Goal: Check status: Check status

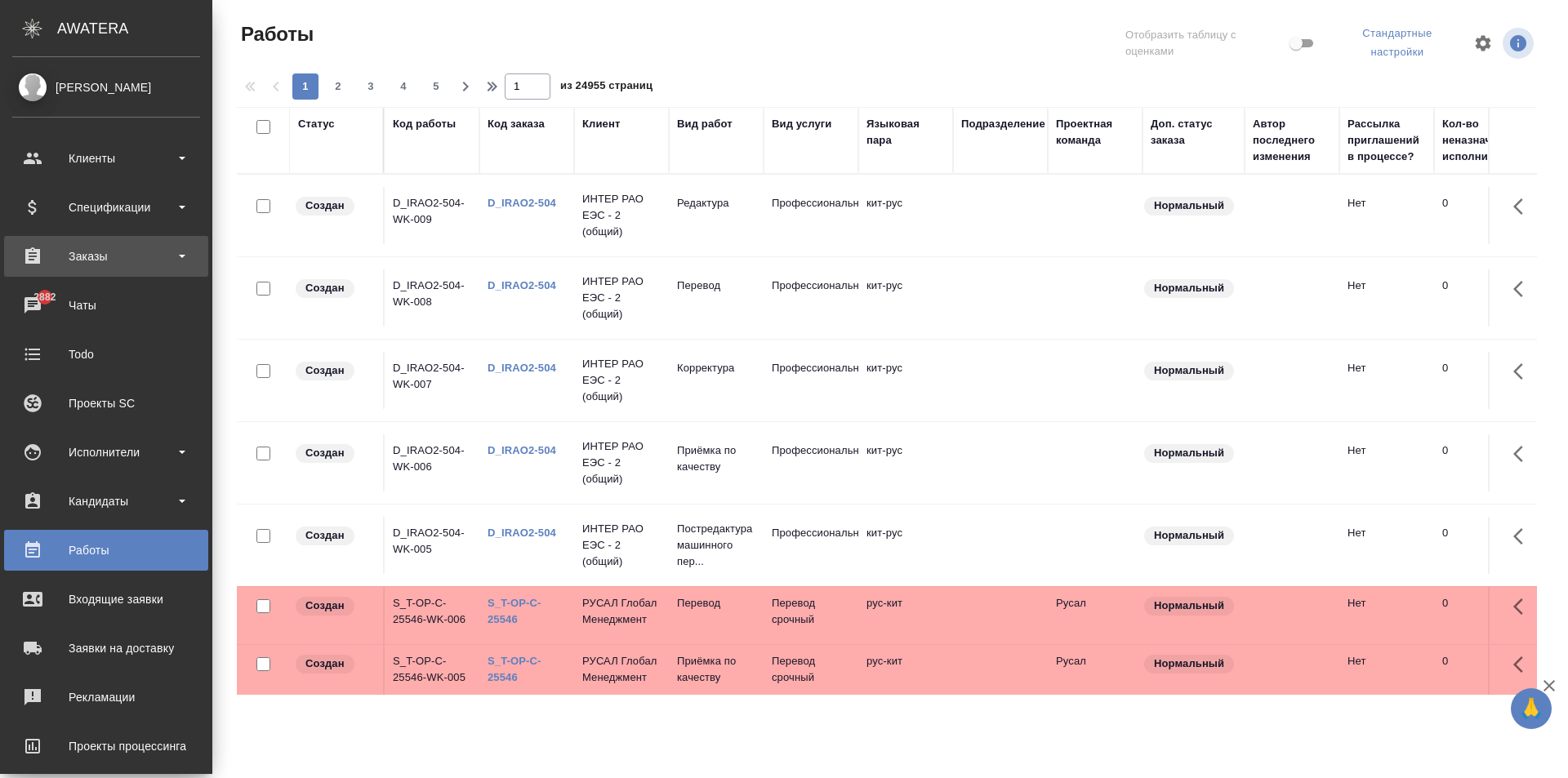
click at [102, 242] on div "Заказы" at bounding box center [105, 256] width 204 height 41
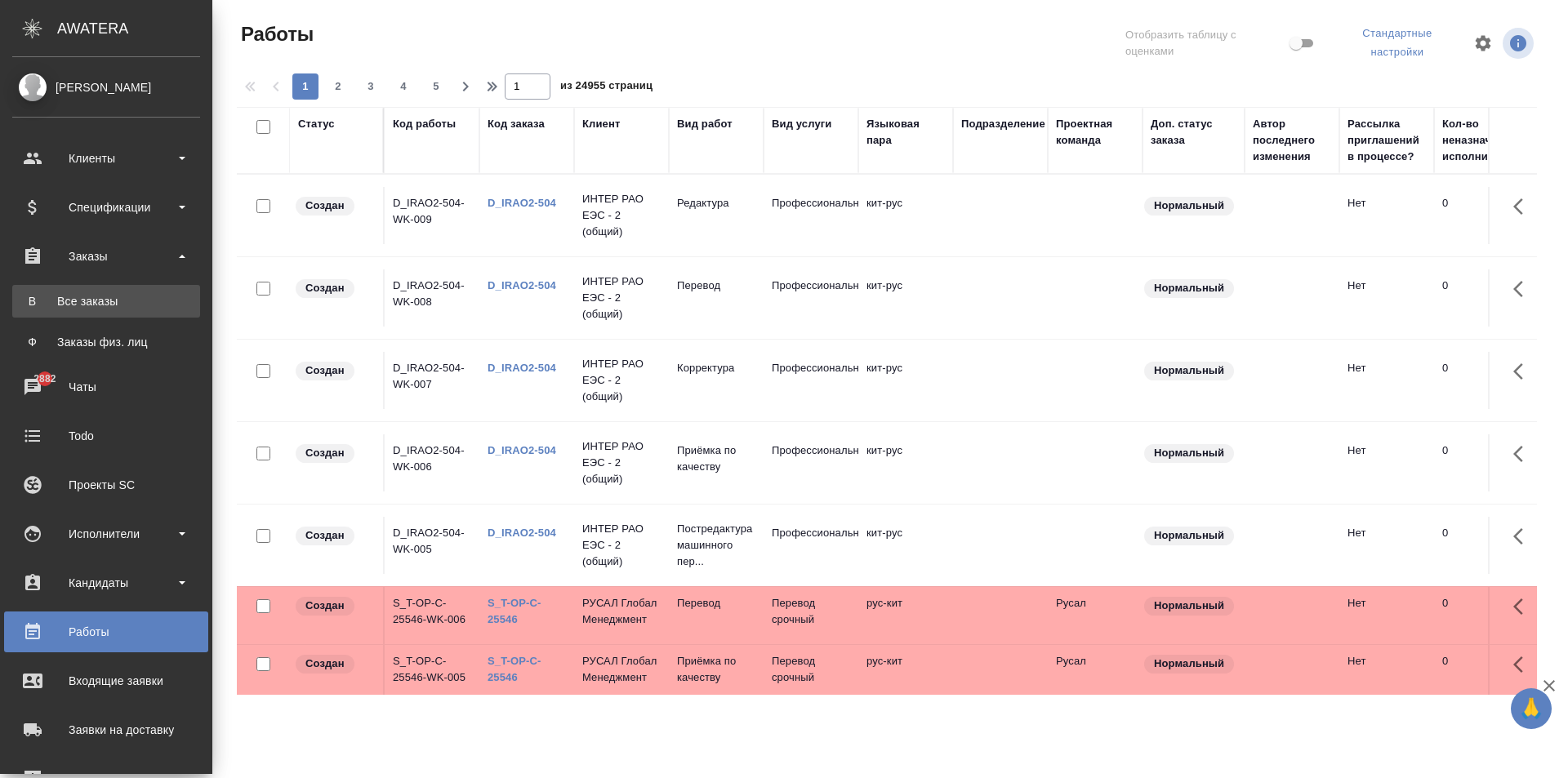
click at [126, 300] on div "Все заказы" at bounding box center [105, 301] width 171 height 16
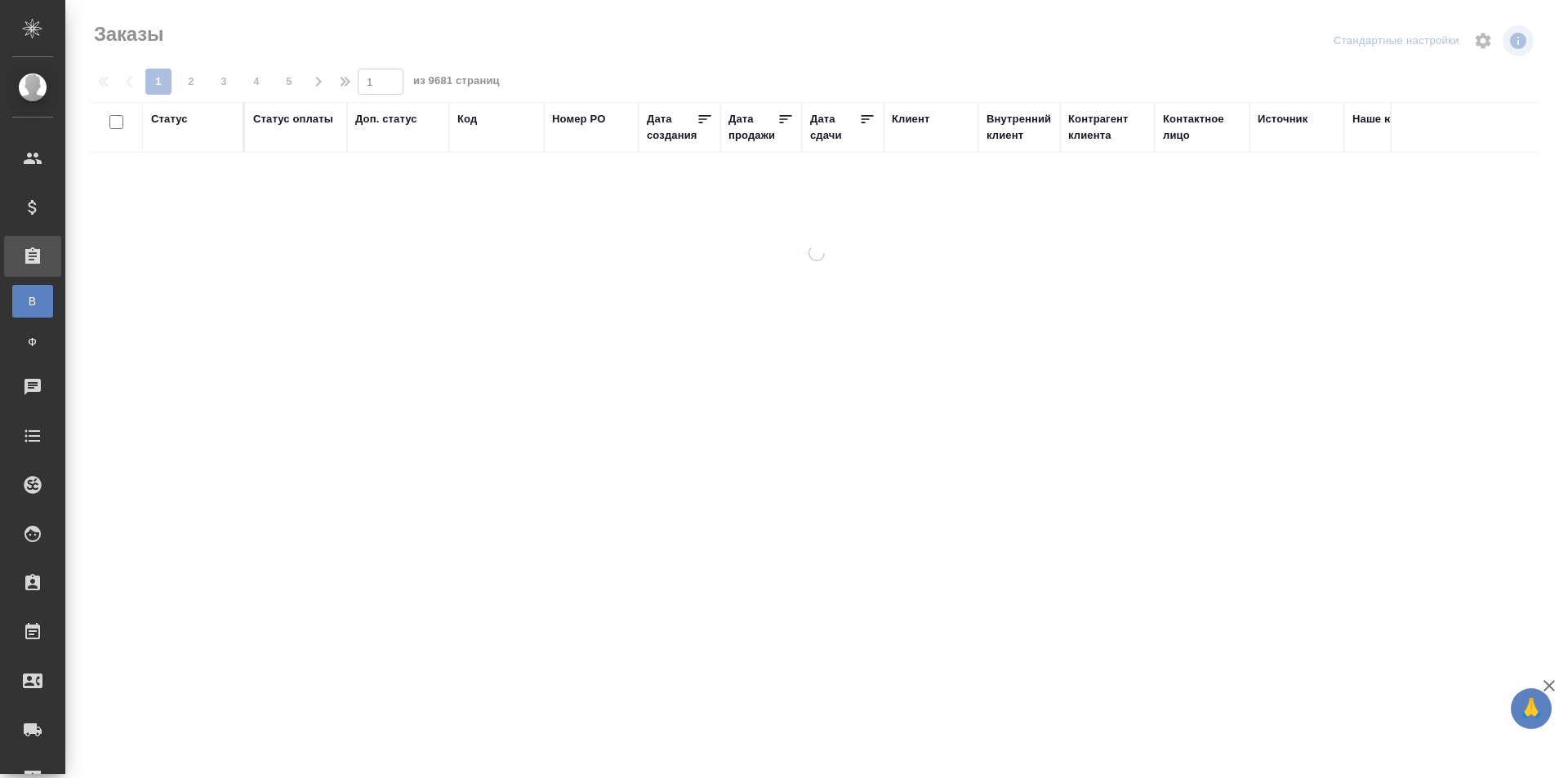
click at [471, 115] on div "Код" at bounding box center [467, 119] width 19 height 16
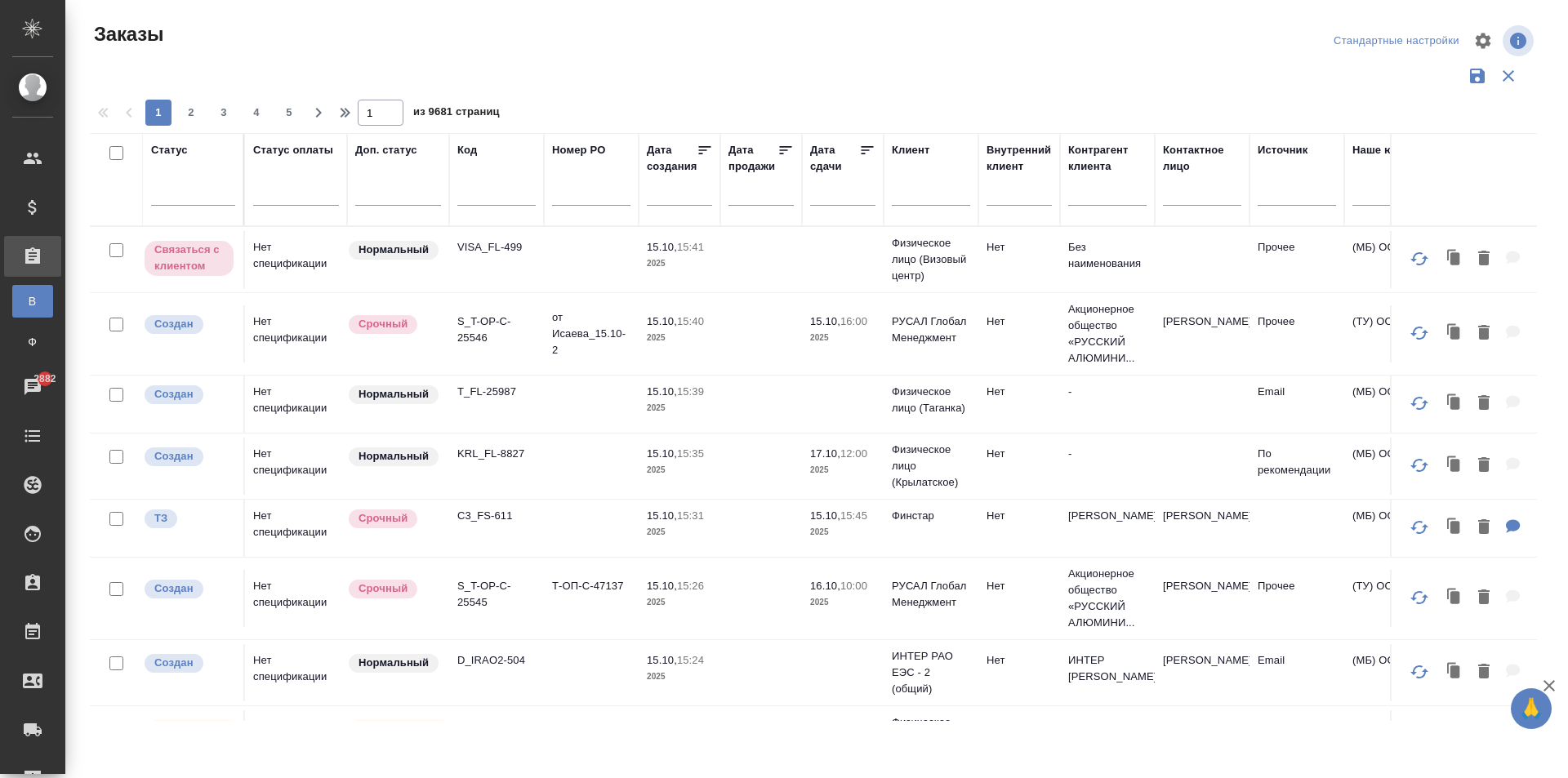
click at [478, 203] on input "text" at bounding box center [497, 195] width 79 height 20
paste input "C_FL-15986"
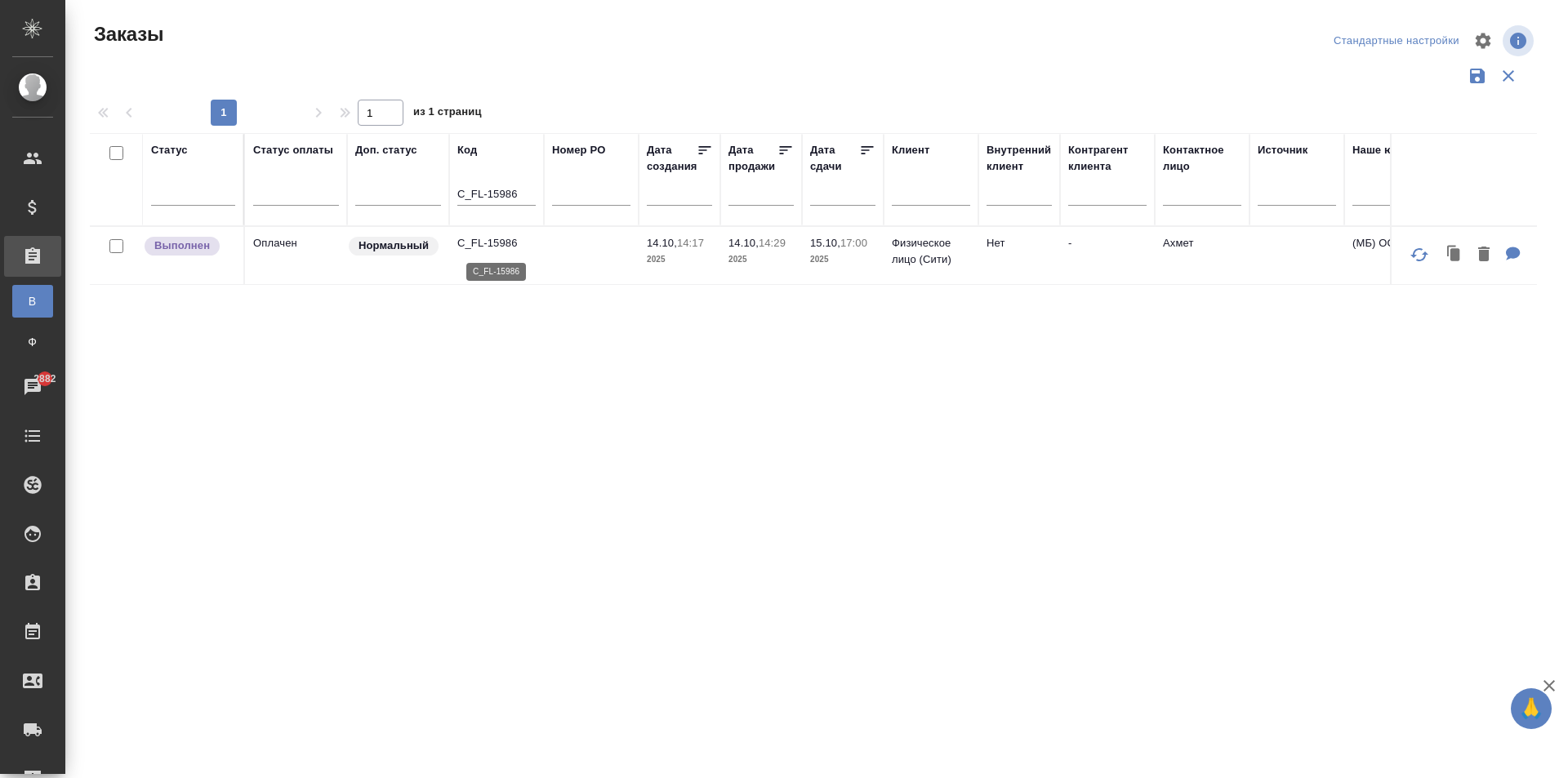
click at [481, 249] on p "C_FL-15986" at bounding box center [497, 243] width 79 height 16
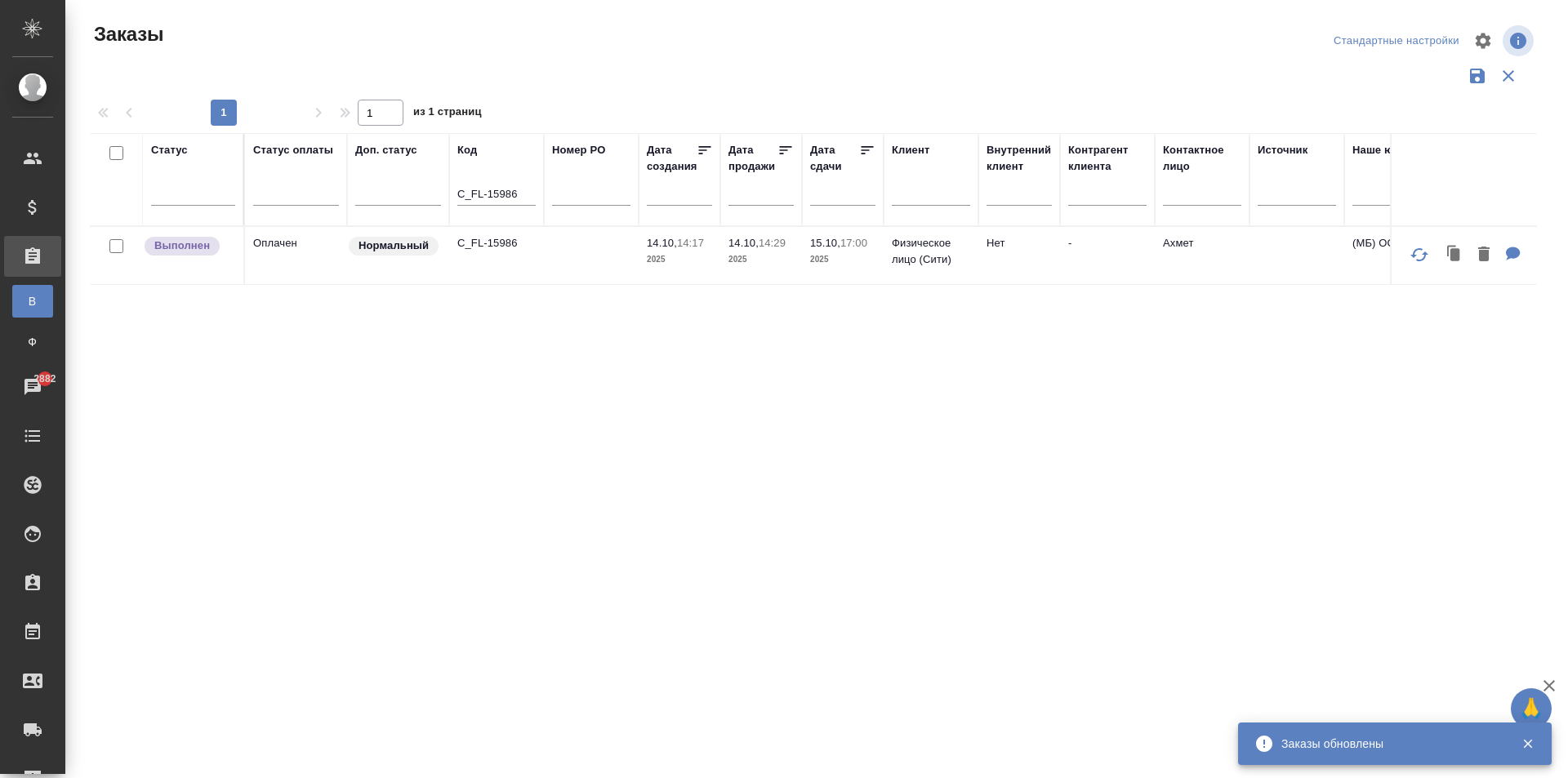
click at [519, 193] on input "C_FL-15986" at bounding box center [497, 195] width 79 height 20
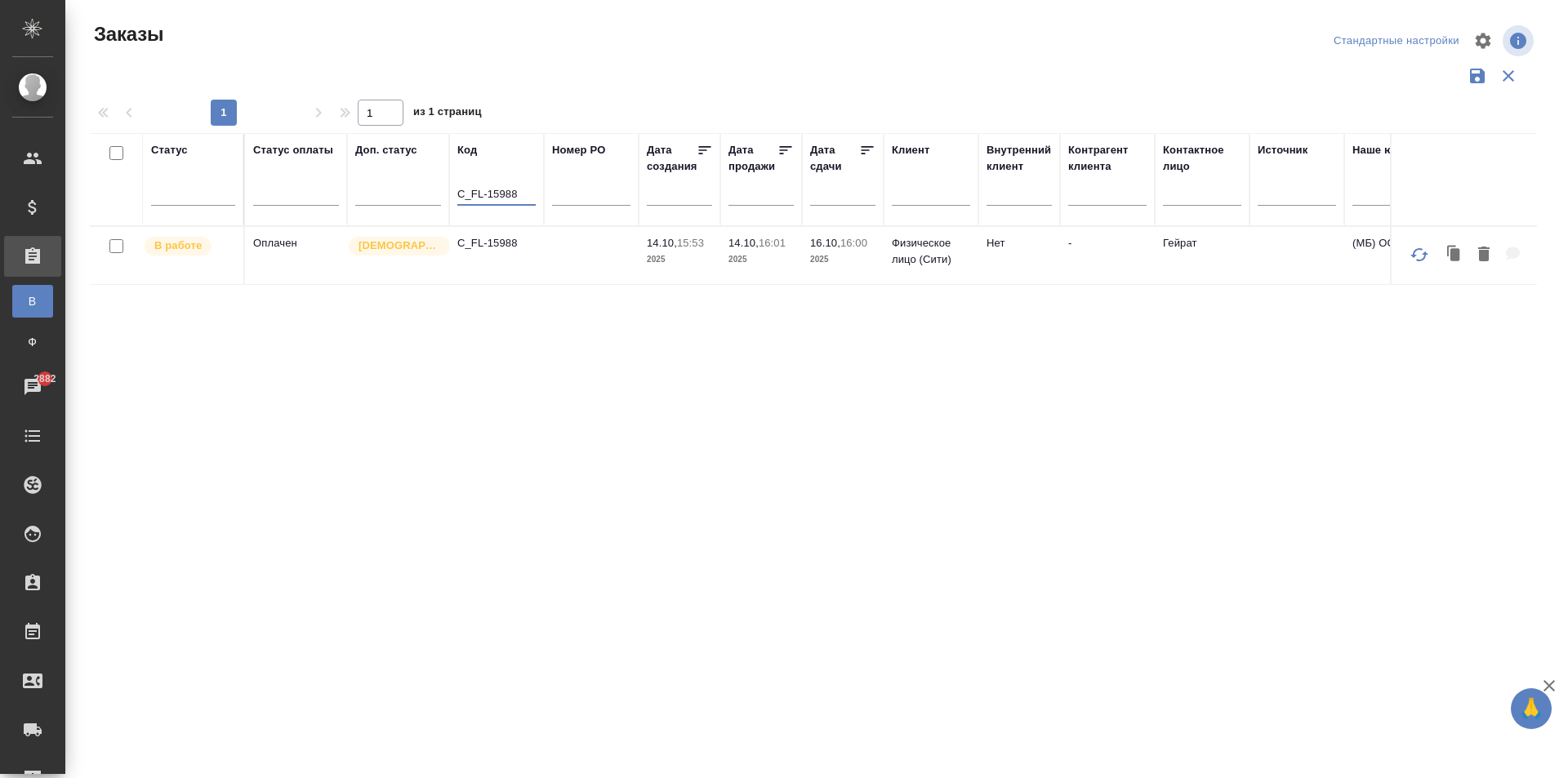
click at [511, 252] on td "C_FL-15988" at bounding box center [496, 255] width 94 height 57
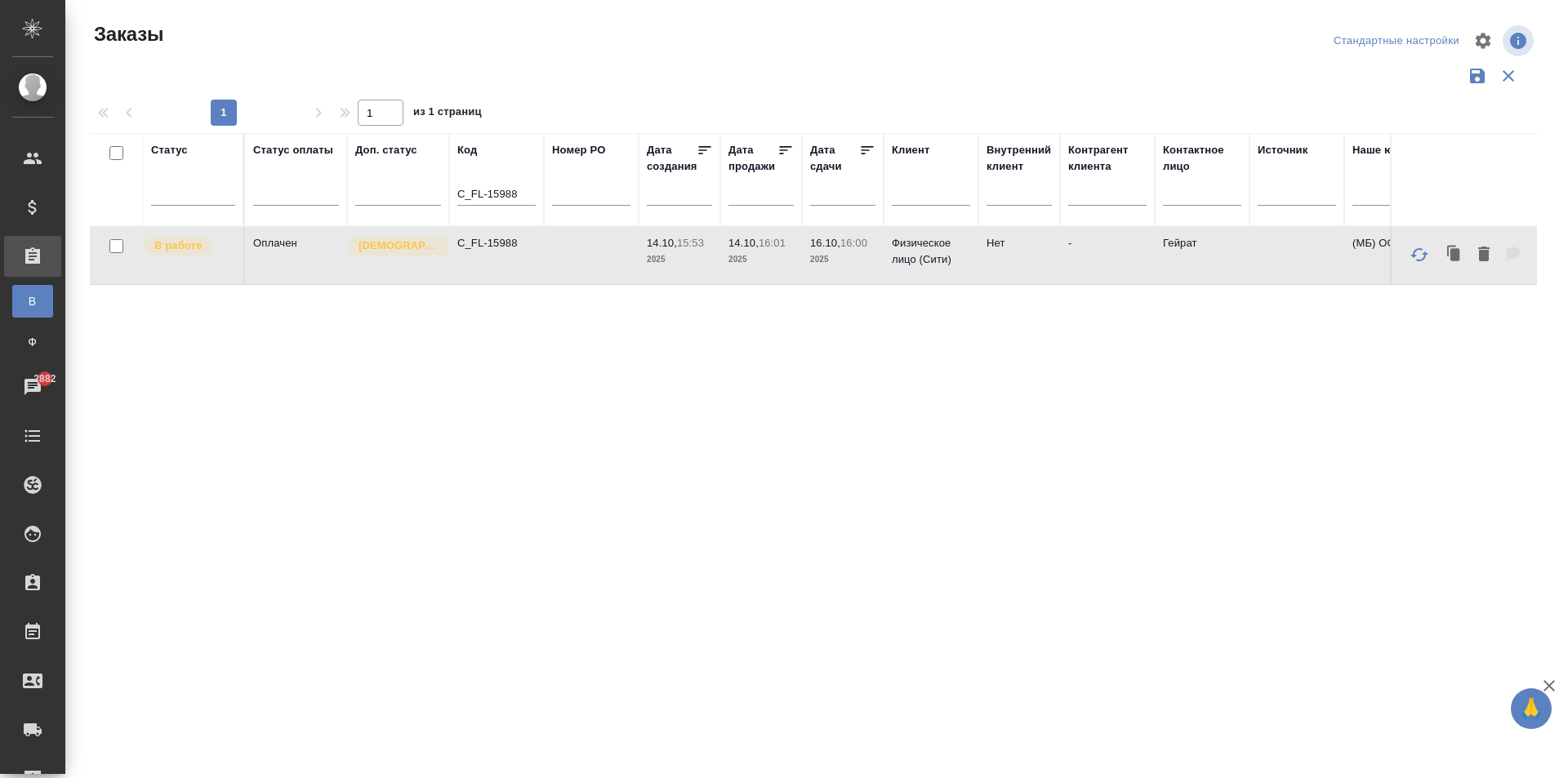
click at [511, 252] on td "C_FL-15988" at bounding box center [496, 255] width 94 height 57
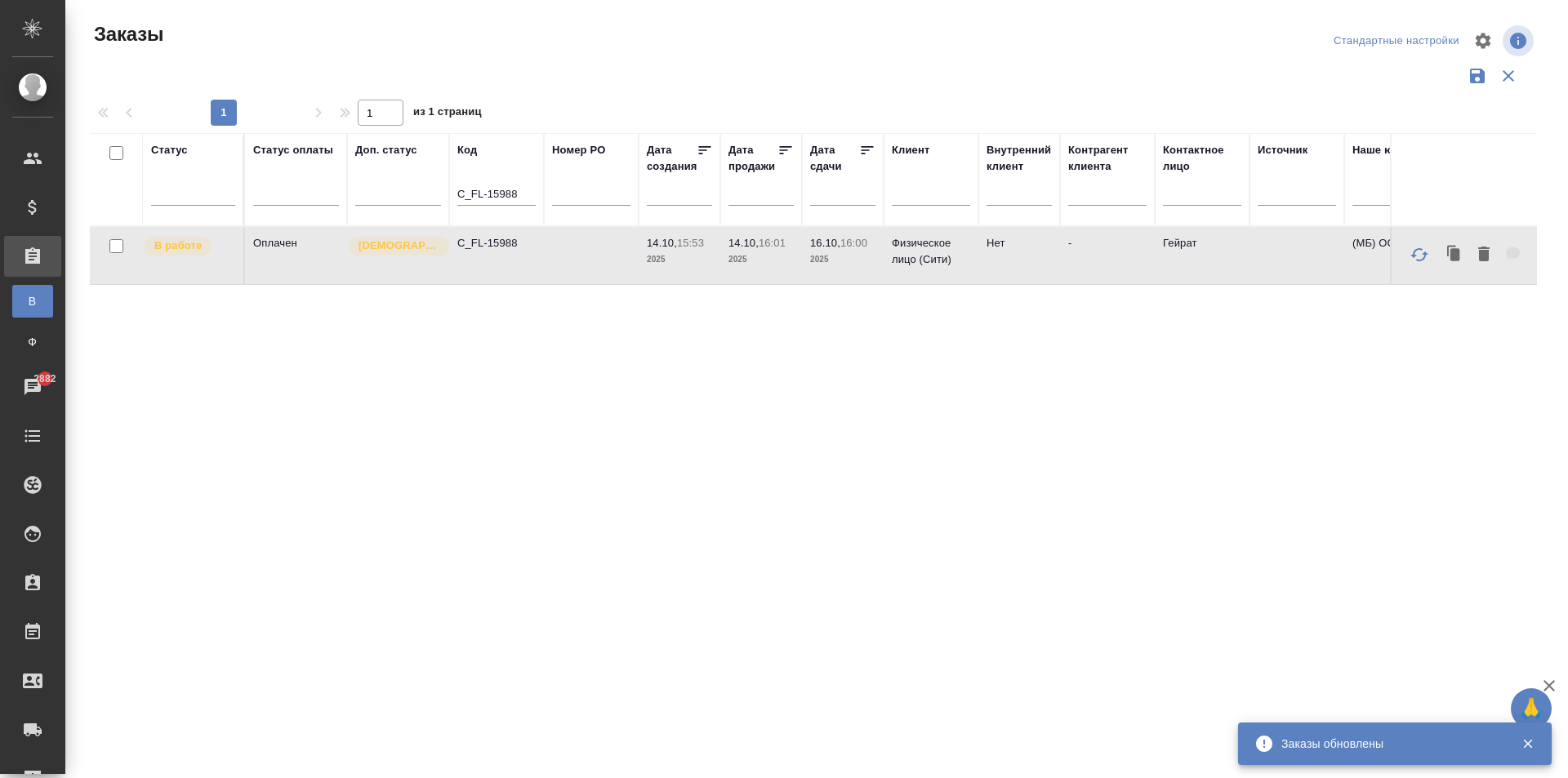
click at [503, 252] on td "C_FL-15988" at bounding box center [496, 255] width 94 height 57
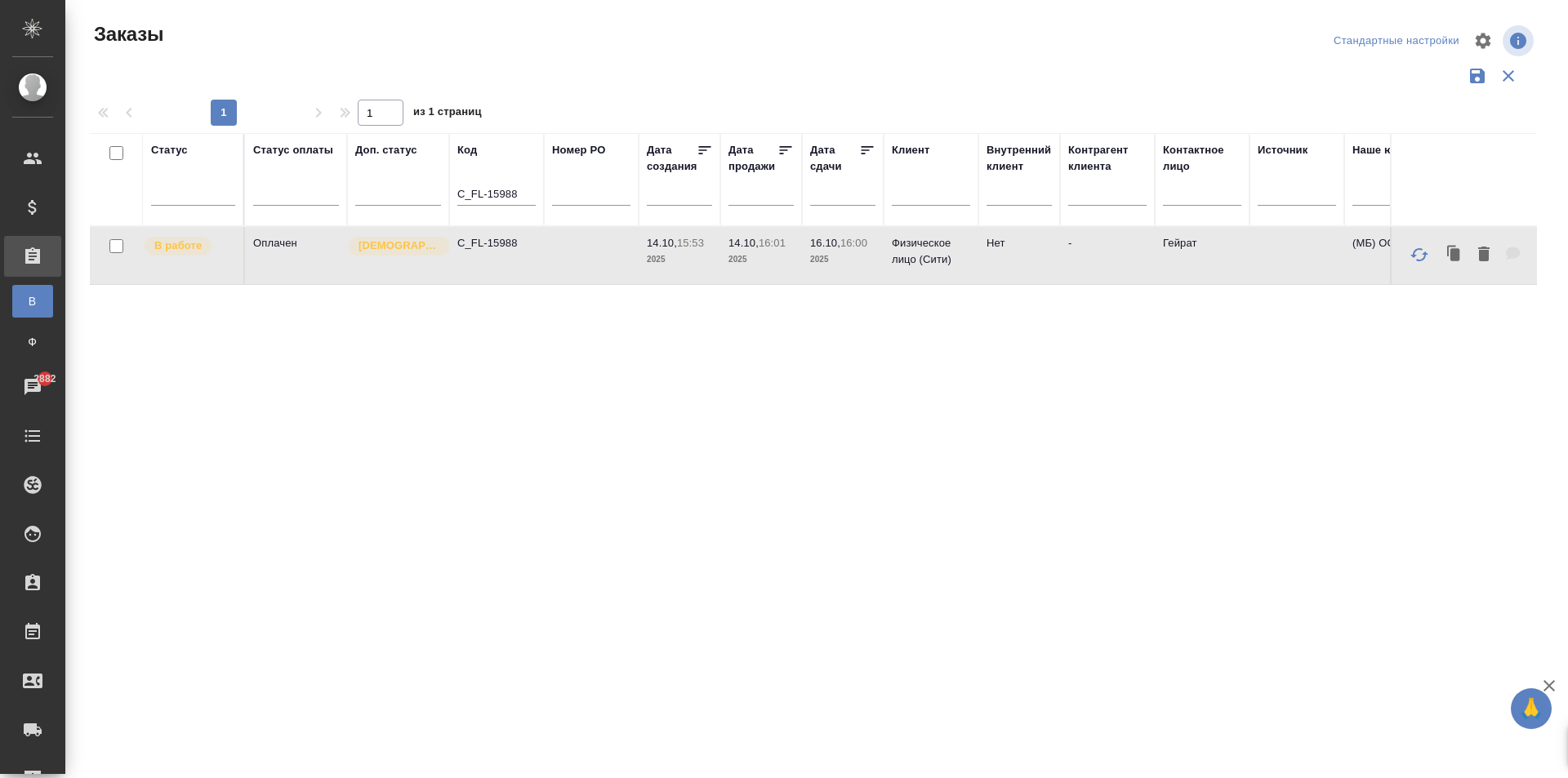
click at [503, 252] on td "C_FL-15988" at bounding box center [496, 255] width 94 height 57
click at [523, 198] on input "C_FL-15988" at bounding box center [497, 195] width 79 height 20
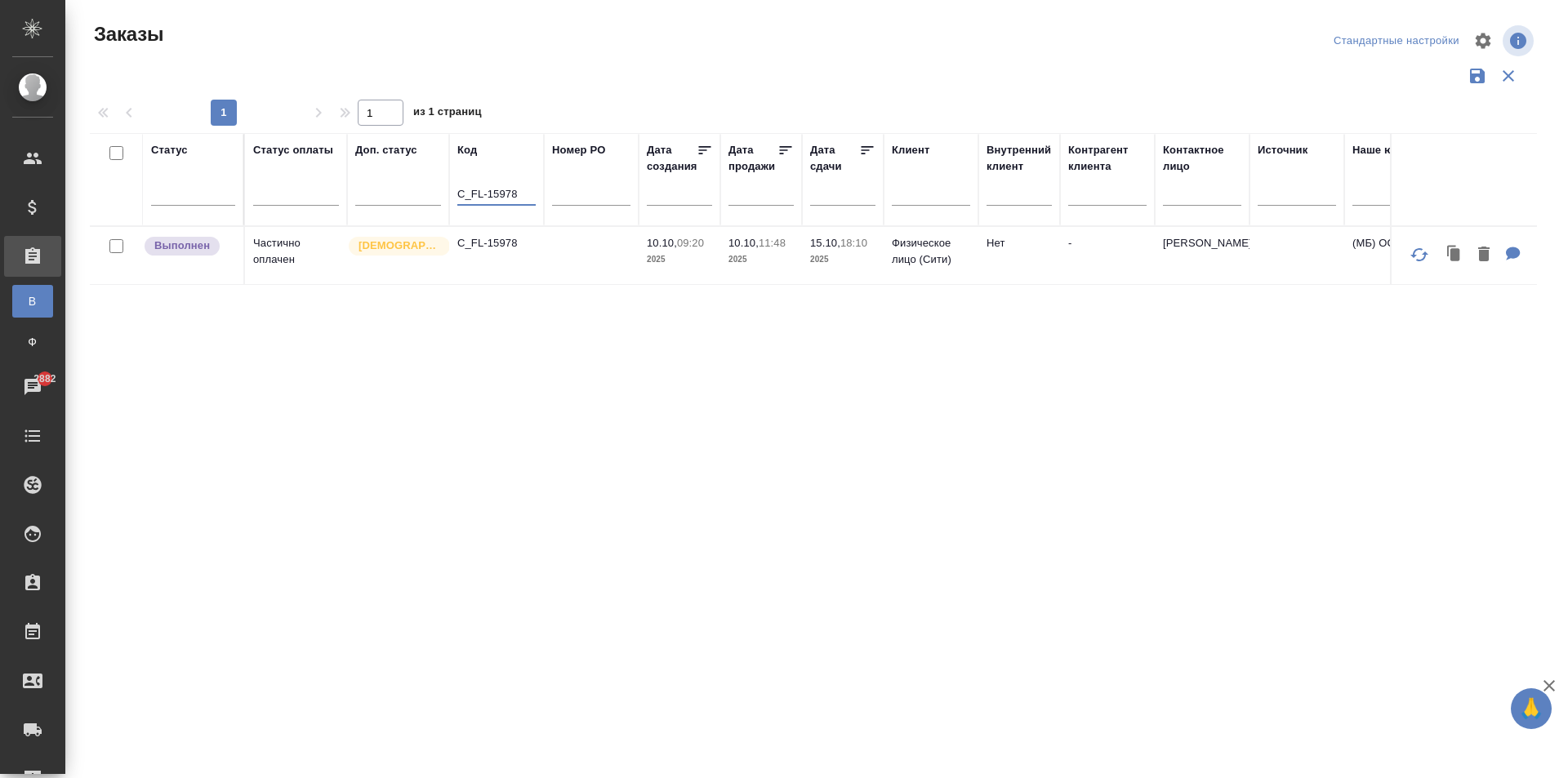
type input "C_FL-15978"
click at [506, 262] on td "C_FL-15978" at bounding box center [496, 255] width 94 height 57
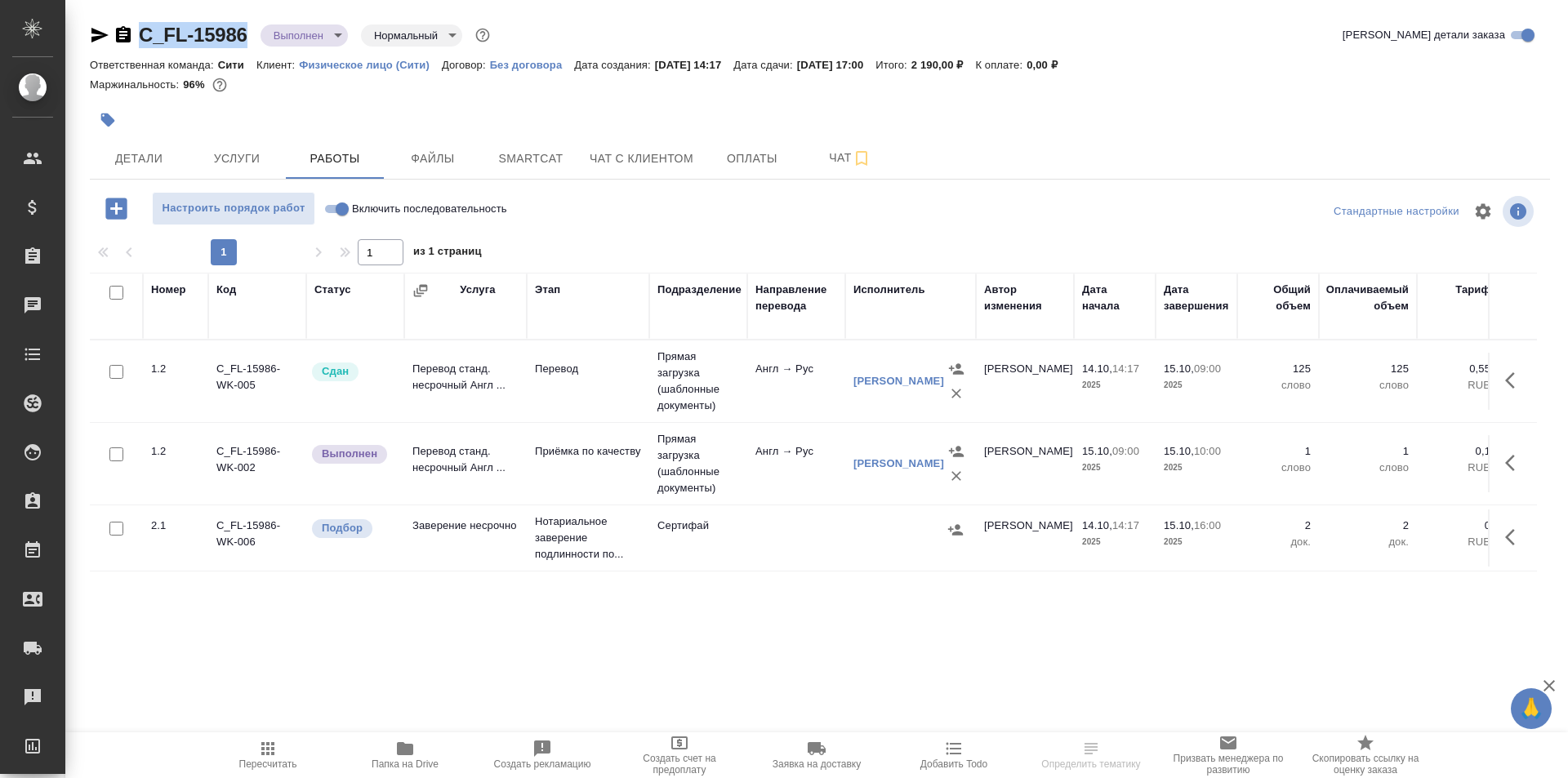
drag, startPoint x: 251, startPoint y: 27, endPoint x: 140, endPoint y: 34, distance: 111.2
click at [140, 34] on div "C_FL-15986 Выполнен completed Нормальный normal" at bounding box center [291, 35] width 404 height 27
copy link "C_FL-15986"
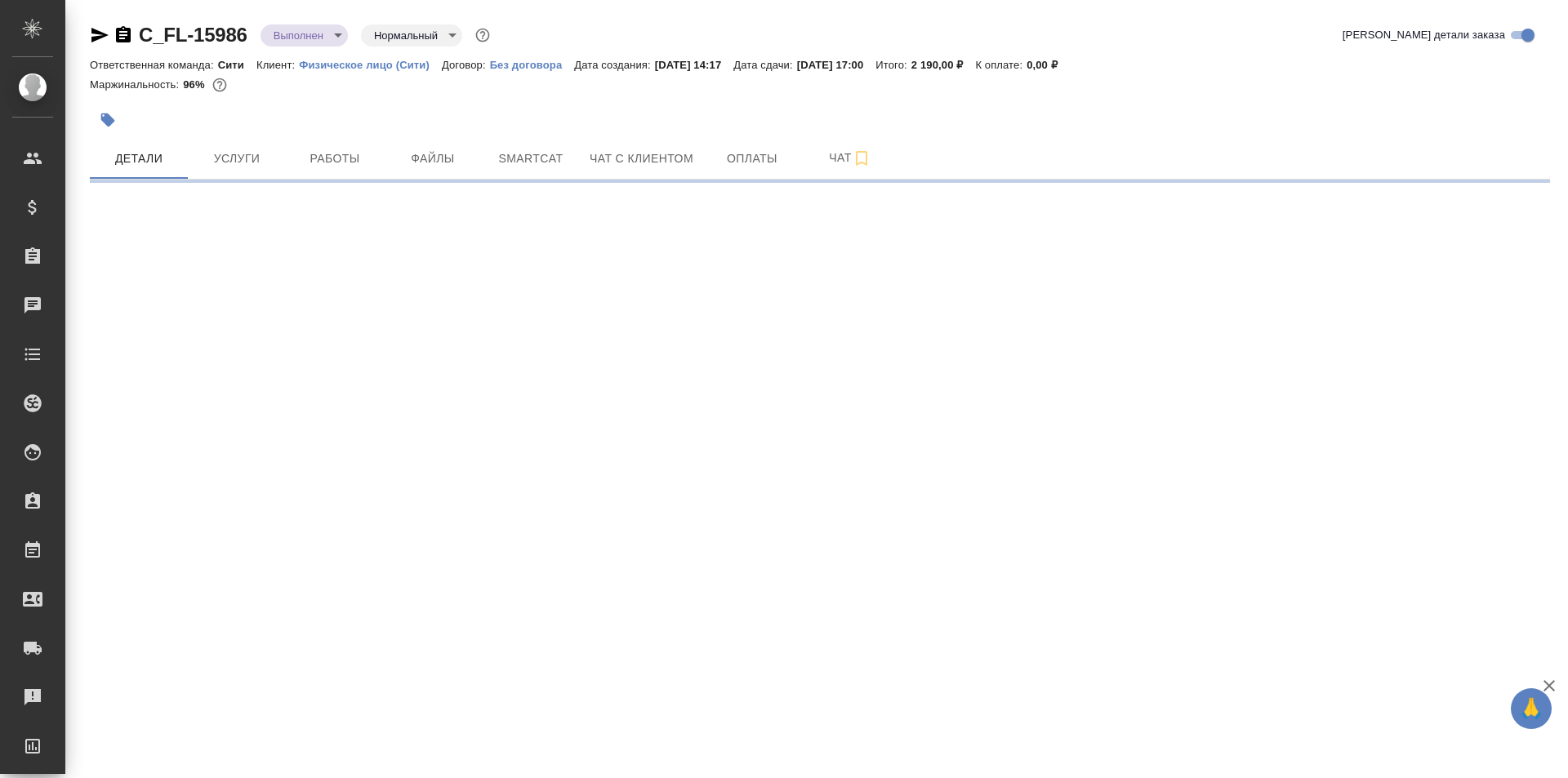
select select "RU"
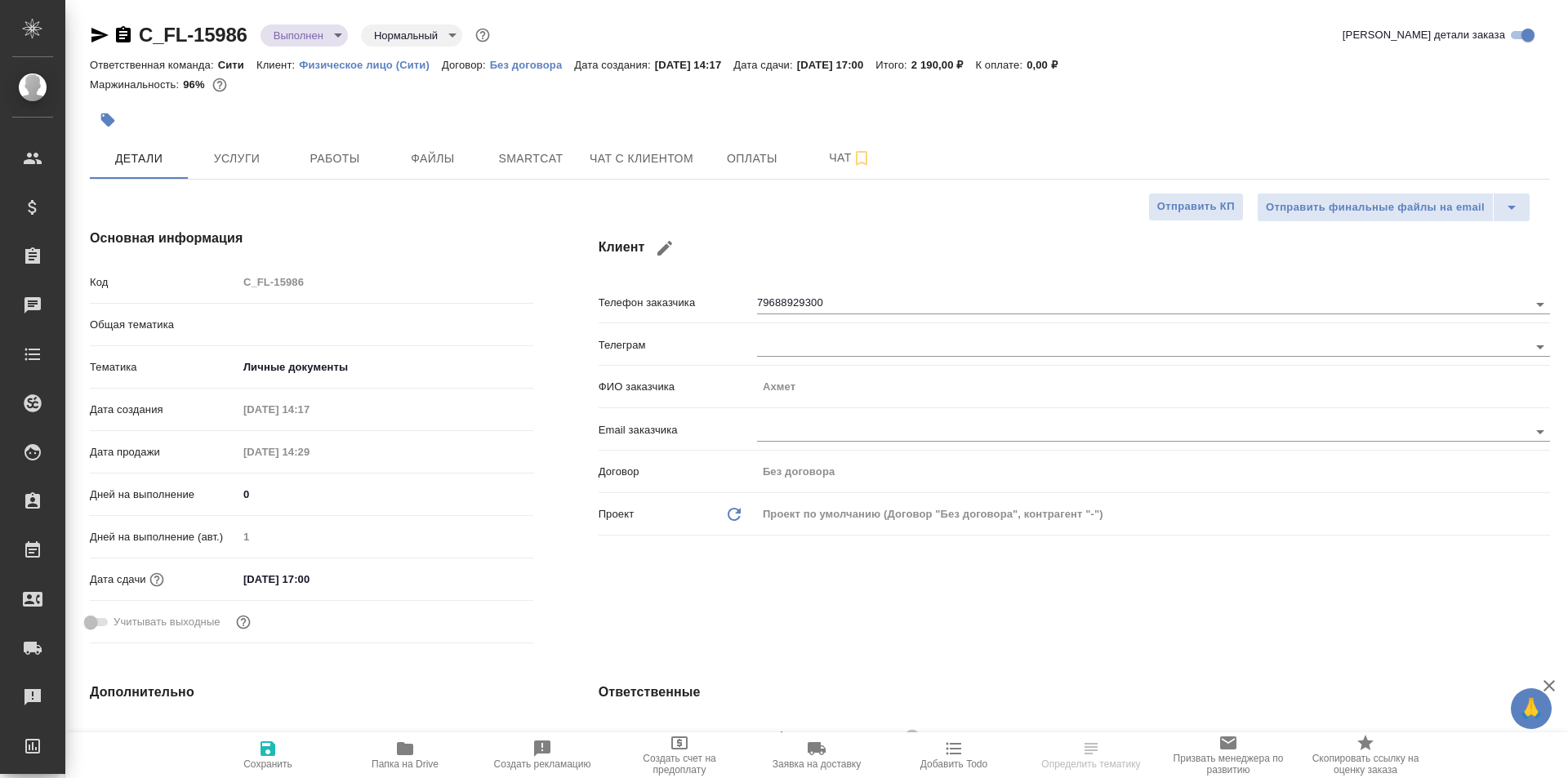
type textarea "x"
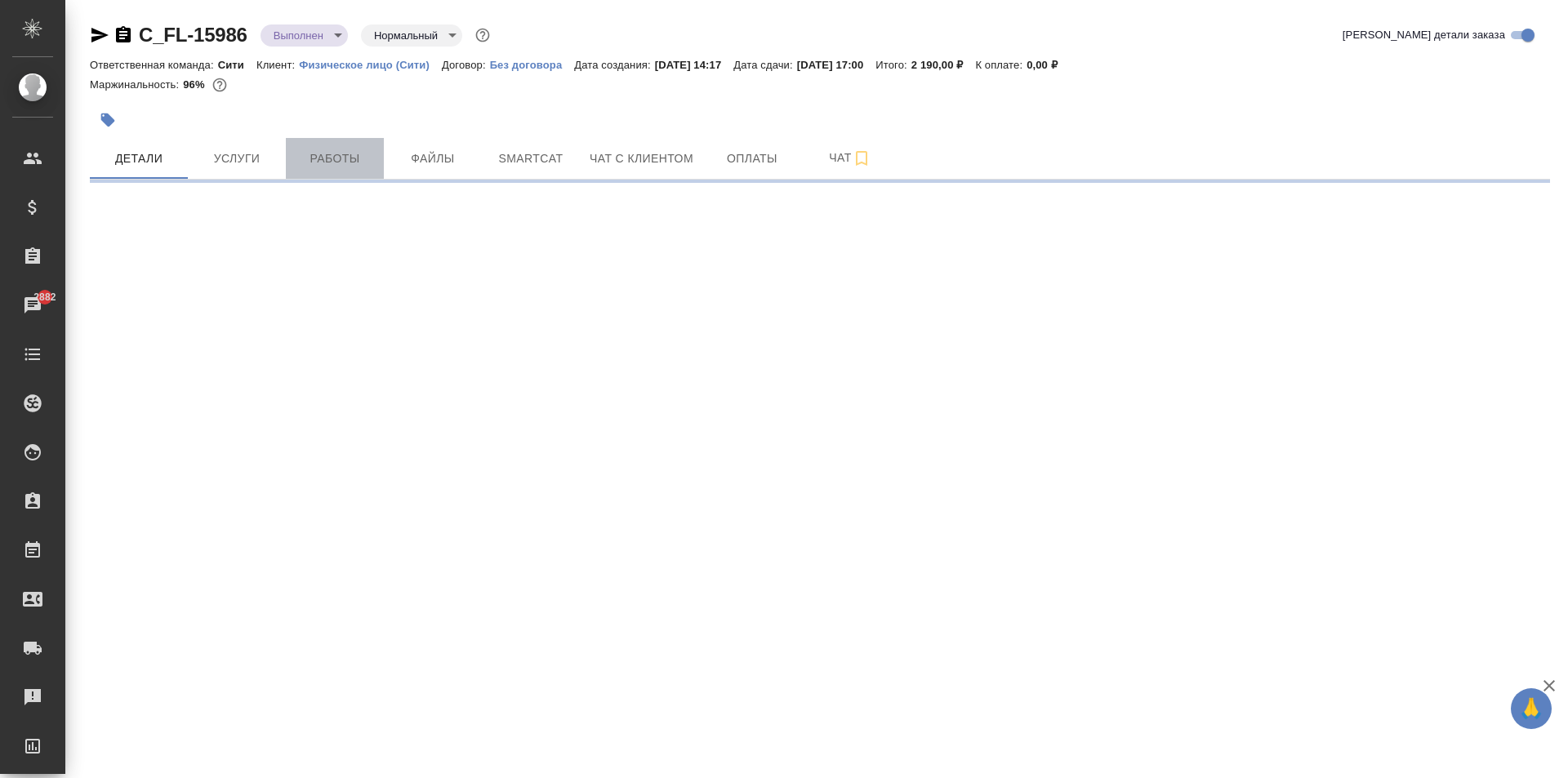
click at [337, 170] on button "Работы" at bounding box center [334, 158] width 98 height 41
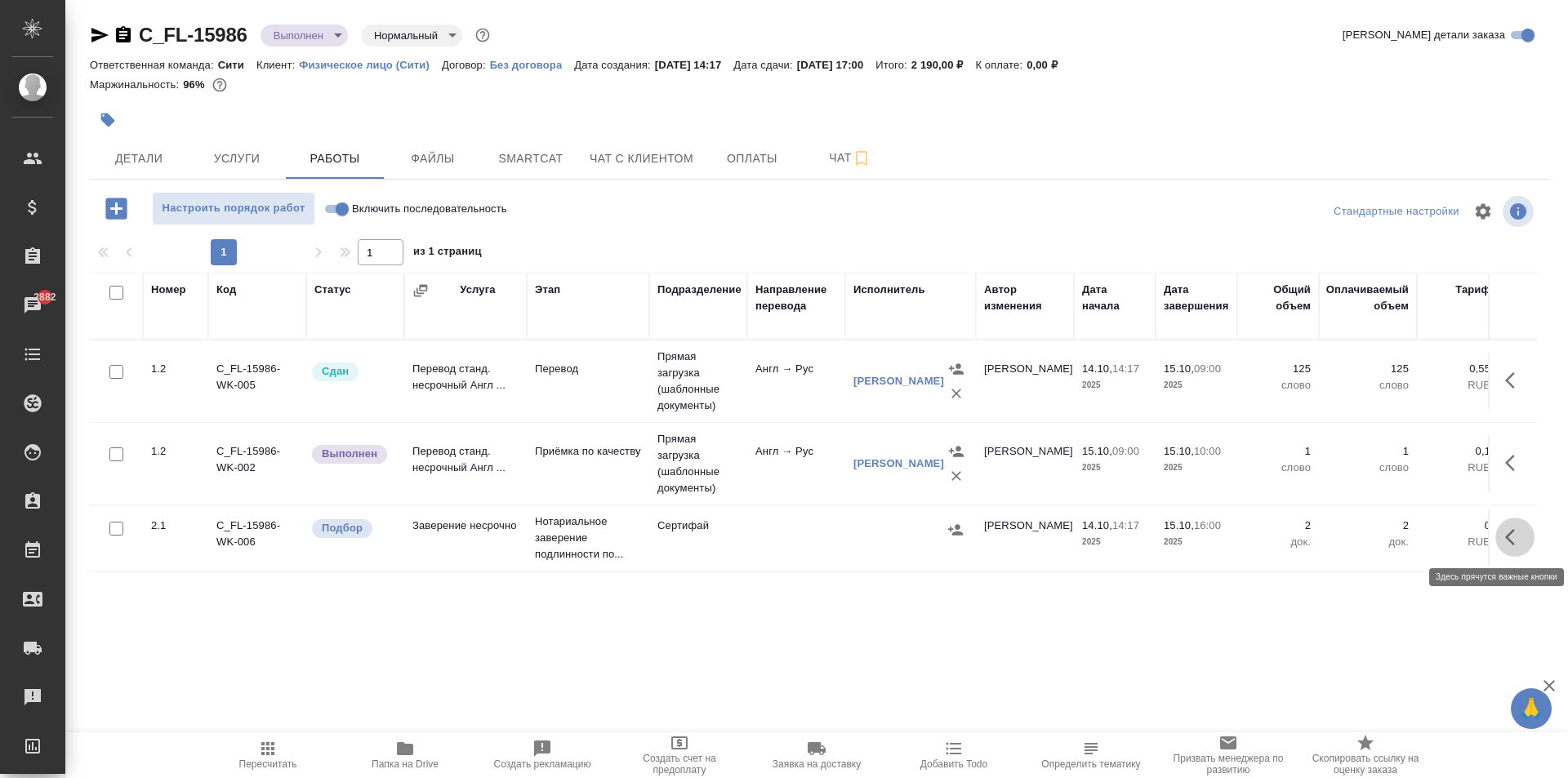
click at [1512, 538] on icon "button" at bounding box center [1514, 536] width 19 height 19
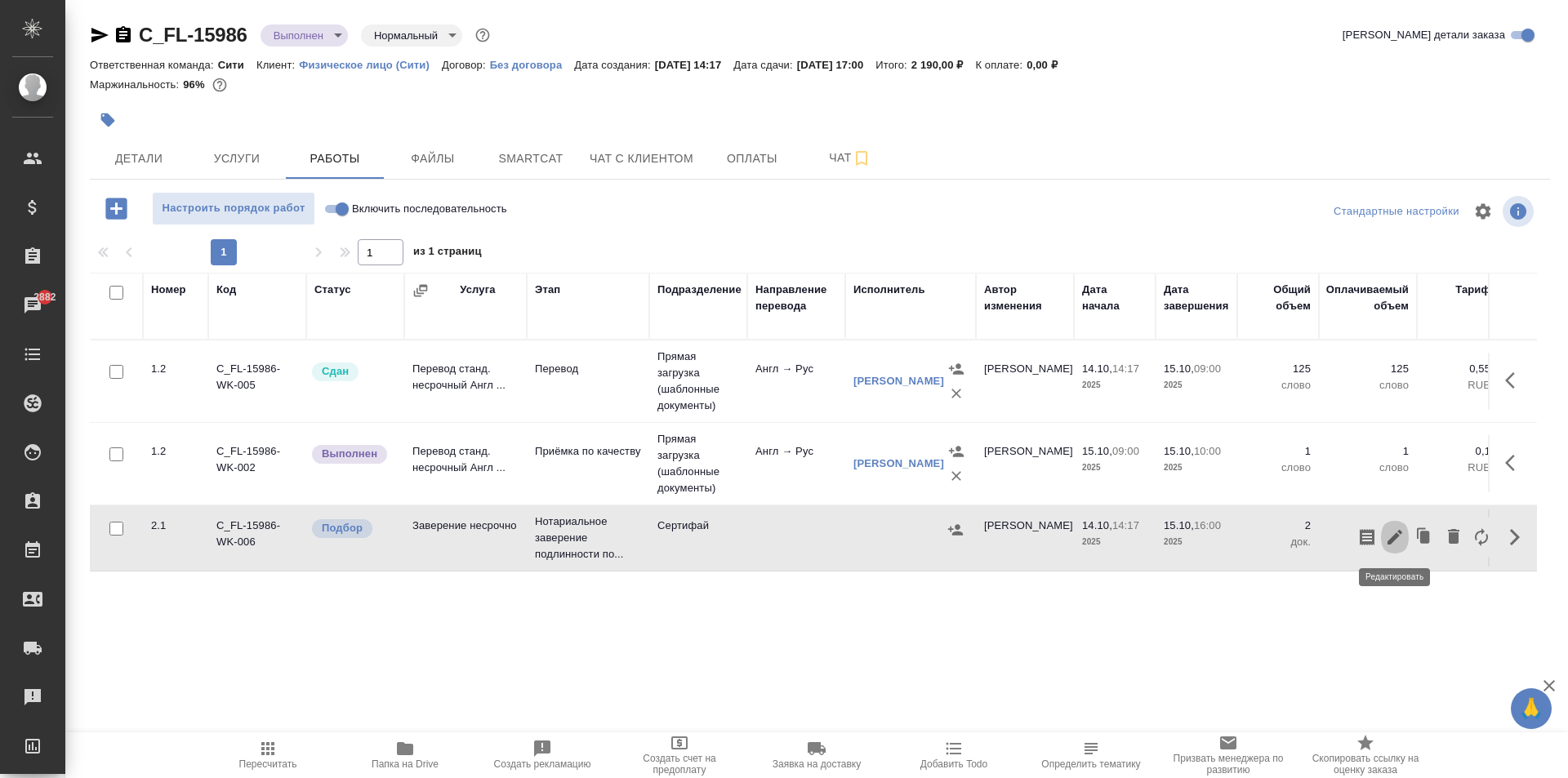
click at [1396, 537] on icon "button" at bounding box center [1395, 537] width 15 height 15
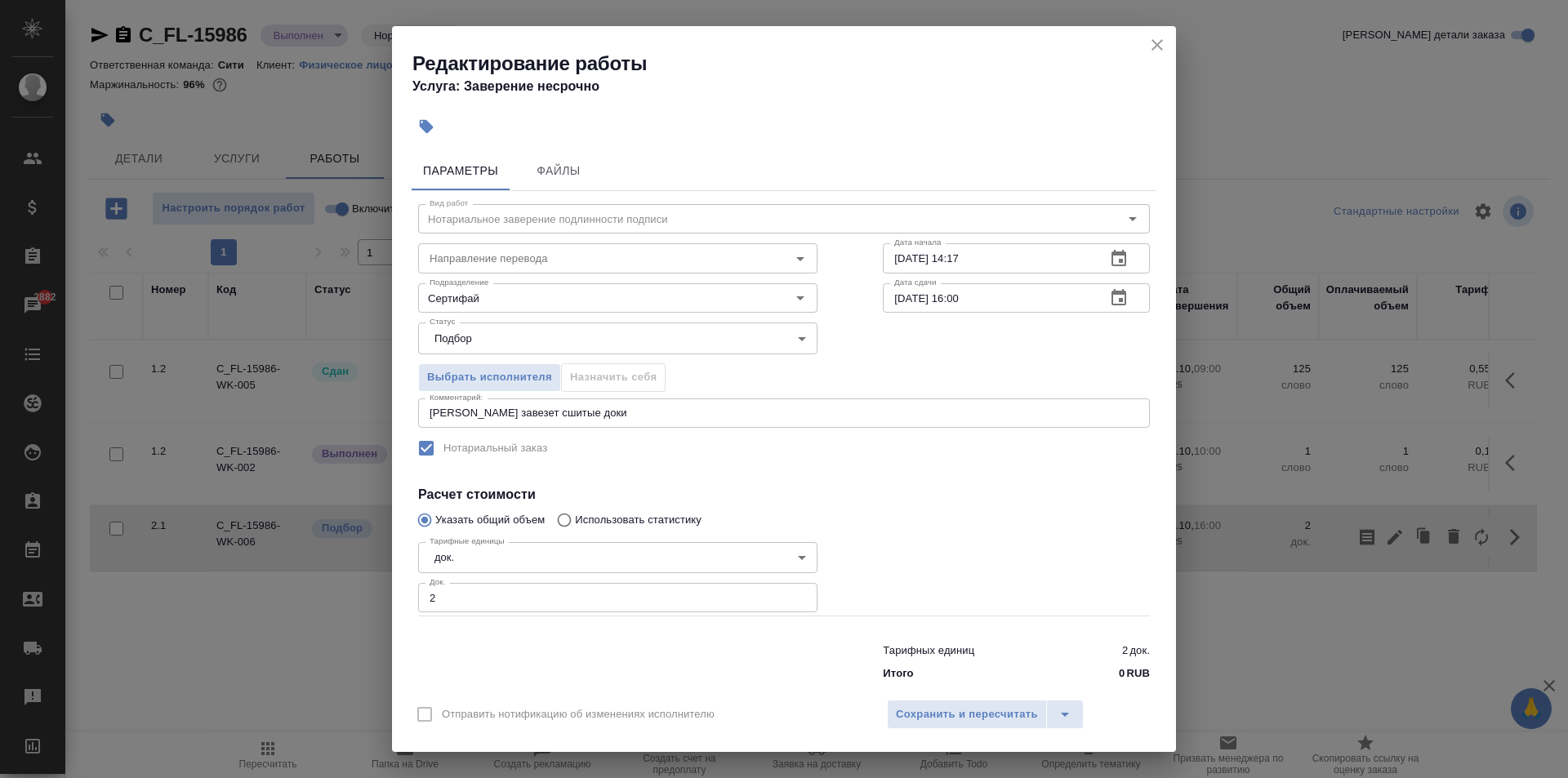
click at [492, 338] on body "🙏 .cls-1 fill:#fff; AWATERA Aivazyan Karina Клиенты Спецификации Заказы 2882 Ча…" at bounding box center [784, 389] width 1568 height 778
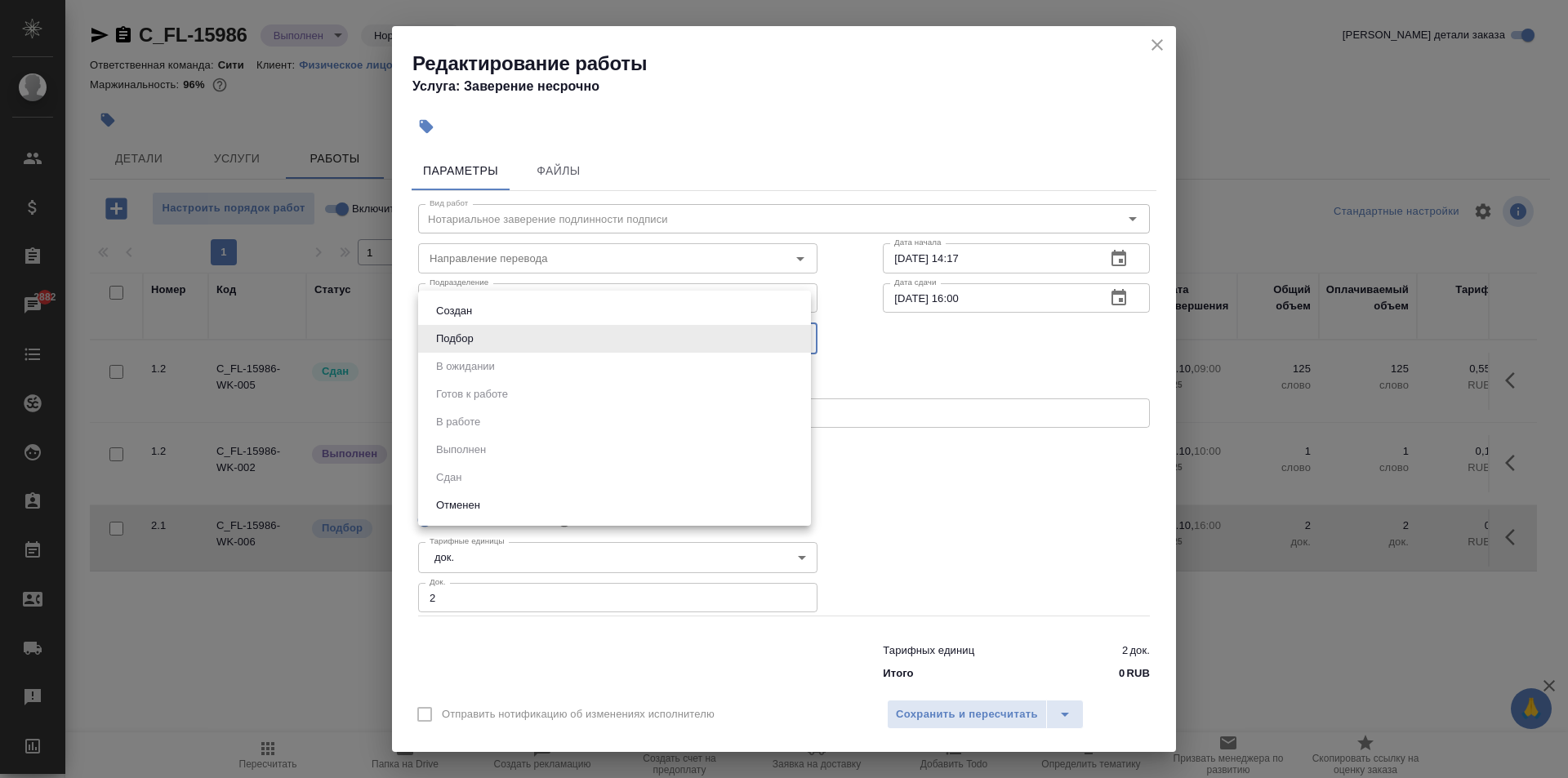
click at [492, 337] on li "Подбор" at bounding box center [614, 339] width 393 height 27
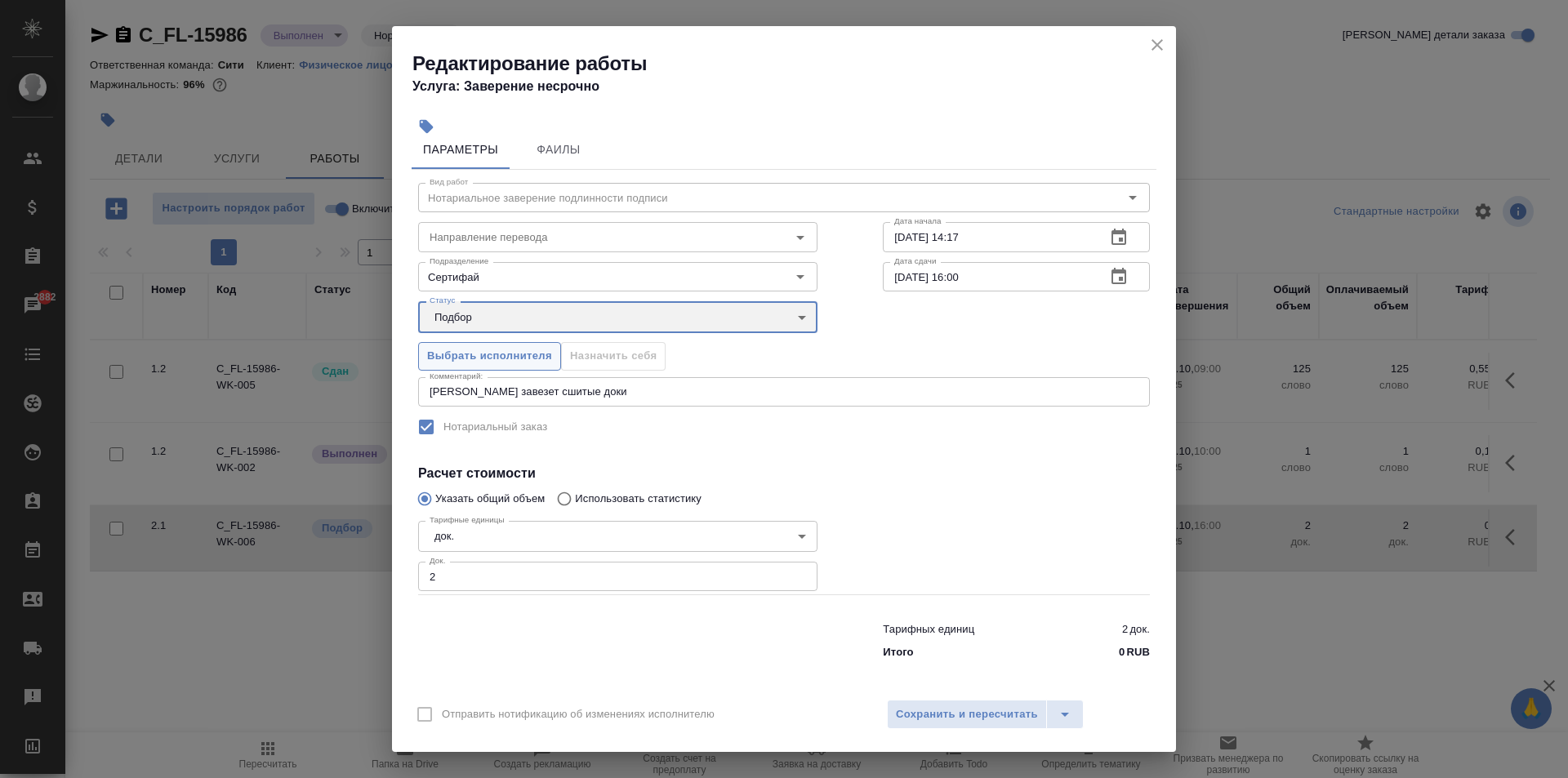
scroll to position [26, 0]
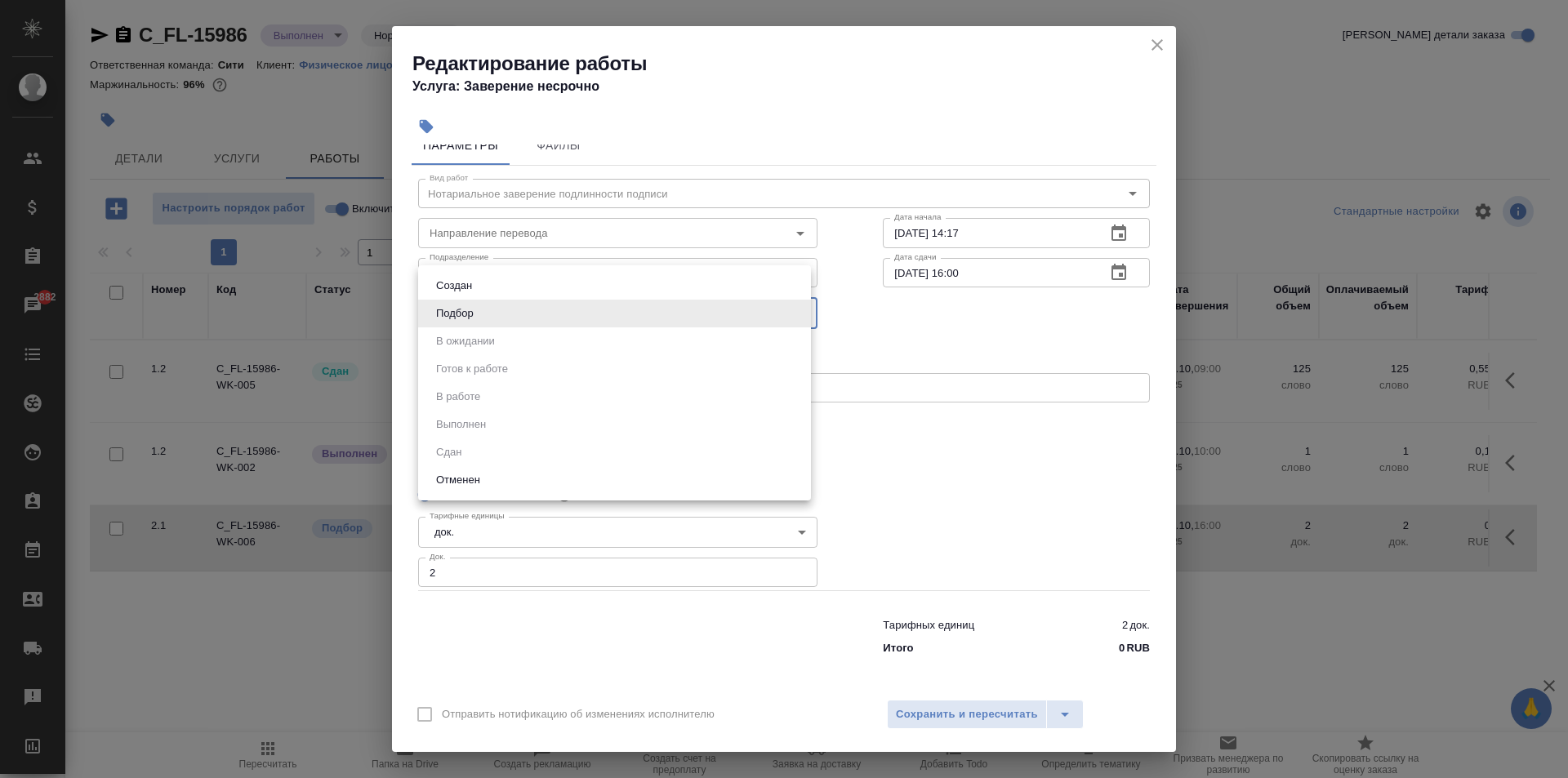
click at [604, 301] on body "🙏 .cls-1 fill:#fff; AWATERA Aivazyan Karina Клиенты Спецификации Заказы 2882 Ча…" at bounding box center [784, 389] width 1568 height 778
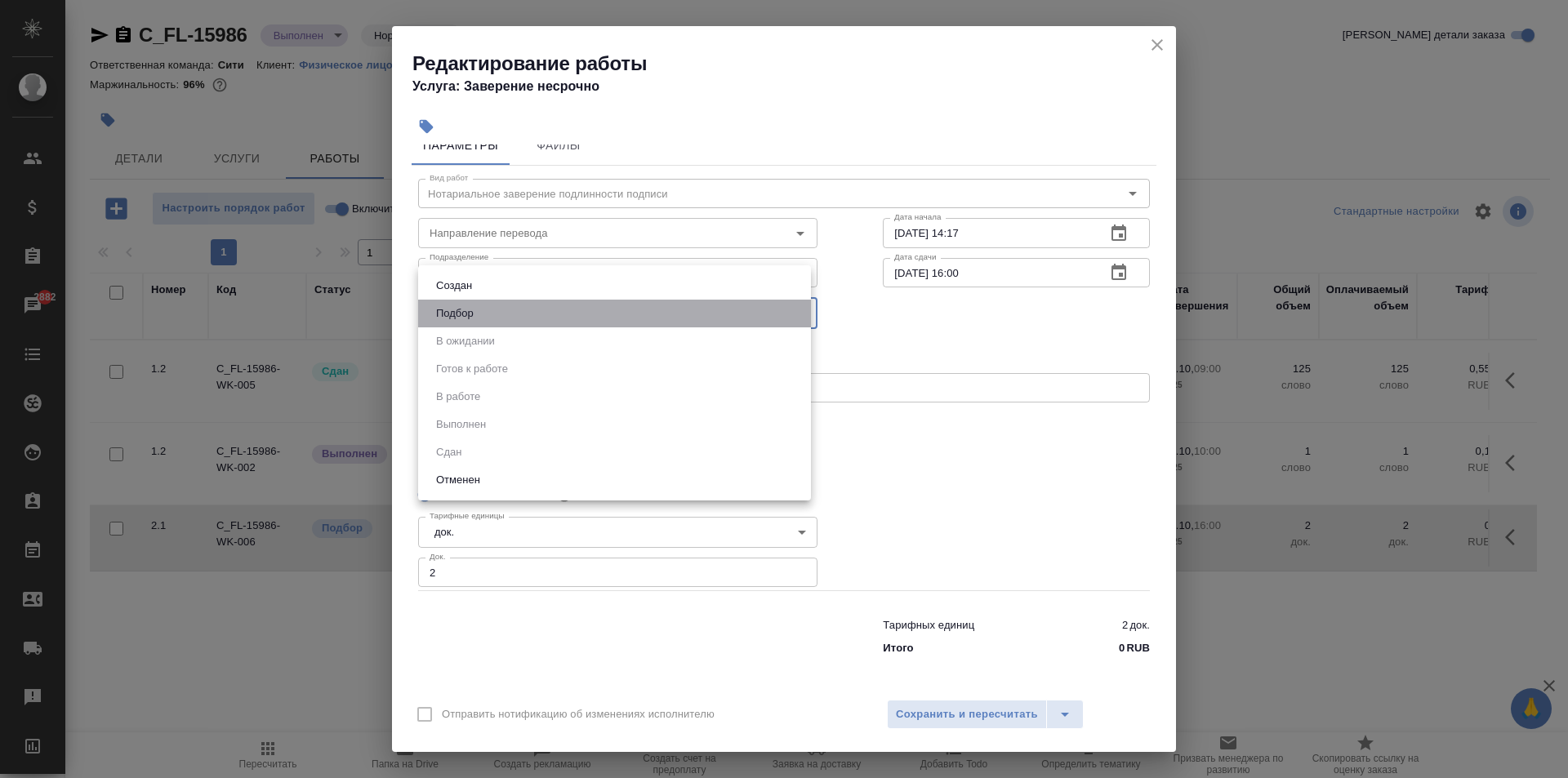
click at [604, 301] on li "Подбор" at bounding box center [614, 313] width 393 height 27
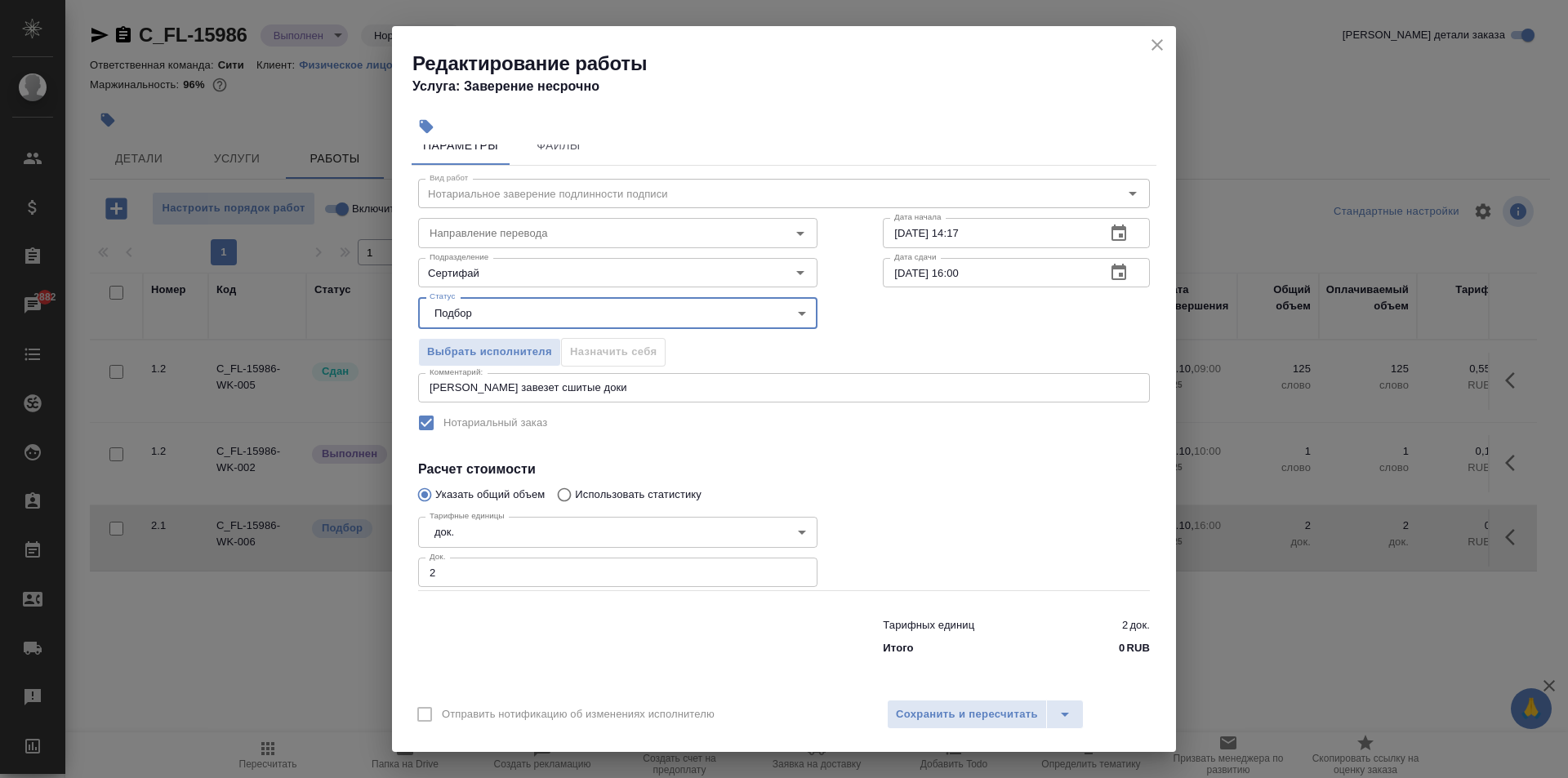
click at [1166, 44] on icon "close" at bounding box center [1156, 44] width 19 height 19
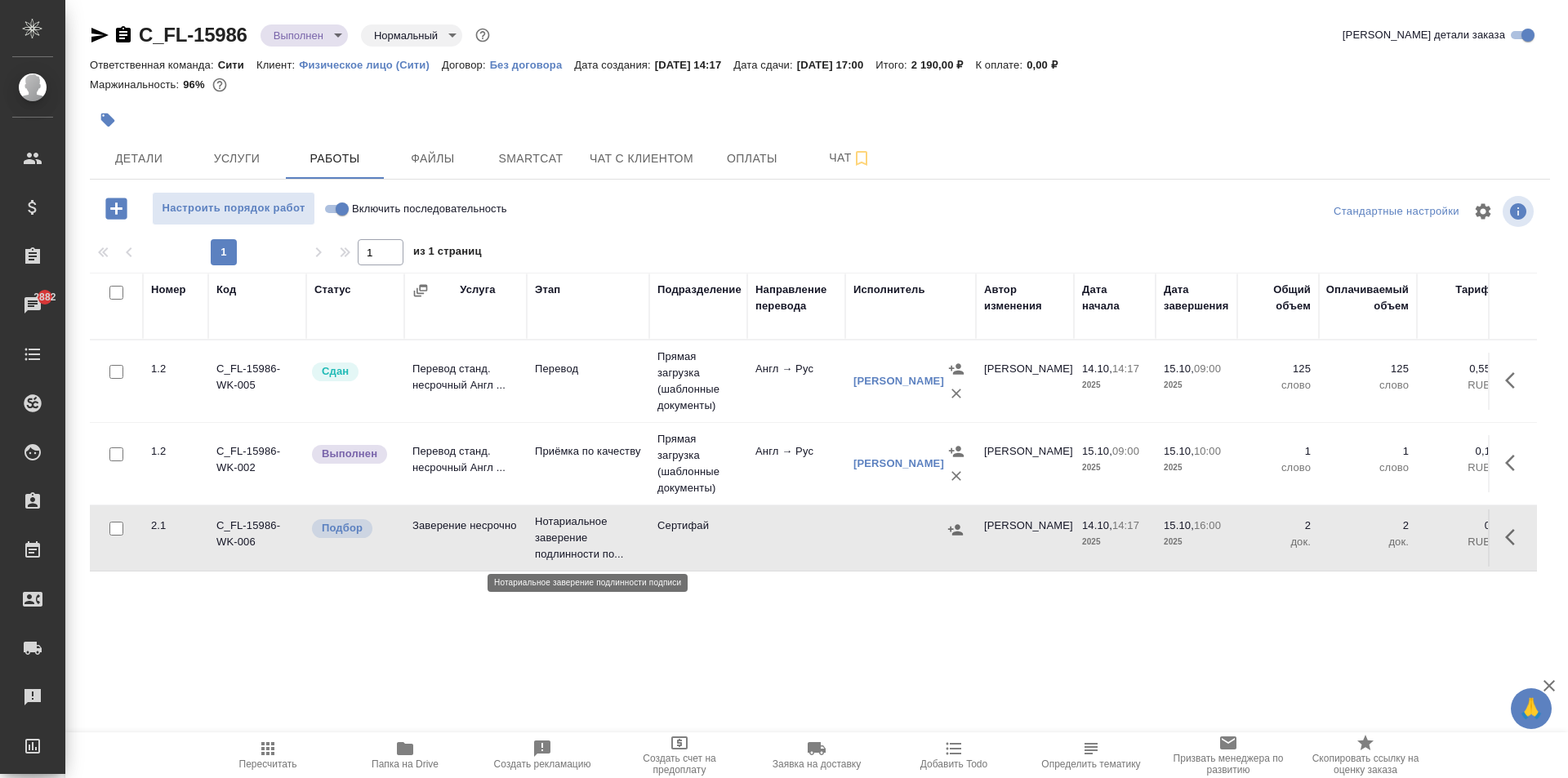
click at [546, 548] on p "Нотариальное заверение подлинности по..." at bounding box center [588, 538] width 106 height 49
click at [1505, 540] on icon "button" at bounding box center [1514, 536] width 19 height 19
click at [1392, 539] on icon "button" at bounding box center [1395, 537] width 15 height 15
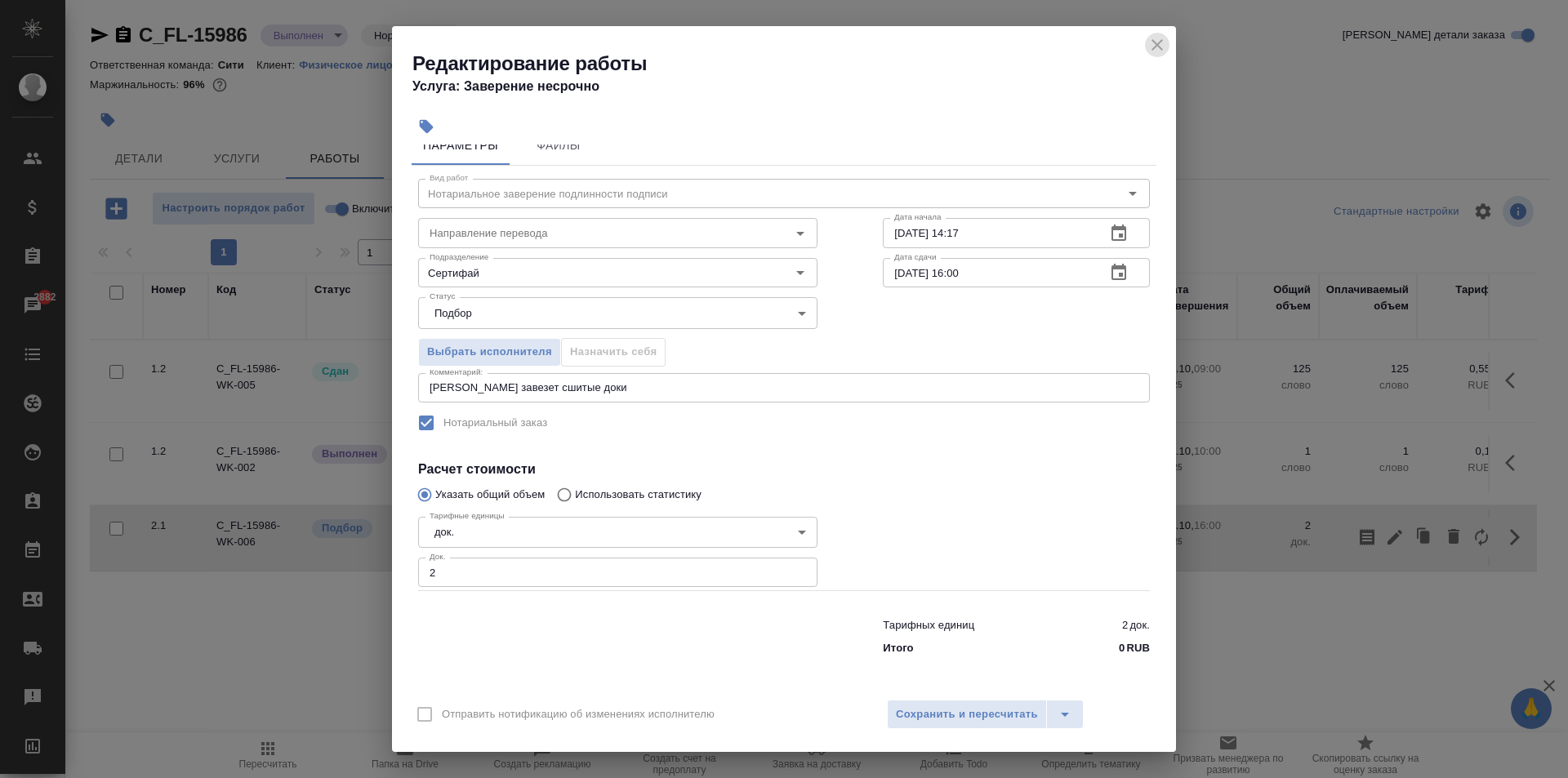
click at [1162, 41] on icon "close" at bounding box center [1156, 44] width 19 height 19
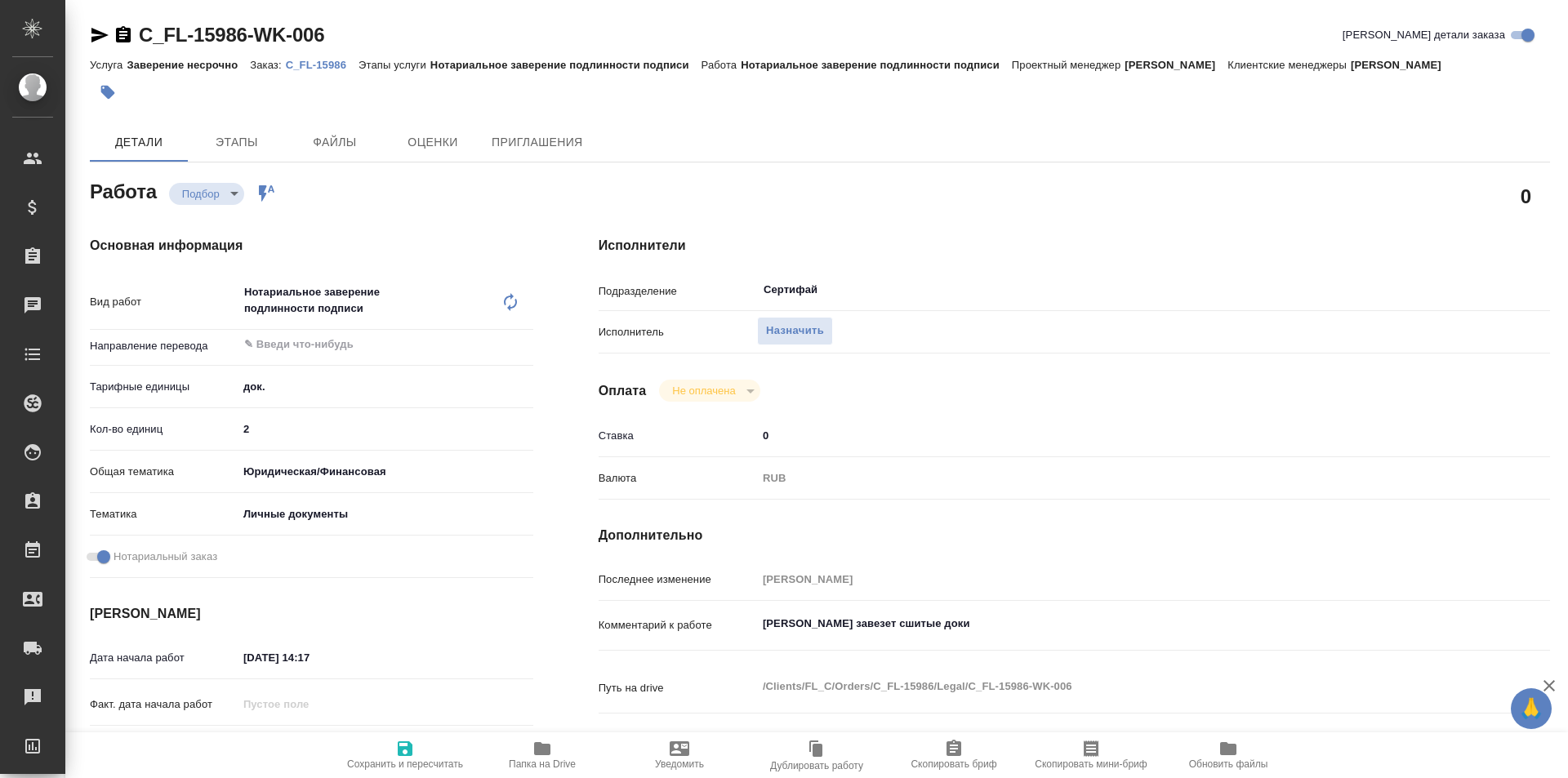
type textarea "x"
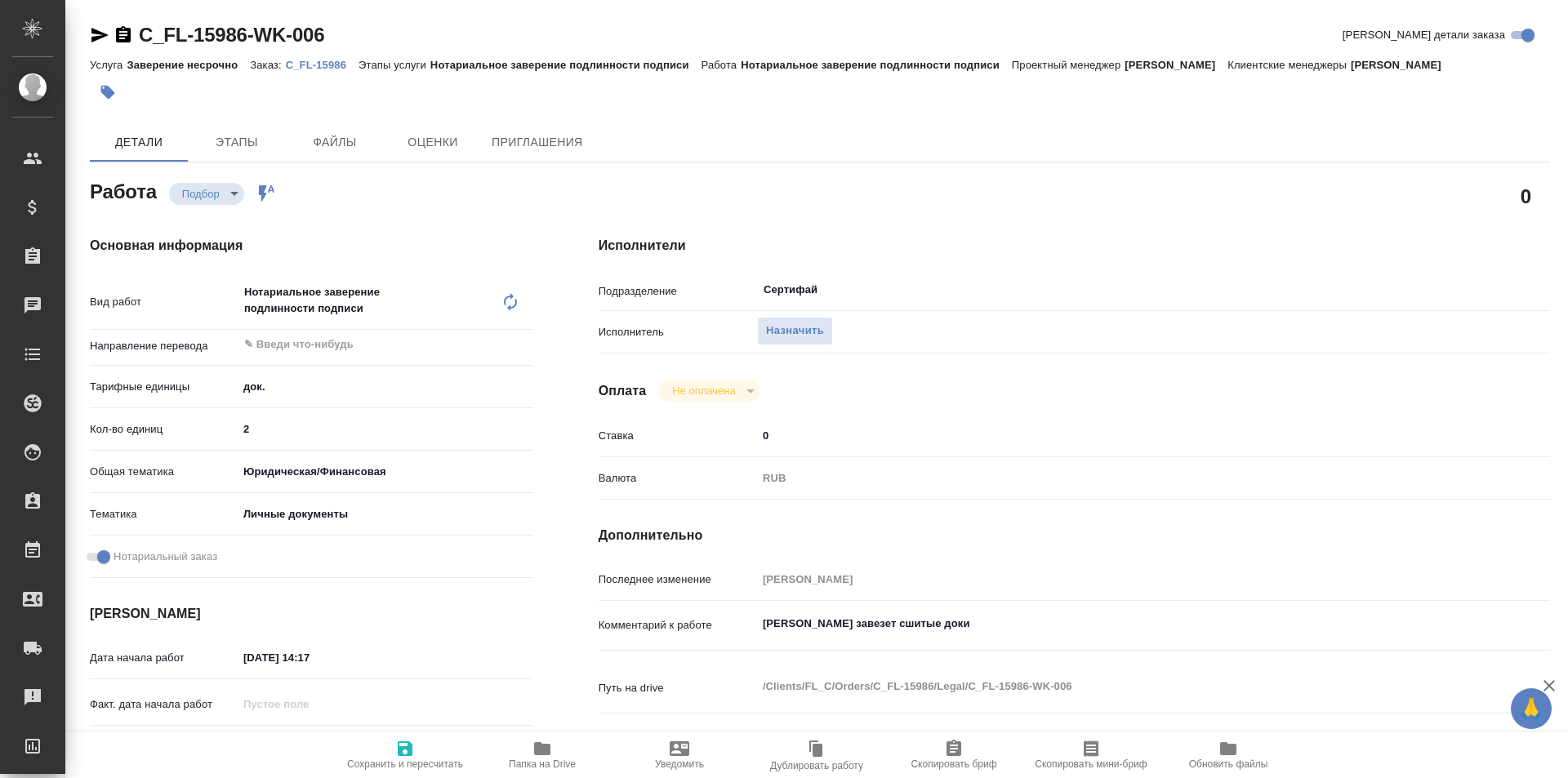
type textarea "x"
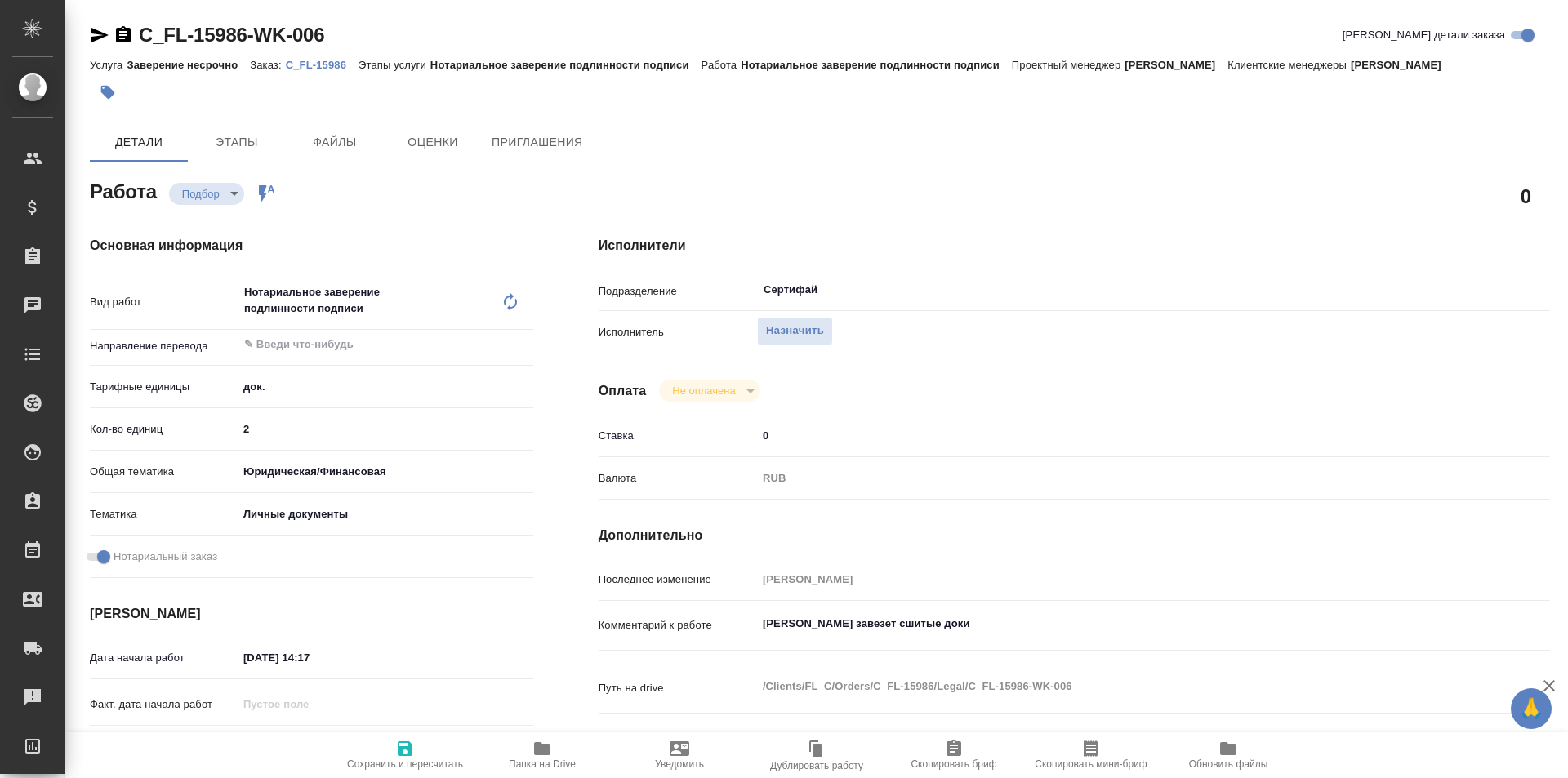
type textarea "x"
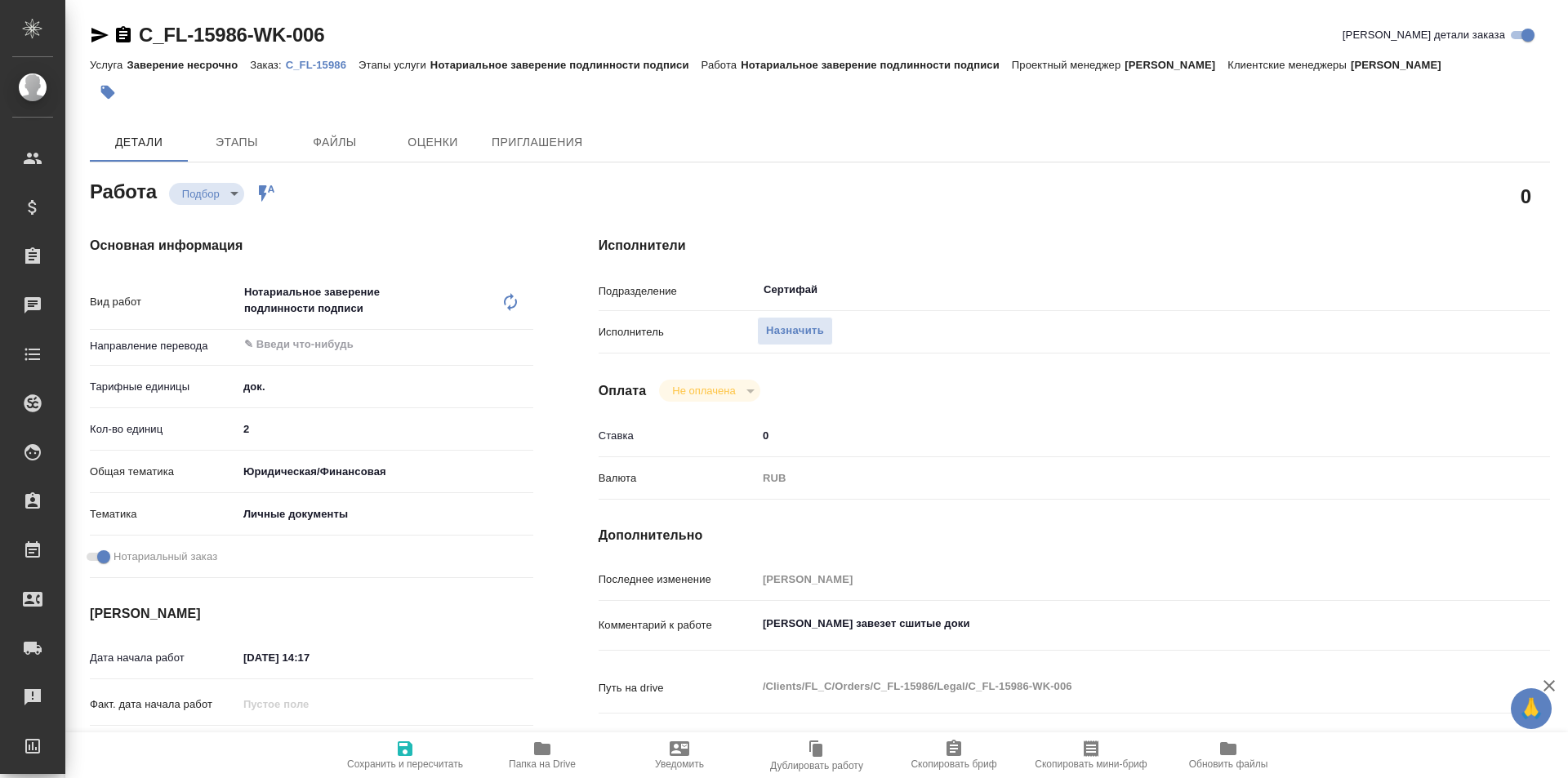
type textarea "x"
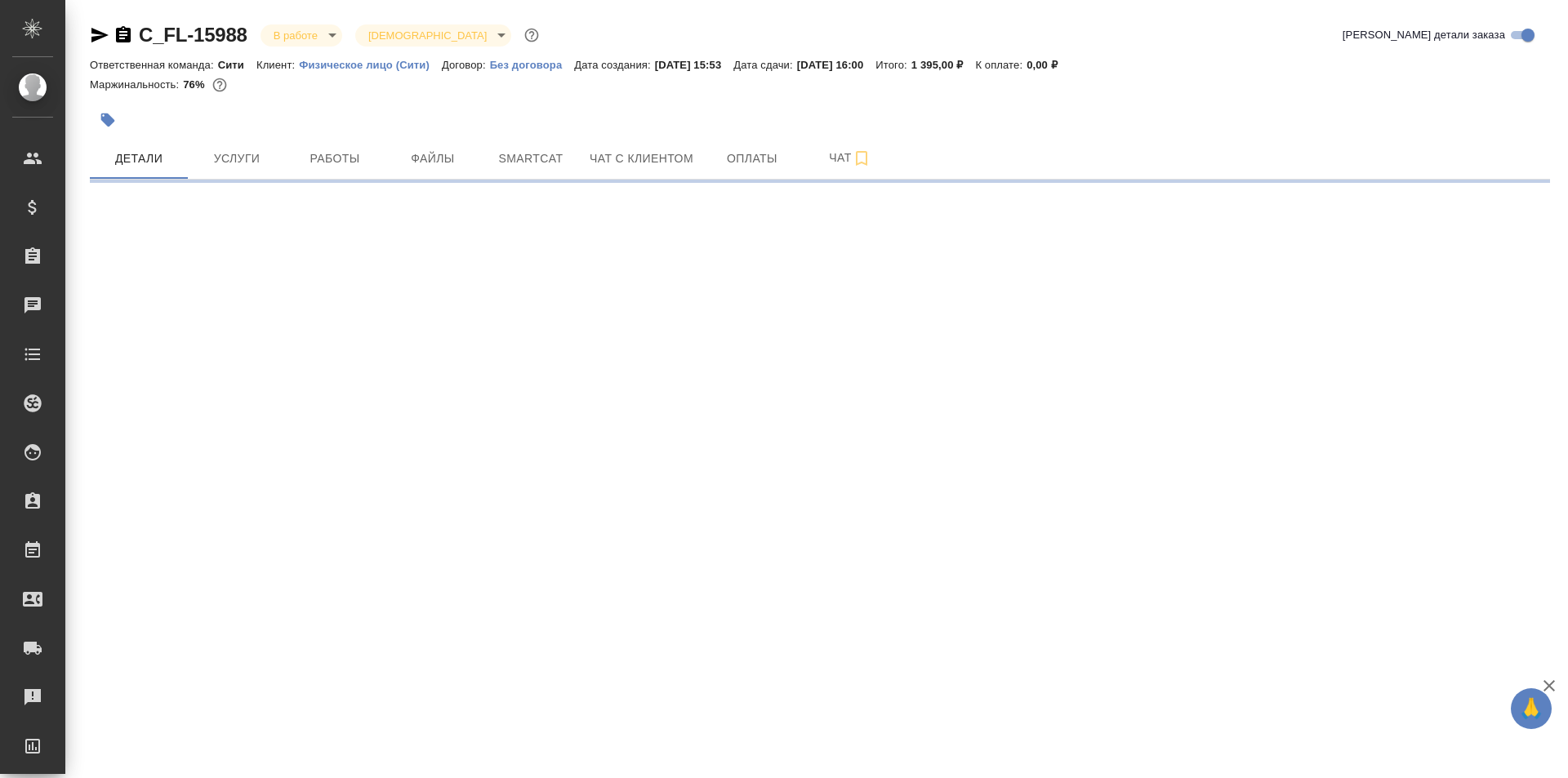
select select "RU"
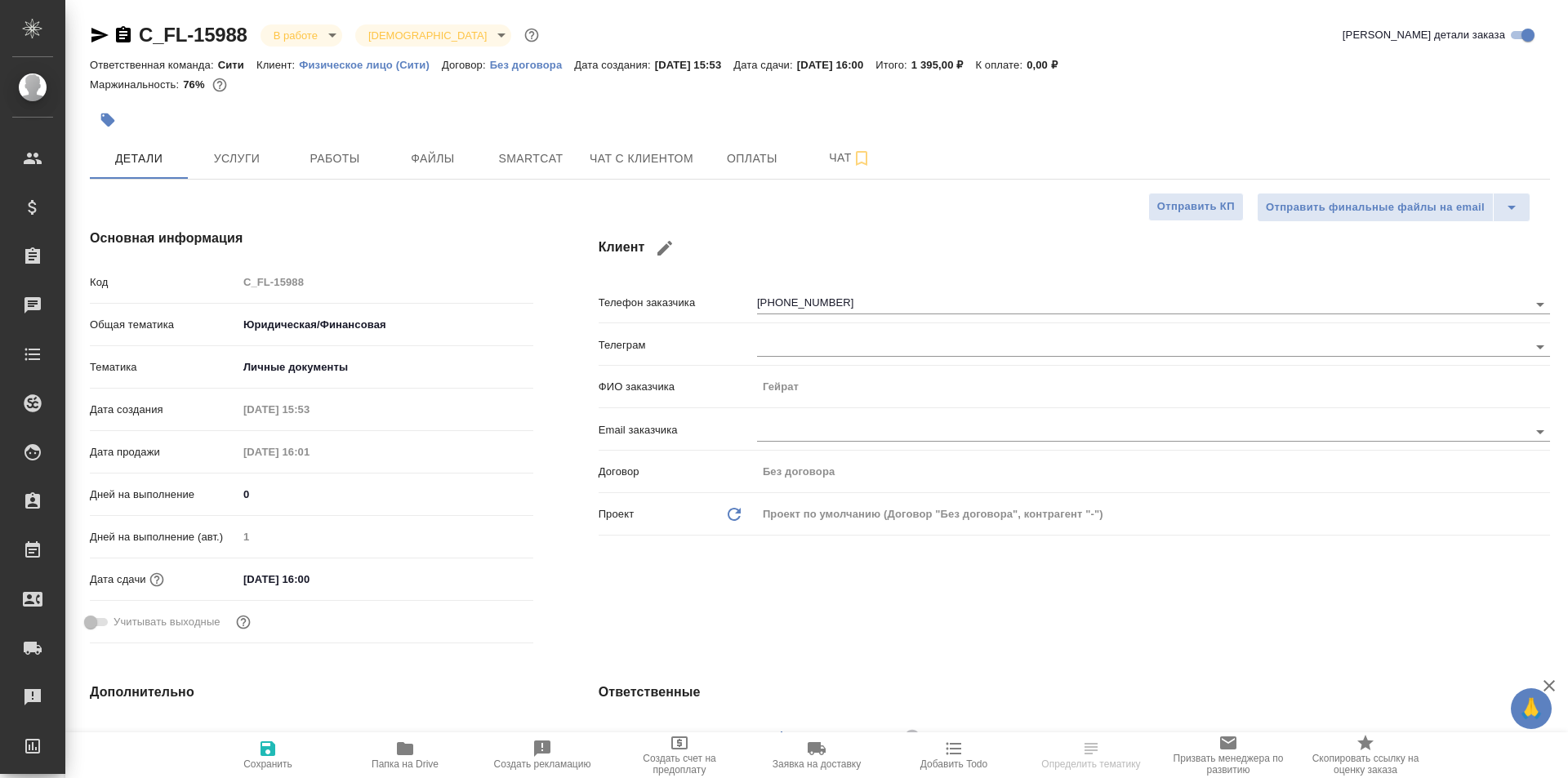
type textarea "x"
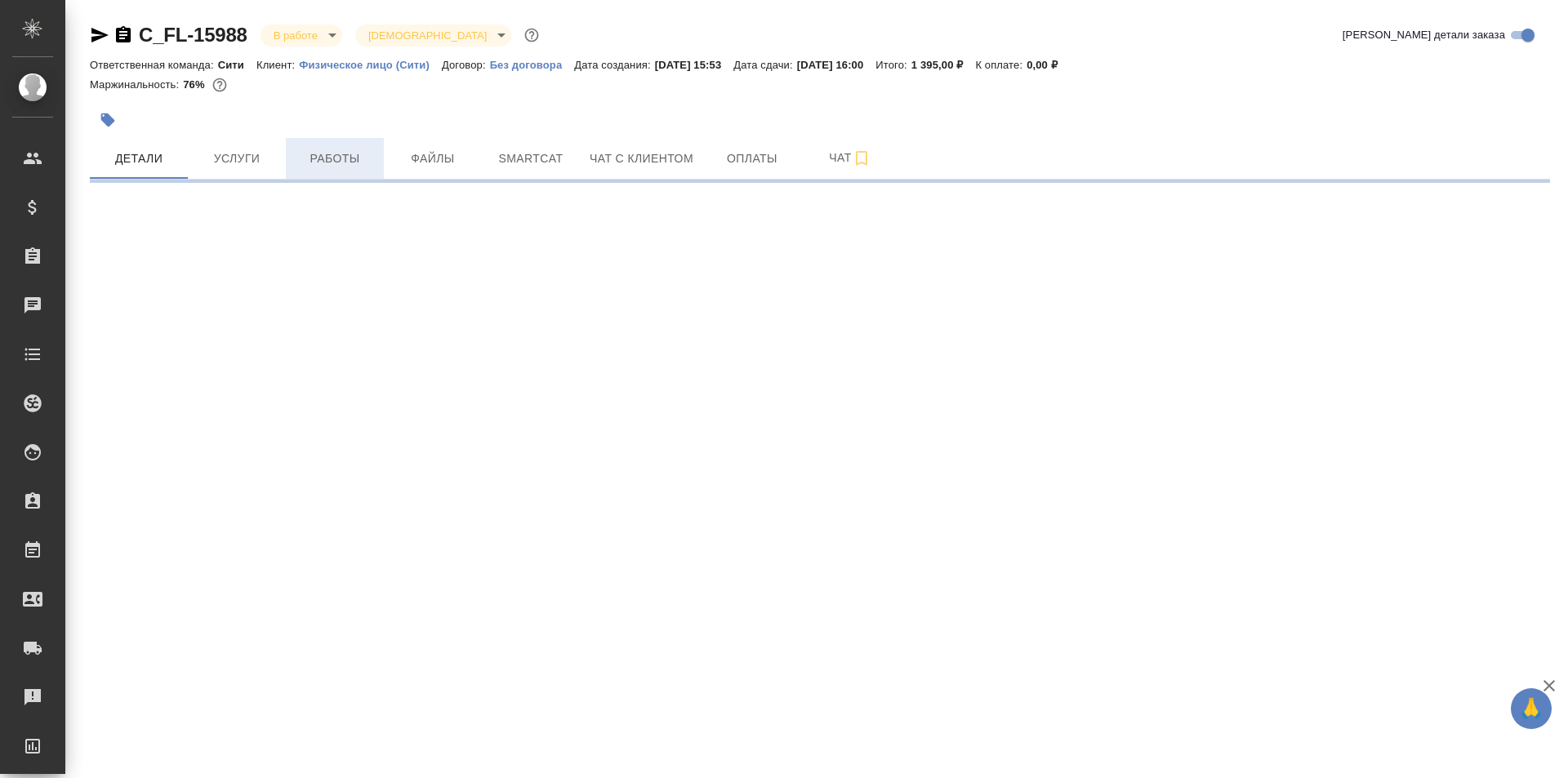
click at [337, 157] on span "Работы" at bounding box center [335, 158] width 79 height 20
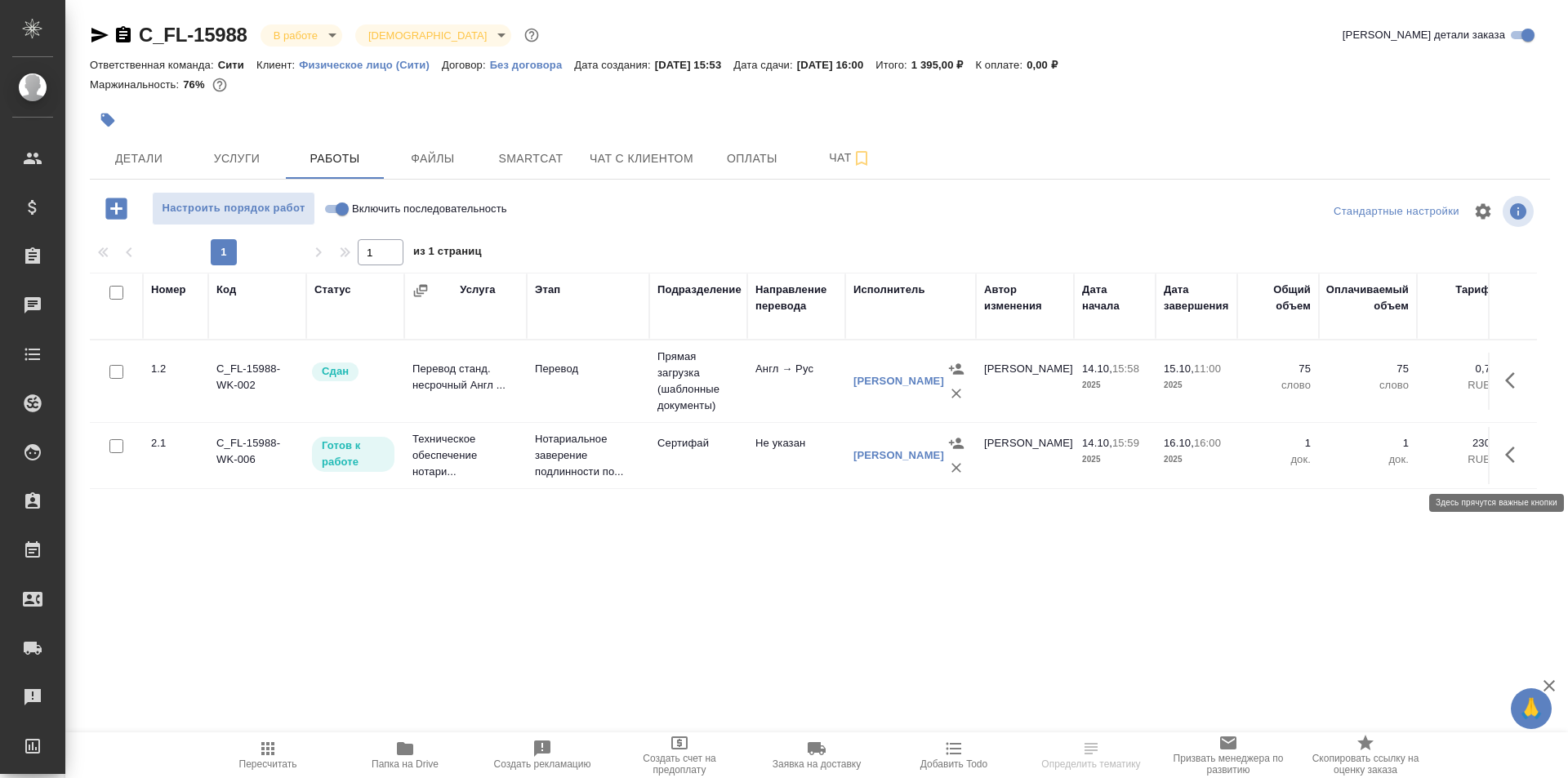
click at [1511, 465] on icon "button" at bounding box center [1514, 454] width 19 height 19
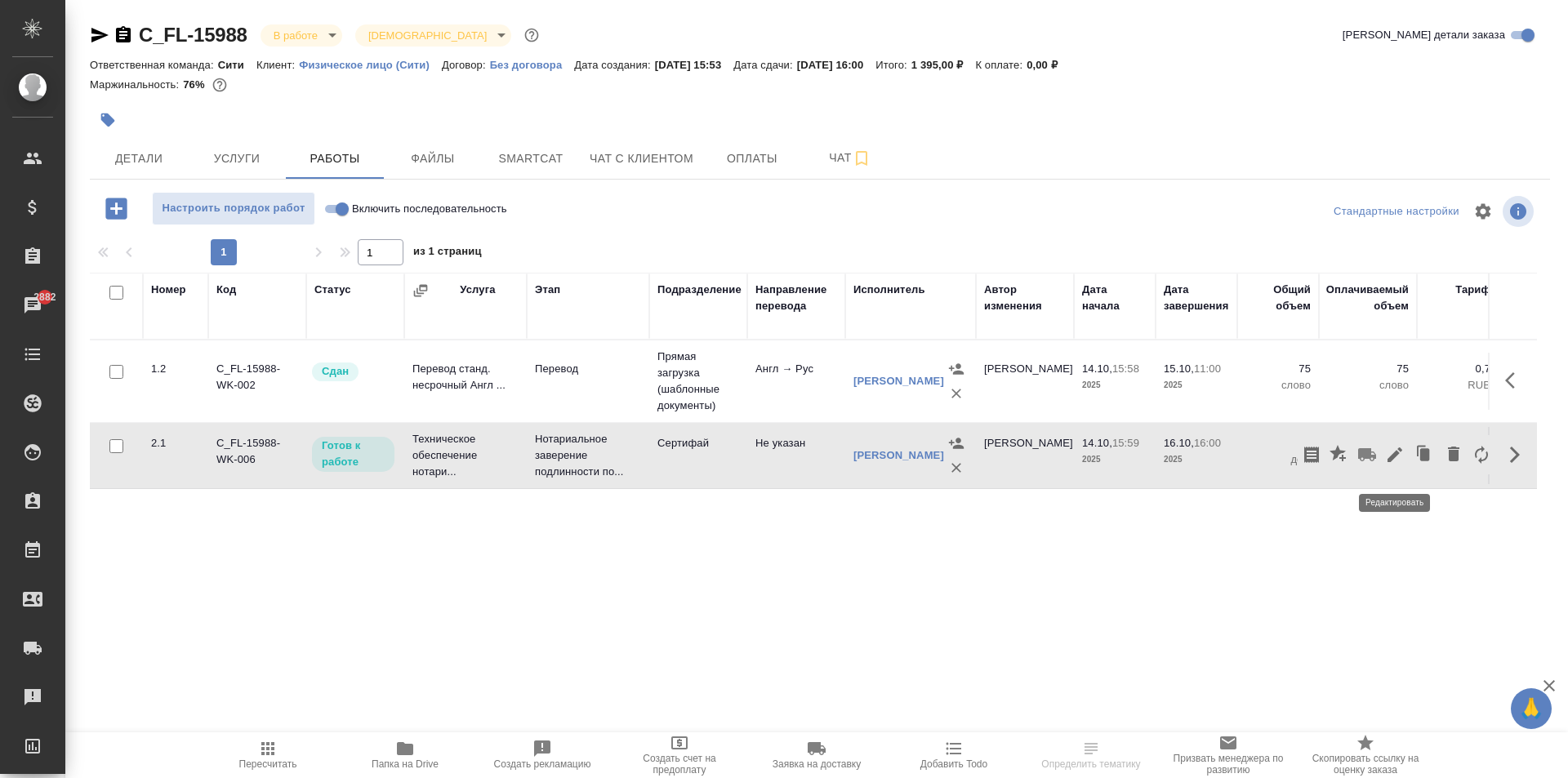
click at [1394, 462] on icon "button" at bounding box center [1395, 455] width 15 height 15
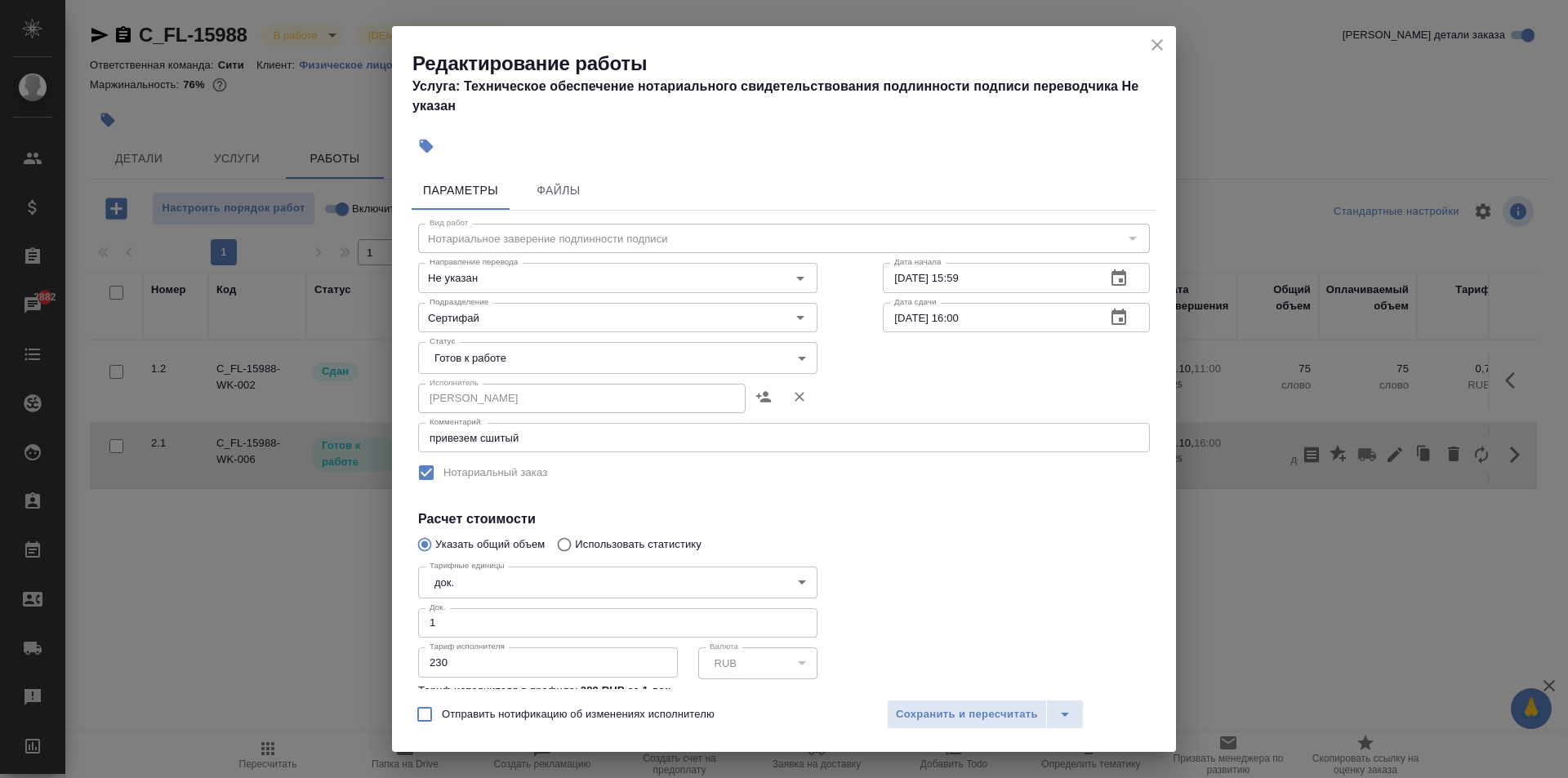
click at [529, 359] on body "🙏 .cls-1 fill:#fff; AWATERA [PERSON_NAME] Спецификации Заказы 2882 Чаты Todo Пр…" at bounding box center [784, 389] width 1568 height 778
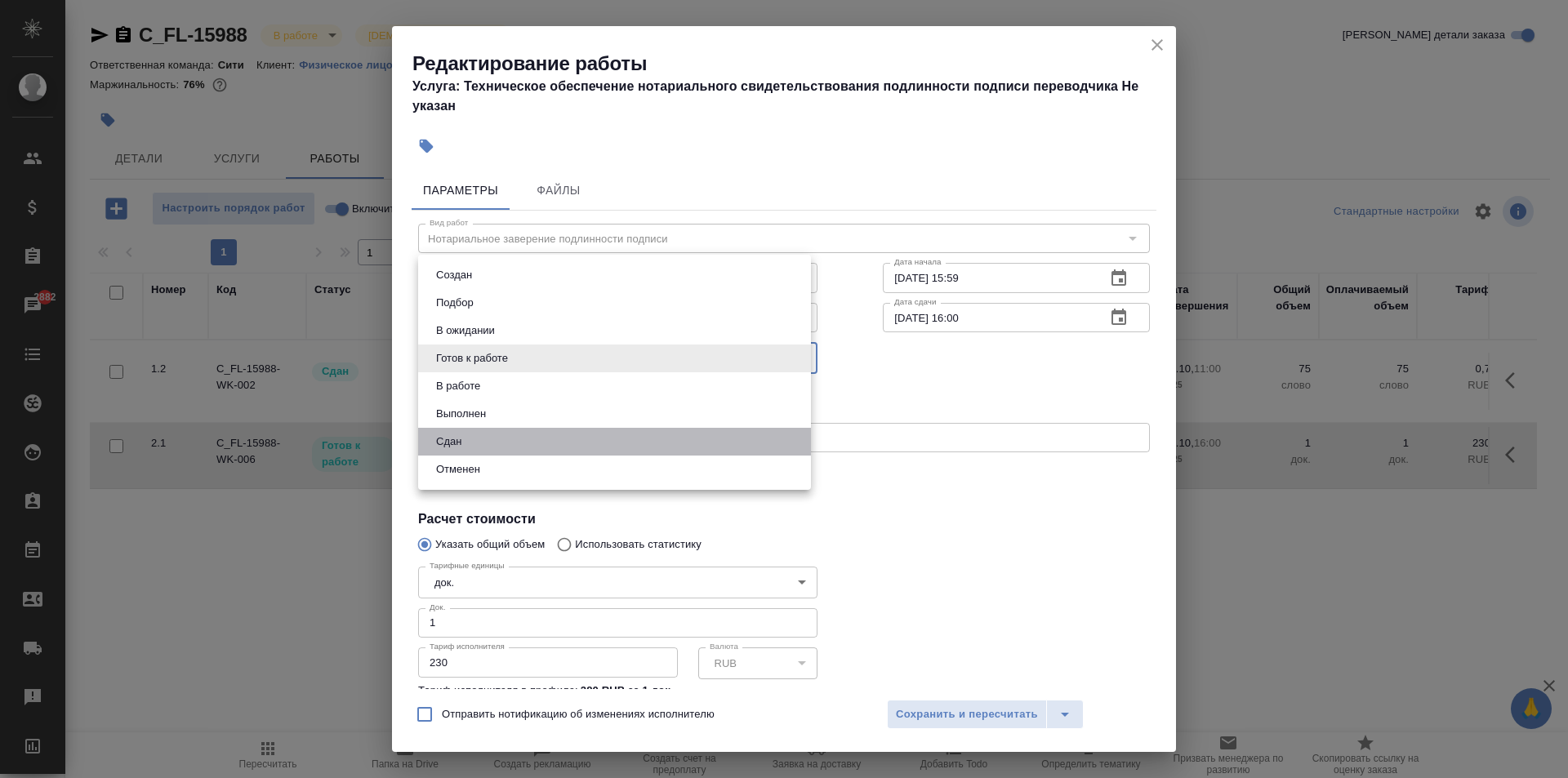
click at [490, 449] on li "Сдан" at bounding box center [614, 441] width 393 height 27
type input "closed"
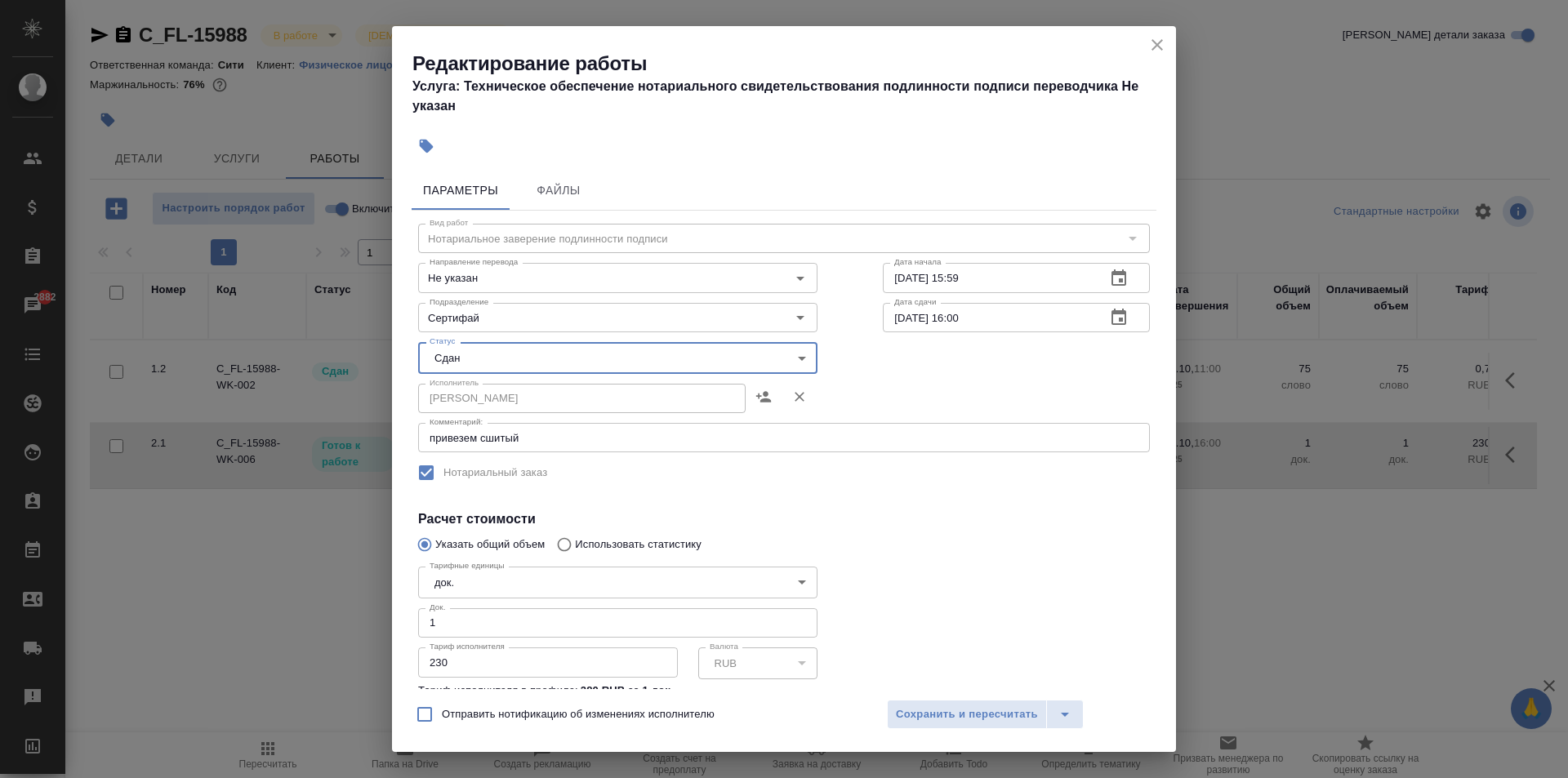
click at [956, 323] on input "[DATE] 16:00" at bounding box center [987, 318] width 210 height 29
click at [1002, 314] on input "[DATE] 16:00" at bounding box center [987, 318] width 210 height 29
click at [1108, 319] on icon "button" at bounding box center [1118, 317] width 19 height 19
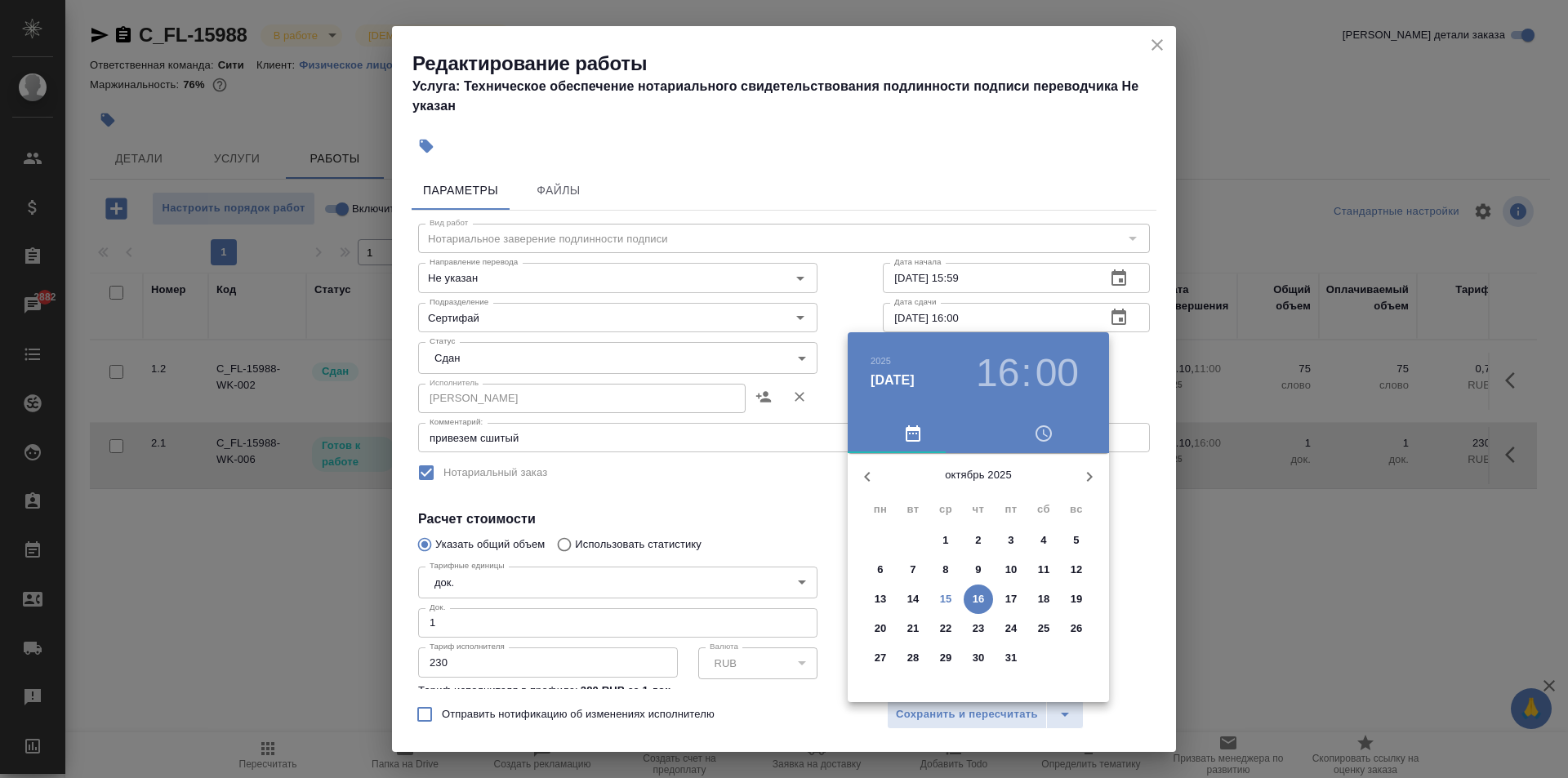
click at [945, 601] on p "15" at bounding box center [946, 600] width 12 height 16
type input "[DATE] 16:00"
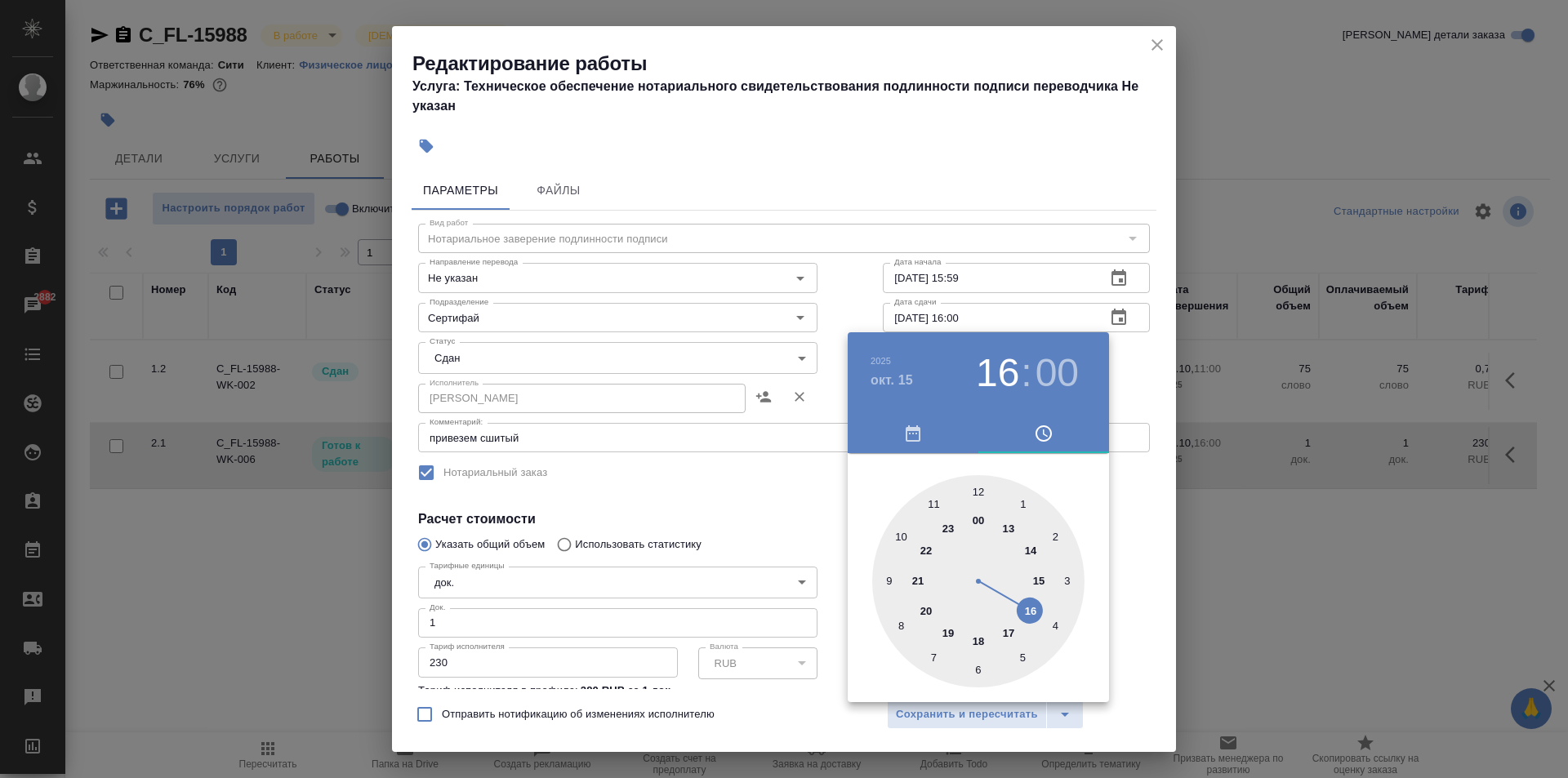
click at [919, 172] on div at bounding box center [784, 389] width 1568 height 778
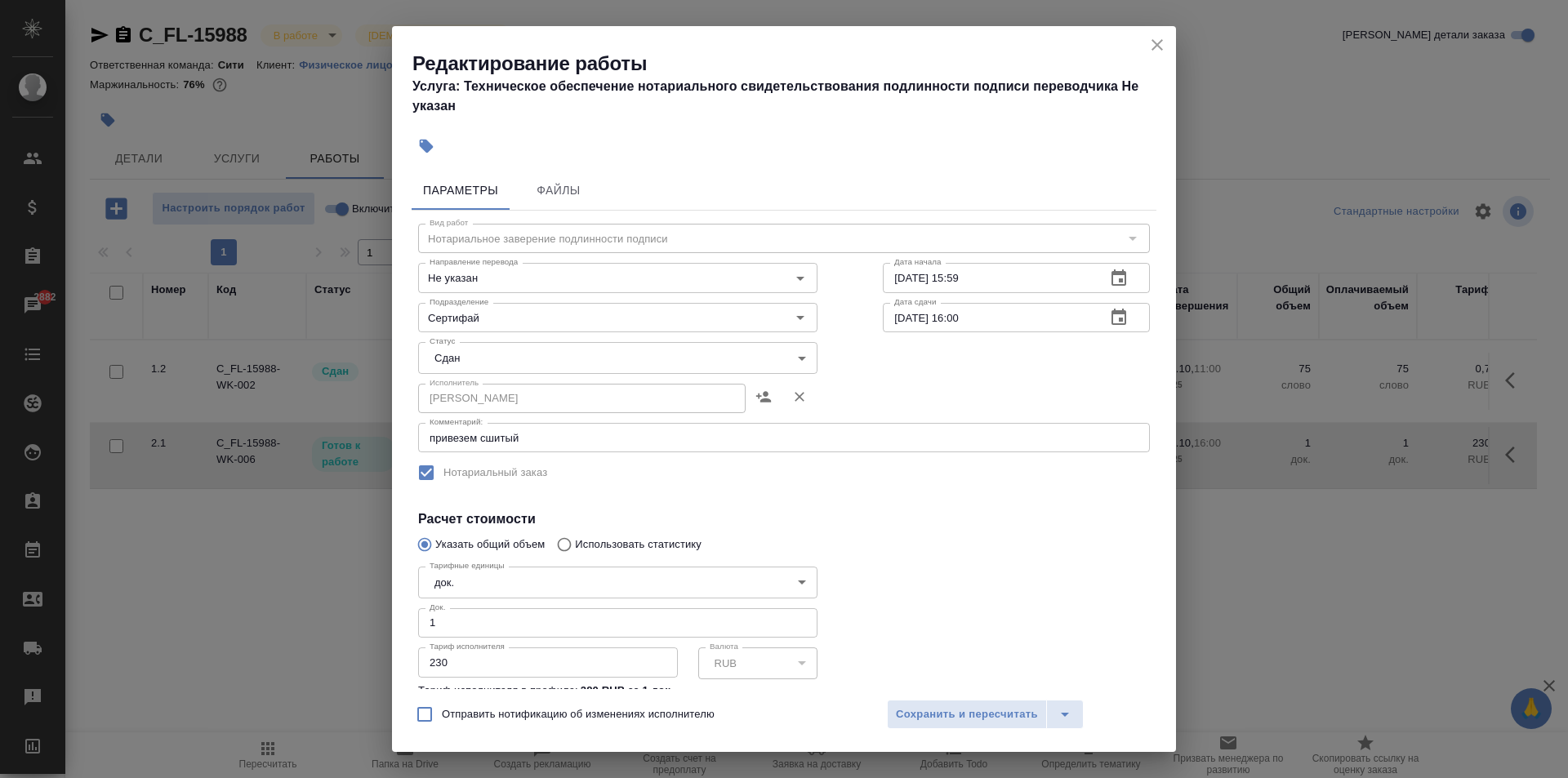
scroll to position [147, 0]
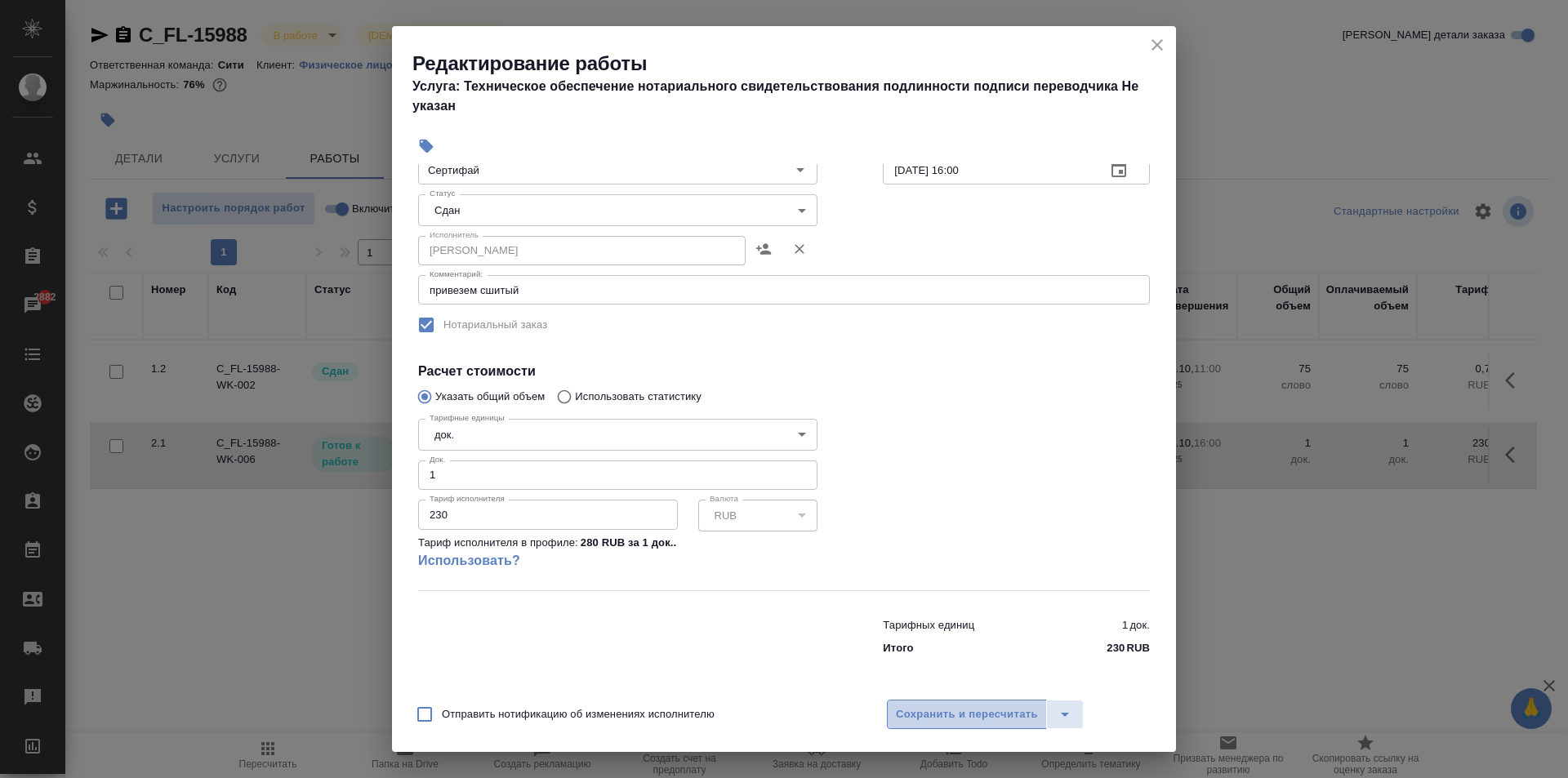
click at [1022, 711] on span "Сохранить и пересчитать" at bounding box center [967, 715] width 142 height 19
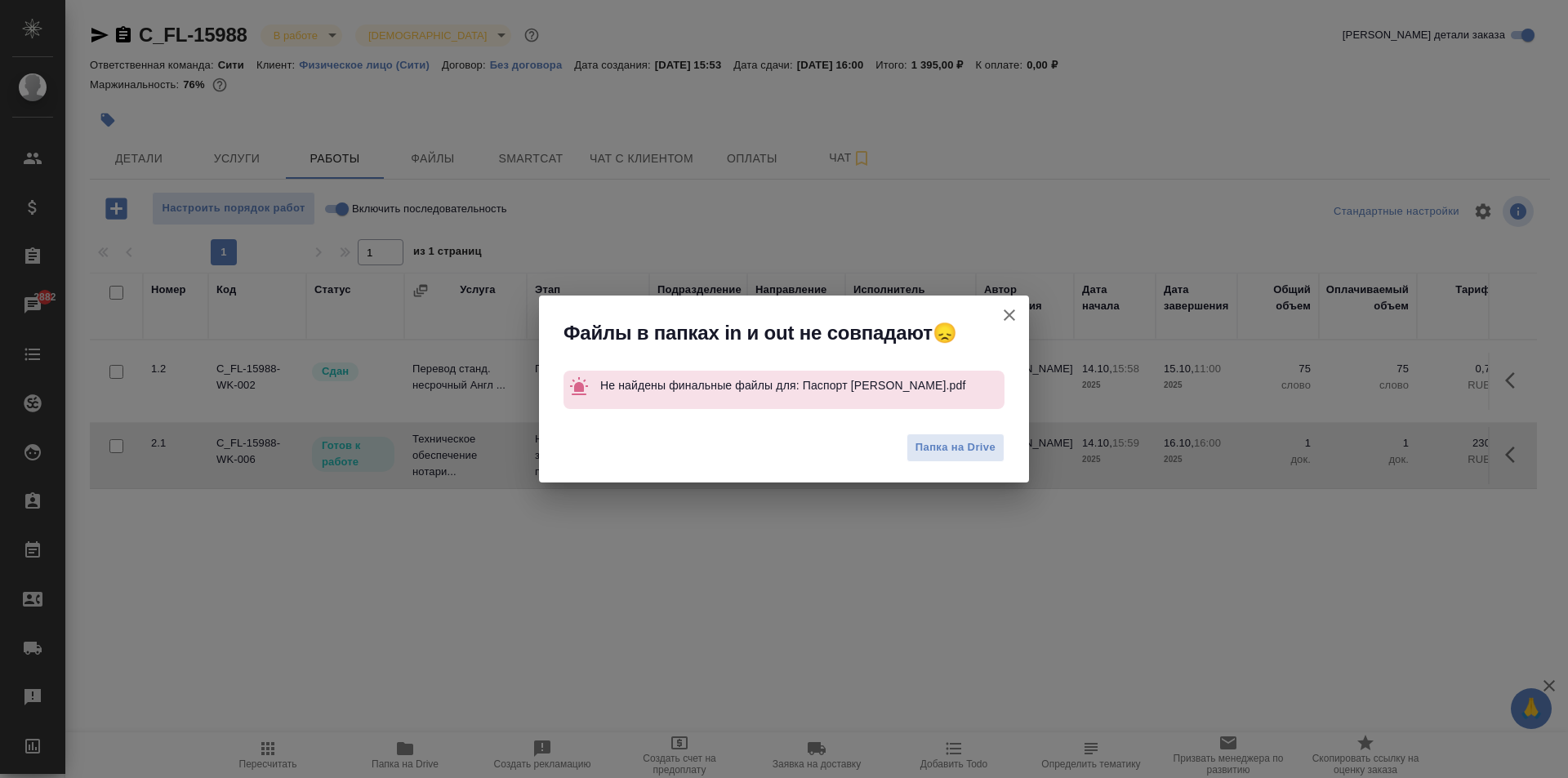
drag, startPoint x: 709, startPoint y: 397, endPoint x: 594, endPoint y: 384, distance: 115.7
click at [594, 384] on div "Не найдены финальные файлы для: Паспорт Анорбоева Шохзода Олимжон Кизи.pdf" at bounding box center [784, 390] width 441 height 38
copy p "Не найдены финальные файлы для: Паспорт Анорбоева Шохзода Олимжон Кизи.pdf"
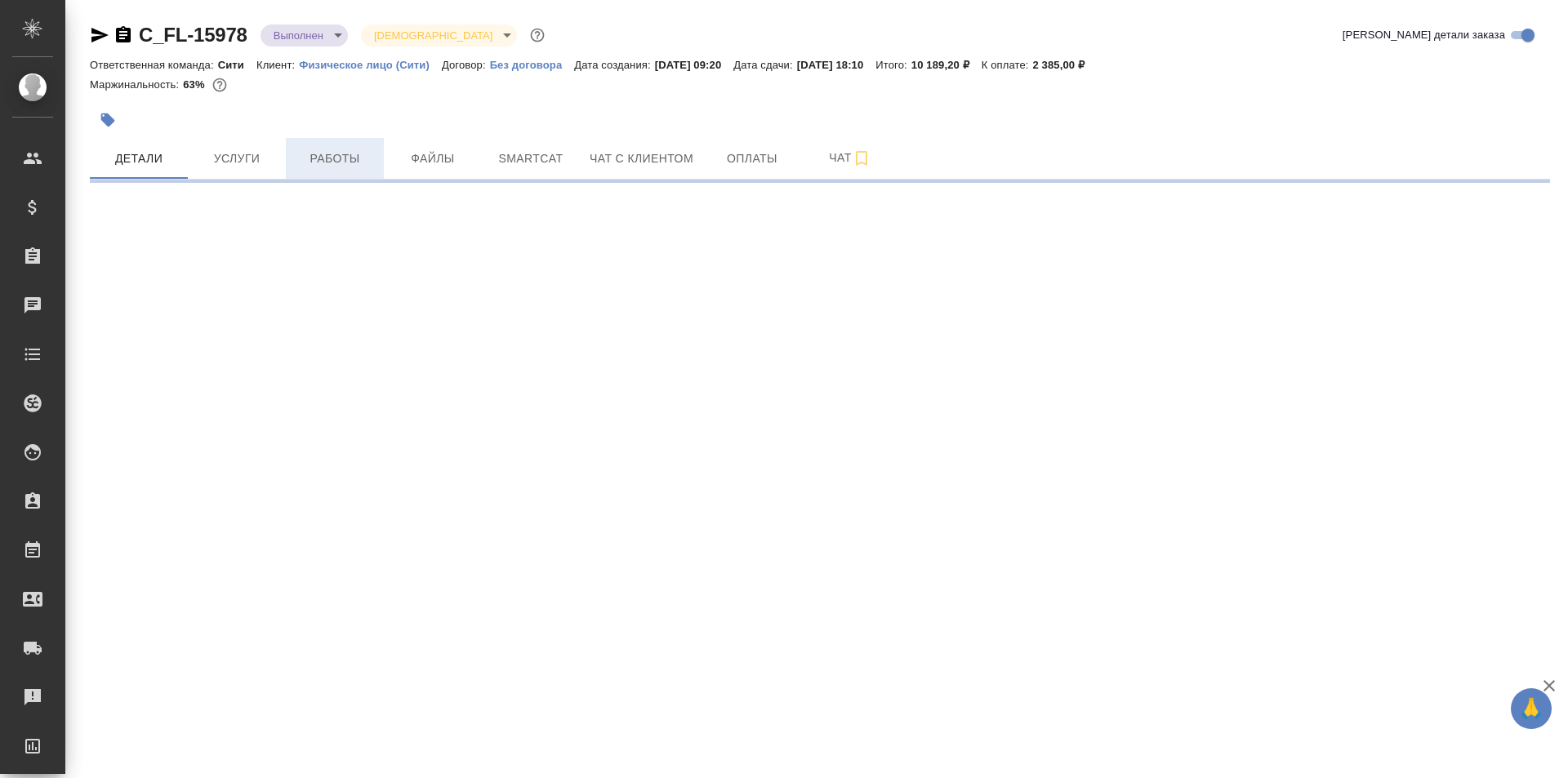
click at [318, 164] on span "Работы" at bounding box center [335, 158] width 79 height 20
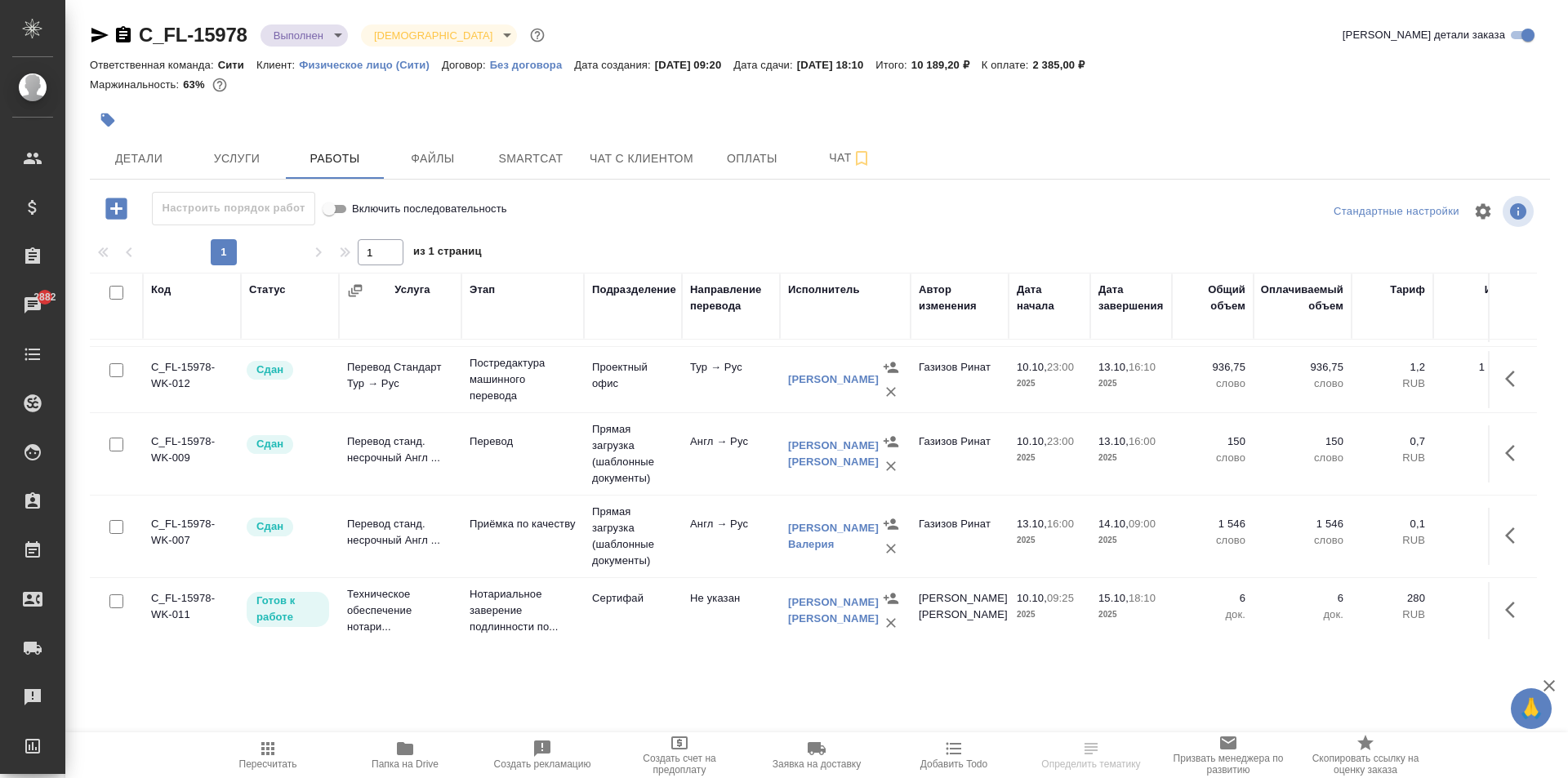
scroll to position [92, 0]
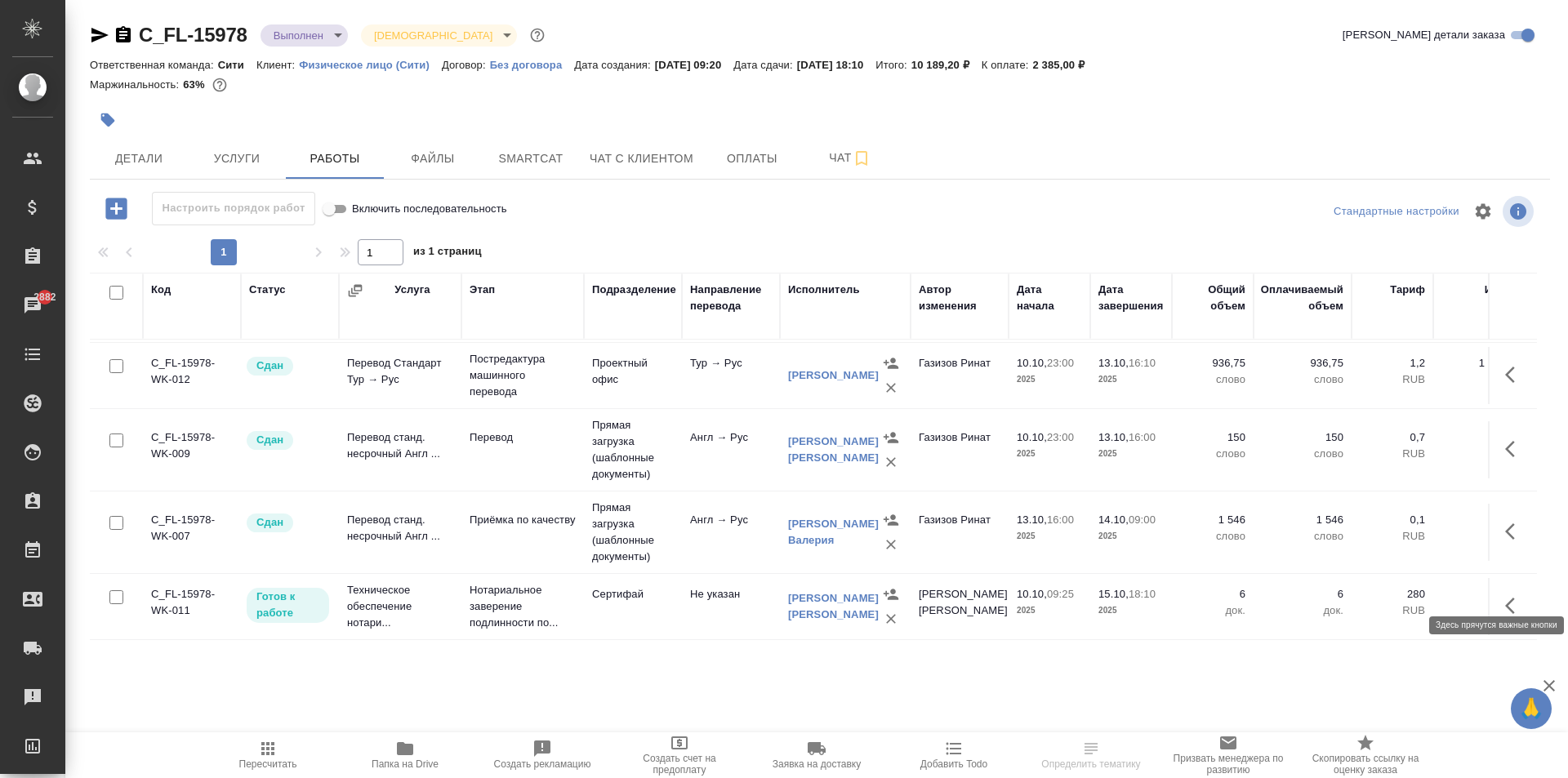
click at [1505, 596] on icon "button" at bounding box center [1514, 605] width 19 height 19
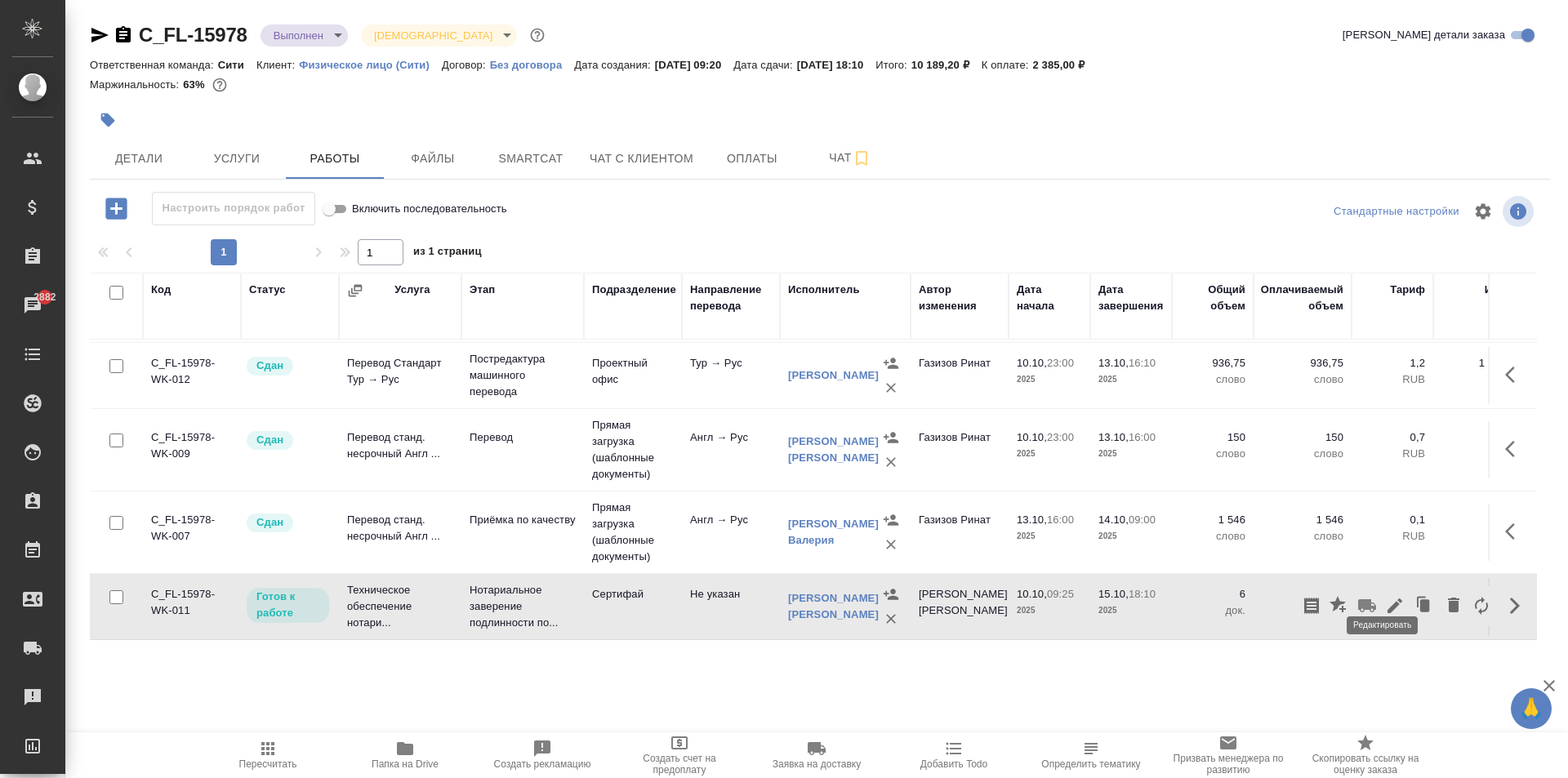
click at [1385, 596] on icon "button" at bounding box center [1394, 605] width 19 height 19
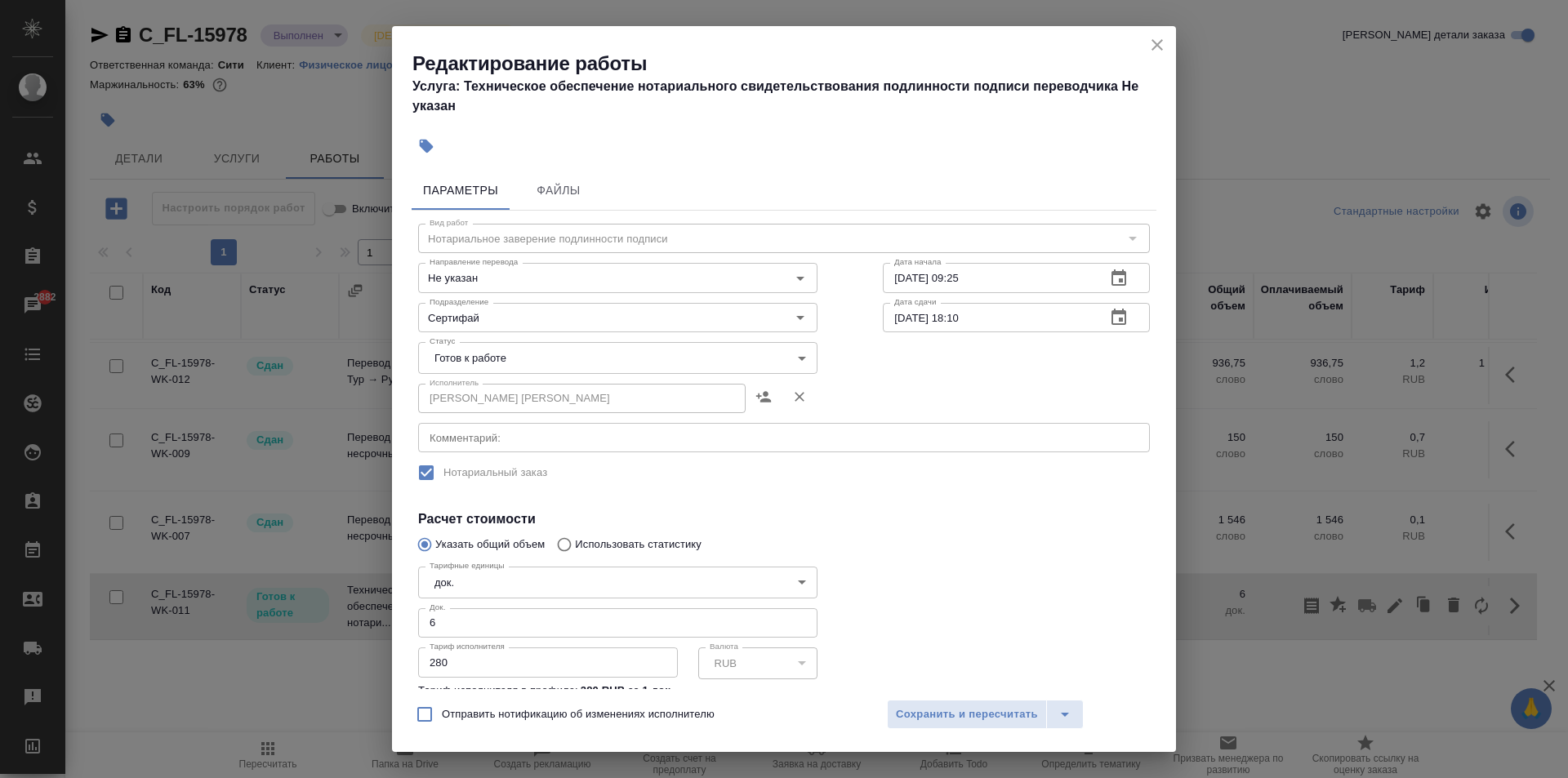
scroll to position [147, 0]
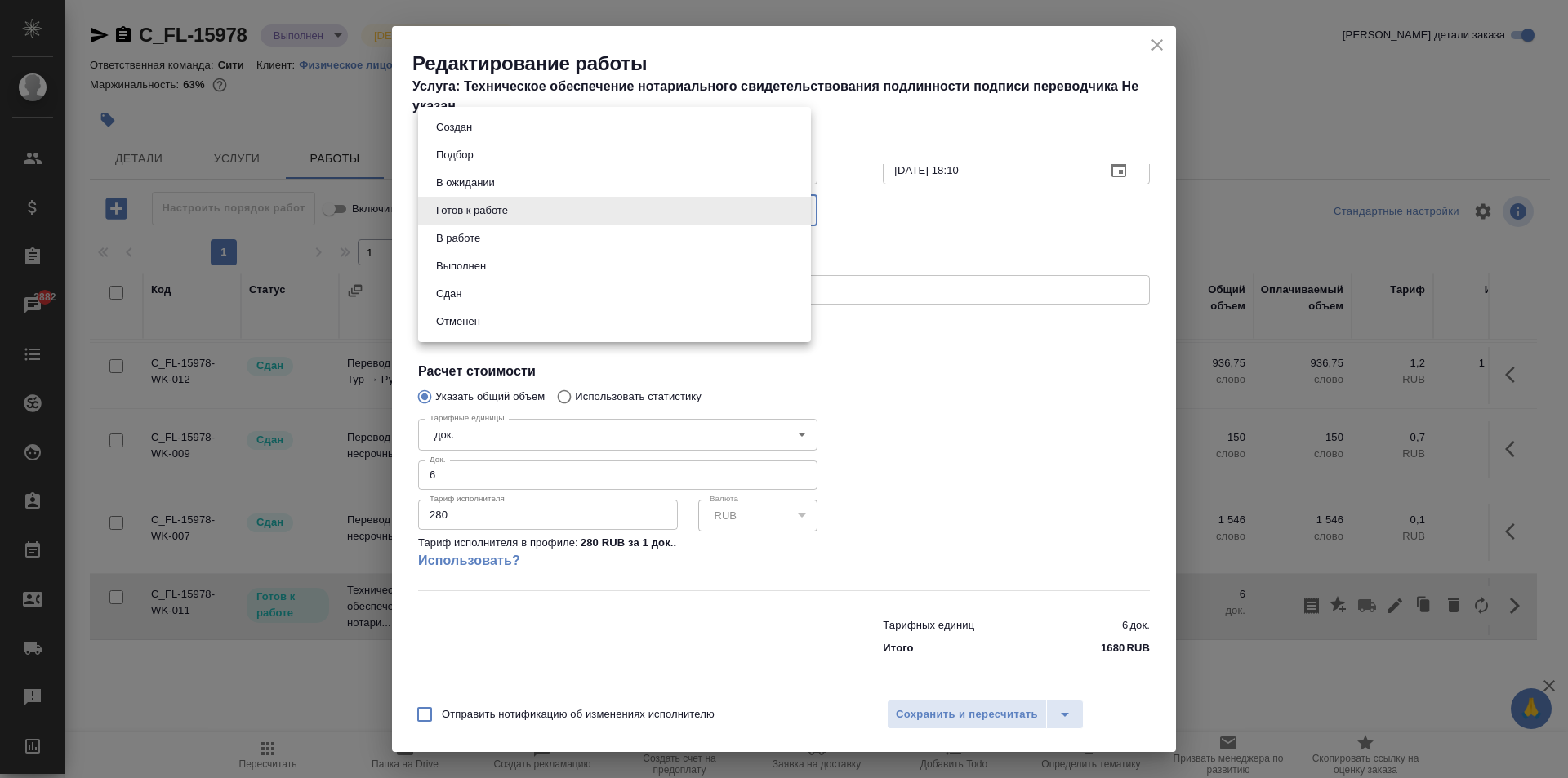
click at [578, 212] on body "🙏 .cls-1 fill:#fff; AWATERA Aivazyan Karina Клиенты Спецификации Заказы 2882 Ча…" at bounding box center [784, 389] width 1568 height 778
click at [481, 298] on li "Сдан" at bounding box center [614, 294] width 393 height 27
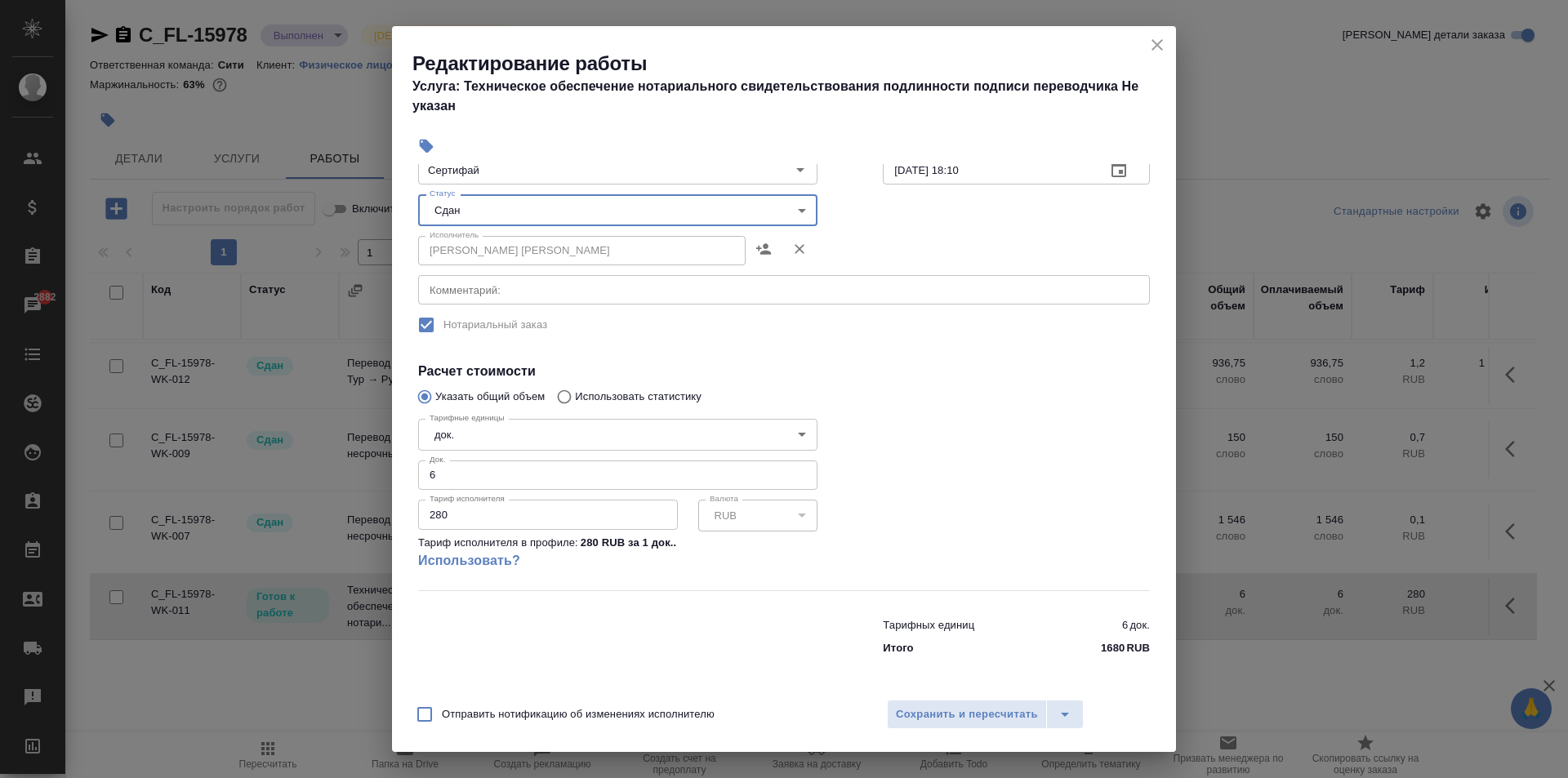
click at [552, 515] on input "280" at bounding box center [548, 514] width 260 height 29
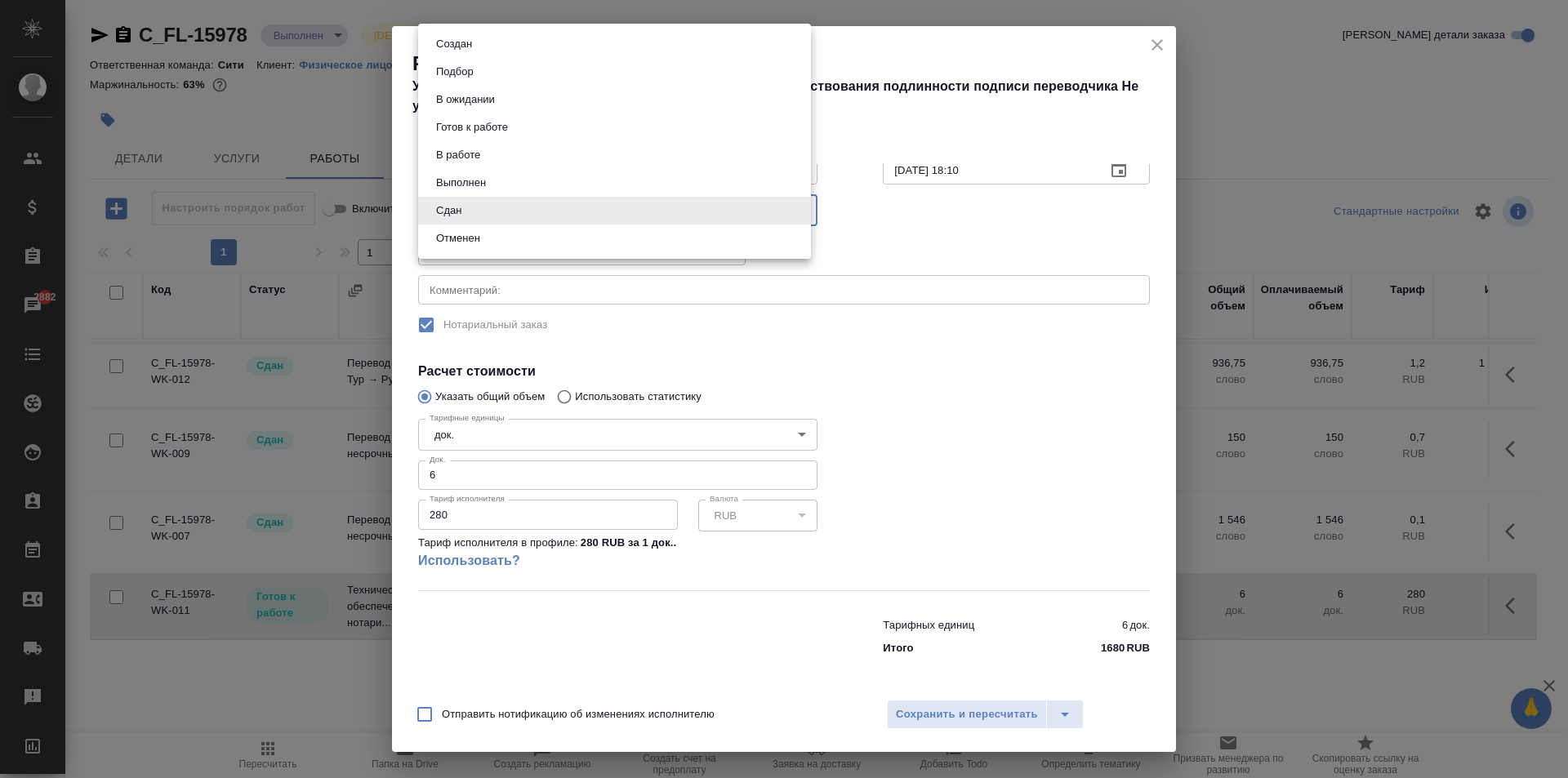
click at [534, 210] on body "🙏 .cls-1 fill:#fff; AWATERA Aivazyan Karina Клиенты Спецификации Заказы 2882 Ча…" at bounding box center [784, 389] width 1568 height 778
click at [491, 154] on li "В работе" at bounding box center [614, 155] width 393 height 27
type input "inProgress"
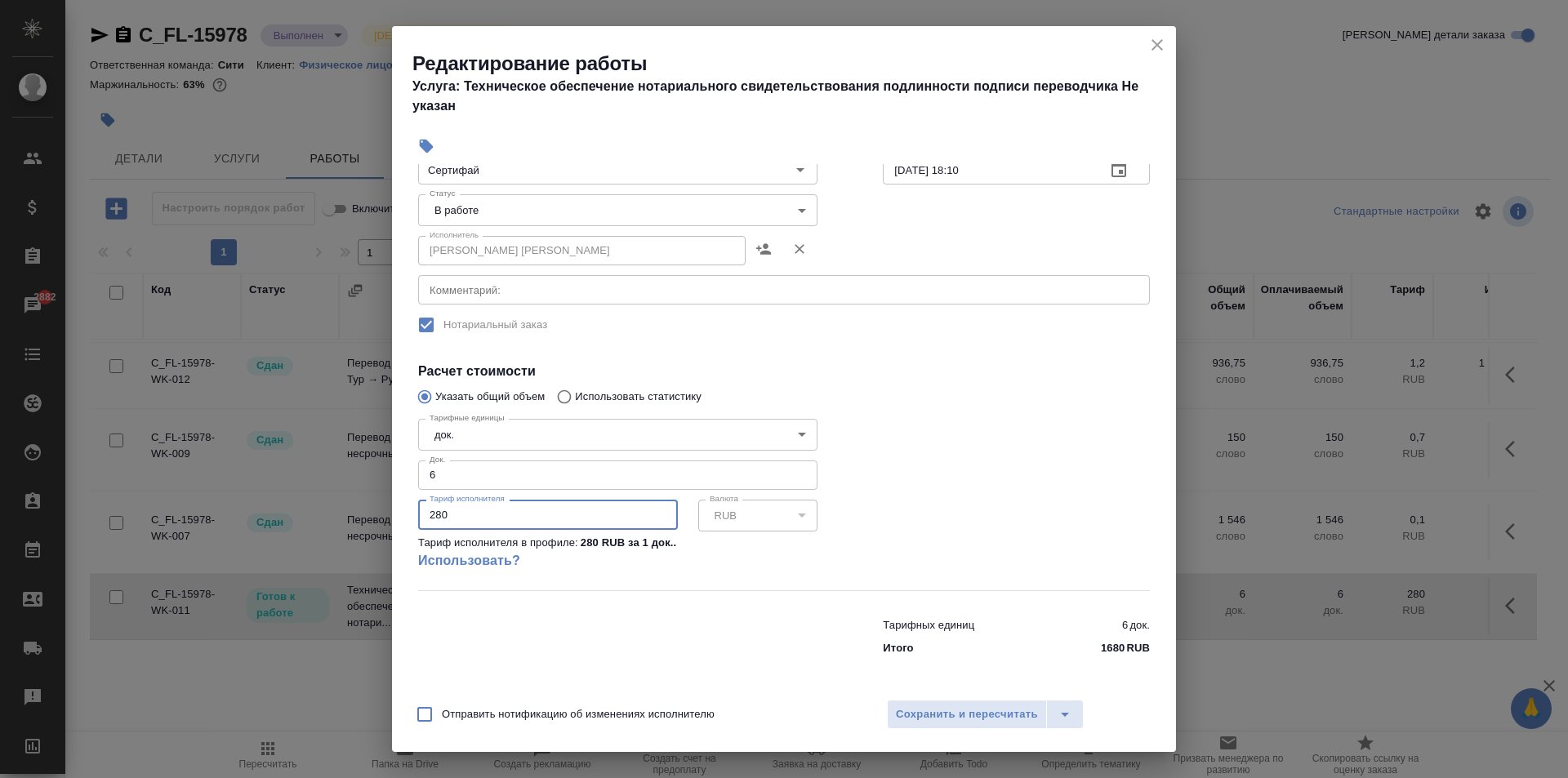
click at [501, 522] on input "280" at bounding box center [548, 514] width 260 height 29
type input "230"
click at [994, 708] on span "Сохранить и пересчитать" at bounding box center [967, 715] width 142 height 19
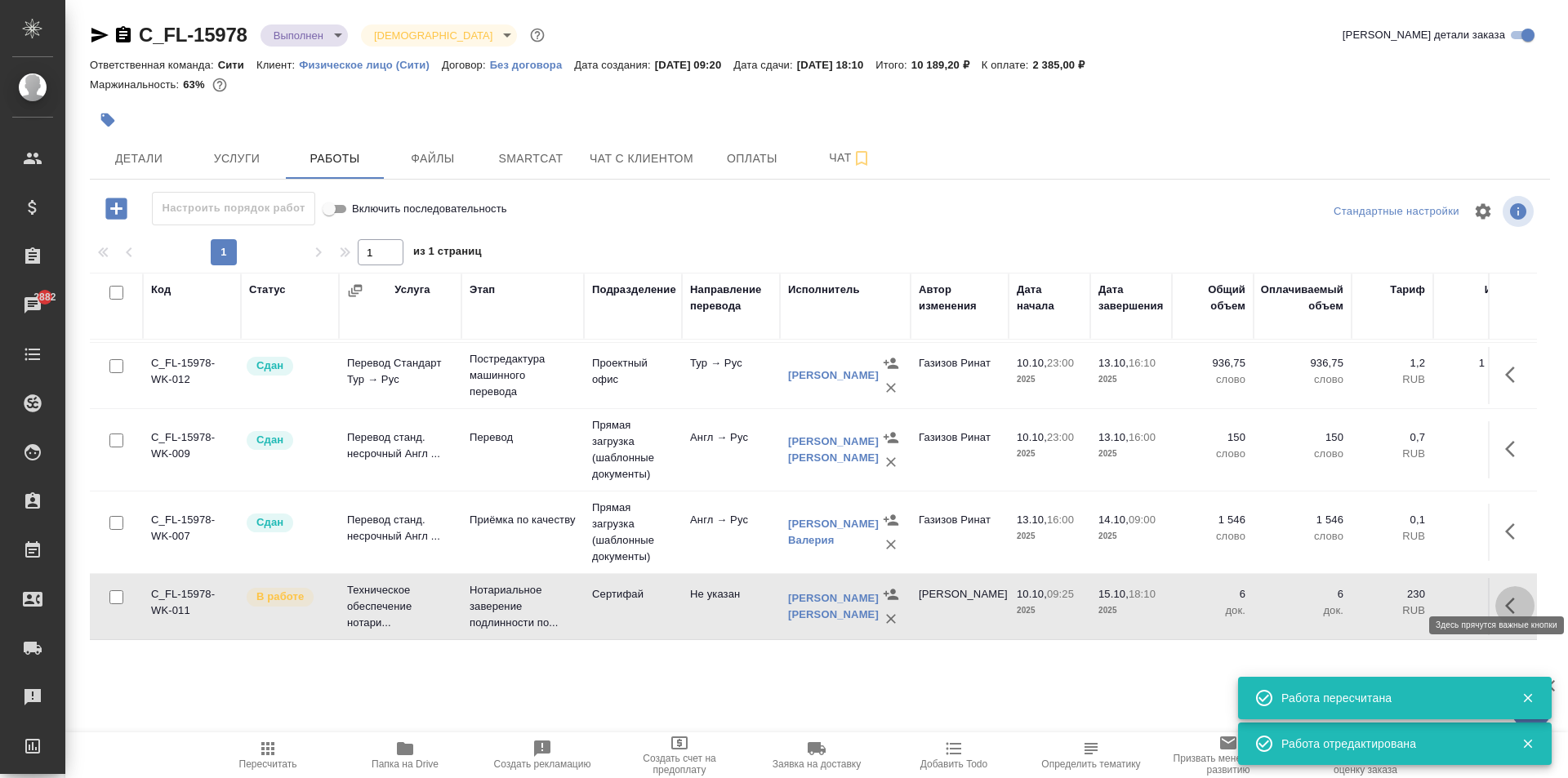
click at [1505, 596] on icon "button" at bounding box center [1514, 605] width 19 height 19
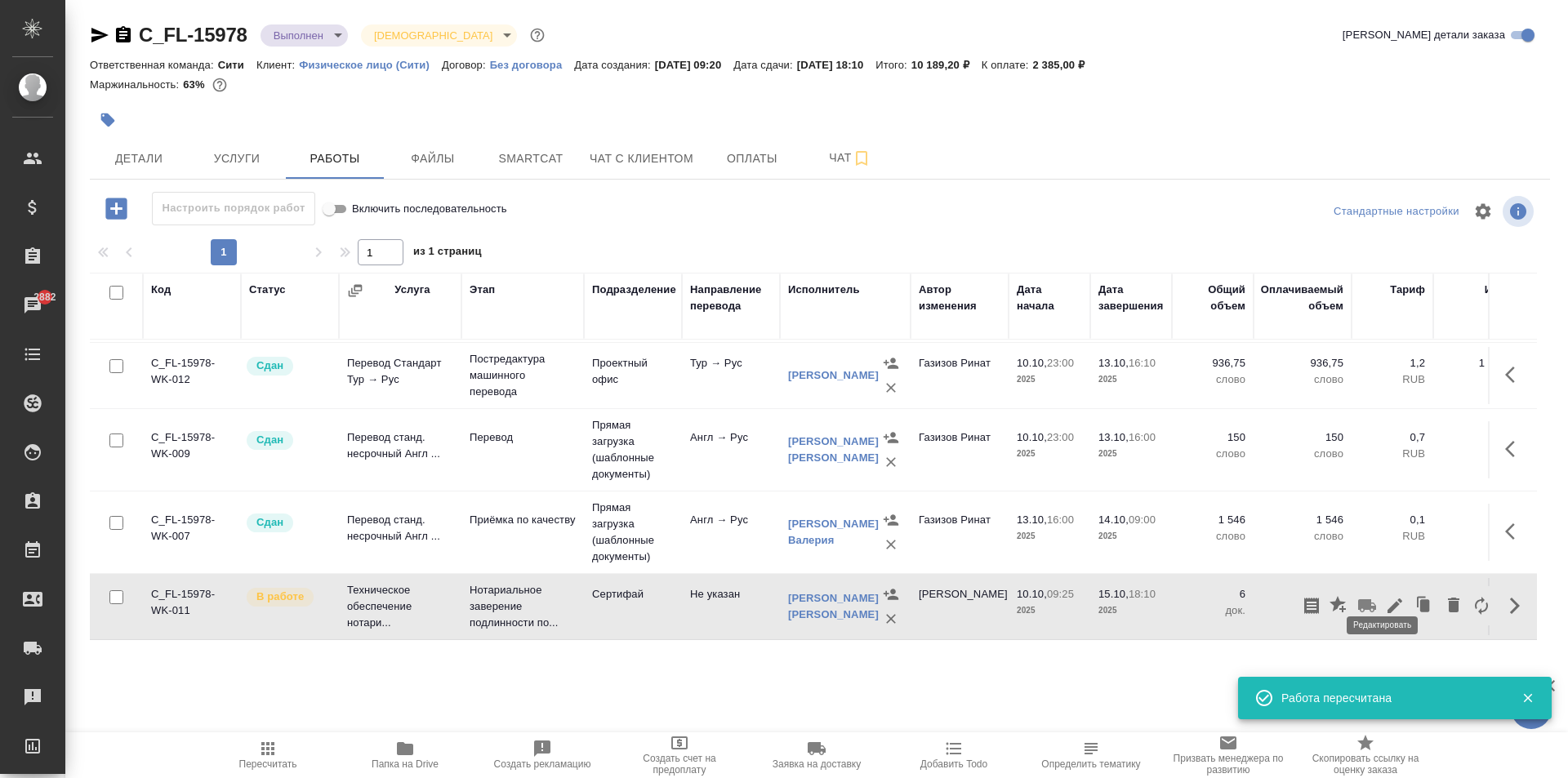
click at [1388, 596] on icon "button" at bounding box center [1394, 605] width 19 height 19
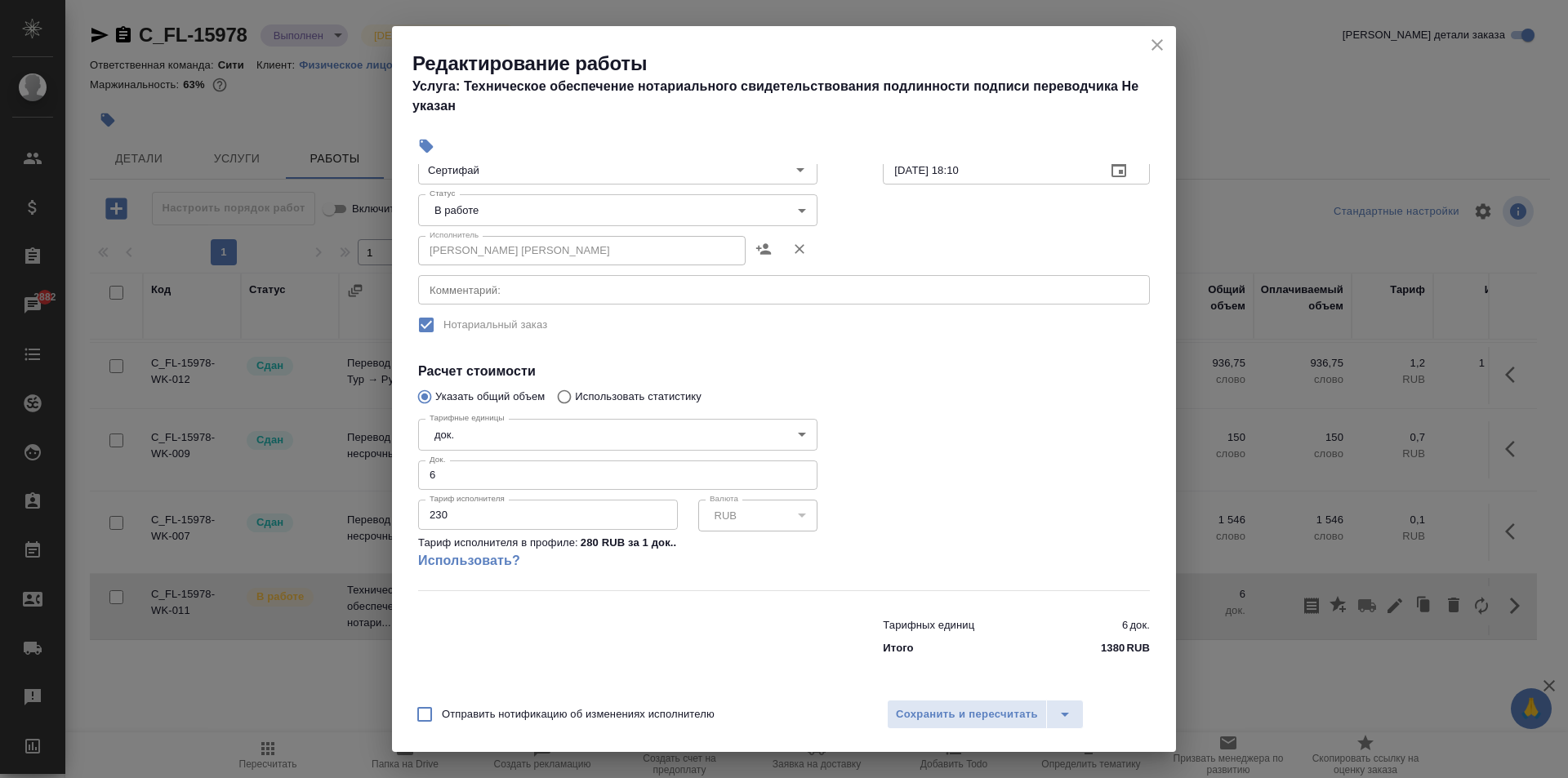
click at [482, 211] on body "🙏 .cls-1 fill:#fff; AWATERA Aivazyan Karina Клиенты Спецификации Заказы 2882 Ча…" at bounding box center [784, 389] width 1568 height 778
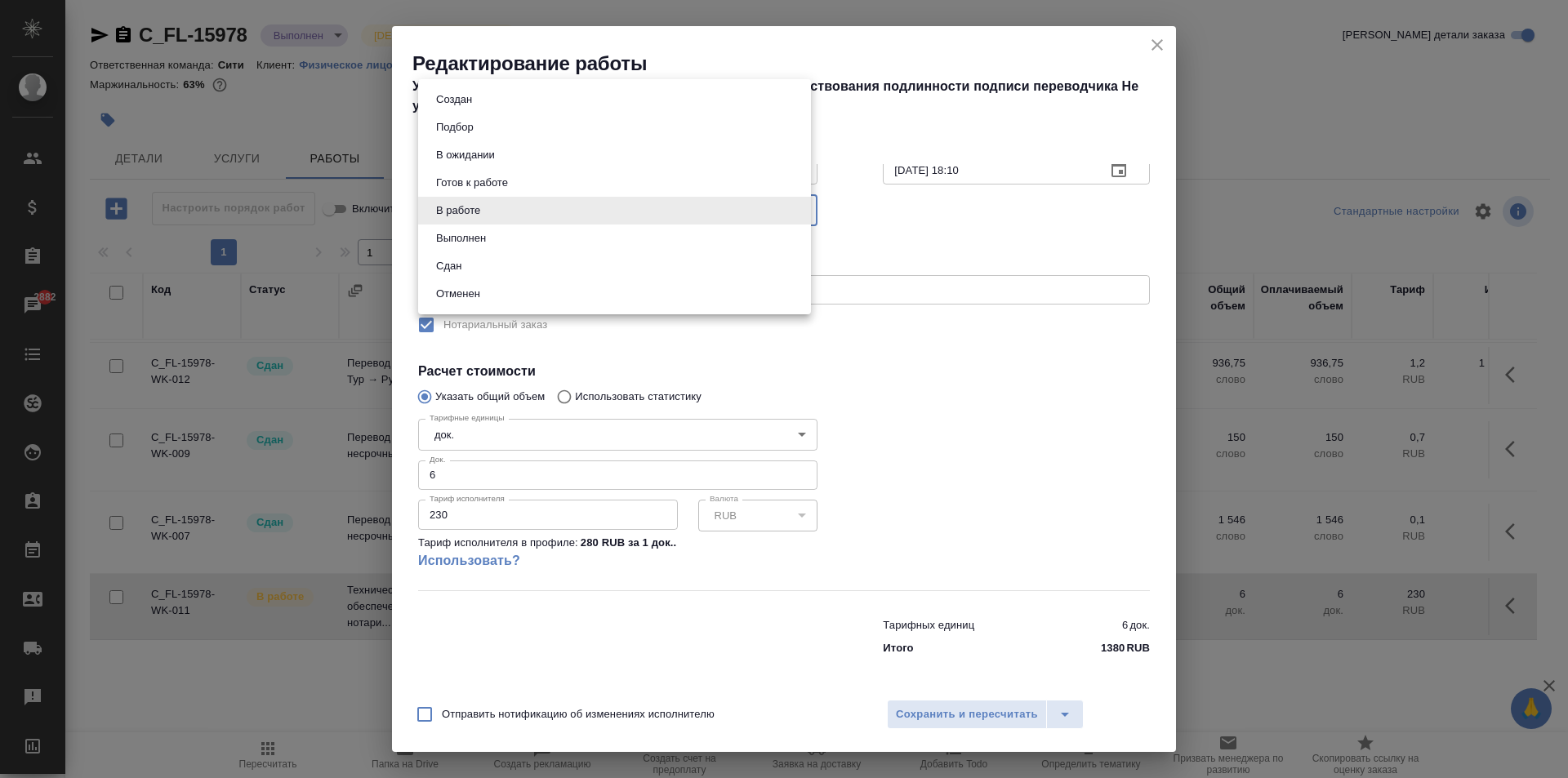
click at [477, 264] on li "Сдан" at bounding box center [614, 266] width 393 height 27
type input "closed"
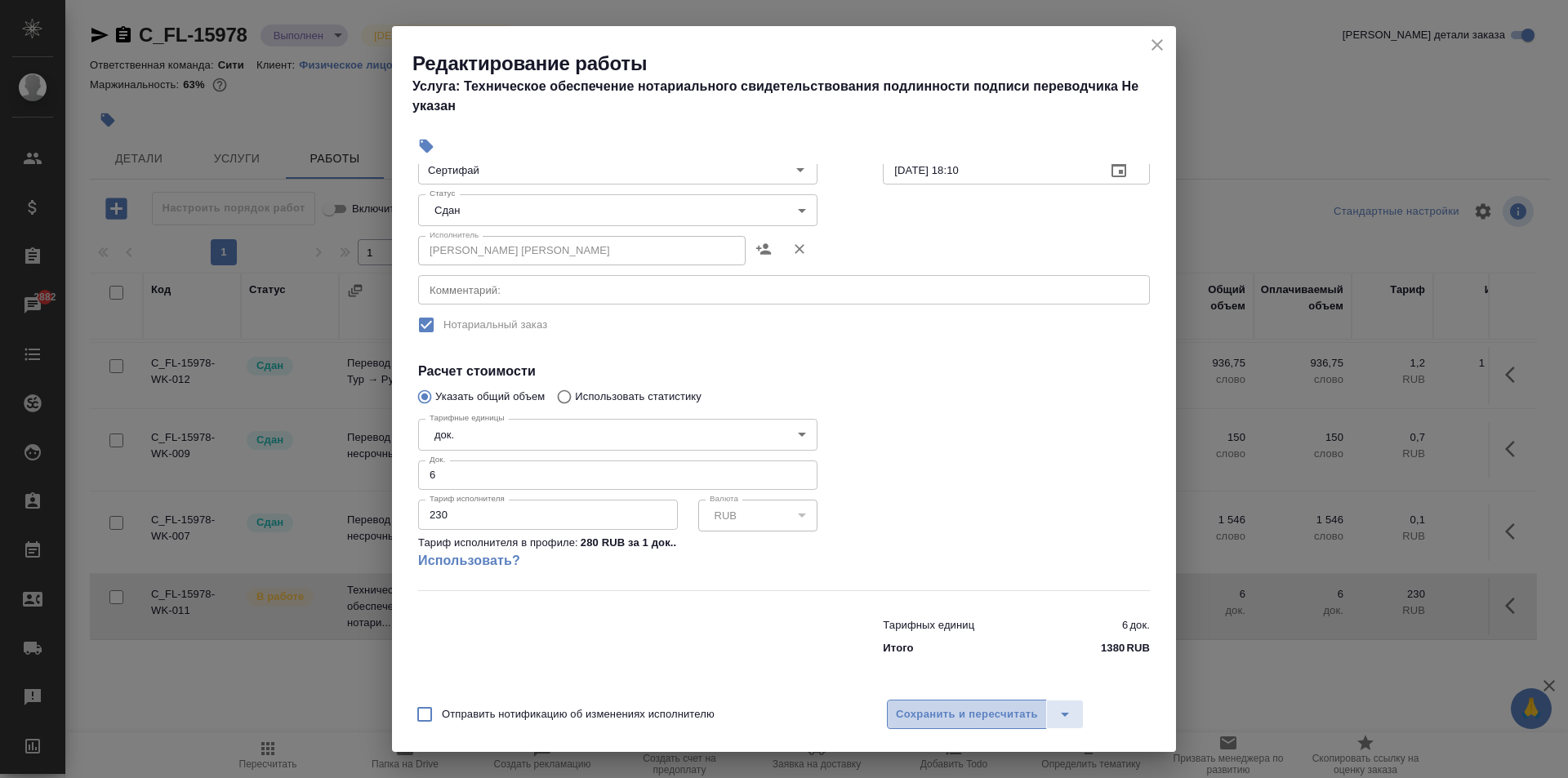
click at [977, 719] on span "Сохранить и пересчитать" at bounding box center [967, 715] width 142 height 19
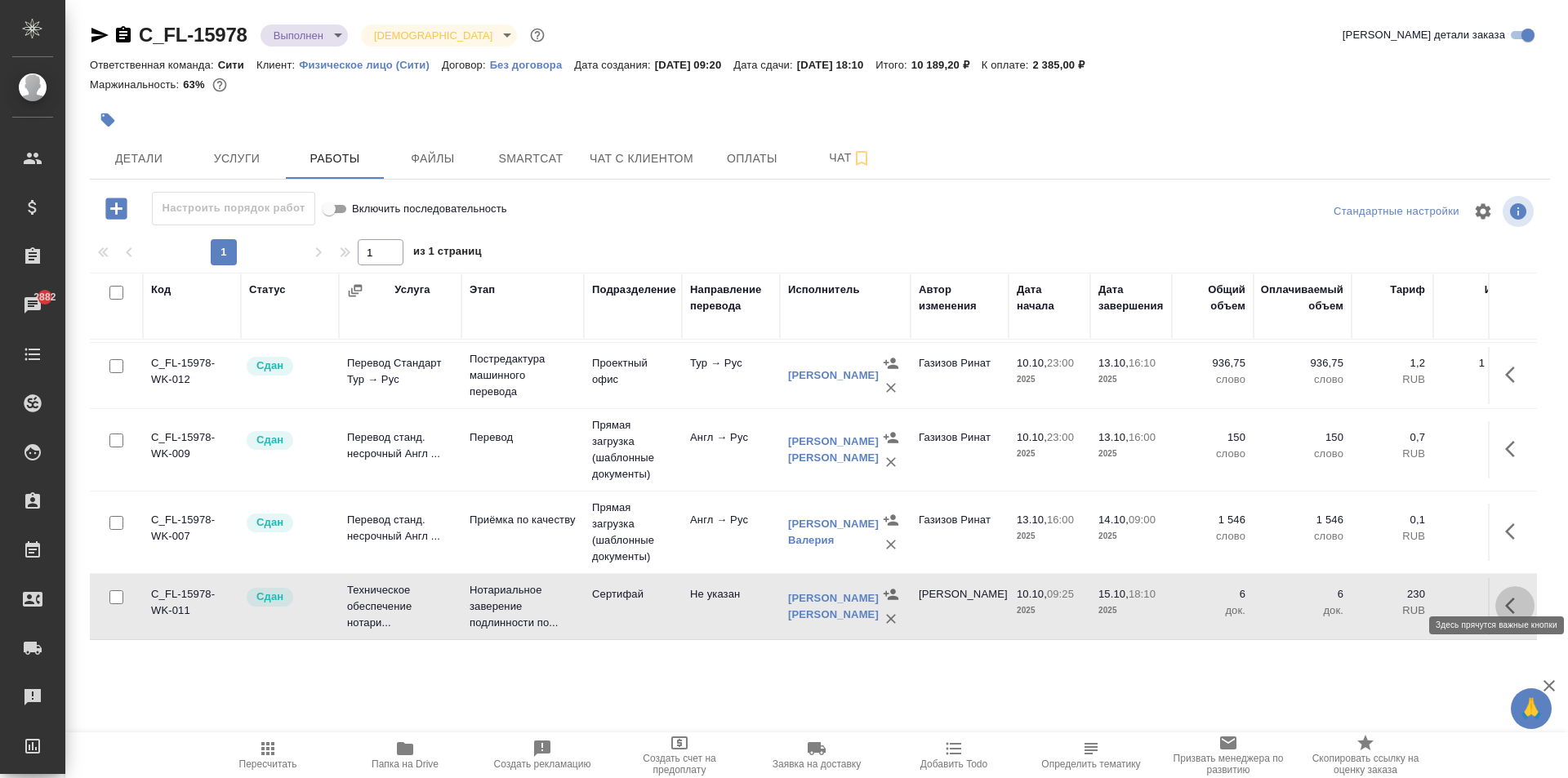
click at [1505, 596] on icon "button" at bounding box center [1514, 605] width 19 height 19
click at [344, 163] on span "Работы" at bounding box center [335, 158] width 79 height 20
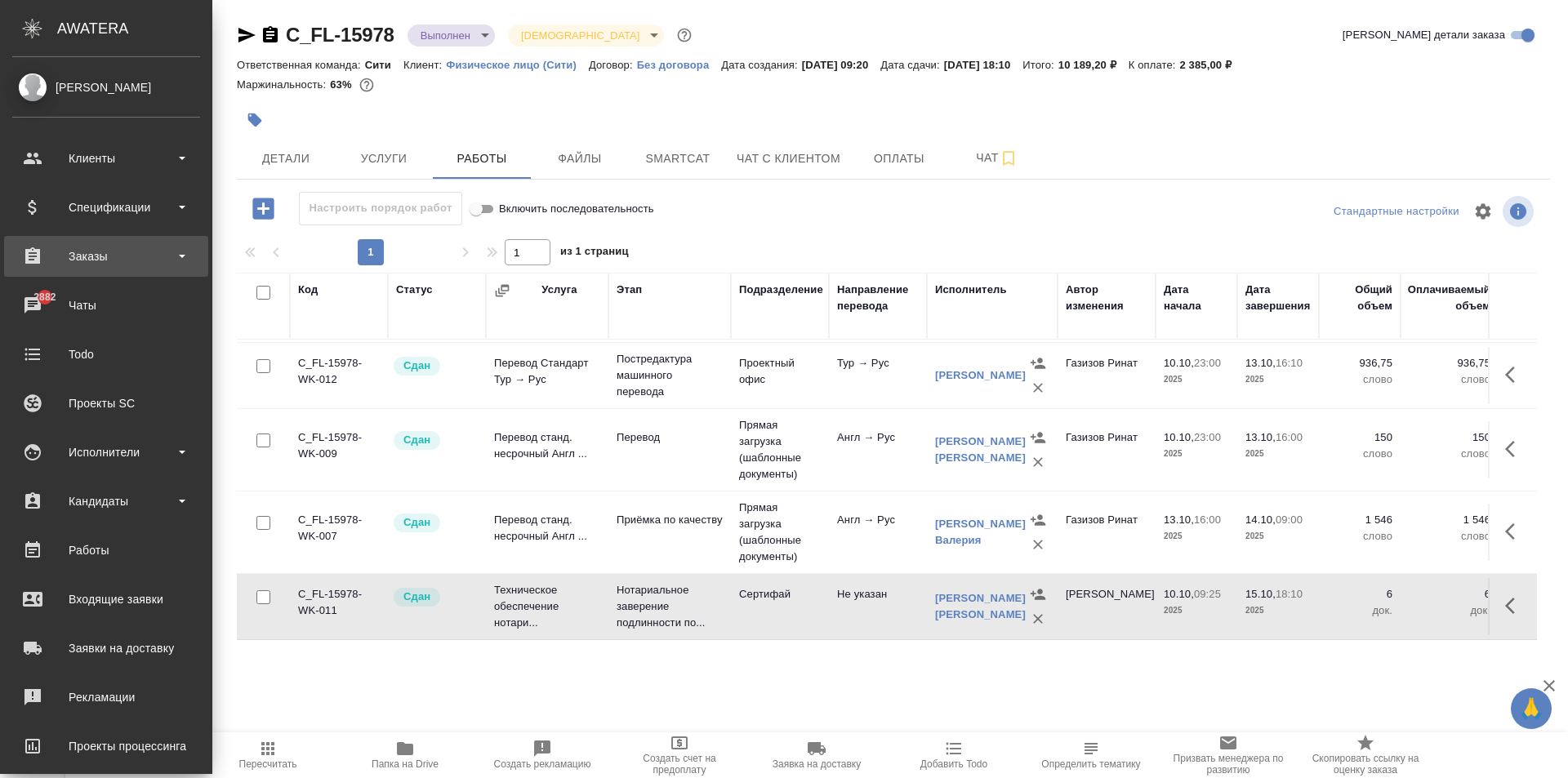
click at [107, 257] on div "Заказы" at bounding box center [105, 256] width 188 height 25
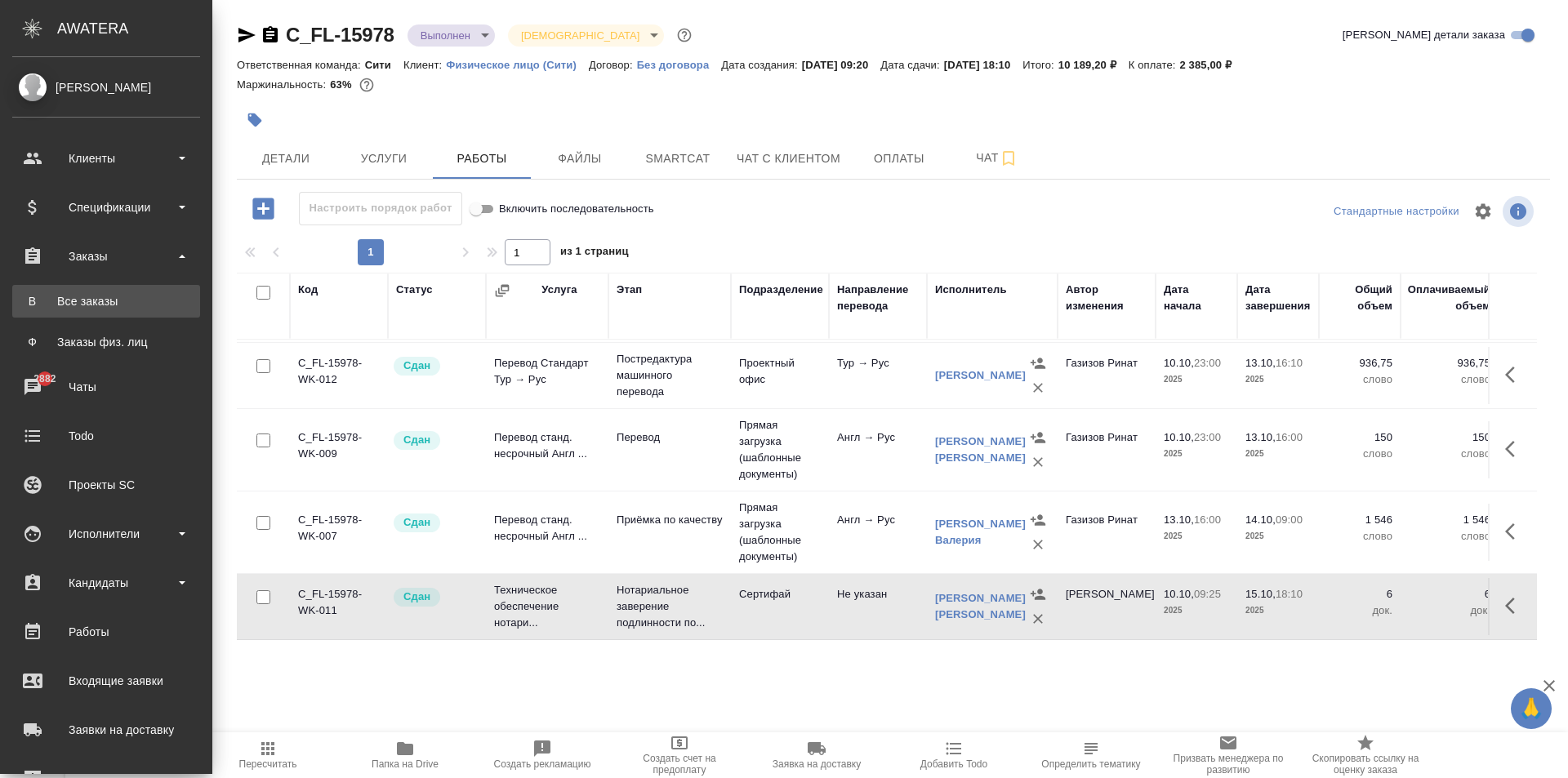
click at [135, 305] on div "Все заказы" at bounding box center [105, 301] width 171 height 16
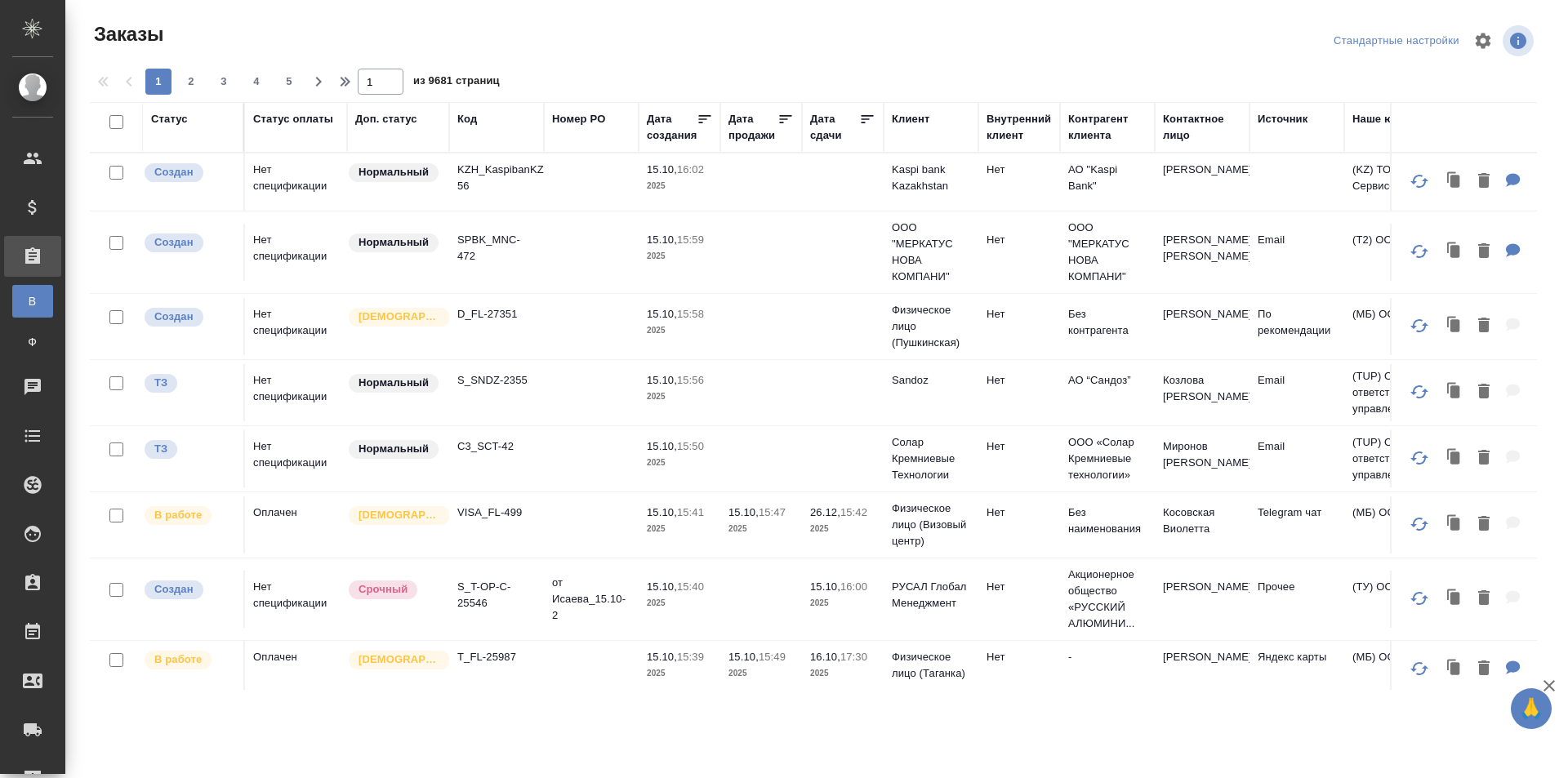
click at [481, 124] on div "Код" at bounding box center [497, 119] width 79 height 16
click at [470, 118] on div "Код" at bounding box center [467, 119] width 19 height 16
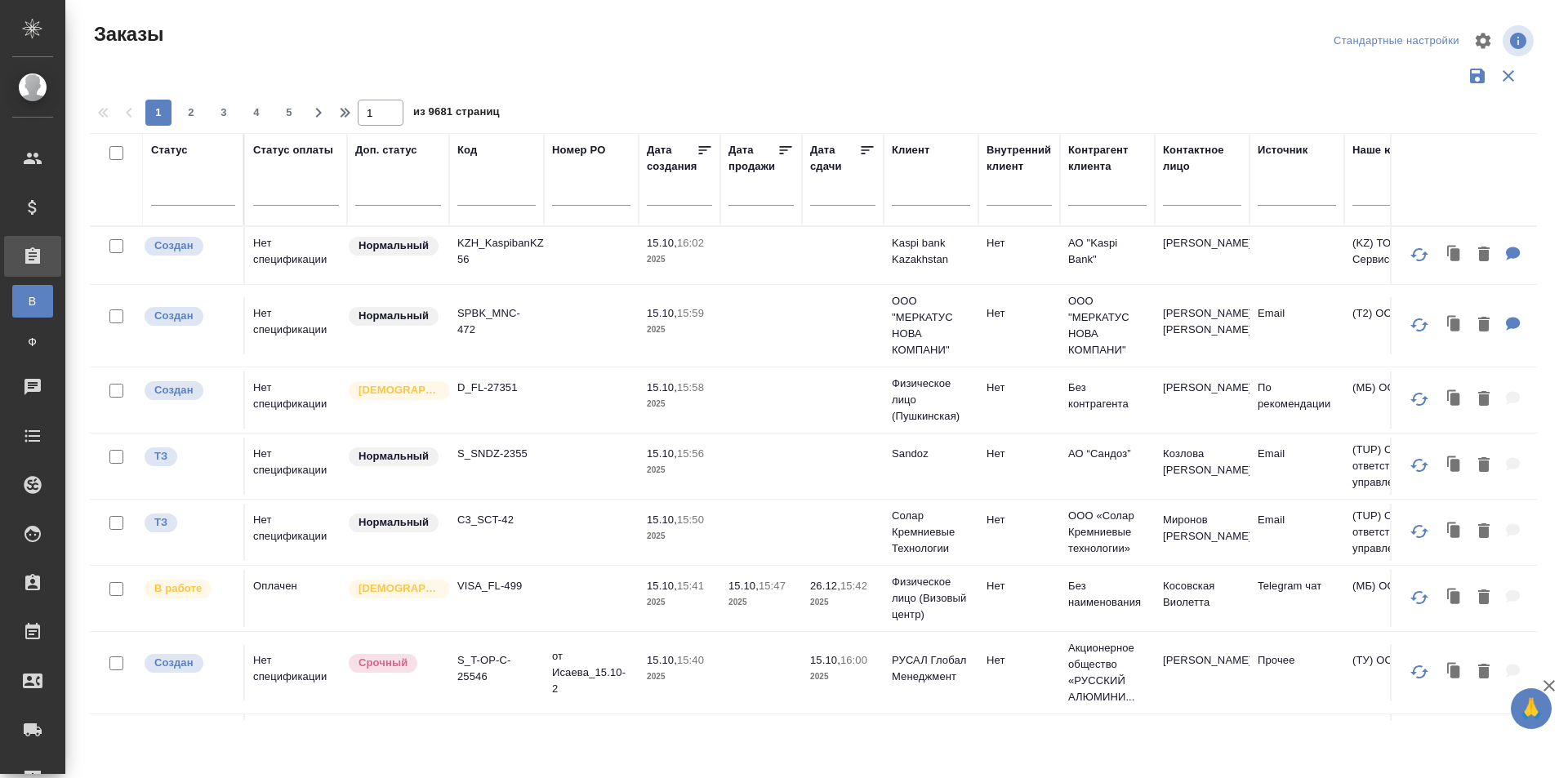
click at [499, 193] on input "text" at bounding box center [497, 195] width 79 height 20
click at [474, 194] on input "text" at bounding box center [497, 195] width 79 height 20
paste input "Привет C_ENKA-587"
click at [486, 198] on input "Привет C_ENKA-587" at bounding box center [497, 195] width 79 height 20
paste input "Привет C_ENKA-587"
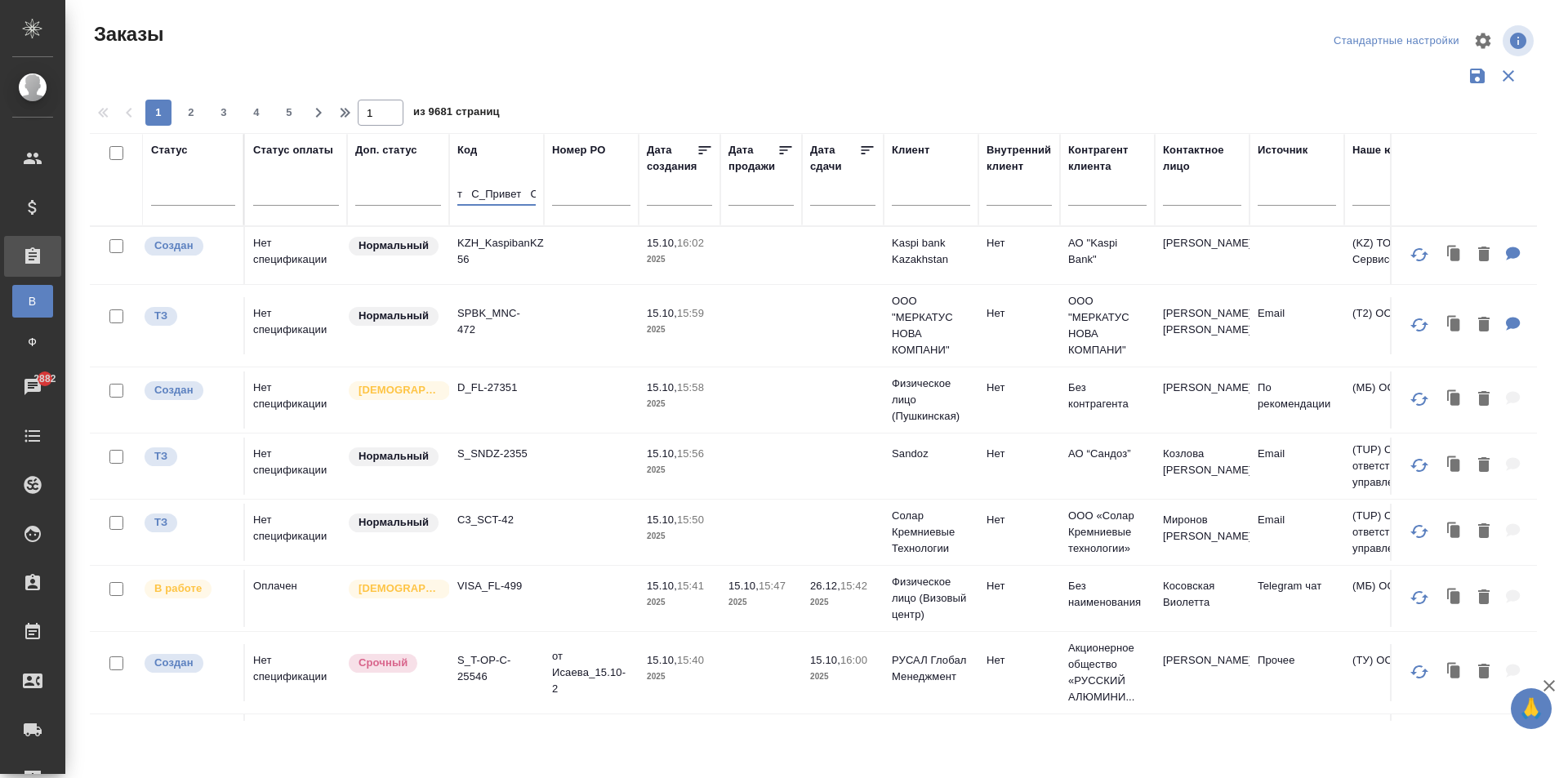
scroll to position [0, 91]
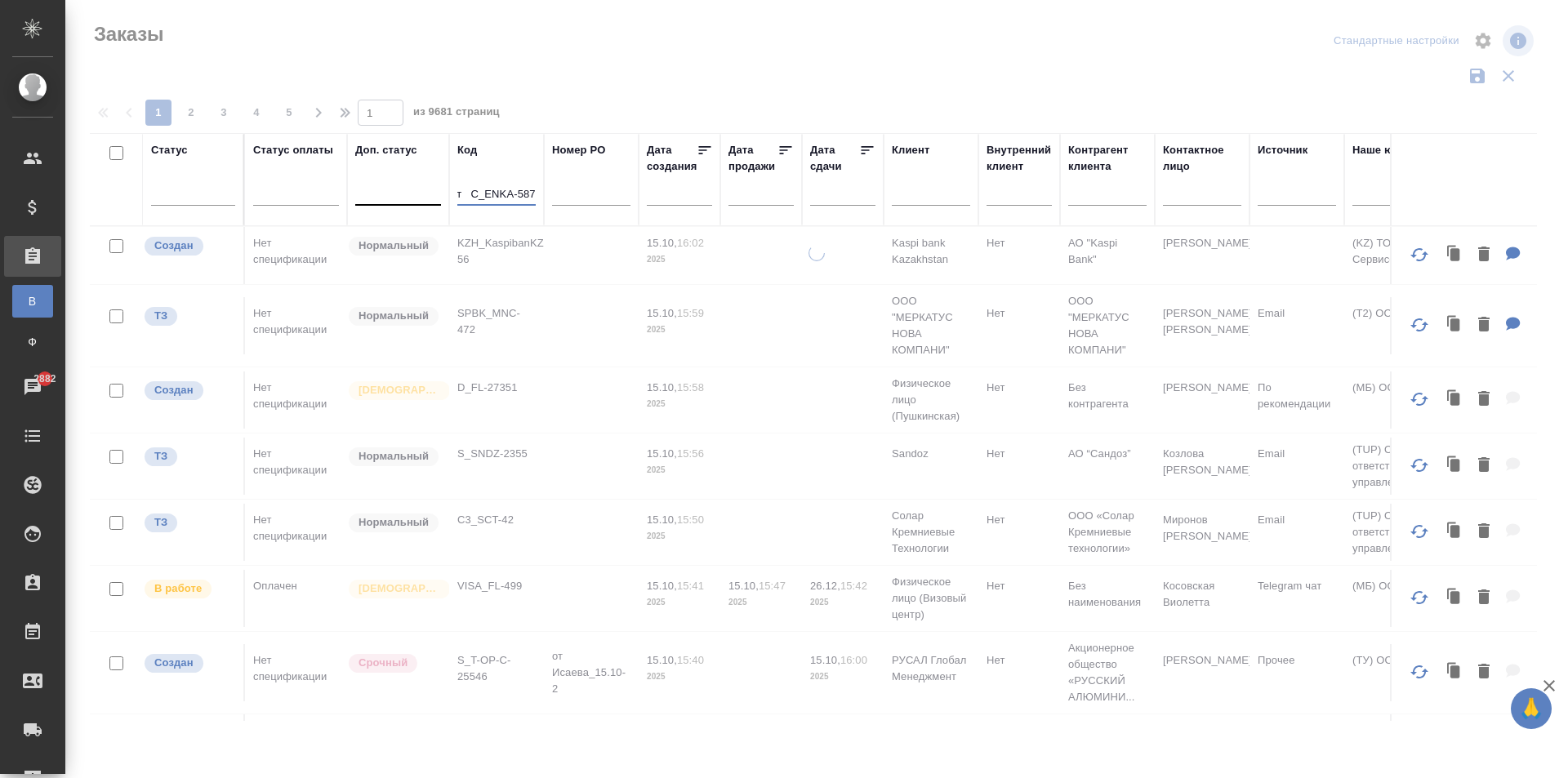
click at [359, 175] on tr "Статус Статус оплаты Доп. статус Код Привет C_Привет C_ENKA-587ENKA-587 Номер P…" at bounding box center [1504, 179] width 2828 height 93
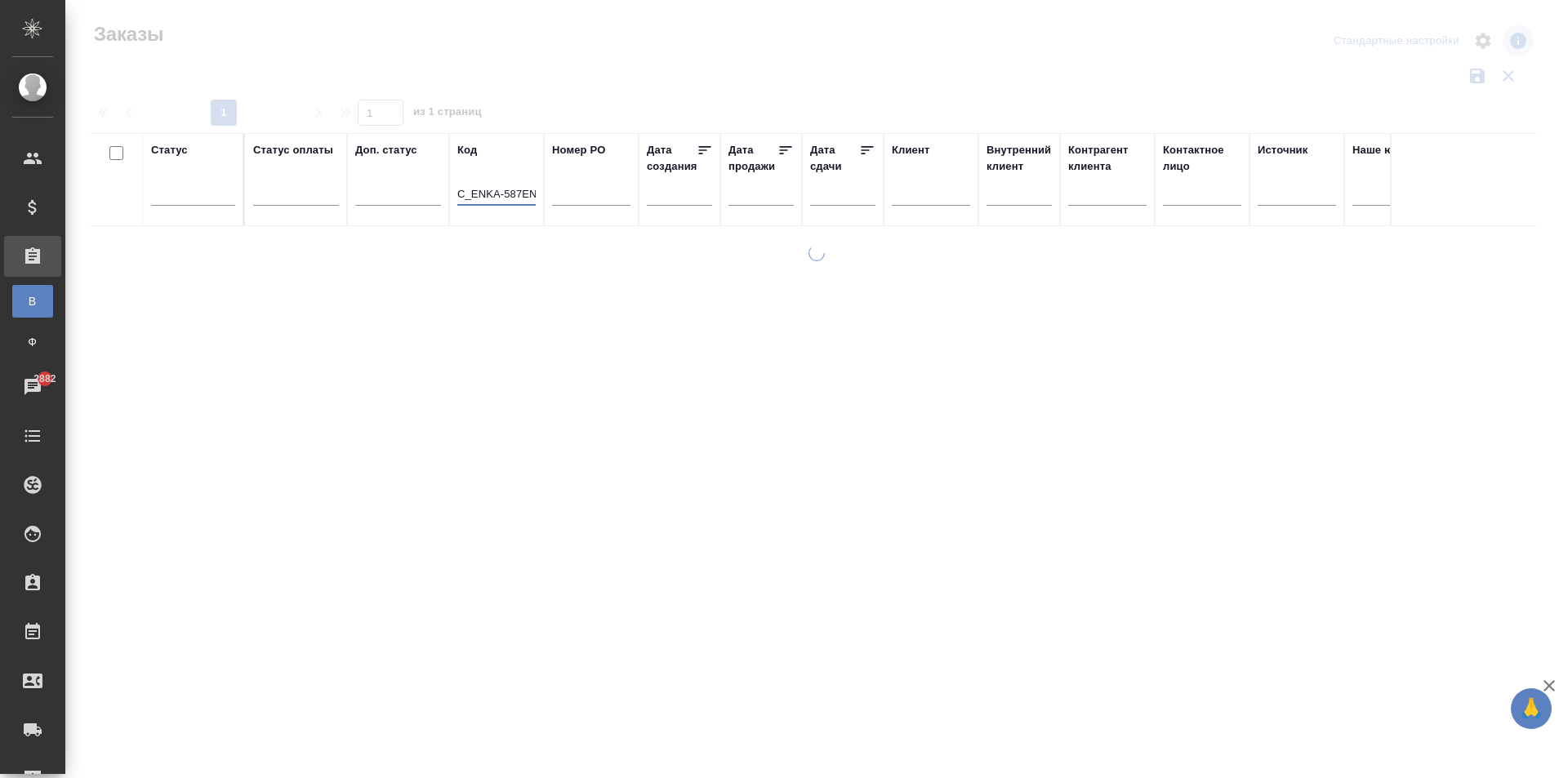
scroll to position [0, 38]
drag, startPoint x: 522, startPoint y: 189, endPoint x: 619, endPoint y: 214, distance: 100.2
click at [616, 214] on tr "Статус Статус оплаты Доп. статус Код C_ENKA-587ENKA-587 Номер PO Дата создания …" at bounding box center [1504, 179] width 2828 height 93
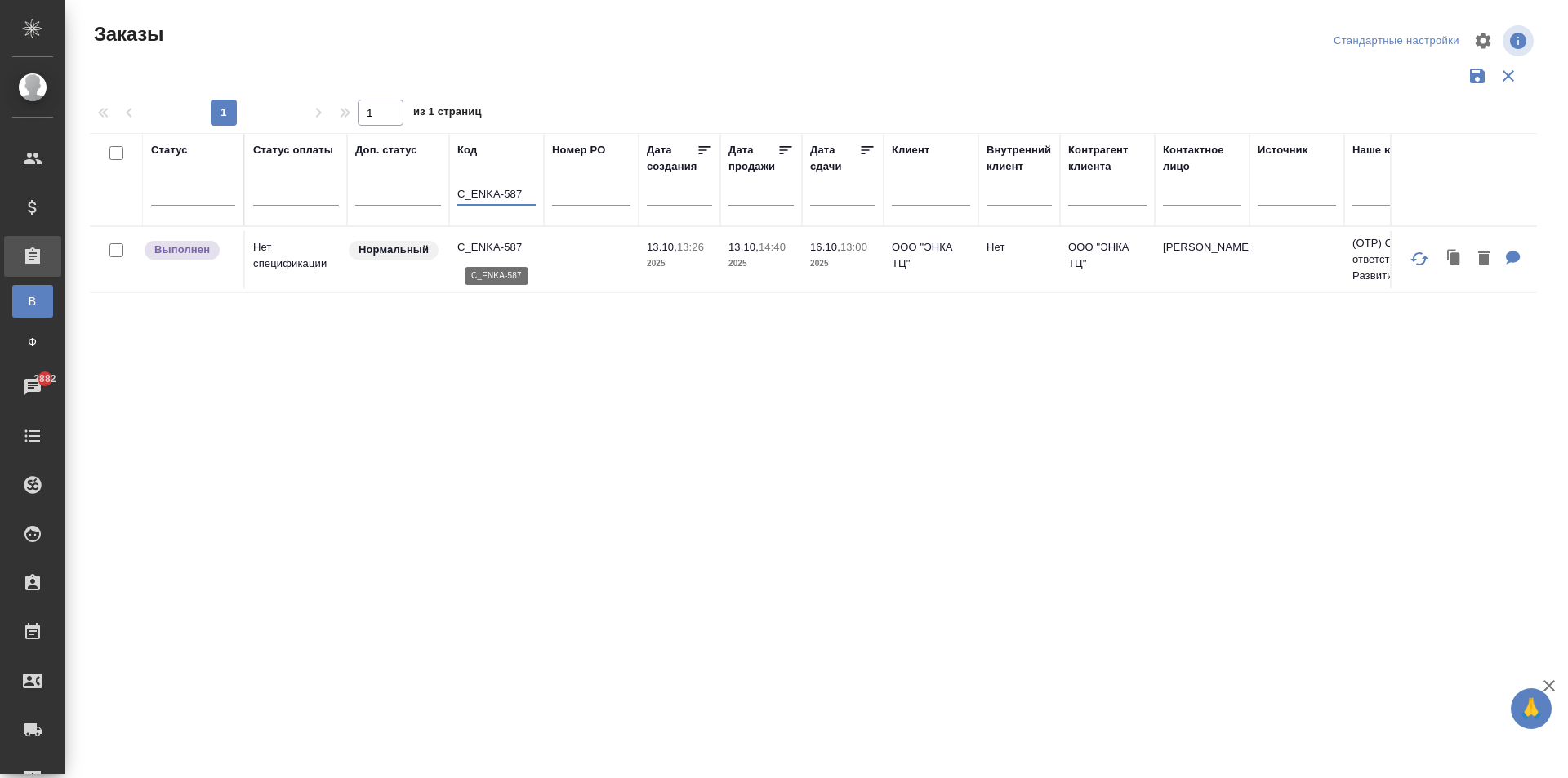
click at [518, 246] on p "C_ENKA-587" at bounding box center [497, 247] width 79 height 16
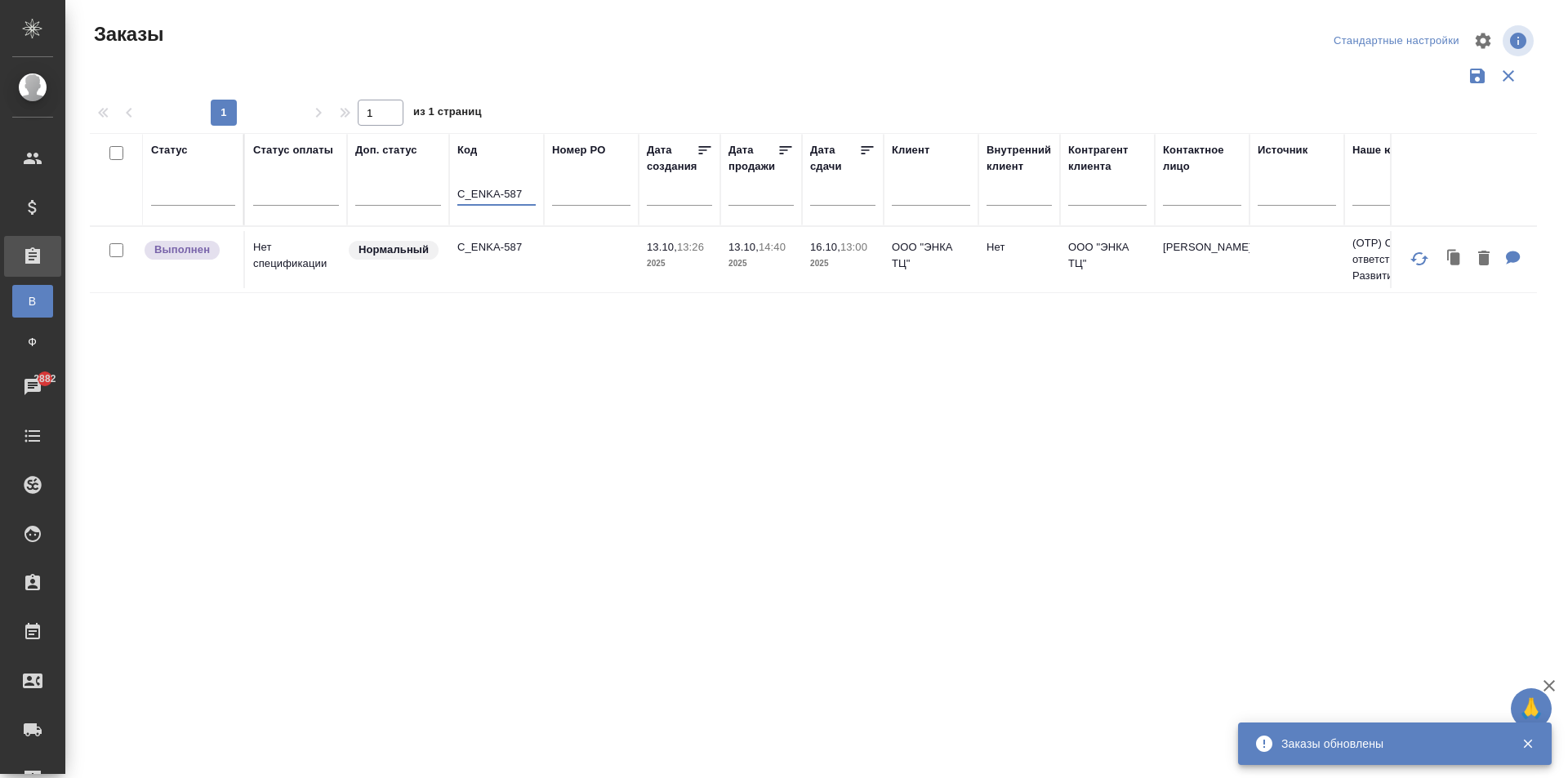
drag, startPoint x: 519, startPoint y: 196, endPoint x: 342, endPoint y: 198, distance: 177.0
click at [342, 198] on tr "Статус Статус оплаты Доп. статус Код C_ENKA-587 Номер PO Дата создания Дата про…" at bounding box center [1504, 179] width 2828 height 93
paste input "А, точно. Лови. C_ALG-79"
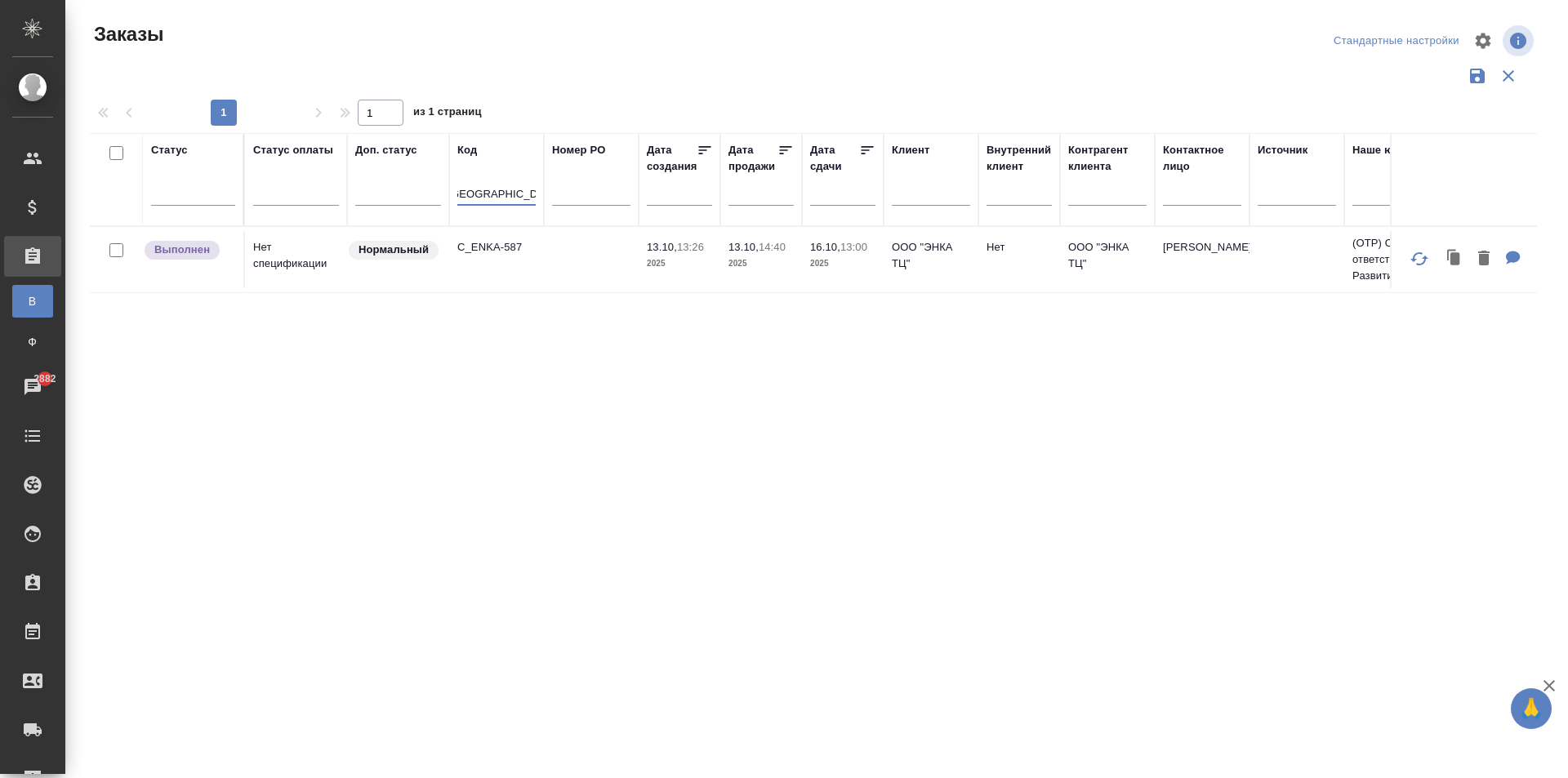
scroll to position [0, 54]
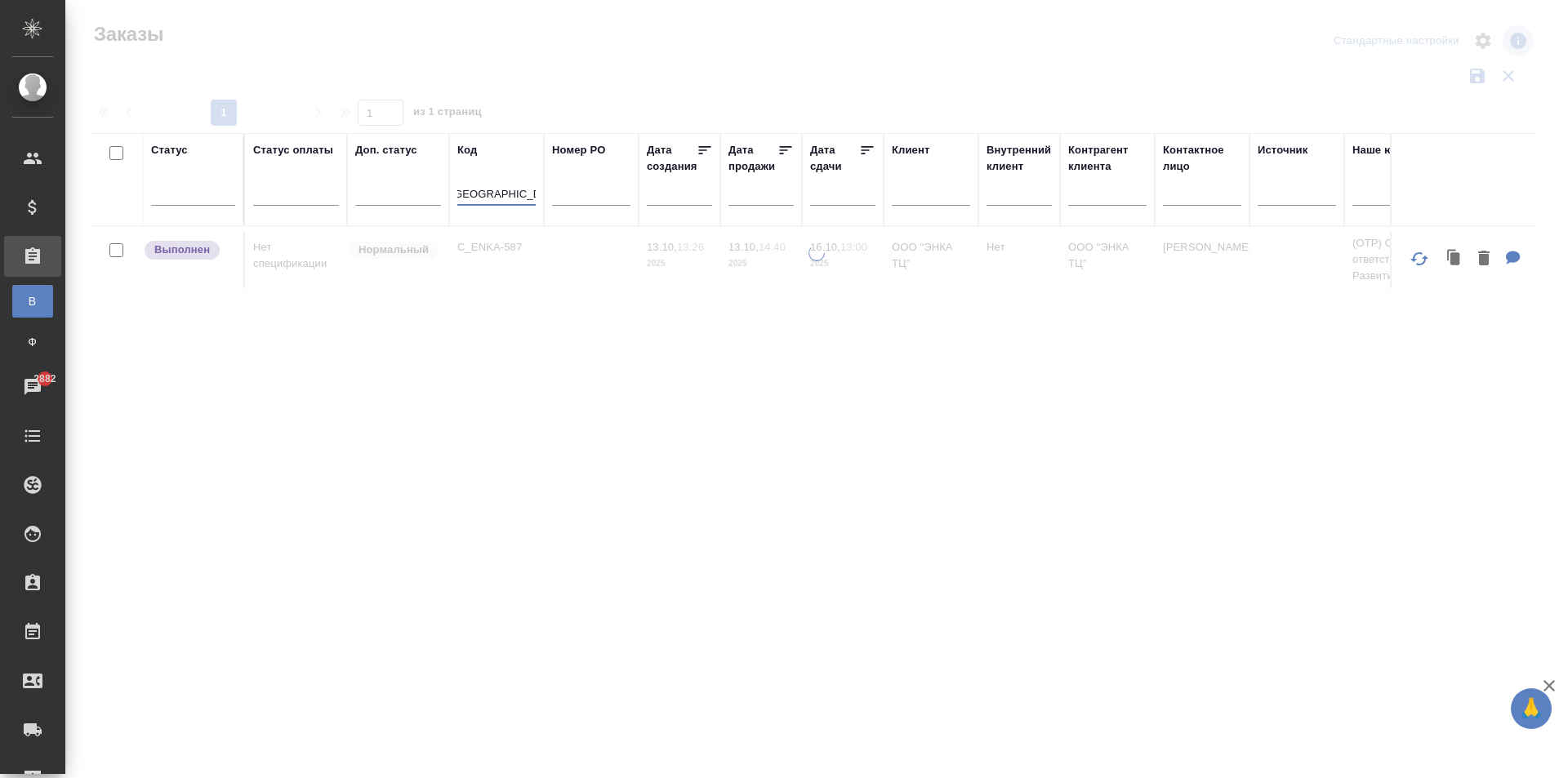
drag, startPoint x: 481, startPoint y: 193, endPoint x: 488, endPoint y: 198, distance: 8.6
click at [481, 195] on input "А, точно. Лови. C_ALG-79" at bounding box center [497, 195] width 79 height 20
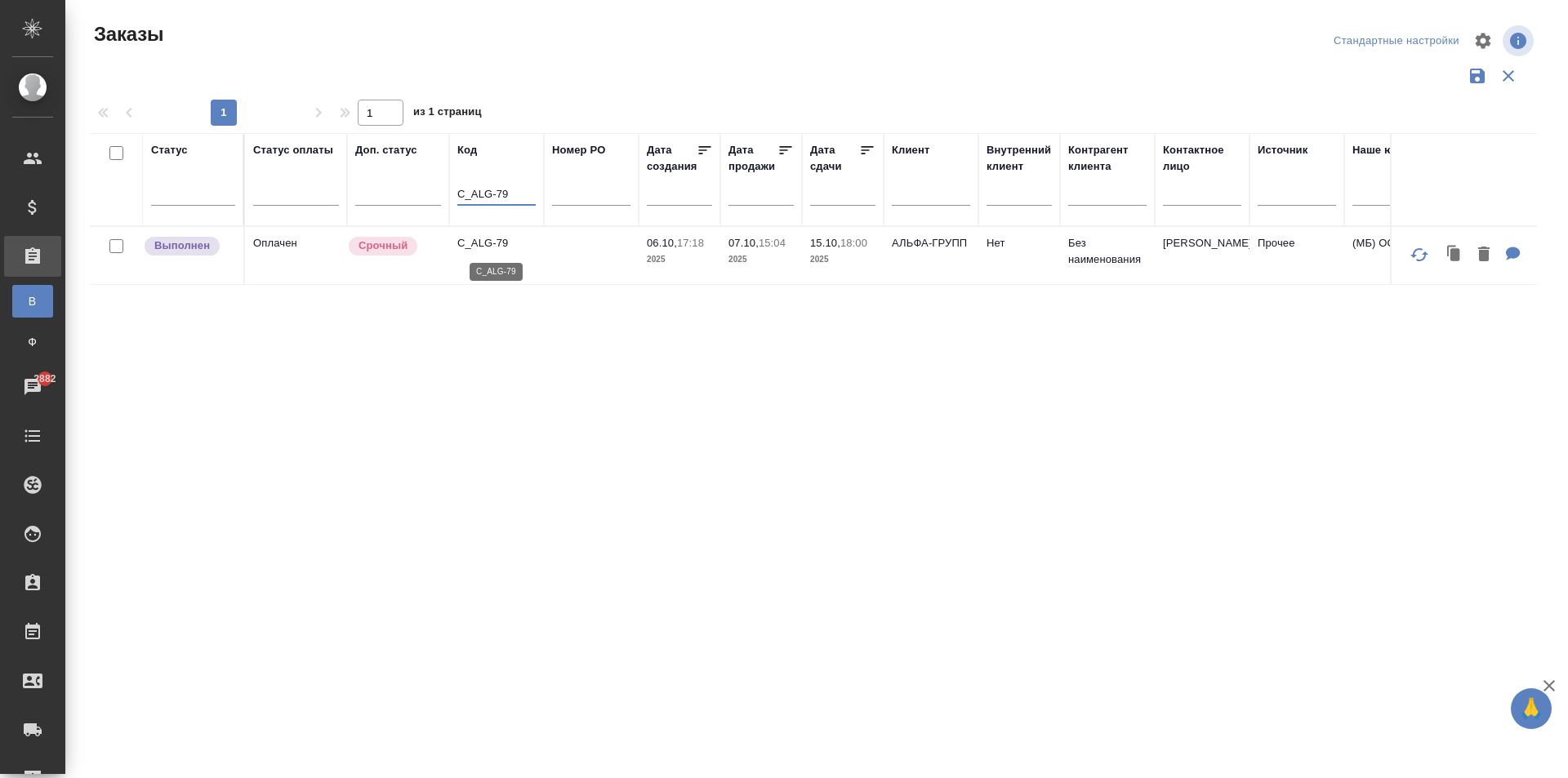
click at [493, 246] on p "C_ALG-79" at bounding box center [497, 243] width 79 height 16
drag, startPoint x: 517, startPoint y: 195, endPoint x: 310, endPoint y: 182, distance: 207.4
click at [310, 182] on tr "Статус Статус оплаты Доп. статус Код C_ALG-79 Номер PO Дата создания Дата прода…" at bounding box center [1504, 179] width 2828 height 93
paste input "15986"
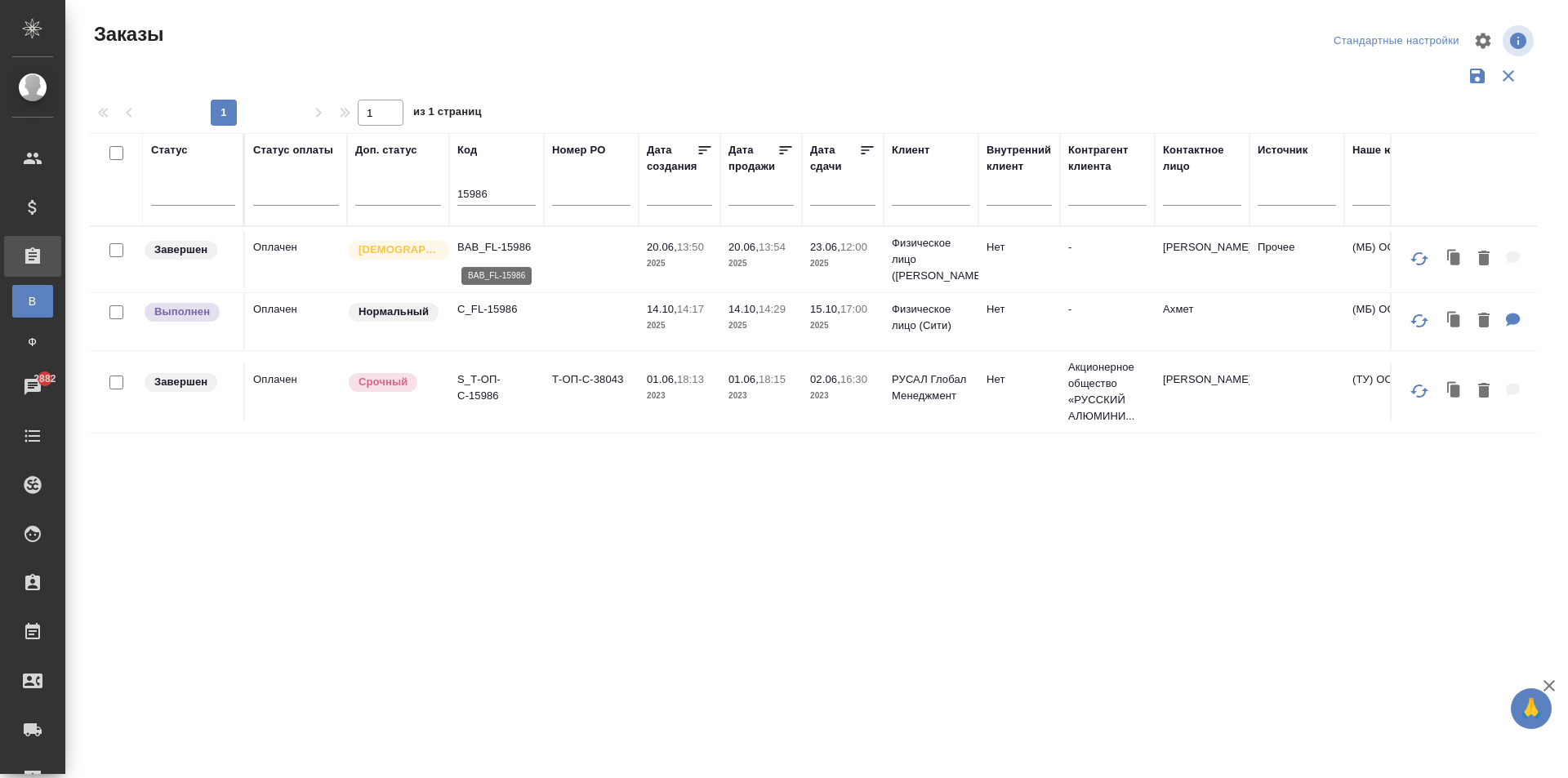
click at [508, 249] on p "BAB_FL-15986" at bounding box center [497, 247] width 79 height 16
click at [489, 309] on p "C_FL-15986" at bounding box center [497, 309] width 79 height 16
click at [502, 193] on input "15986" at bounding box center [497, 195] width 79 height 20
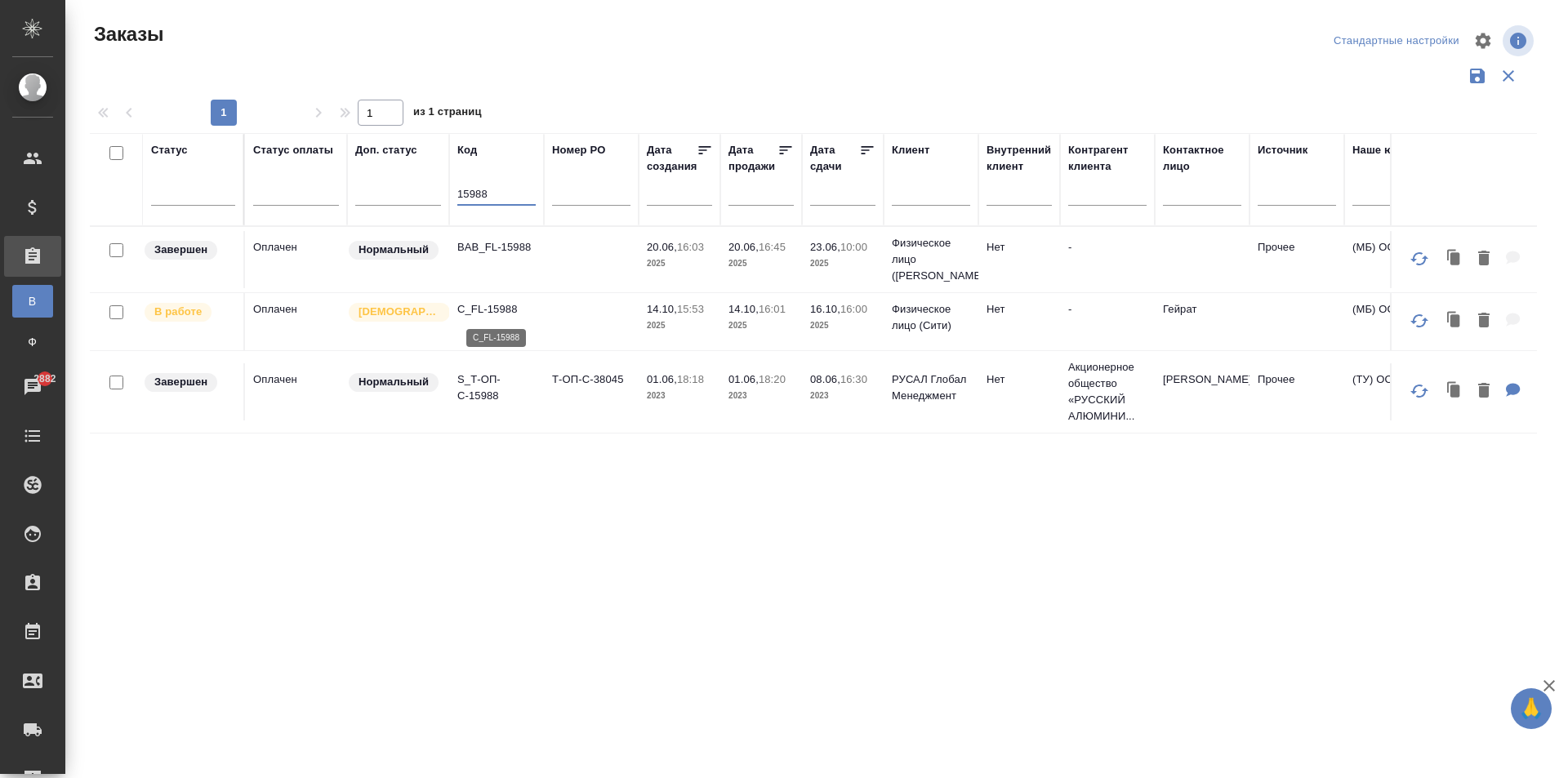
type input "15988"
click at [496, 315] on p "C_FL-15988" at bounding box center [497, 309] width 79 height 16
click at [812, 316] on span "16.10, 16:00" at bounding box center [842, 309] width 65 height 16
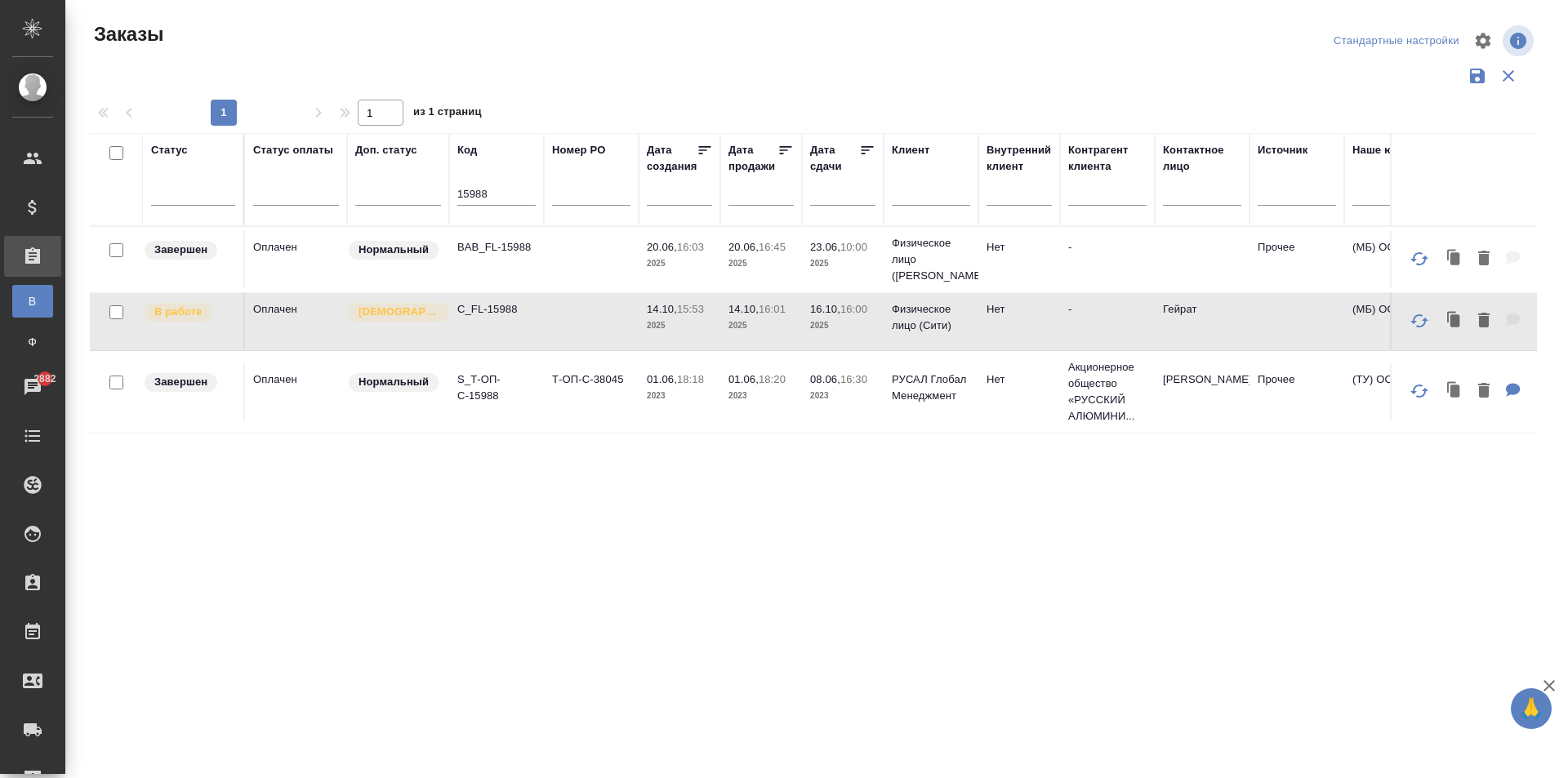
click at [812, 316] on span "16.10, 16:00" at bounding box center [842, 309] width 65 height 16
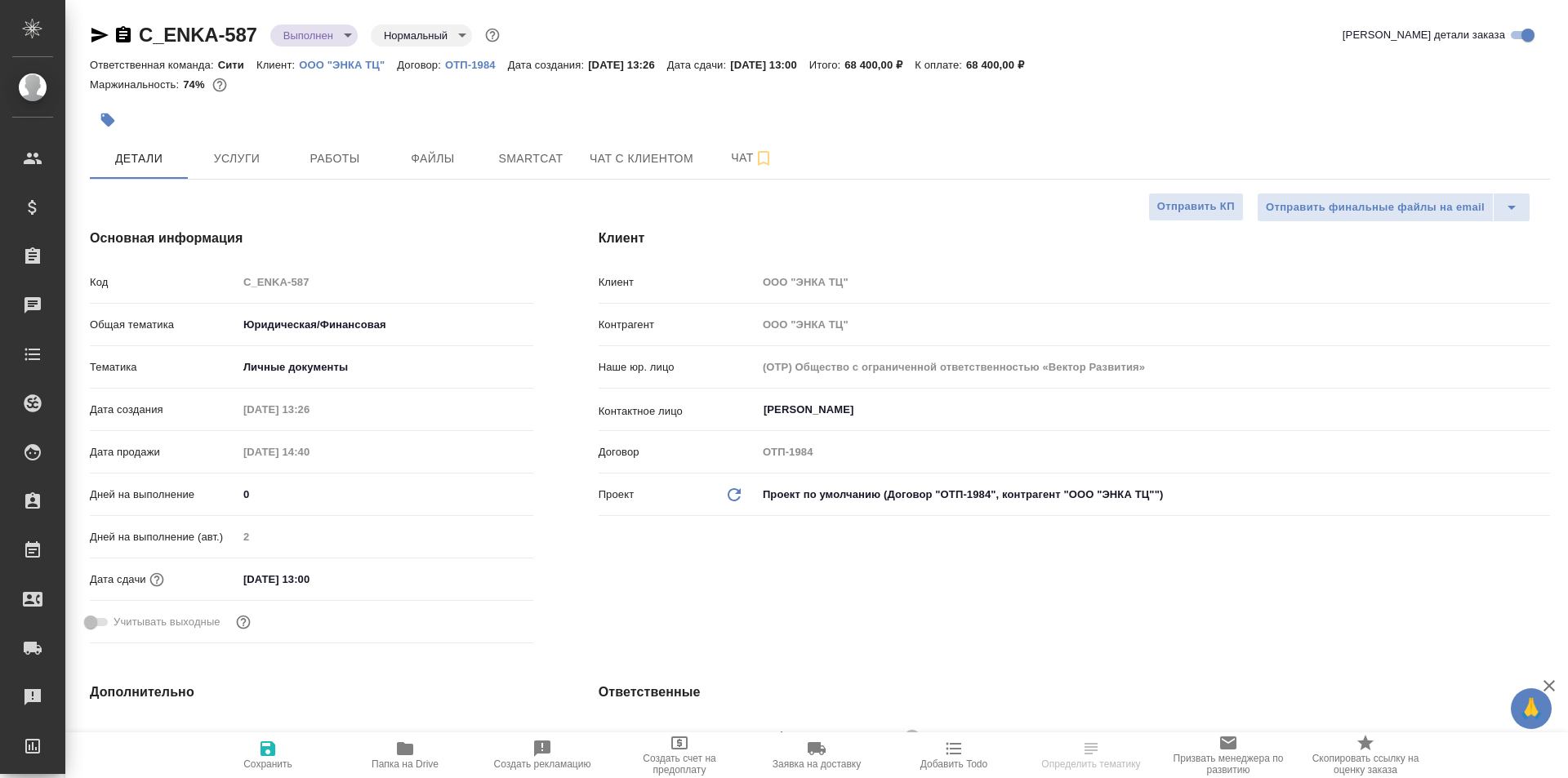
select select "RU"
click at [330, 164] on span "Работы" at bounding box center [335, 158] width 79 height 20
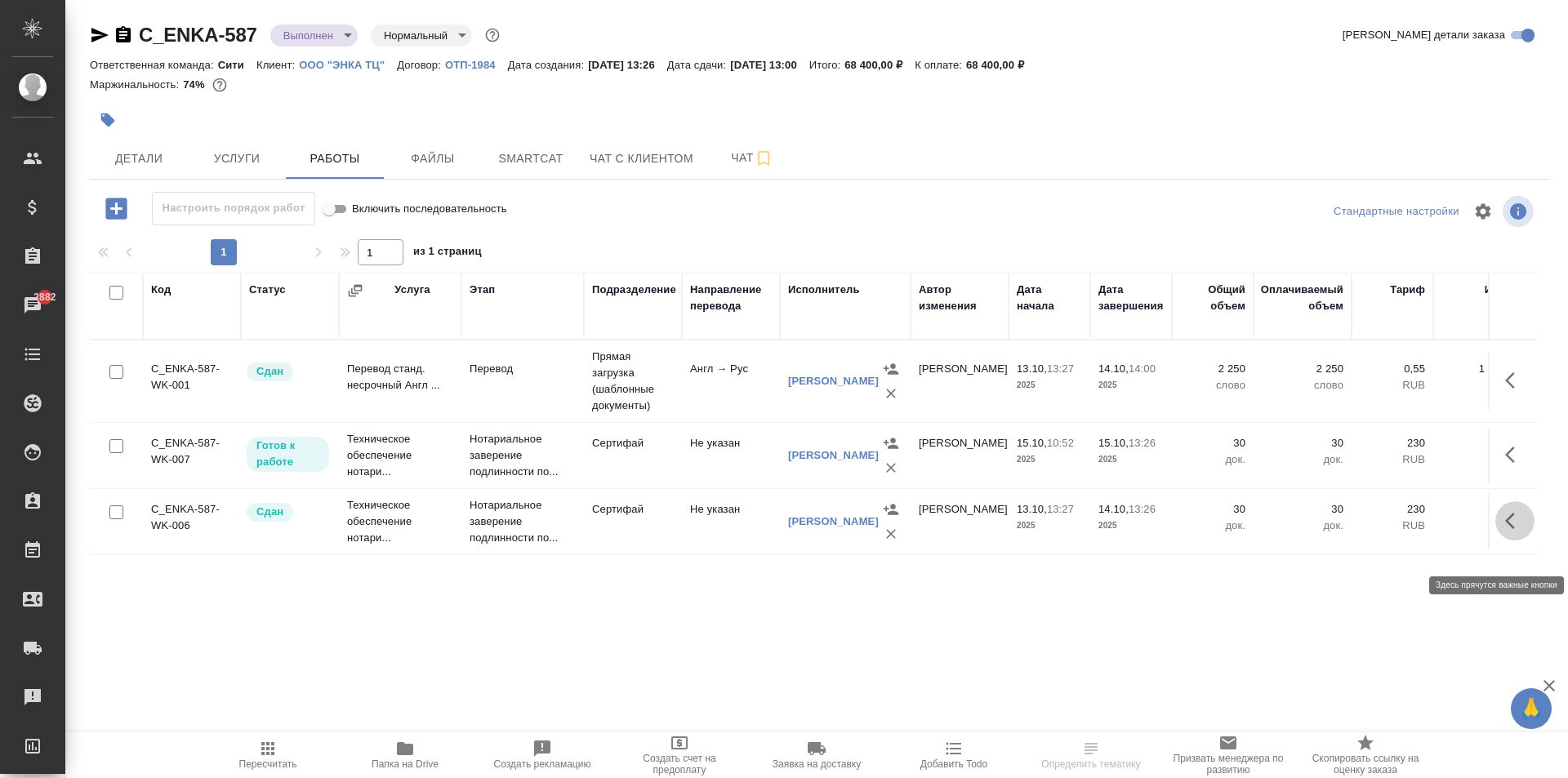
click at [1506, 531] on icon "button" at bounding box center [1514, 520] width 19 height 19
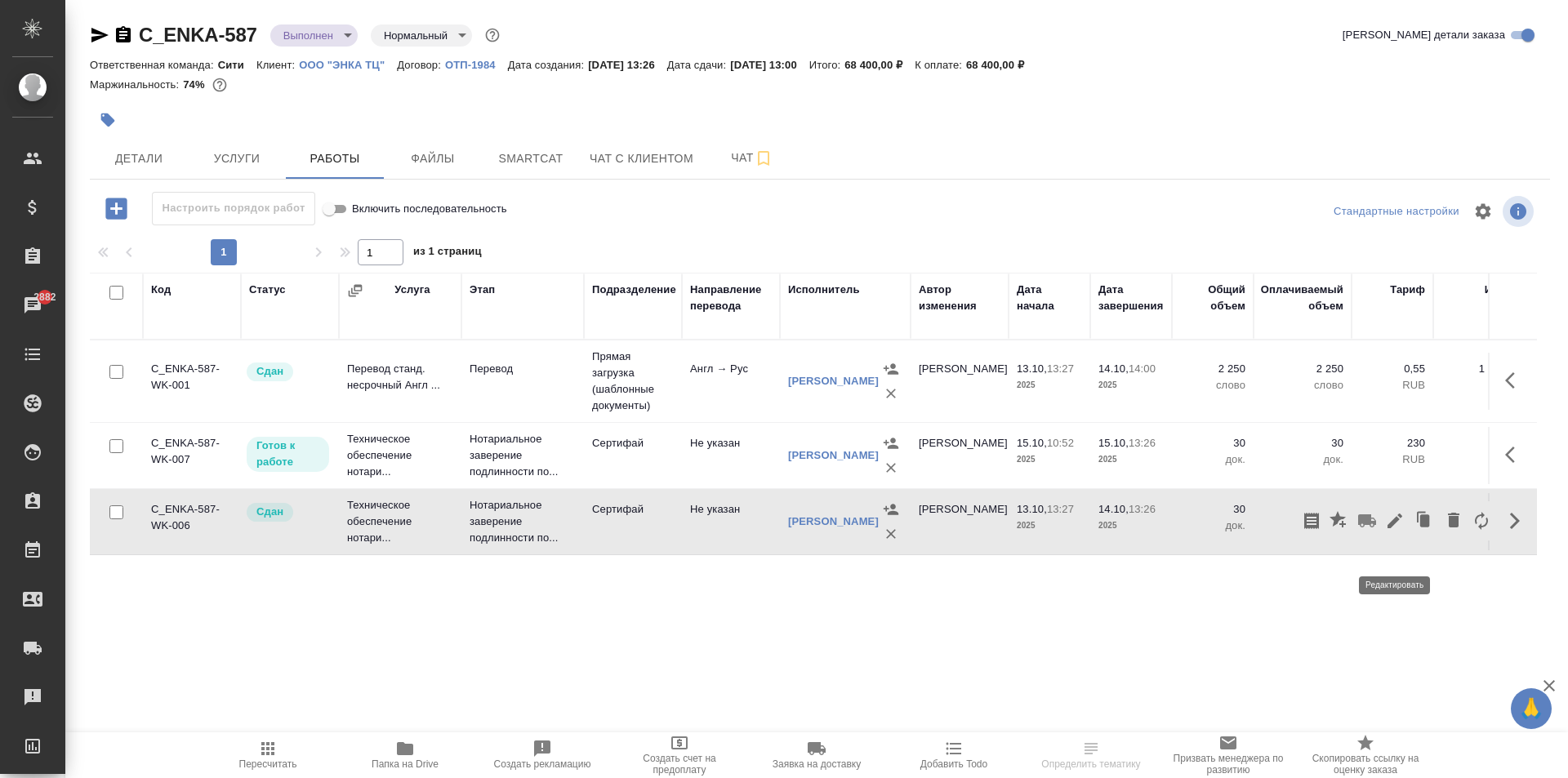
click at [1396, 531] on icon "button" at bounding box center [1394, 520] width 19 height 19
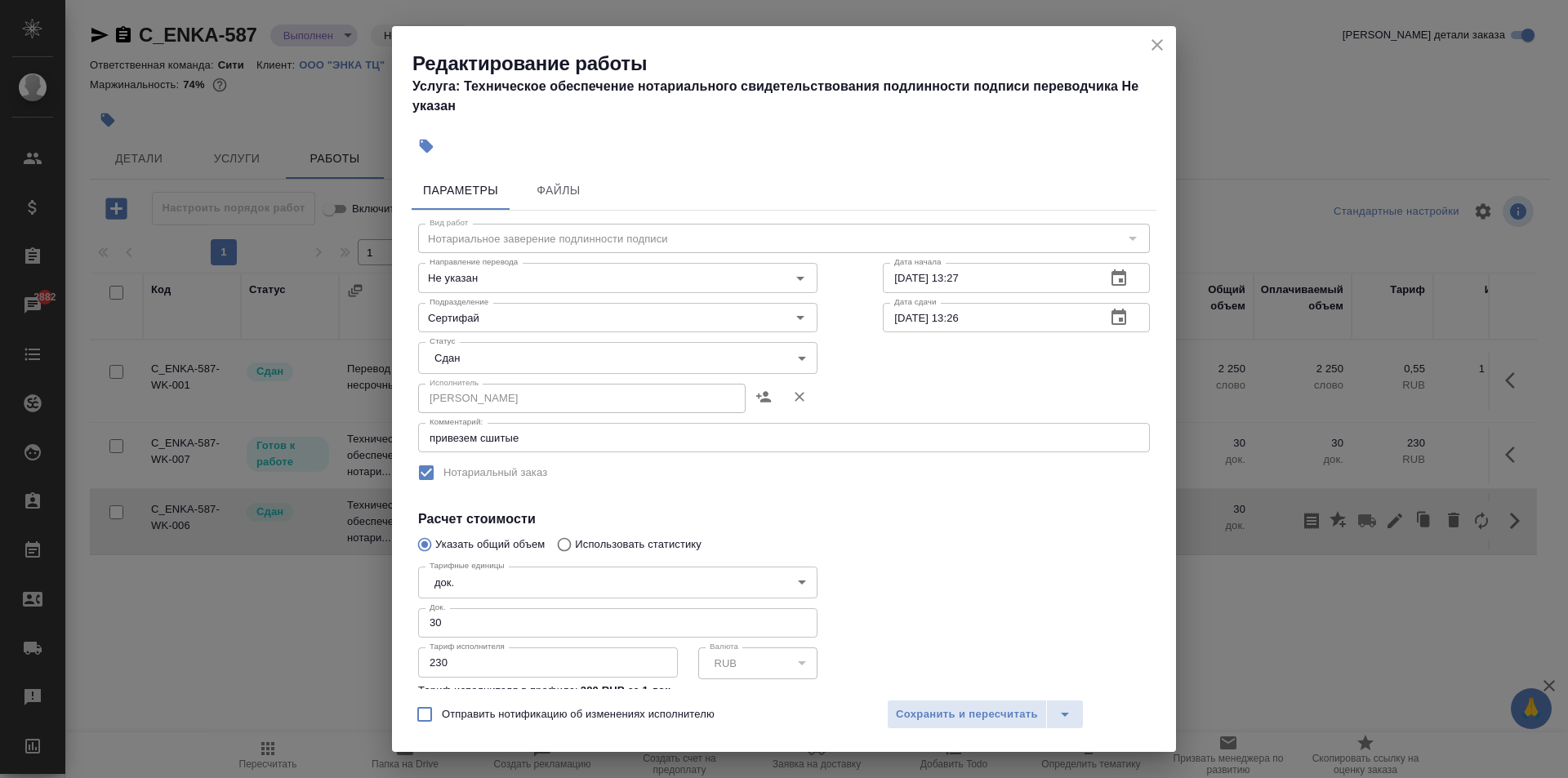
click at [961, 315] on input "14.10.2025 13:26" at bounding box center [987, 318] width 210 height 29
click at [1108, 323] on icon "button" at bounding box center [1118, 317] width 19 height 19
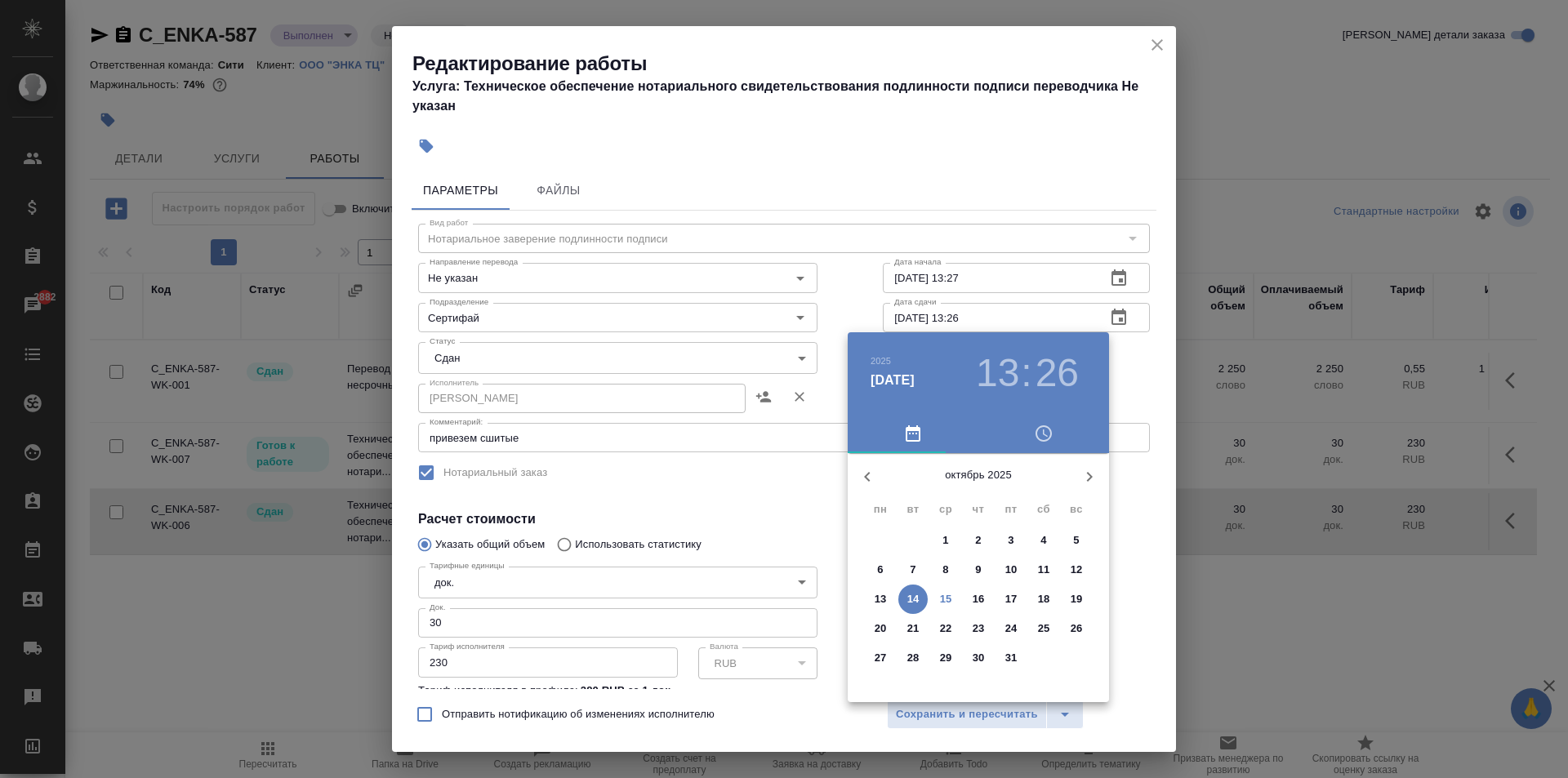
click at [946, 592] on p "15" at bounding box center [946, 600] width 12 height 16
type input "15.10.2025 13:26"
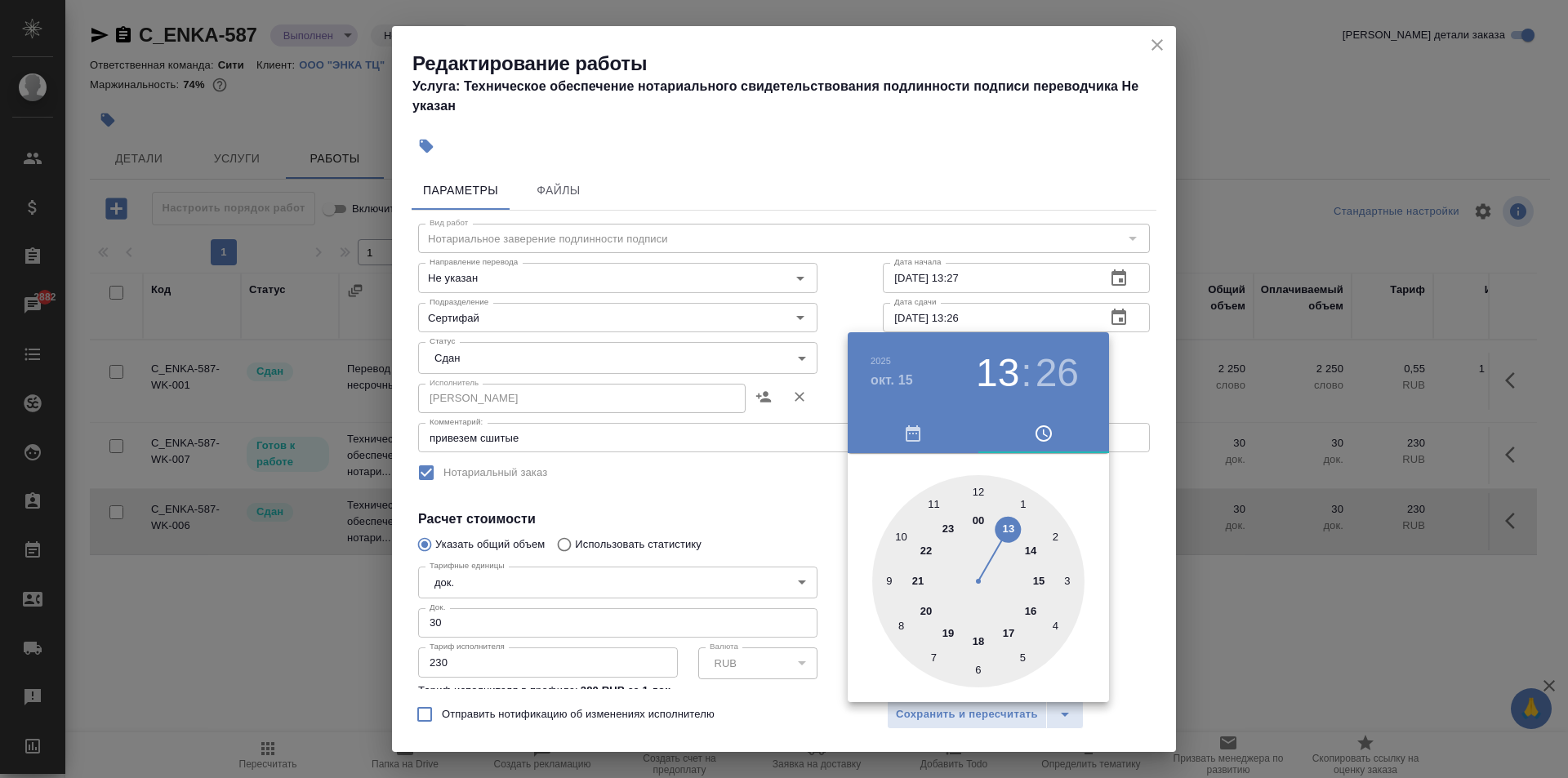
click at [954, 189] on div at bounding box center [784, 389] width 1568 height 778
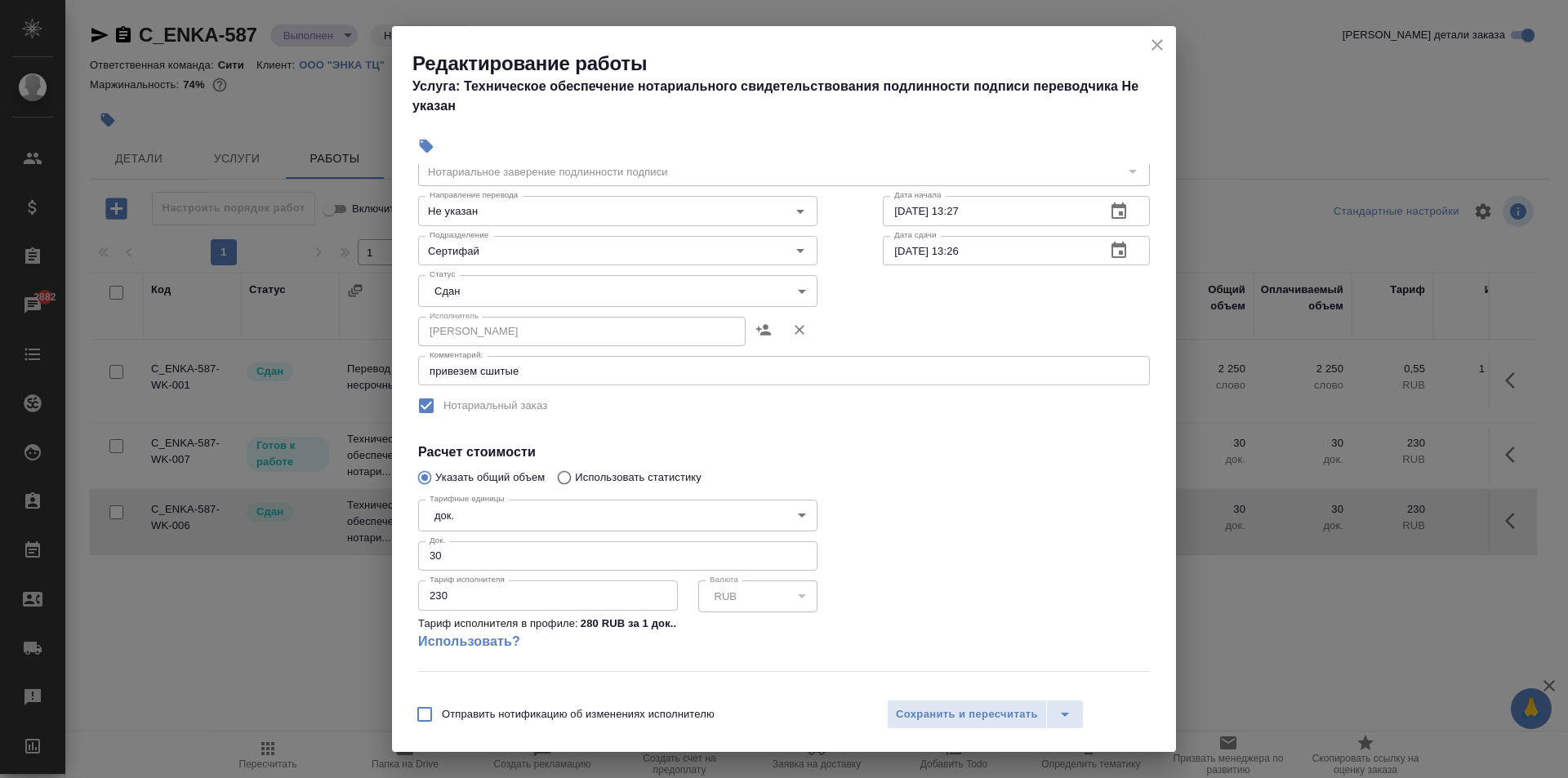
scroll to position [147, 0]
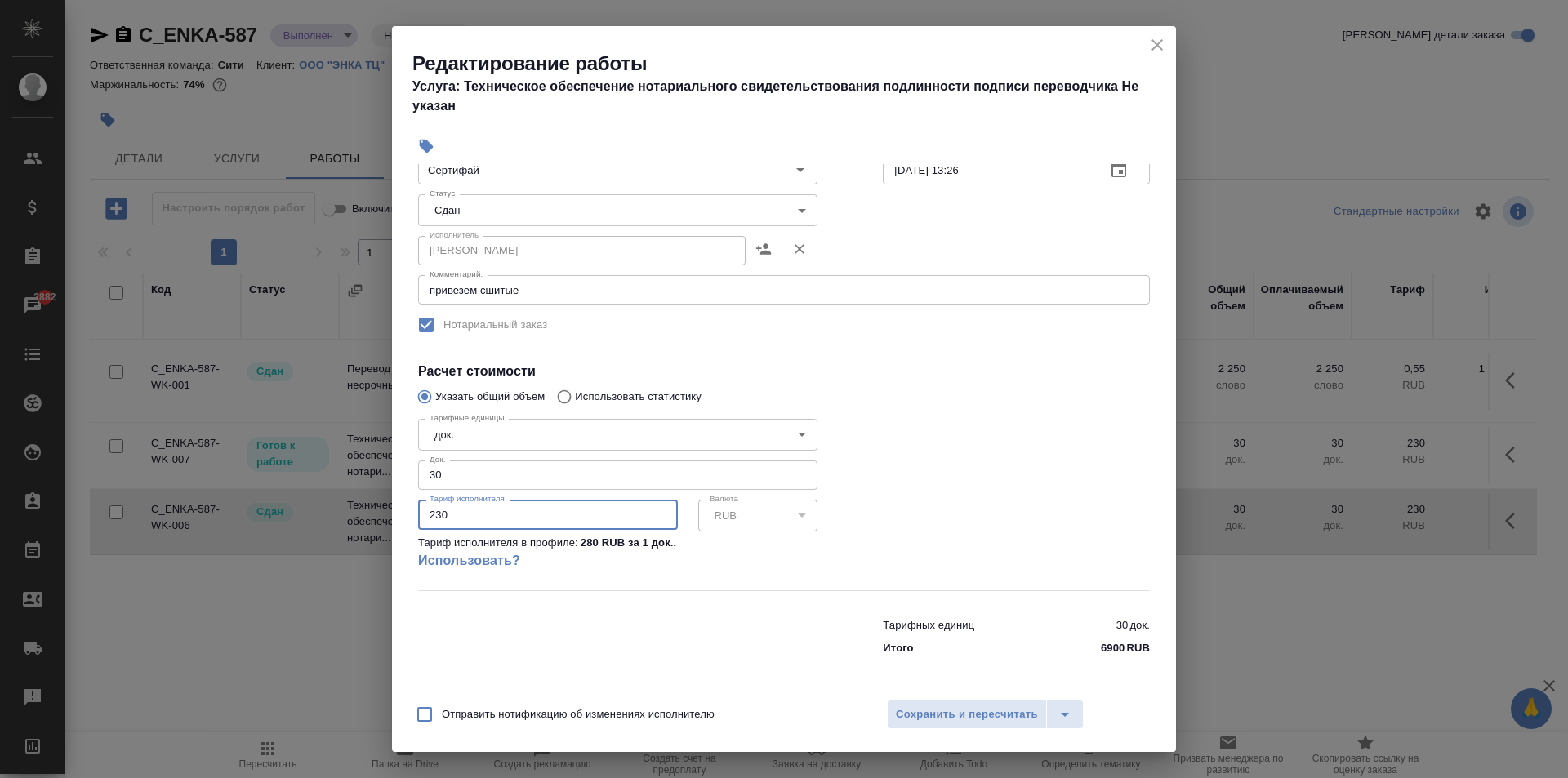
click at [458, 516] on input "230" at bounding box center [548, 514] width 260 height 29
click at [580, 217] on body "🙏 .cls-1 fill:#fff; AWATERA Aivazyan Karina Клиенты Спецификации Заказы 2882 Ча…" at bounding box center [784, 389] width 1568 height 778
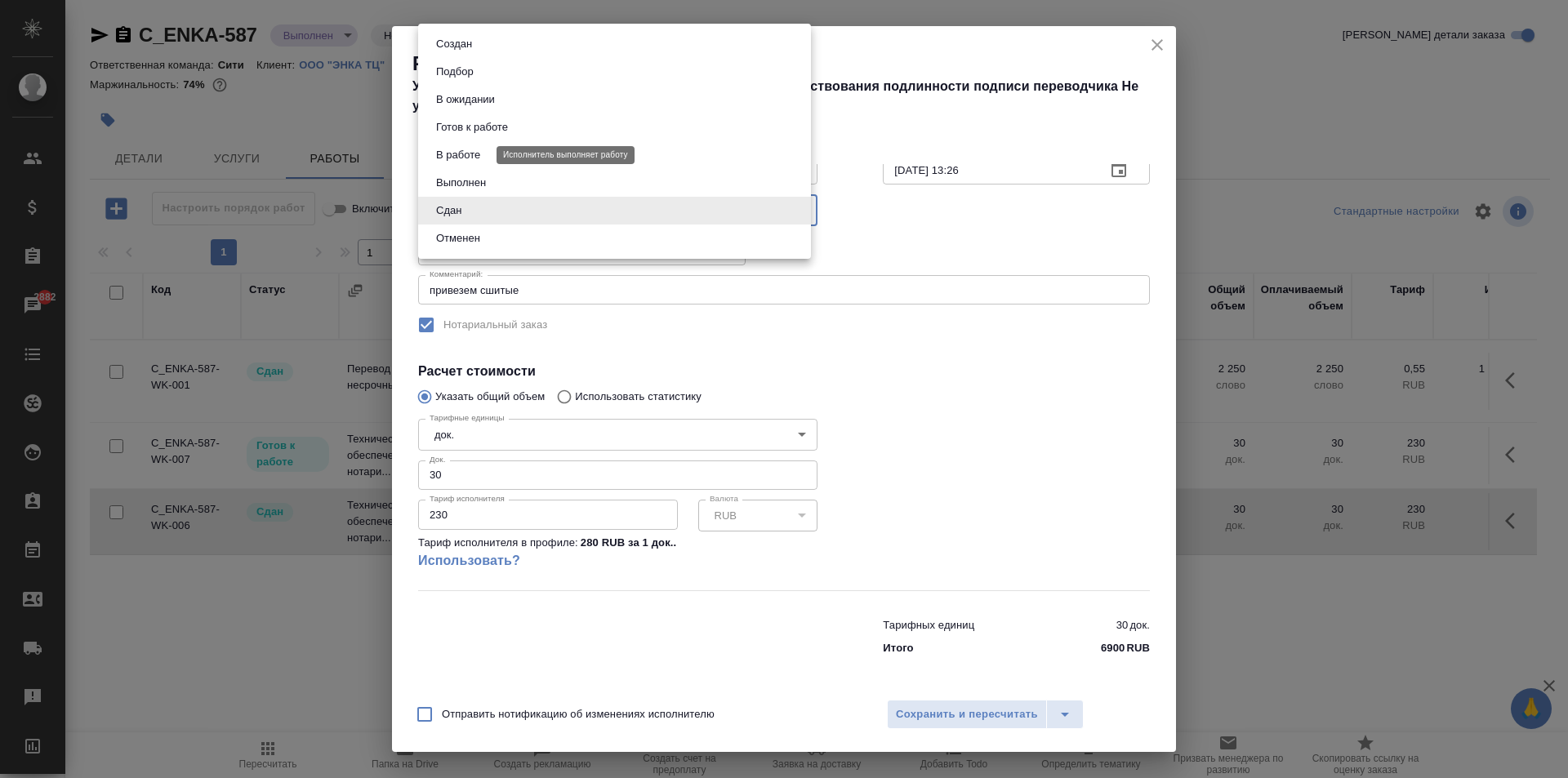
click at [477, 157] on button "В работе" at bounding box center [458, 156] width 54 height 18
type input "inProgress"
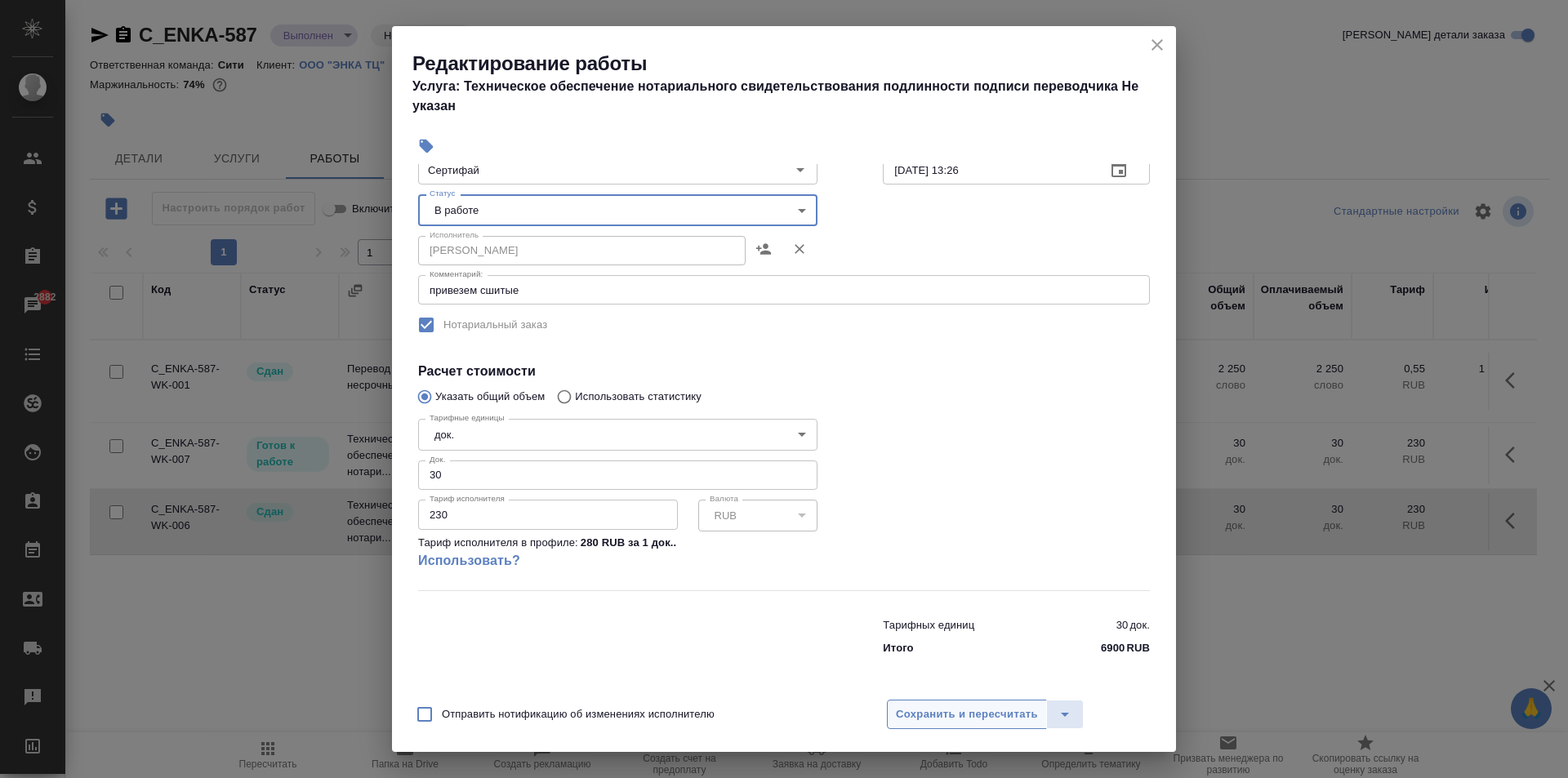
click at [962, 714] on span "Сохранить и пересчитать" at bounding box center [967, 715] width 142 height 19
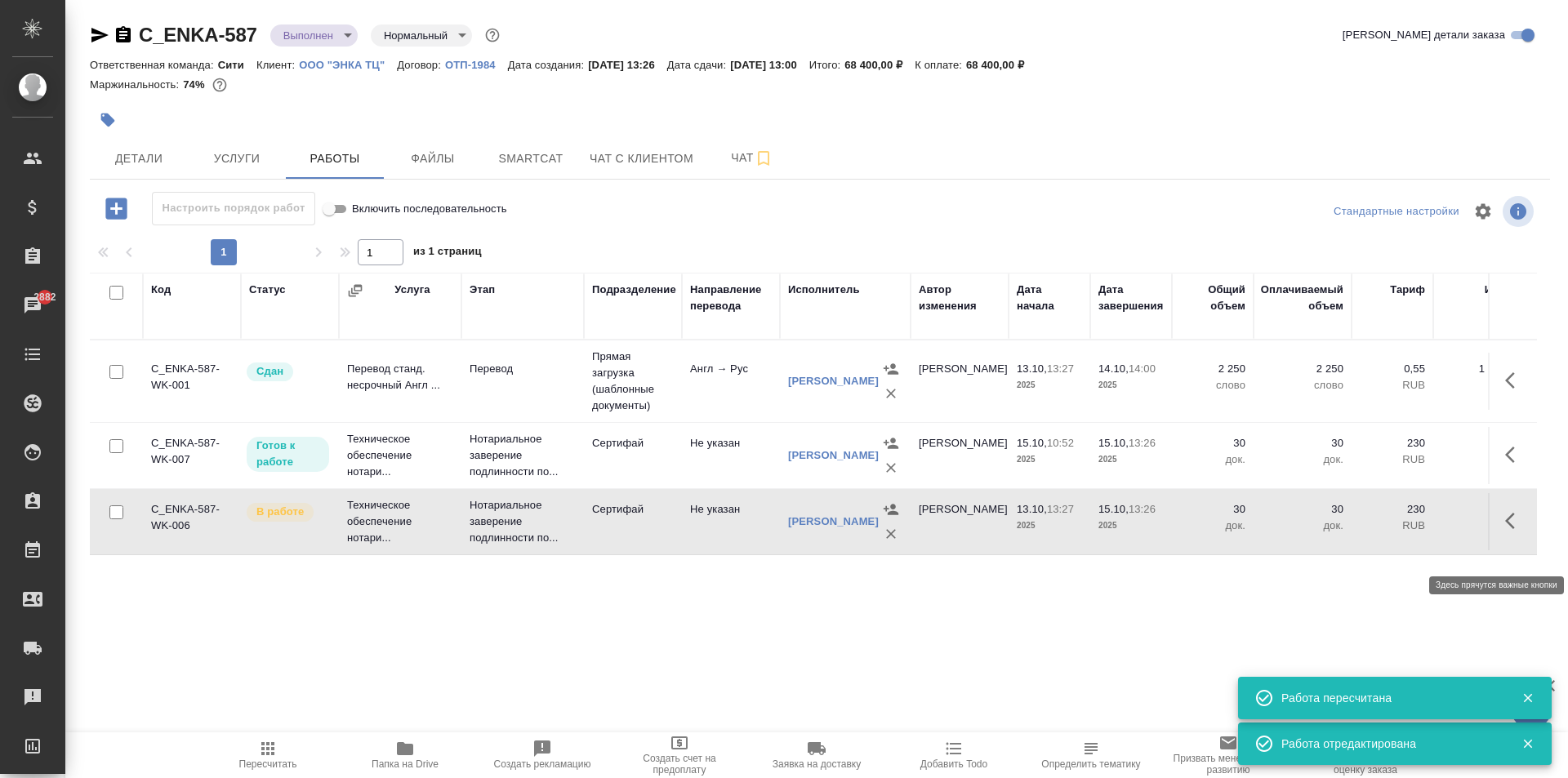
click at [1513, 531] on icon "button" at bounding box center [1514, 520] width 19 height 19
click at [1392, 531] on icon "button" at bounding box center [1394, 520] width 19 height 19
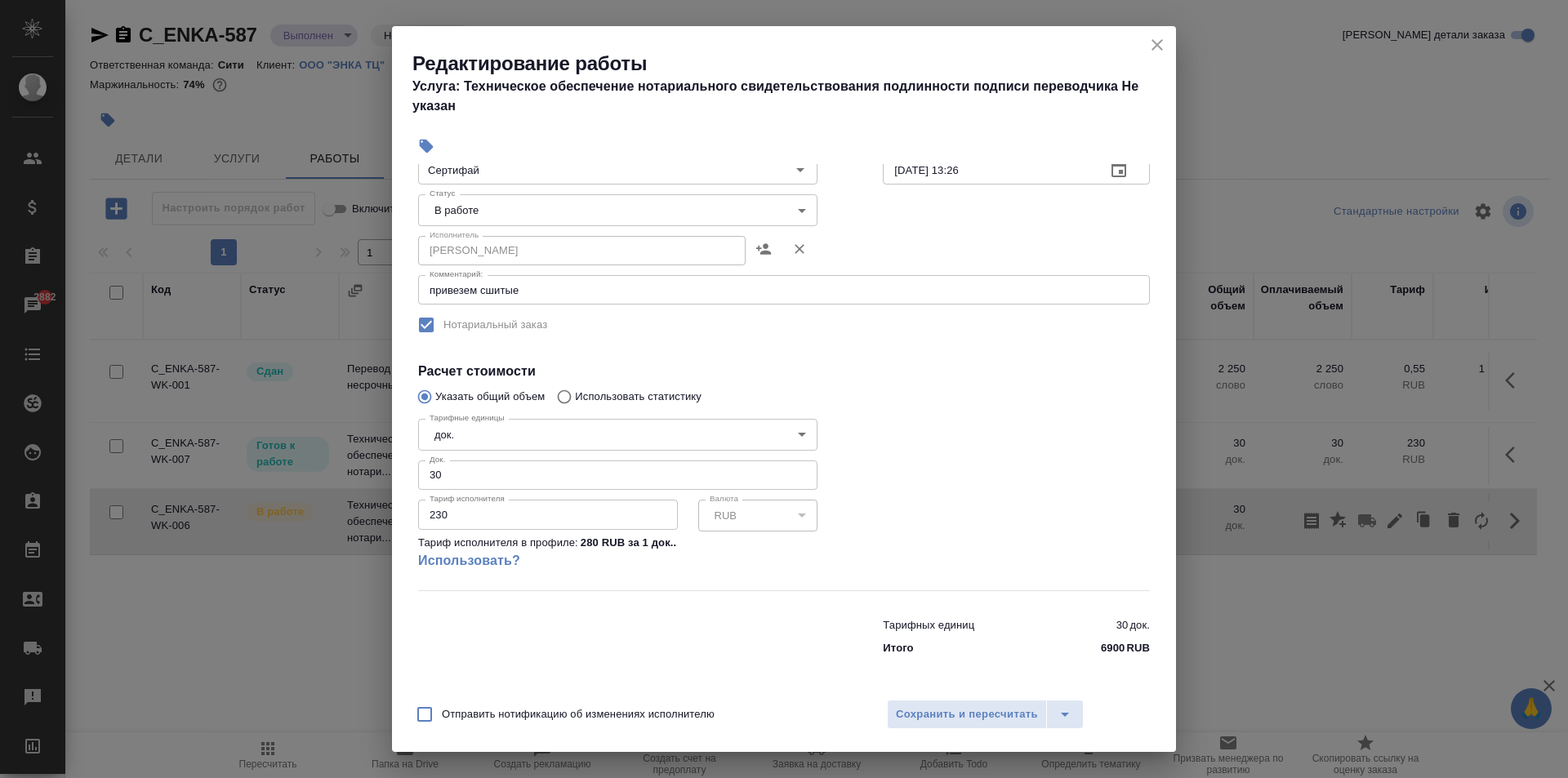
click at [481, 214] on body "🙏 .cls-1 fill:#fff; AWATERA Aivazyan Karina Клиенты Спецификации Заказы 2882 Ча…" at bounding box center [784, 389] width 1568 height 778
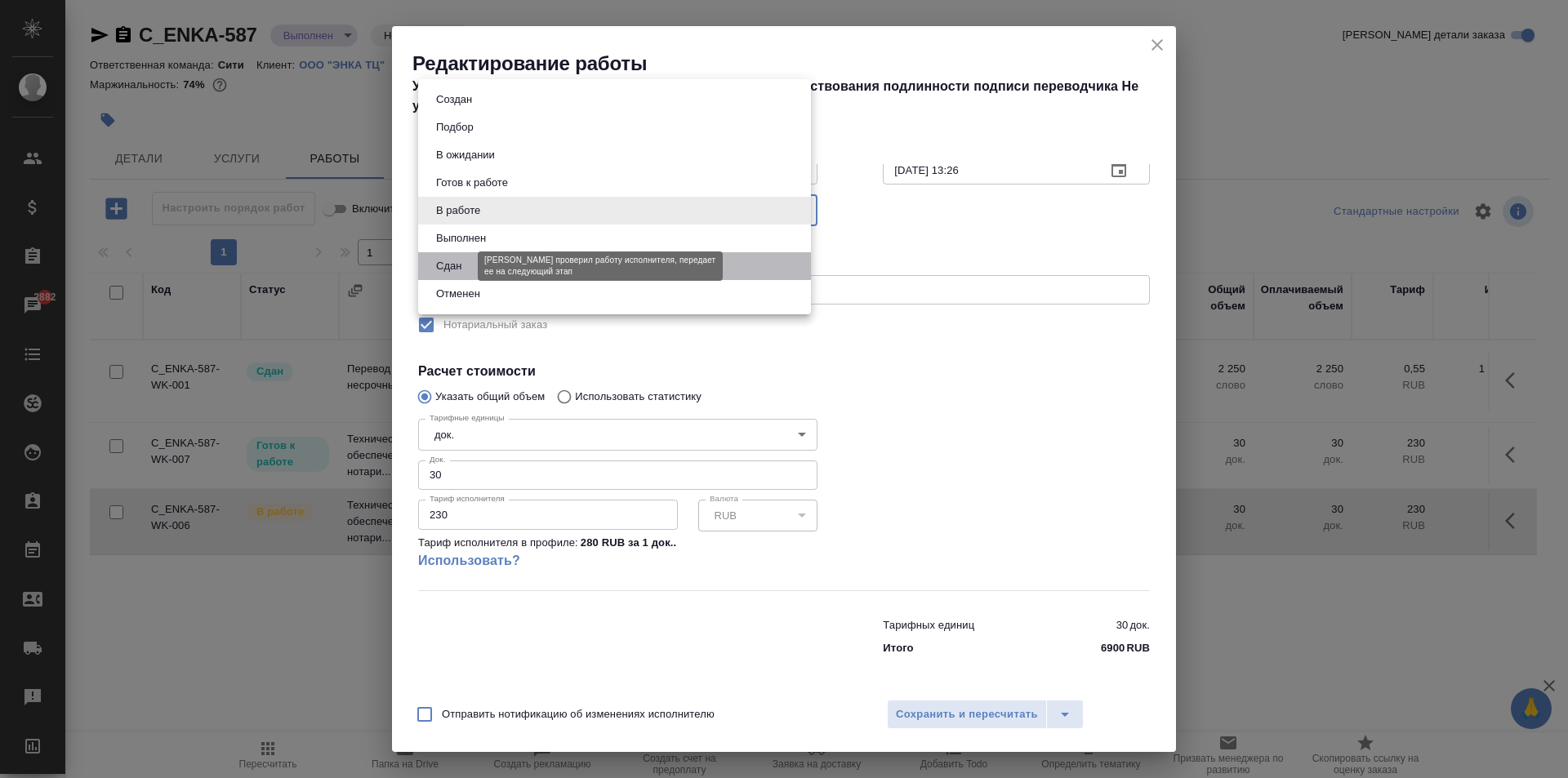
click at [456, 261] on button "Сдан" at bounding box center [449, 266] width 35 height 18
type input "closed"
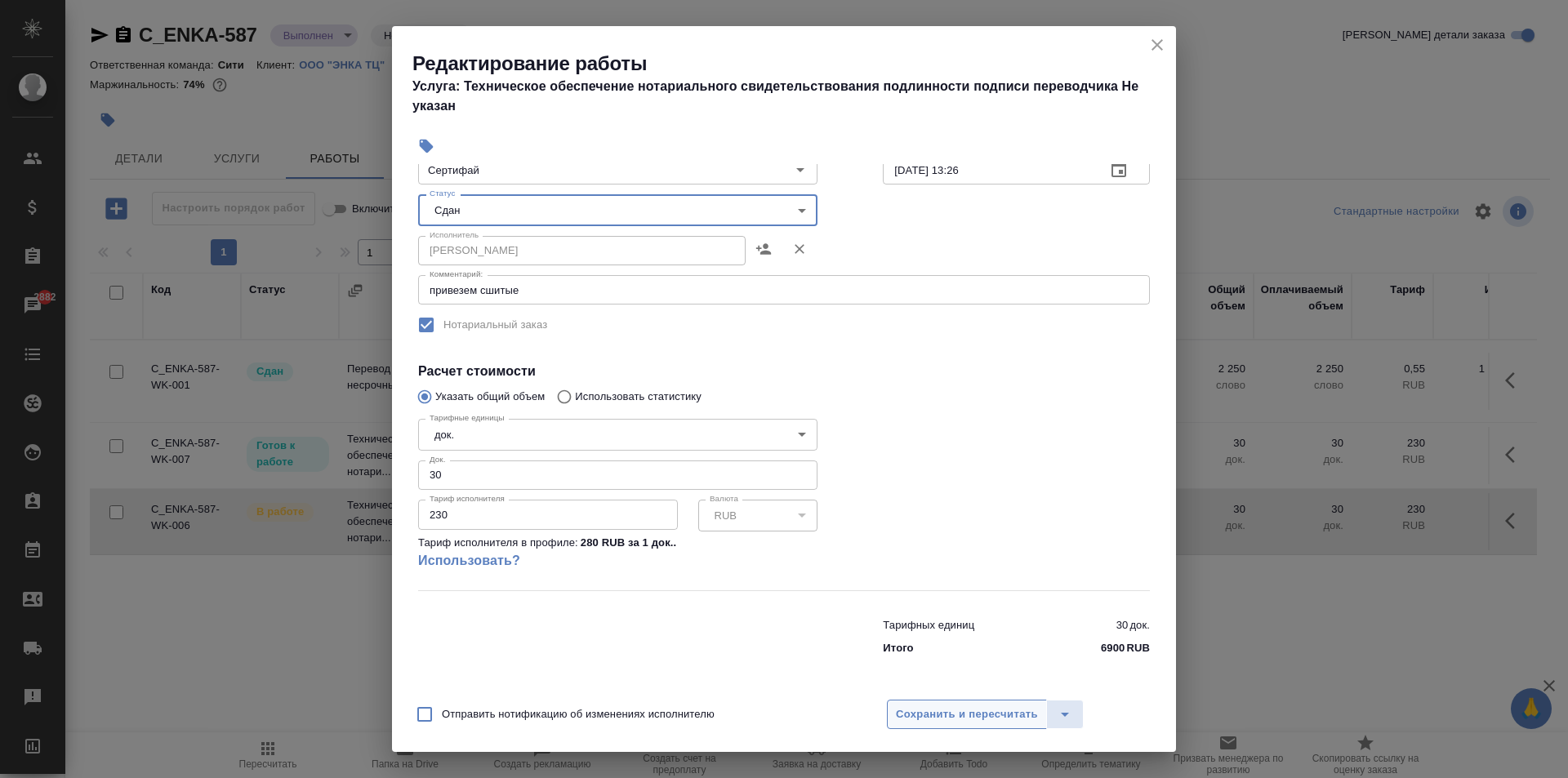
click at [989, 712] on span "Сохранить и пересчитать" at bounding box center [967, 715] width 142 height 19
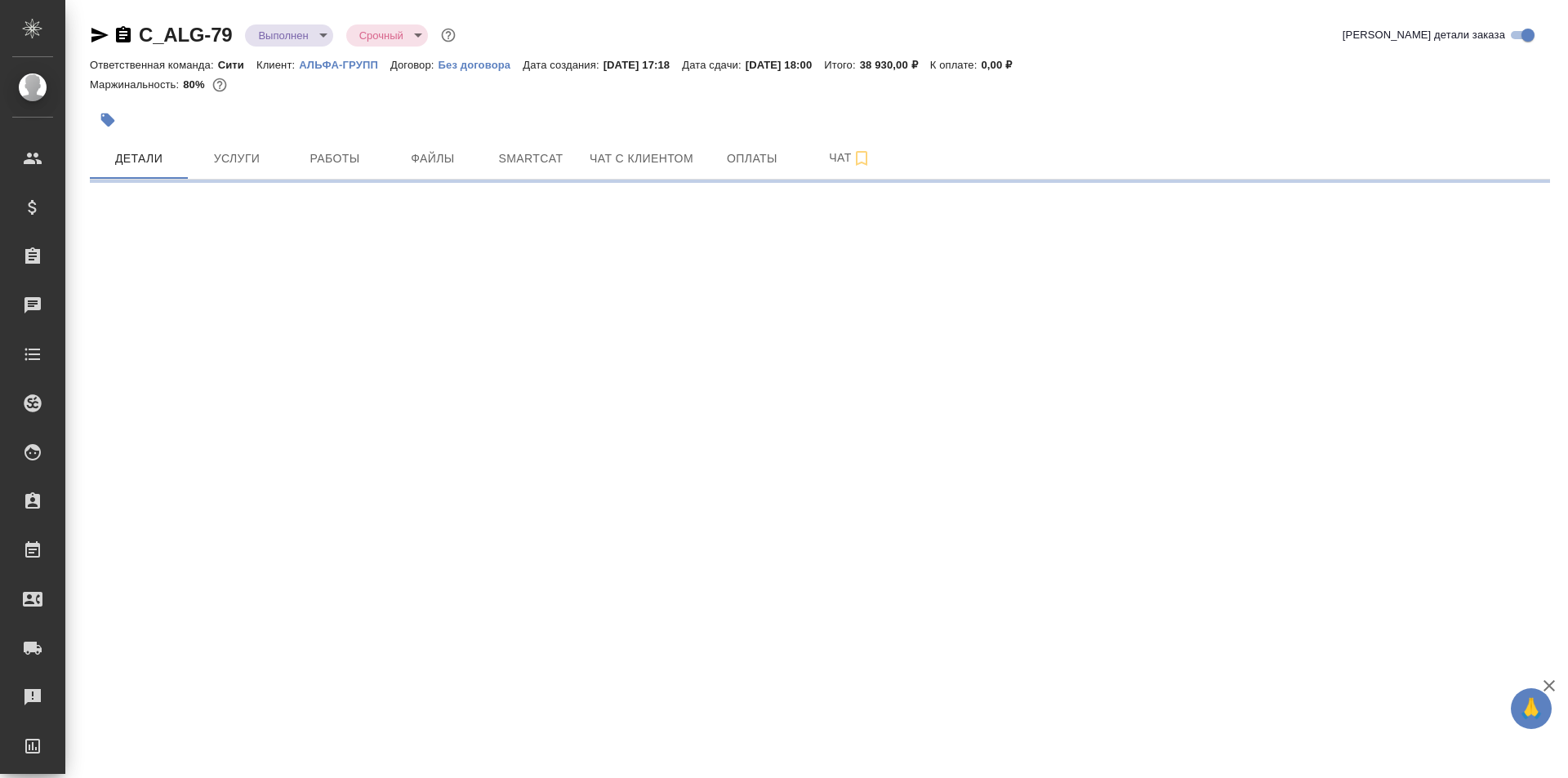
select select "RU"
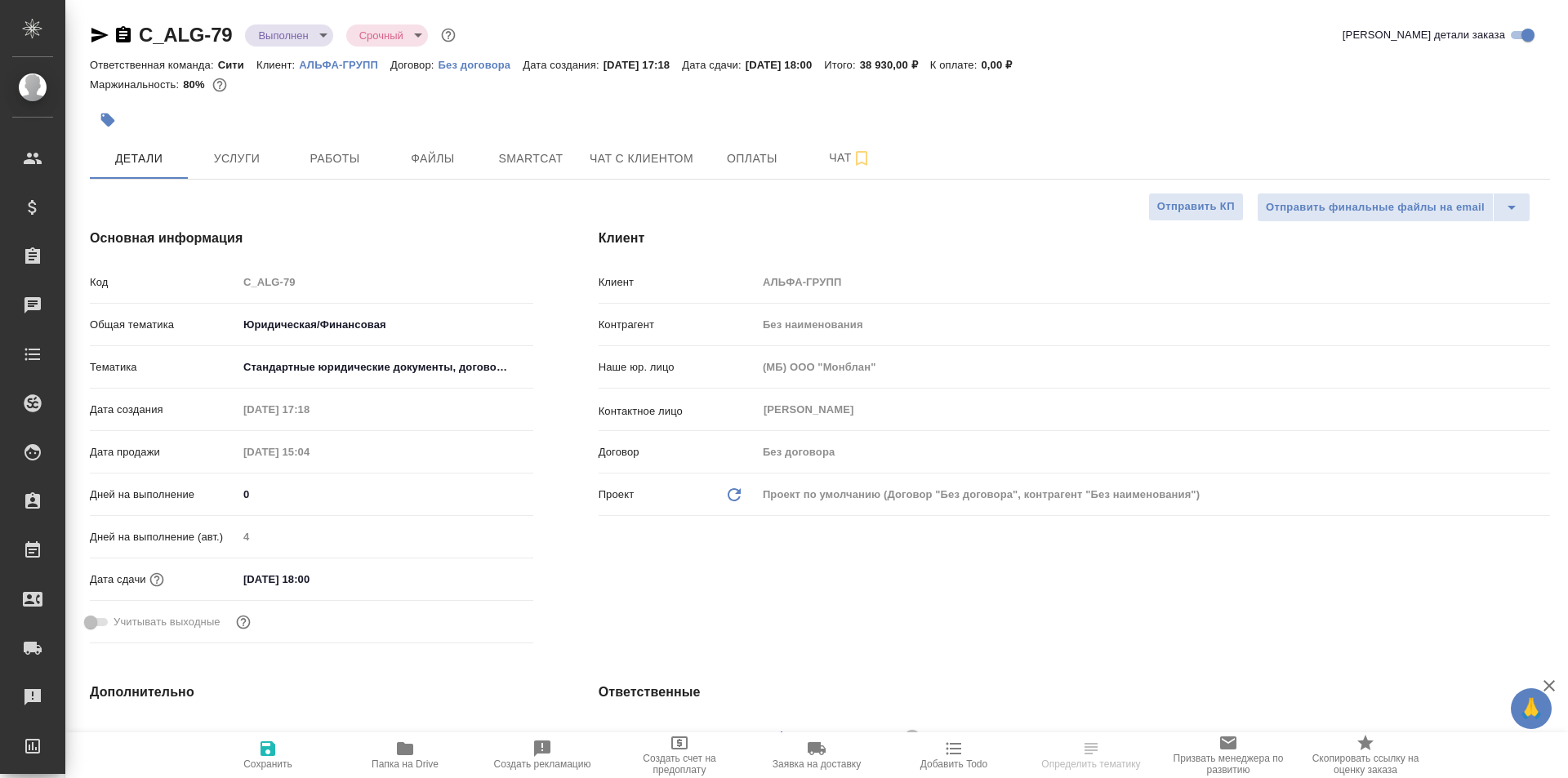
type textarea "x"
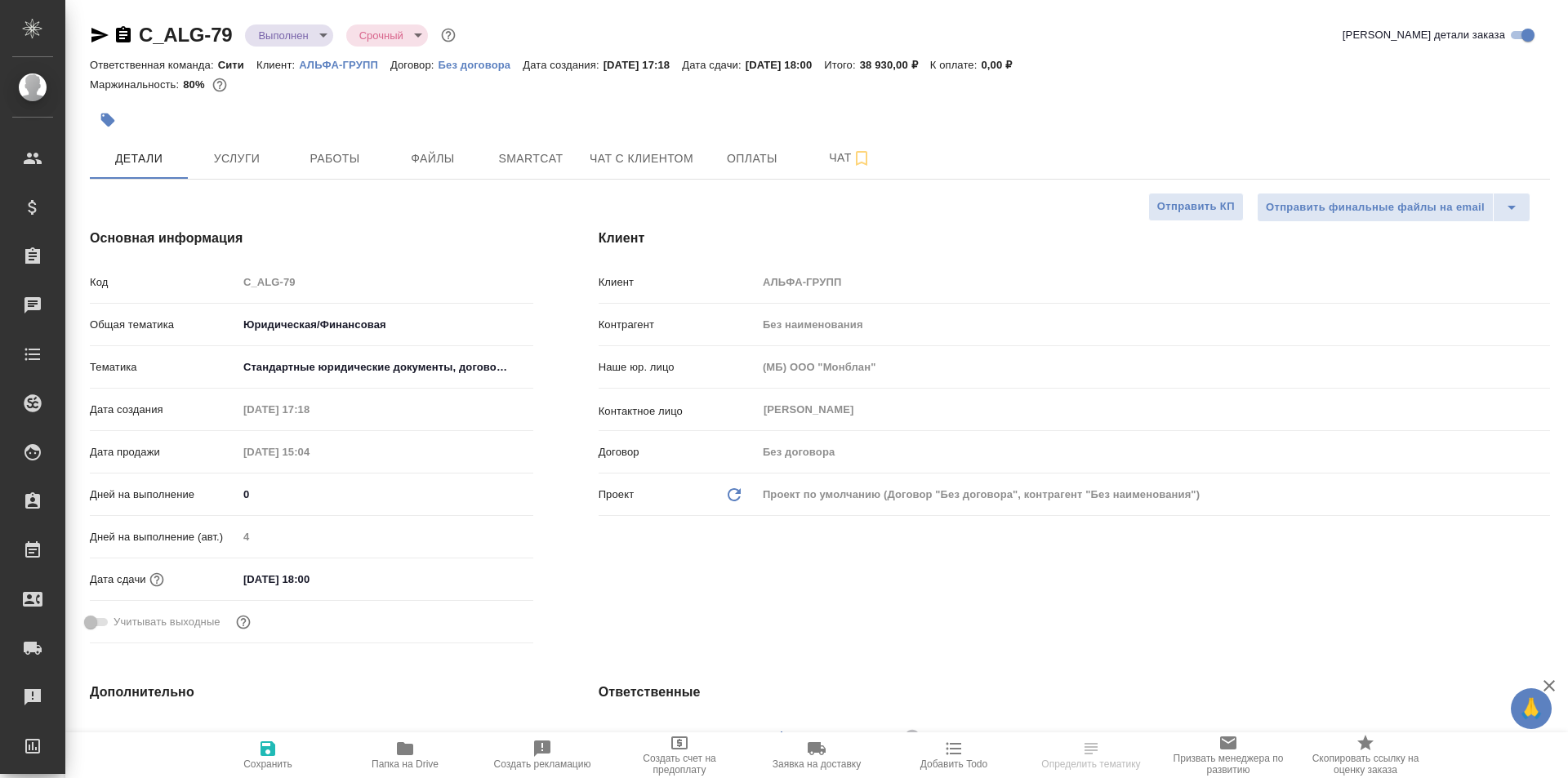
type textarea "x"
click at [344, 151] on span "Работы" at bounding box center [335, 158] width 79 height 20
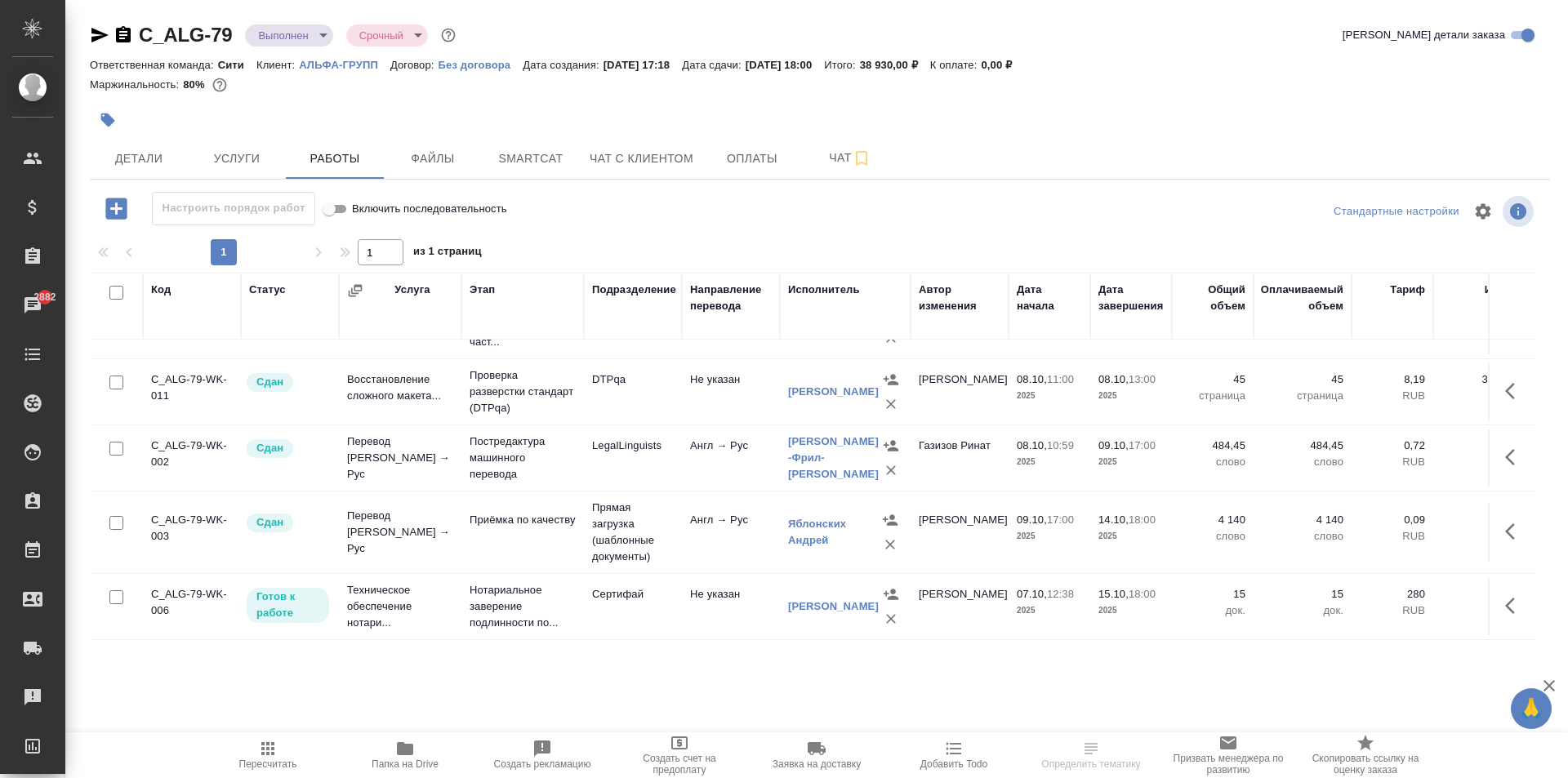
scroll to position [76, 0]
click at [1505, 598] on icon "button" at bounding box center [1509, 606] width 10 height 16
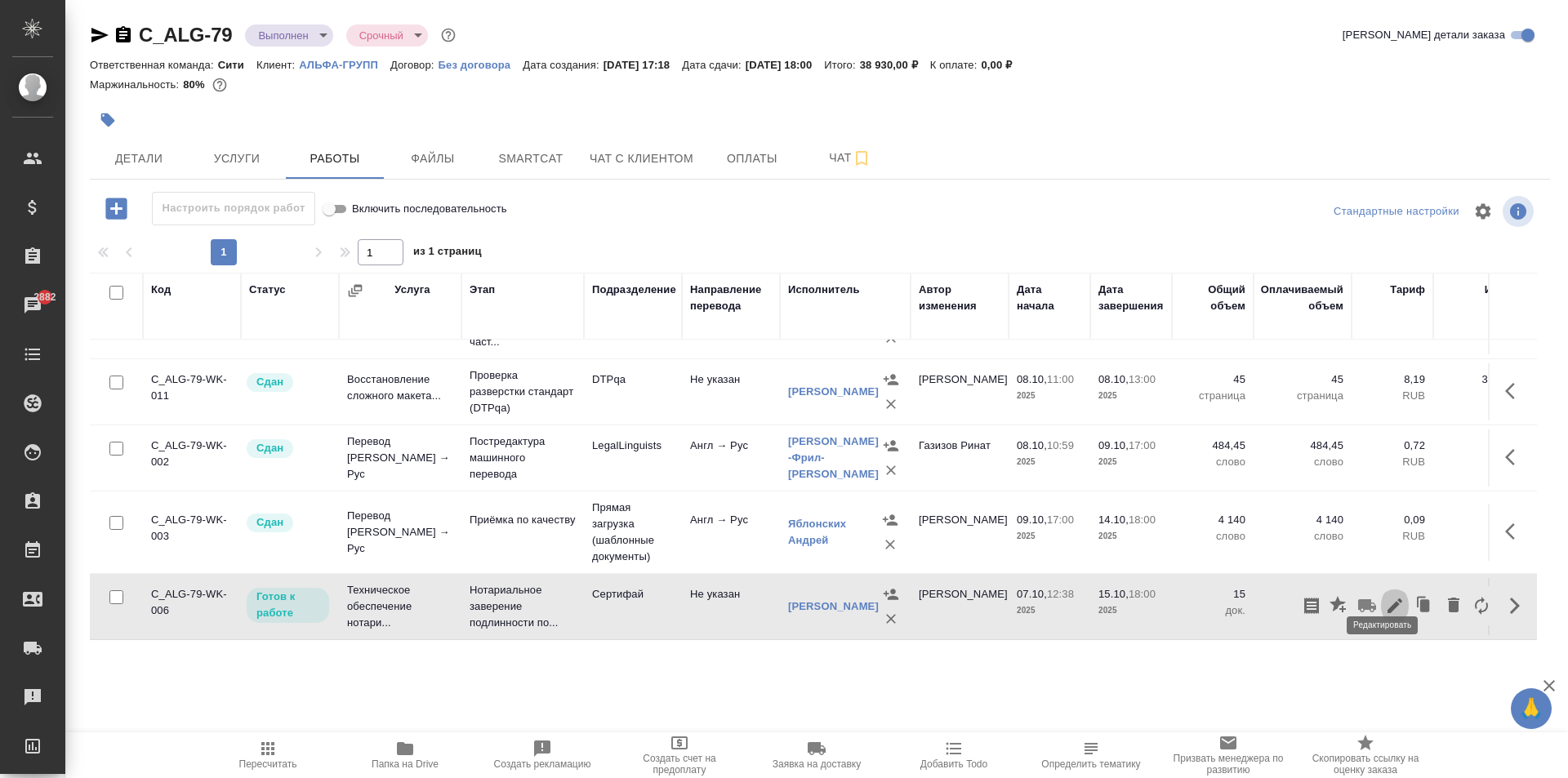
click at [1385, 596] on icon "button" at bounding box center [1394, 605] width 19 height 19
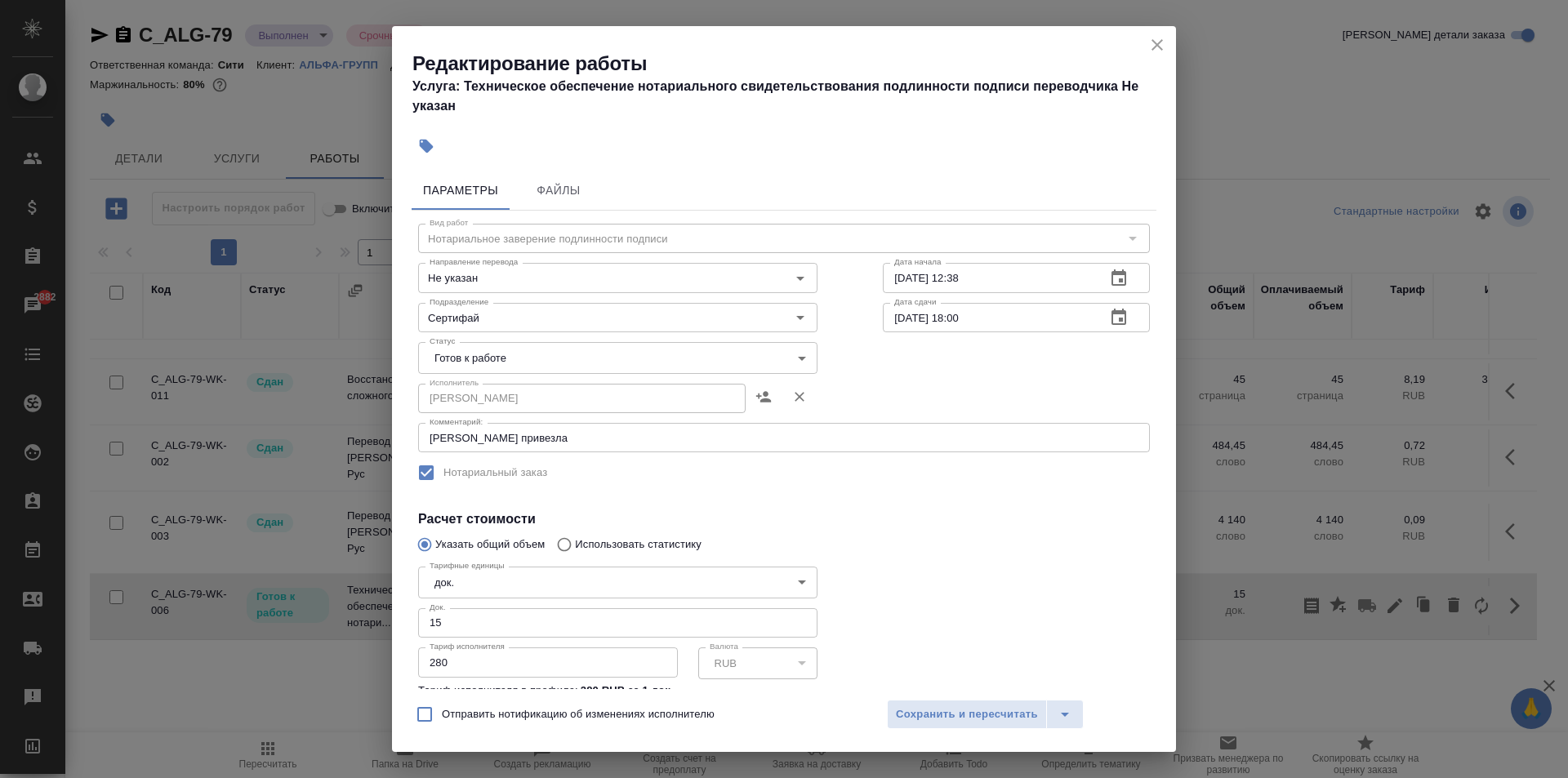
click at [517, 362] on body "🙏 .cls-1 fill:#fff; AWATERA [PERSON_NAME] Спецификации Заказы 2882 Чаты Todo Пр…" at bounding box center [784, 389] width 1568 height 778
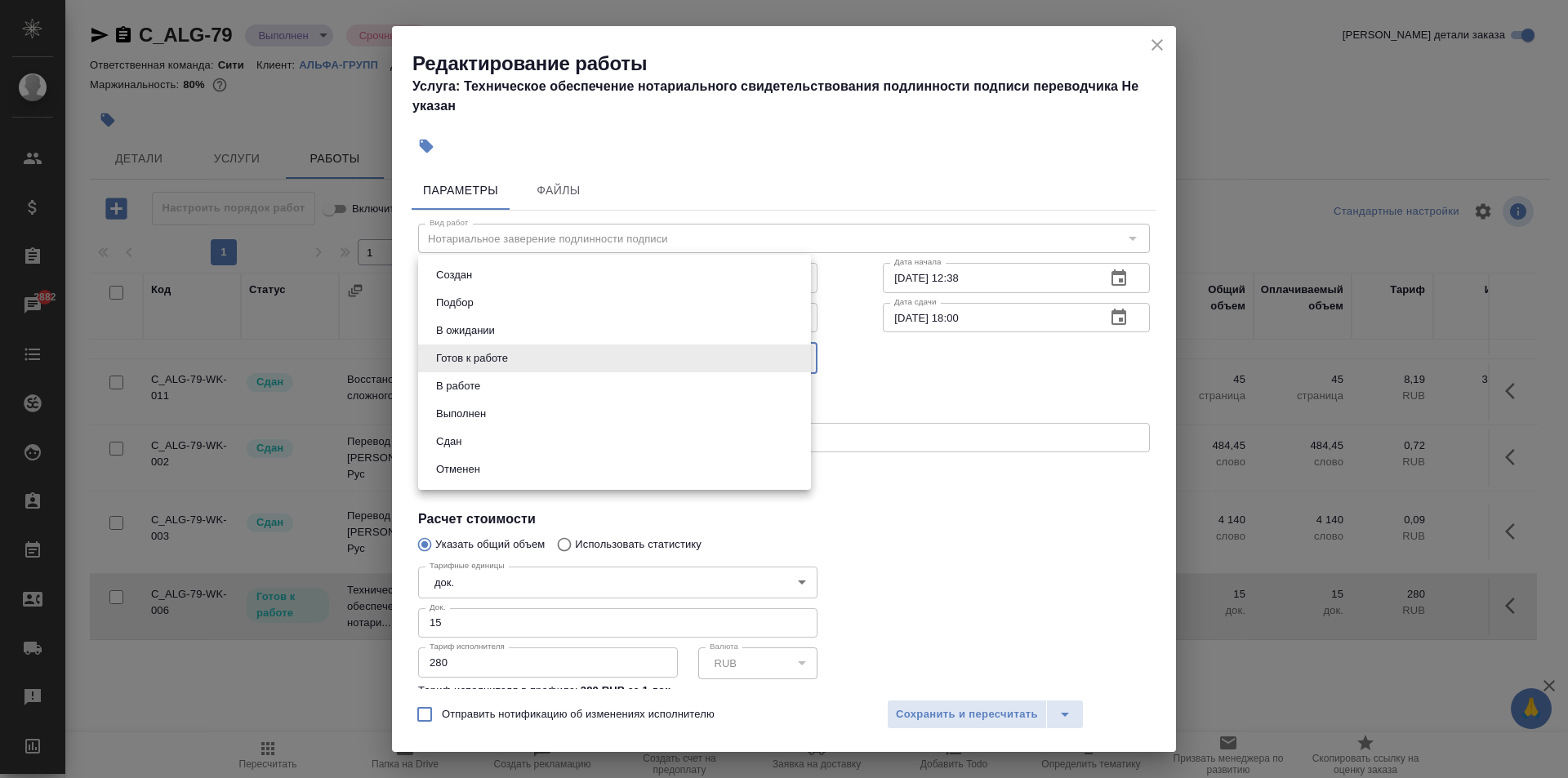
click at [483, 447] on li "Сдан" at bounding box center [614, 441] width 393 height 27
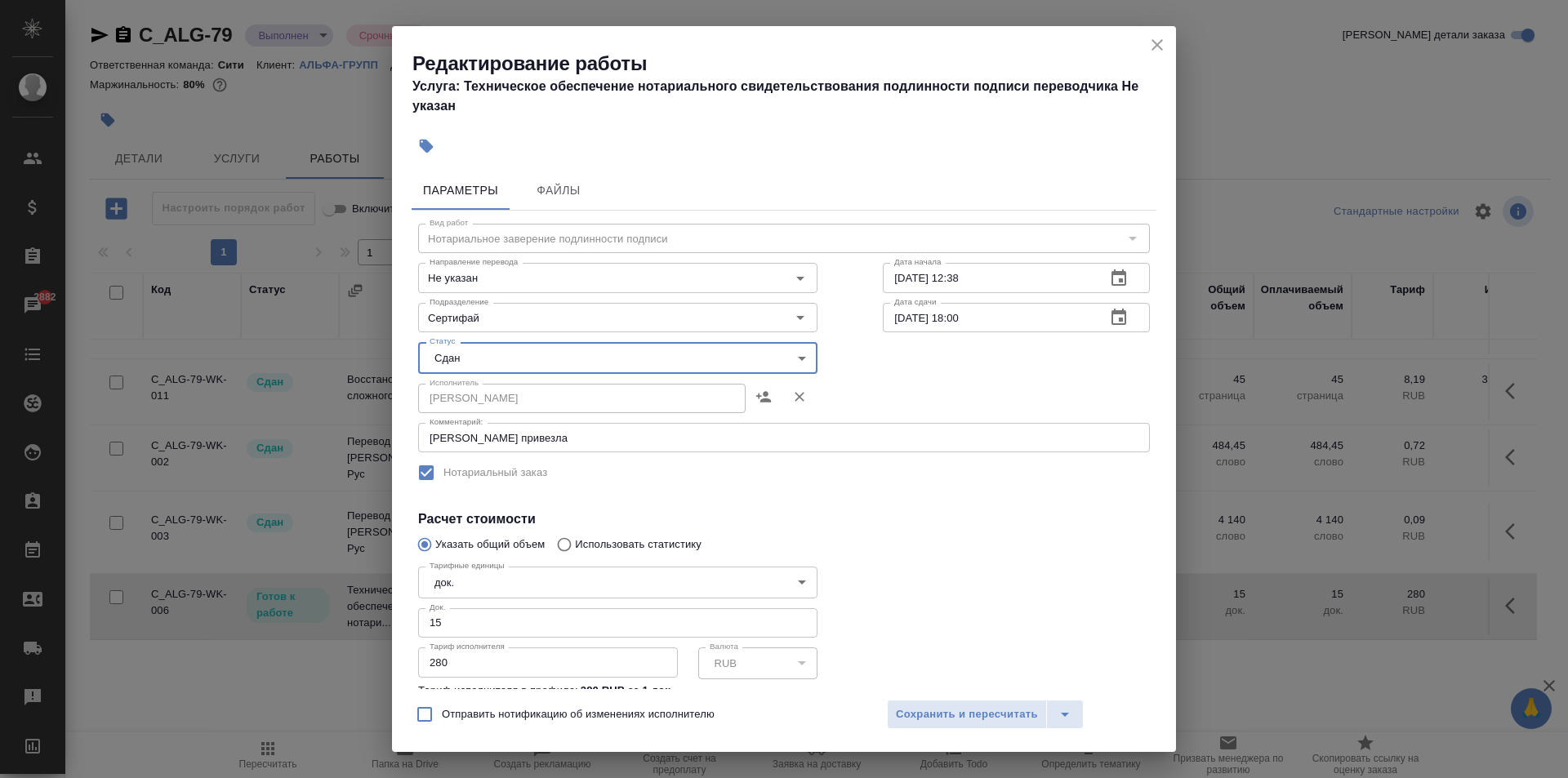
click at [493, 355] on body "🙏 .cls-1 fill:#fff; AWATERA [PERSON_NAME] Спецификации Заказы 2882 Чаты Todo Пр…" at bounding box center [784, 389] width 1568 height 778
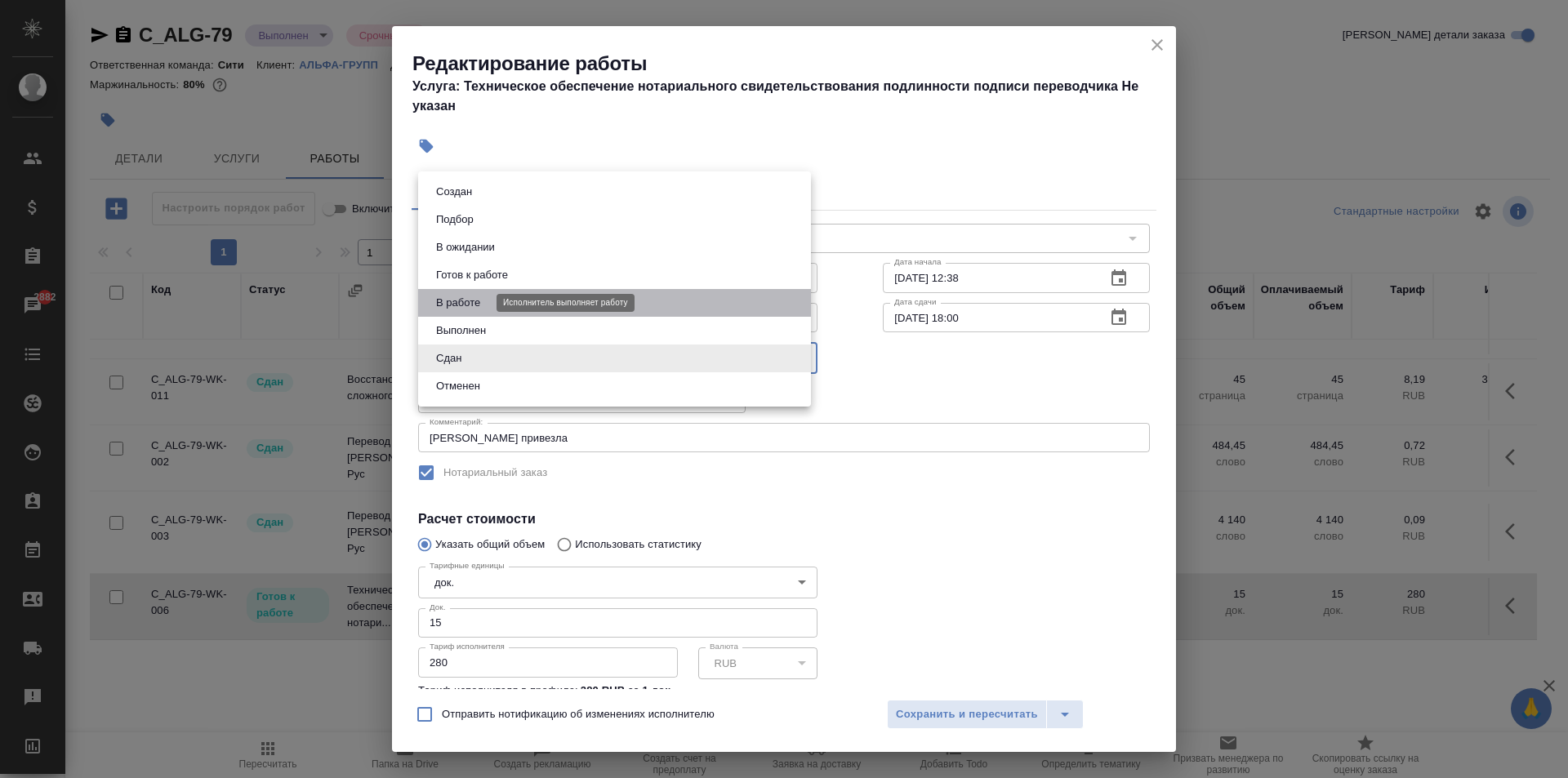
click at [483, 297] on button "В работе" at bounding box center [458, 303] width 54 height 18
type input "inProgress"
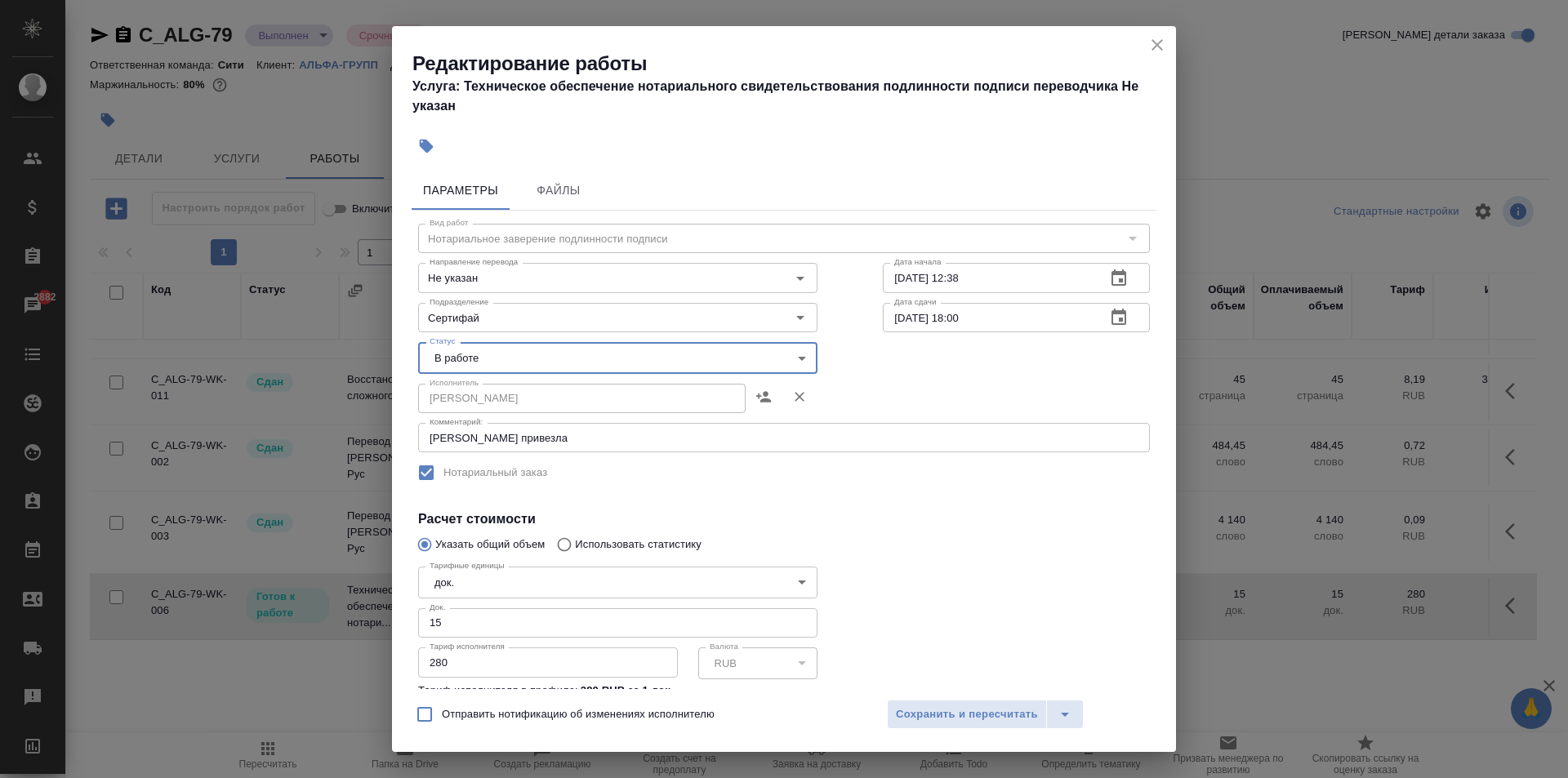
click at [480, 665] on input "280" at bounding box center [548, 662] width 260 height 29
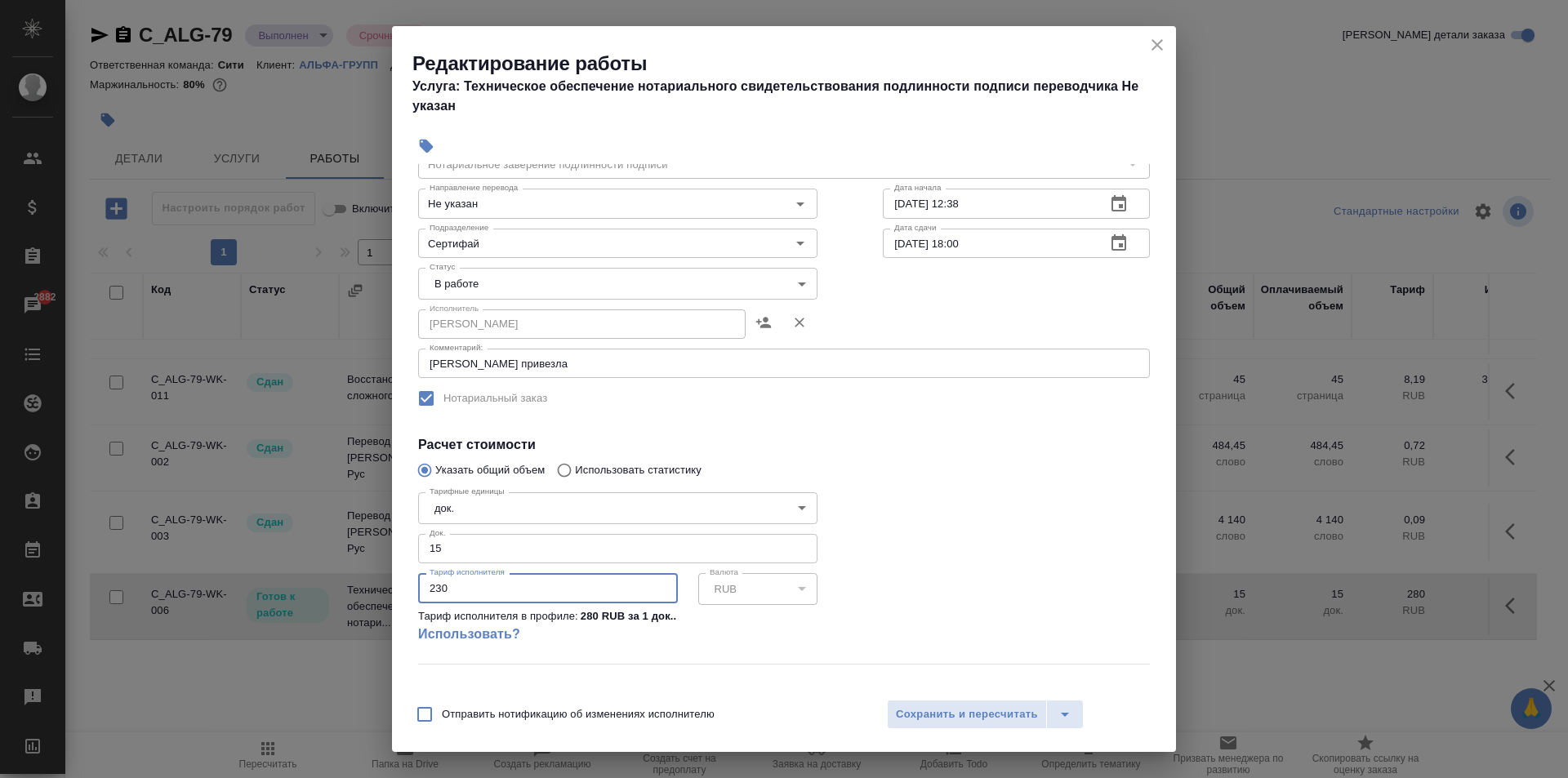
scroll to position [147, 0]
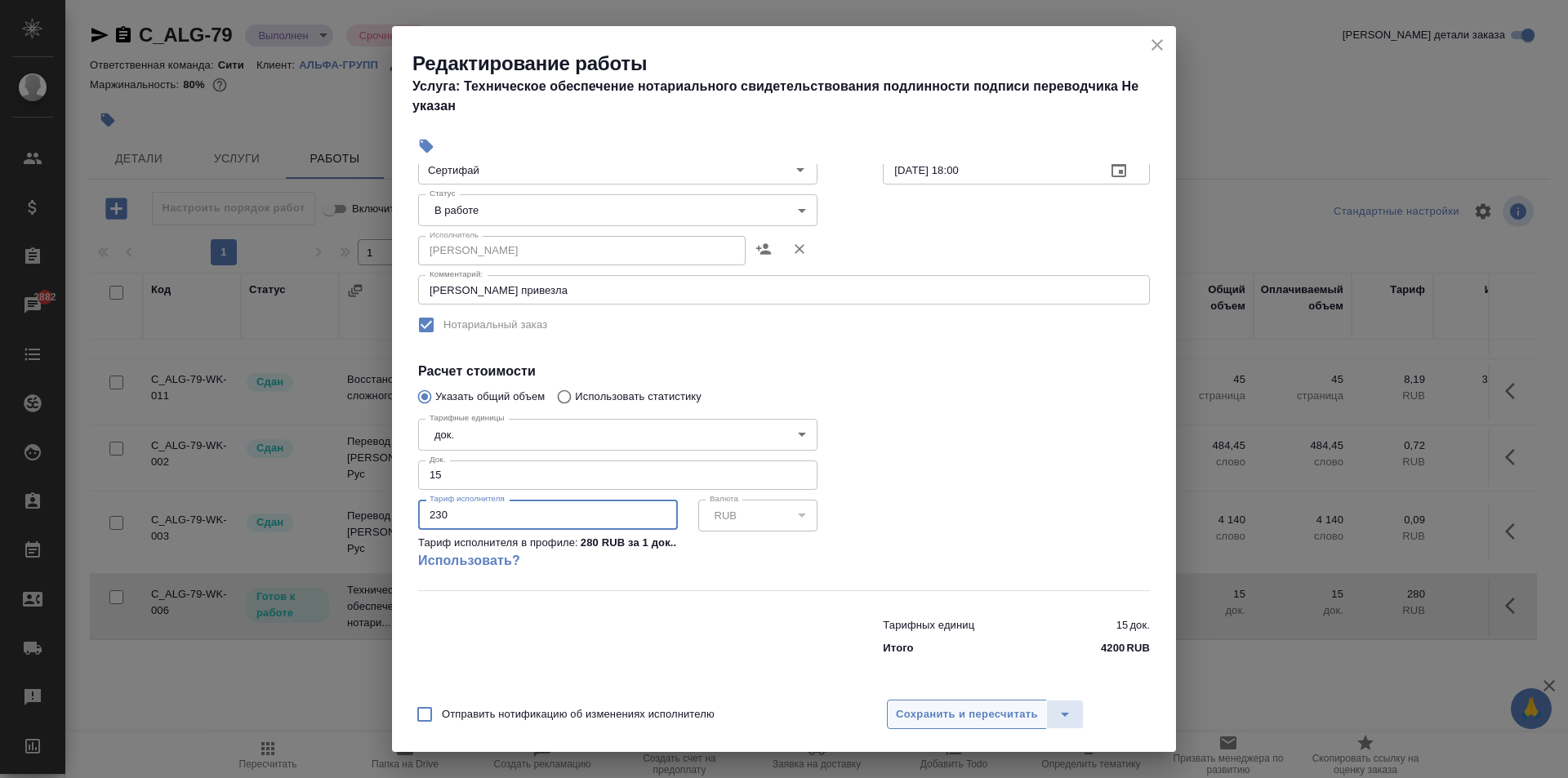
type input "230"
click at [967, 716] on span "Сохранить и пересчитать" at bounding box center [967, 715] width 142 height 19
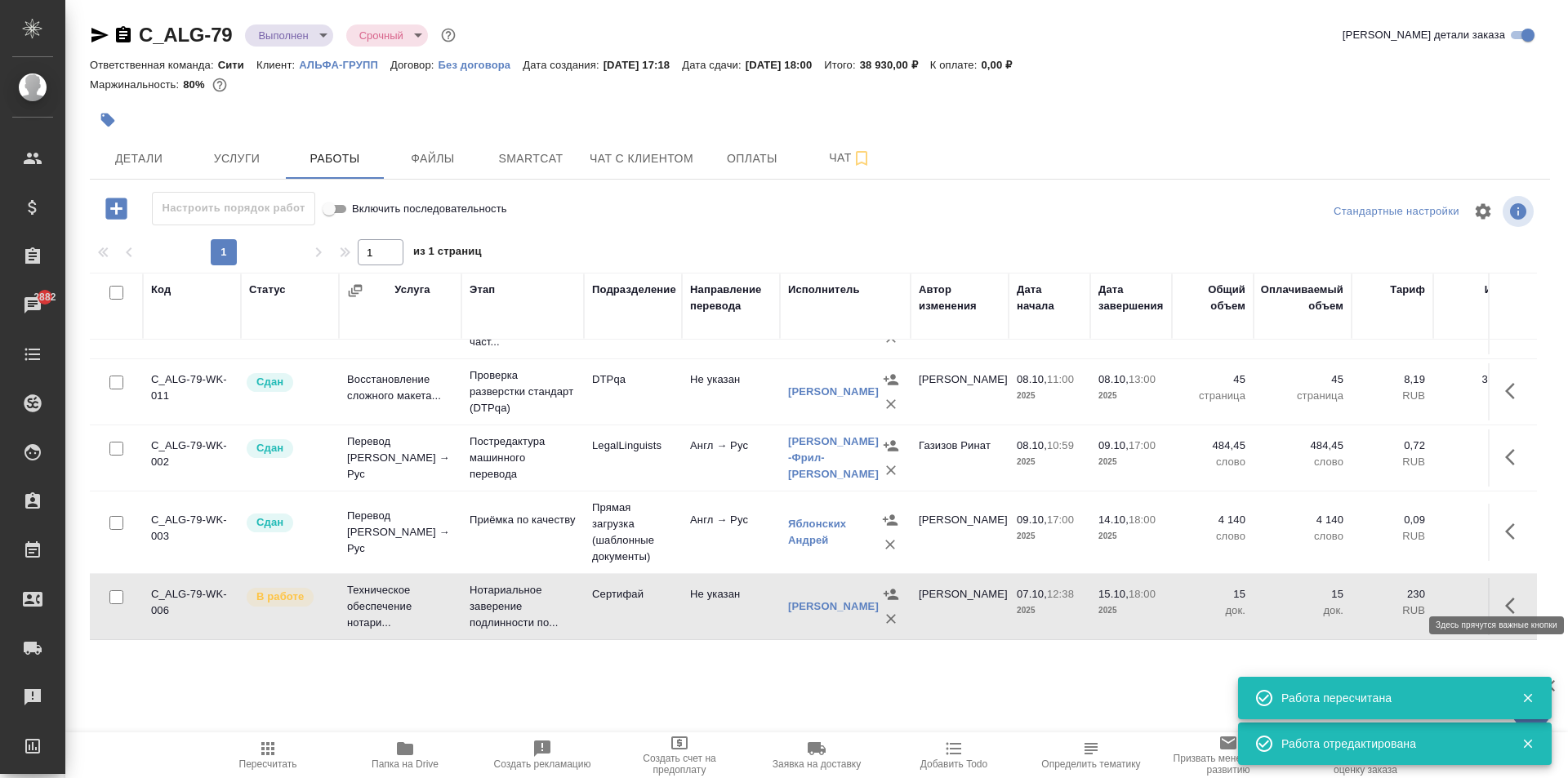
click at [1505, 596] on icon "button" at bounding box center [1514, 605] width 19 height 19
click at [1385, 596] on icon "button" at bounding box center [1394, 605] width 19 height 19
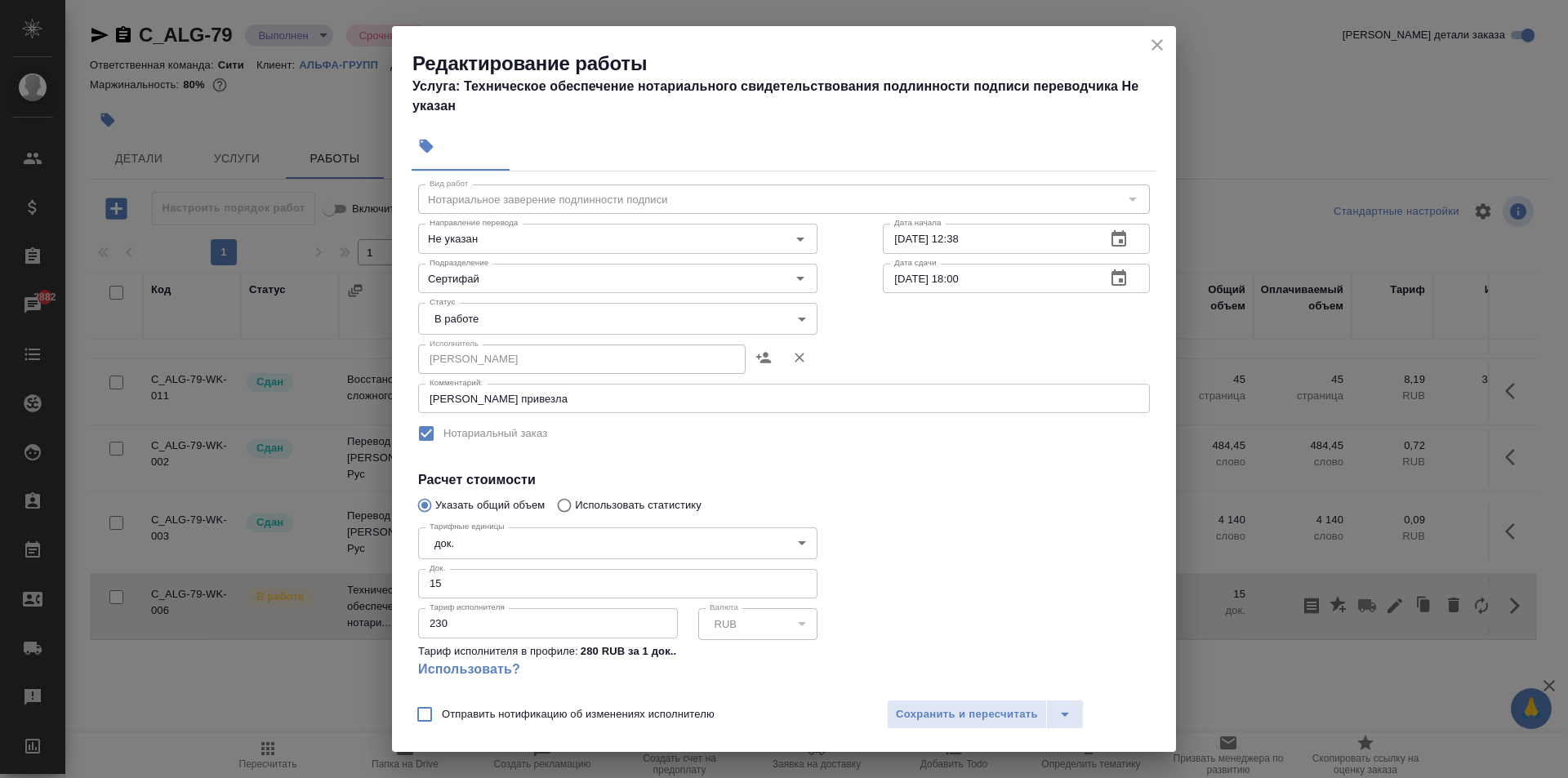
scroll to position [0, 0]
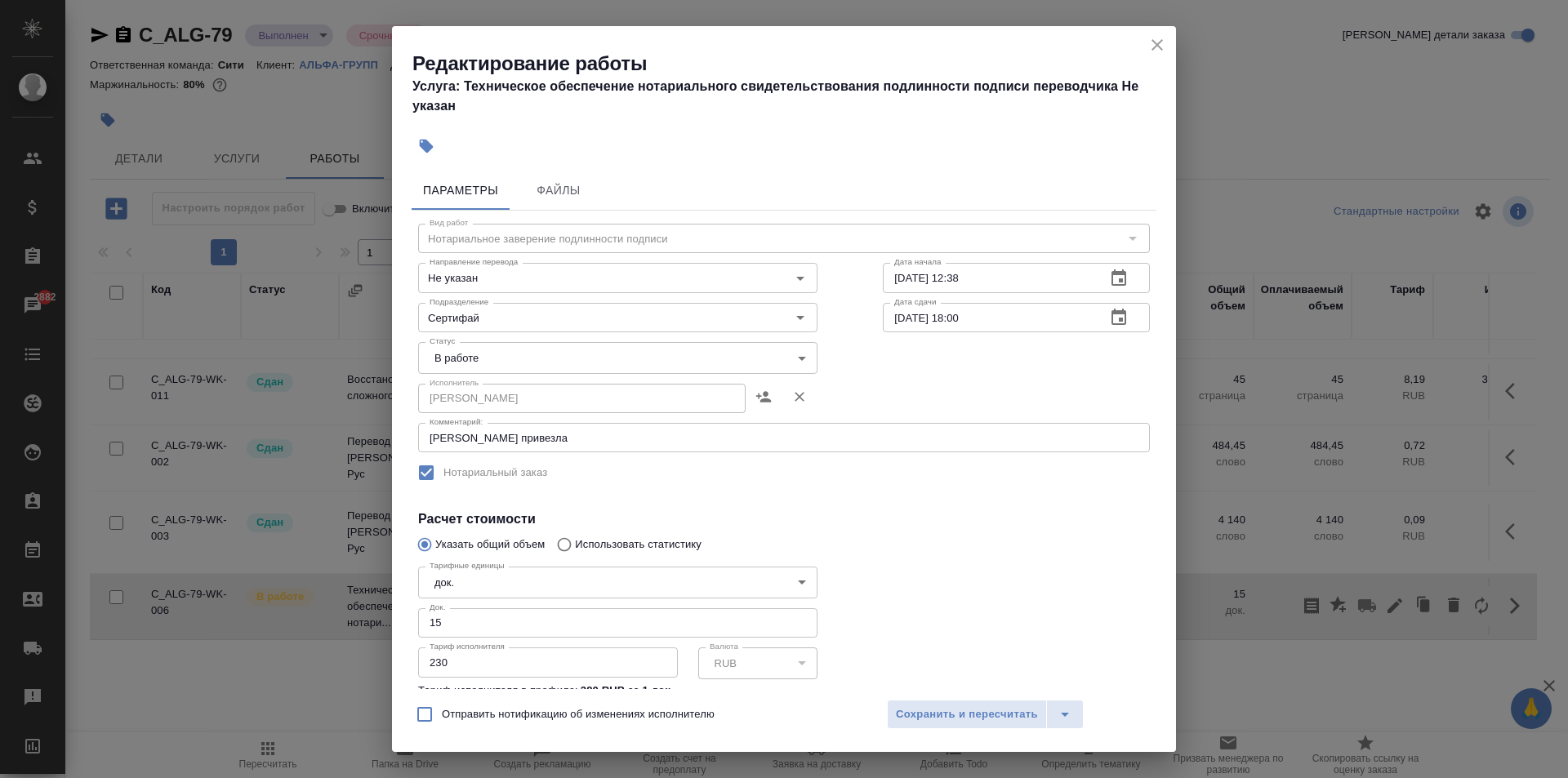
click at [497, 352] on body "🙏 .cls-1 fill:#fff; AWATERA Aivazyan Karina Клиенты Спецификации Заказы 2882 Ча…" at bounding box center [784, 389] width 1568 height 778
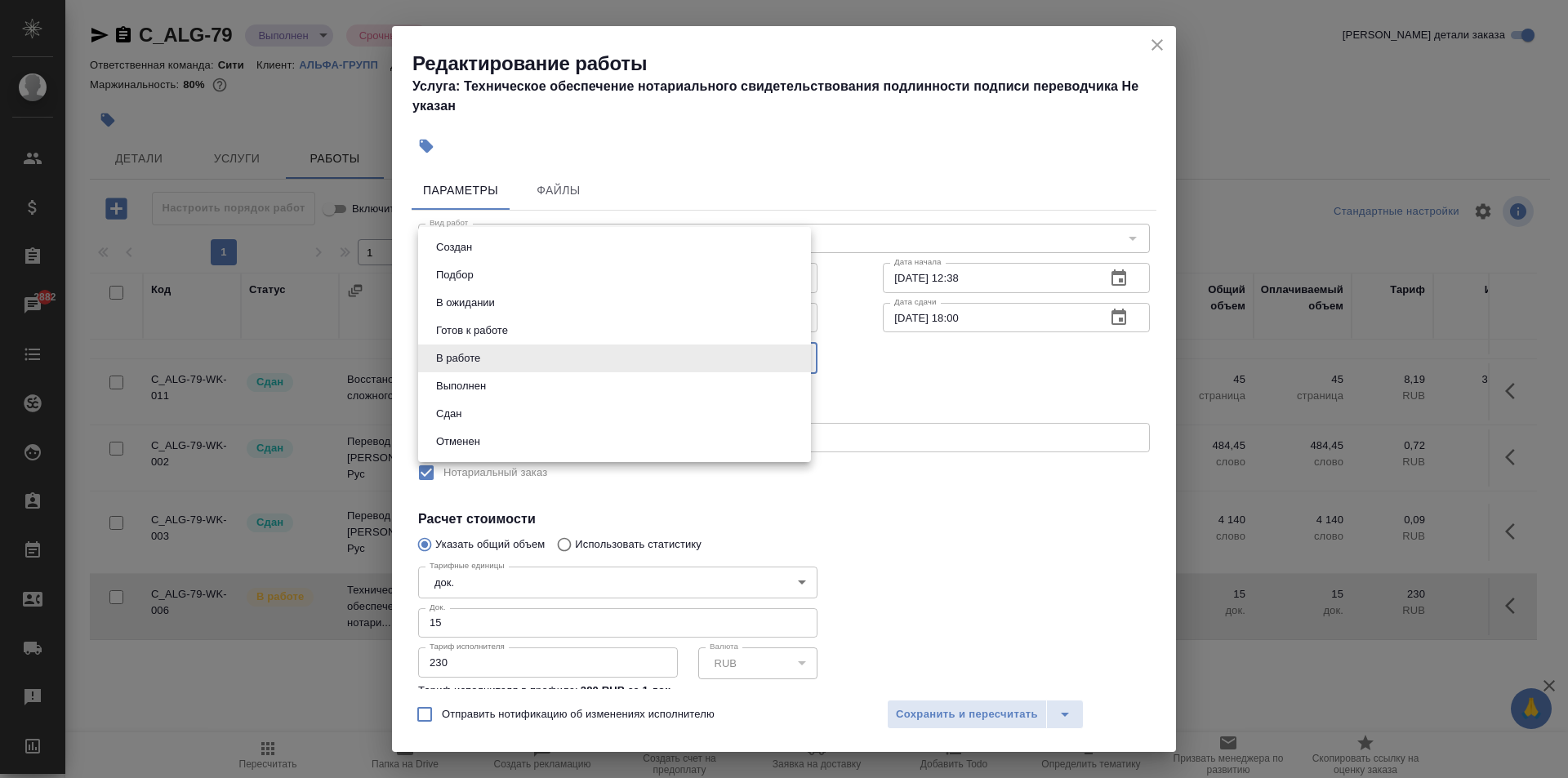
click at [474, 415] on li "Сдан" at bounding box center [614, 414] width 393 height 27
type input "closed"
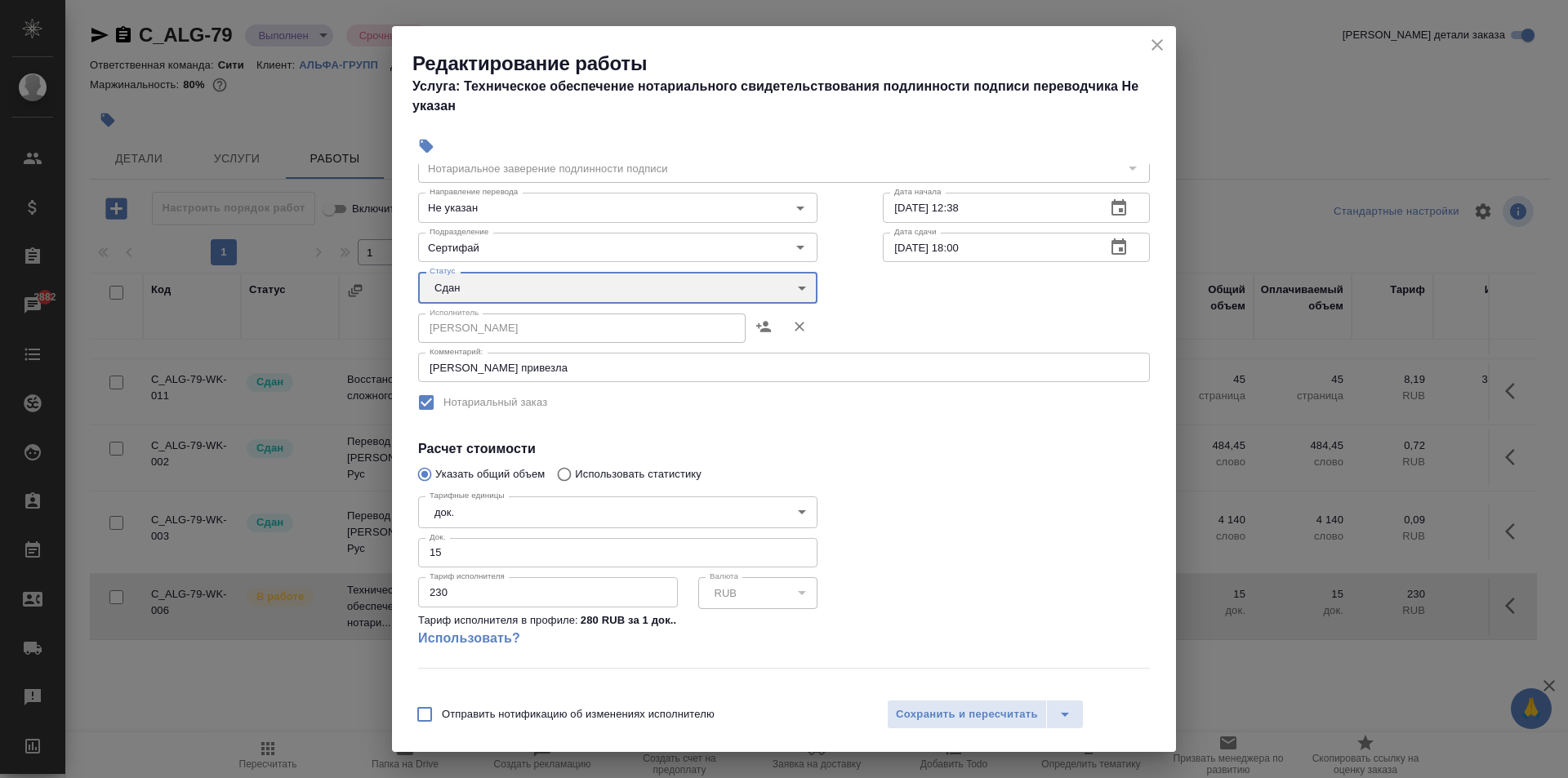
scroll to position [147, 0]
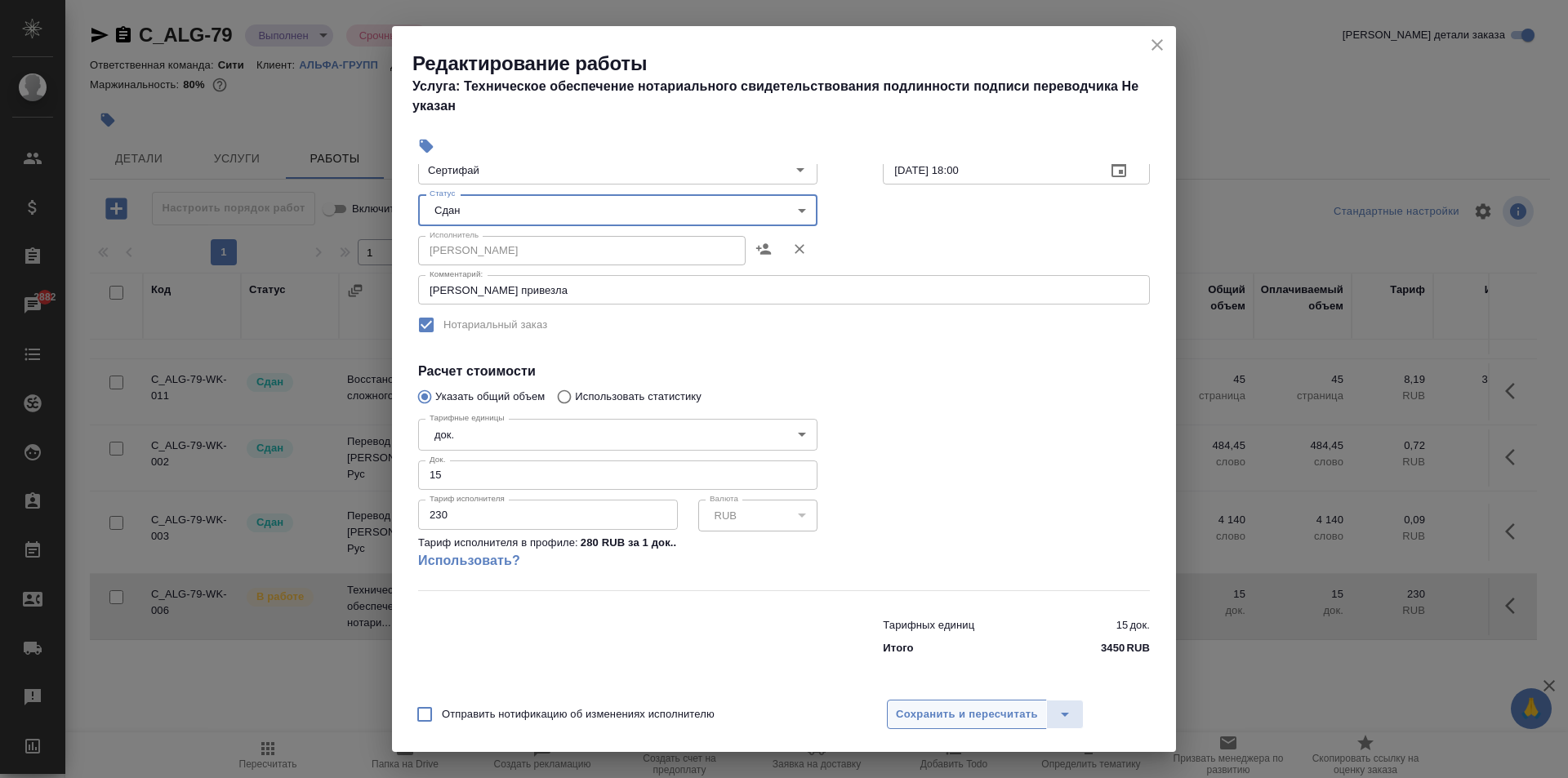
click at [974, 712] on span "Сохранить и пересчитать" at bounding box center [967, 715] width 142 height 19
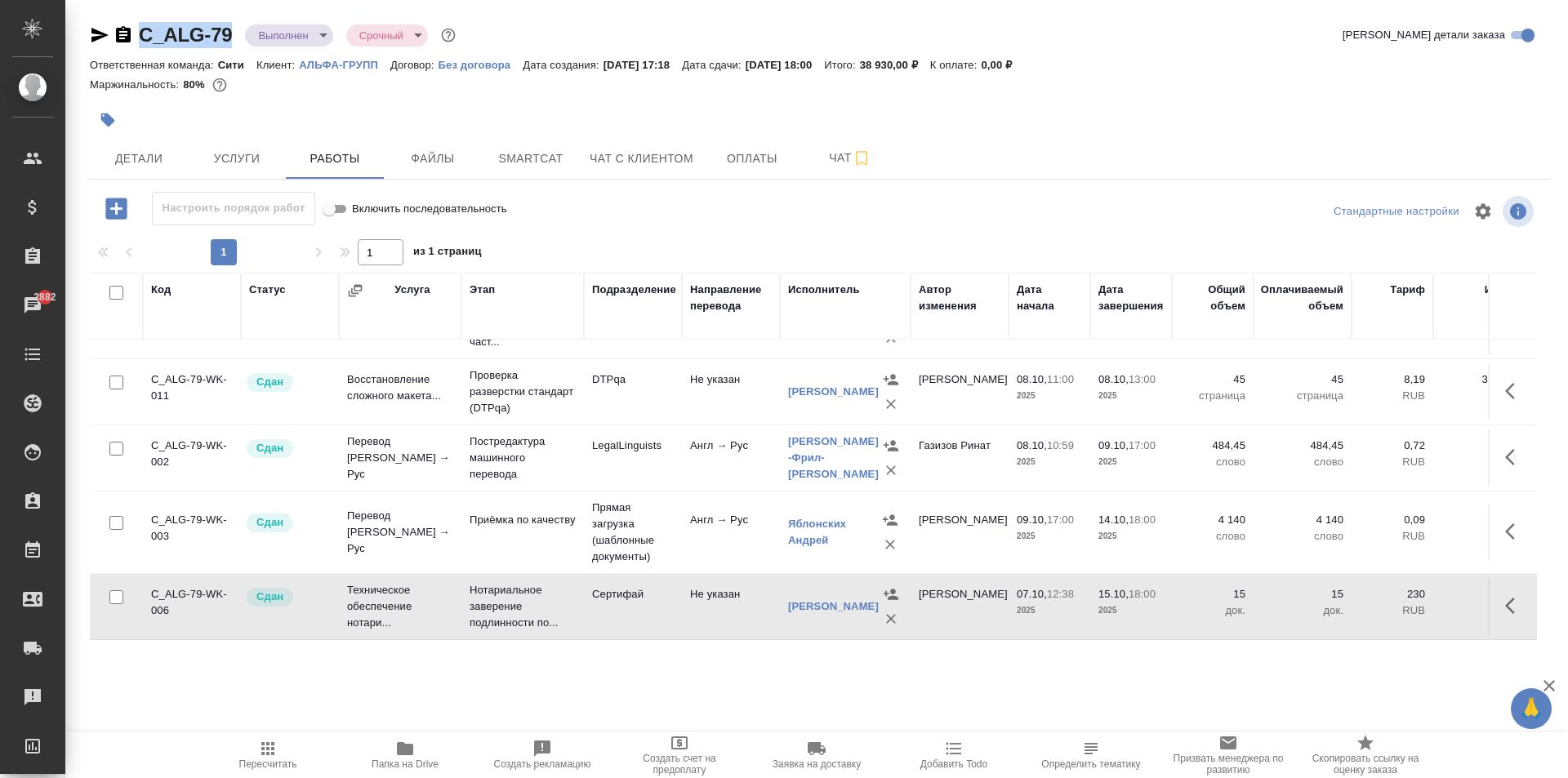
drag, startPoint x: 240, startPoint y: 27, endPoint x: 144, endPoint y: 38, distance: 96.6
click at [144, 38] on div "C_ALG-79 Выполнен completed Срочный urgent" at bounding box center [274, 35] width 369 height 27
copy link "C_ALG-79"
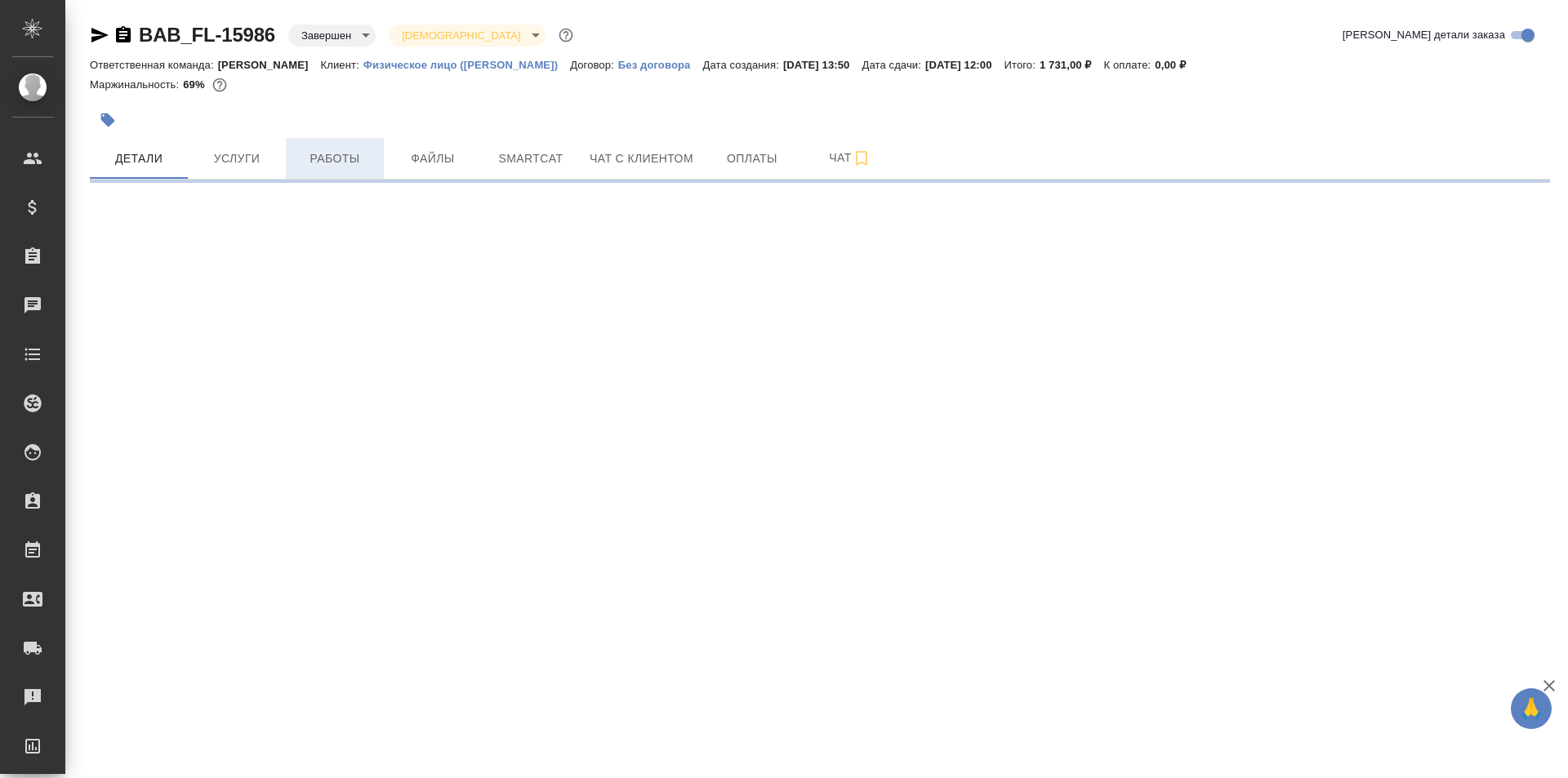
click at [357, 158] on span "Работы" at bounding box center [335, 158] width 79 height 20
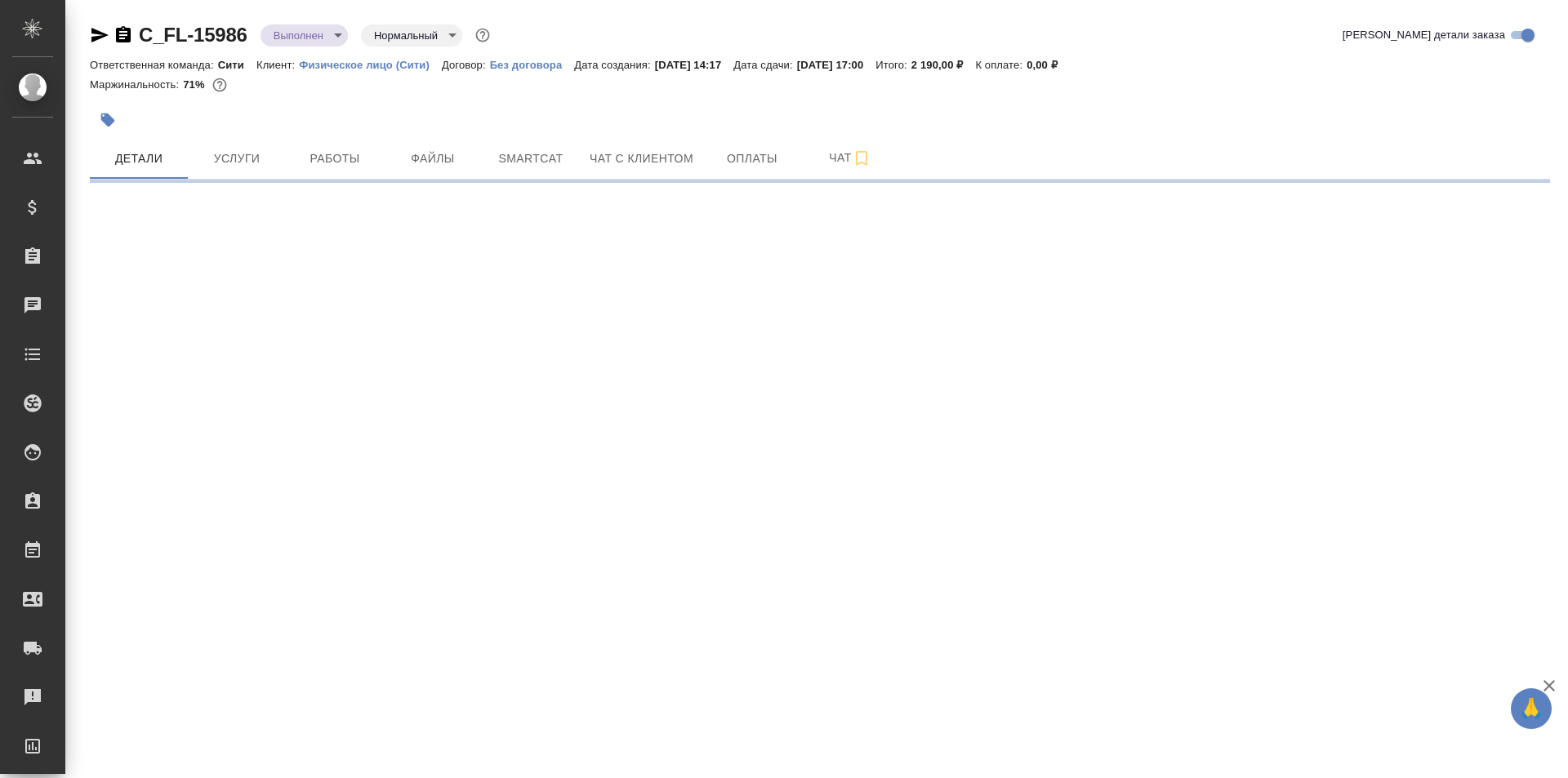
select select "RU"
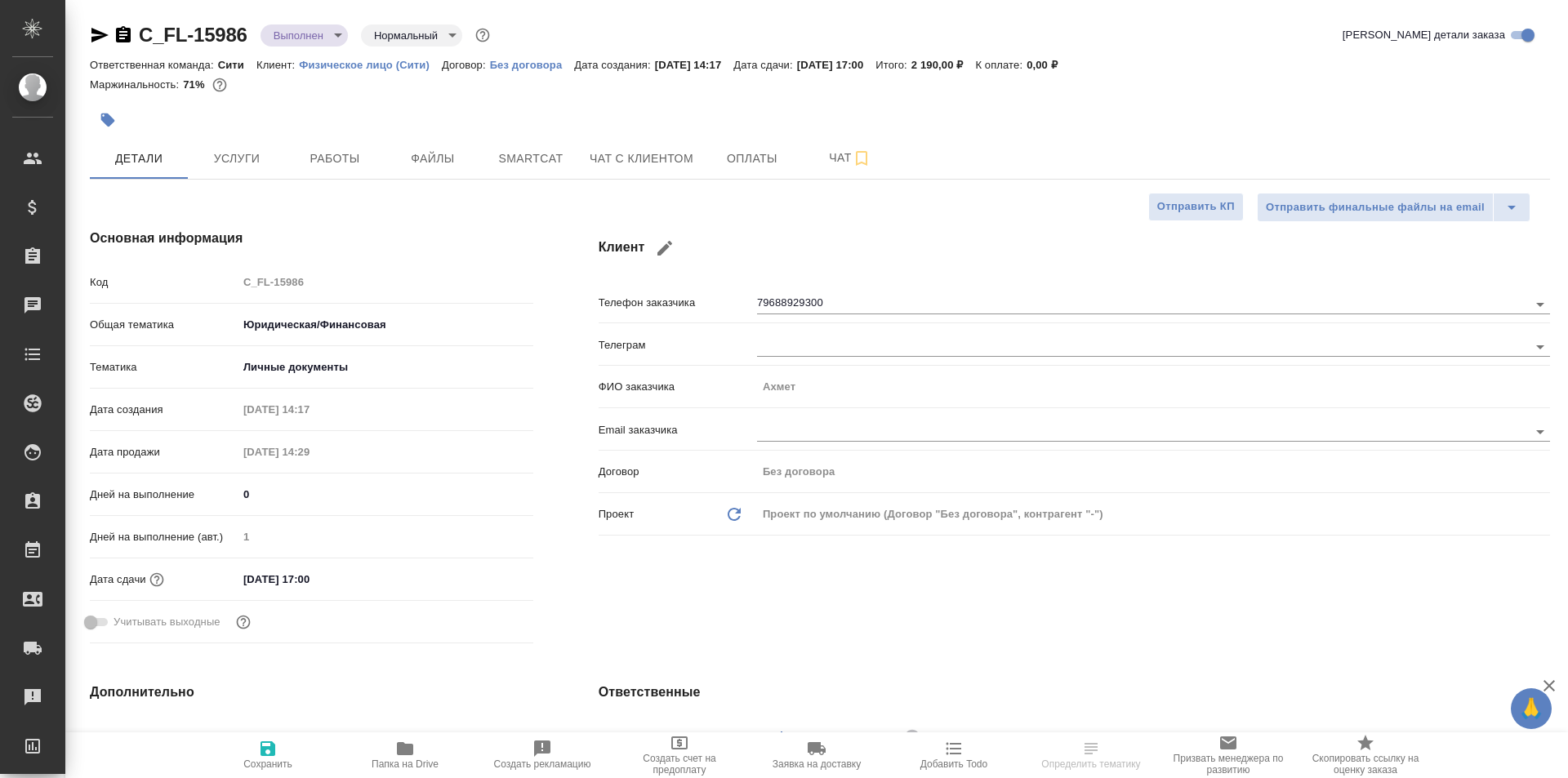
type textarea "x"
click at [351, 158] on span "Работы" at bounding box center [335, 158] width 79 height 20
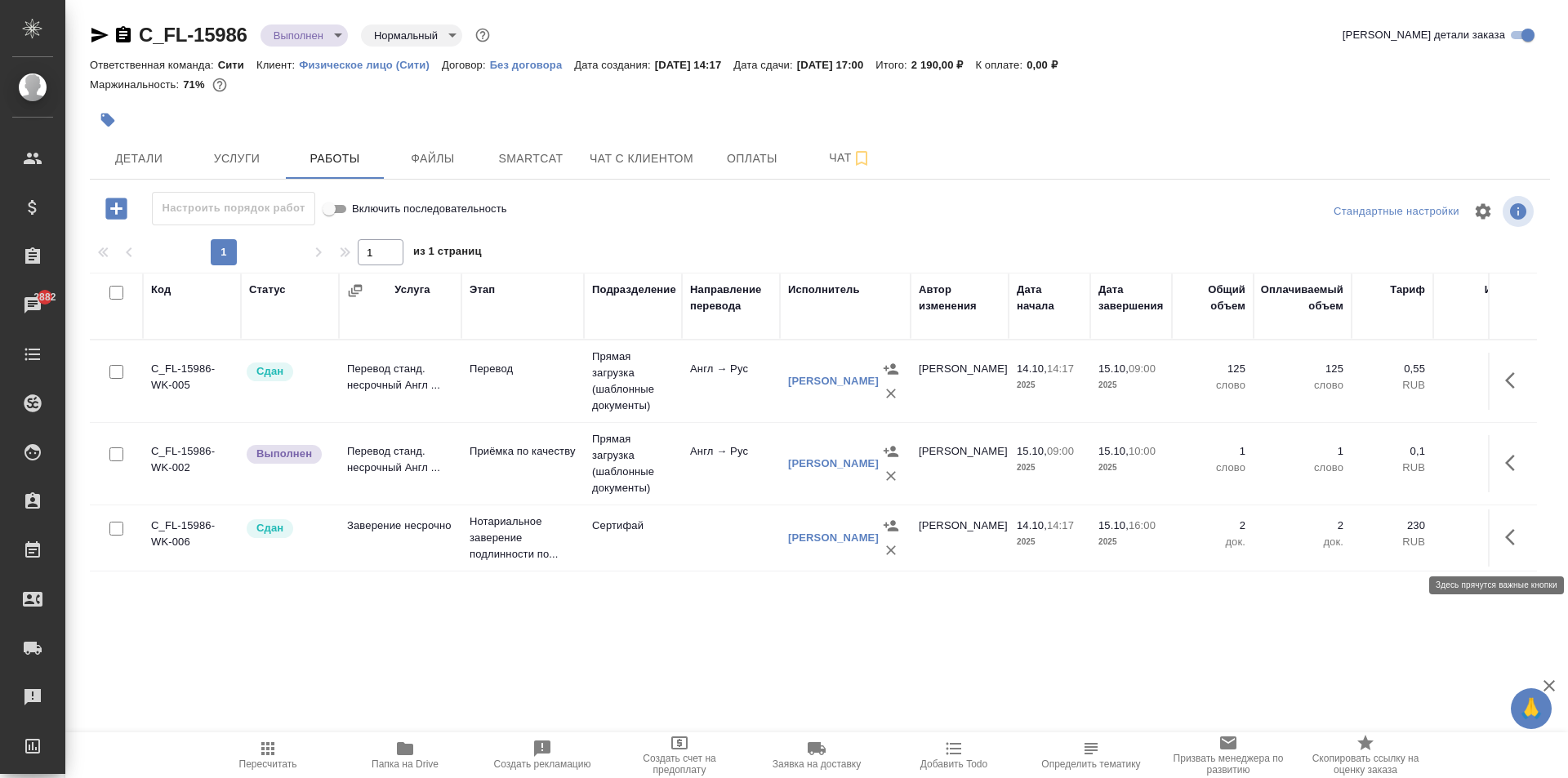
click at [1509, 546] on icon "button" at bounding box center [1514, 536] width 19 height 19
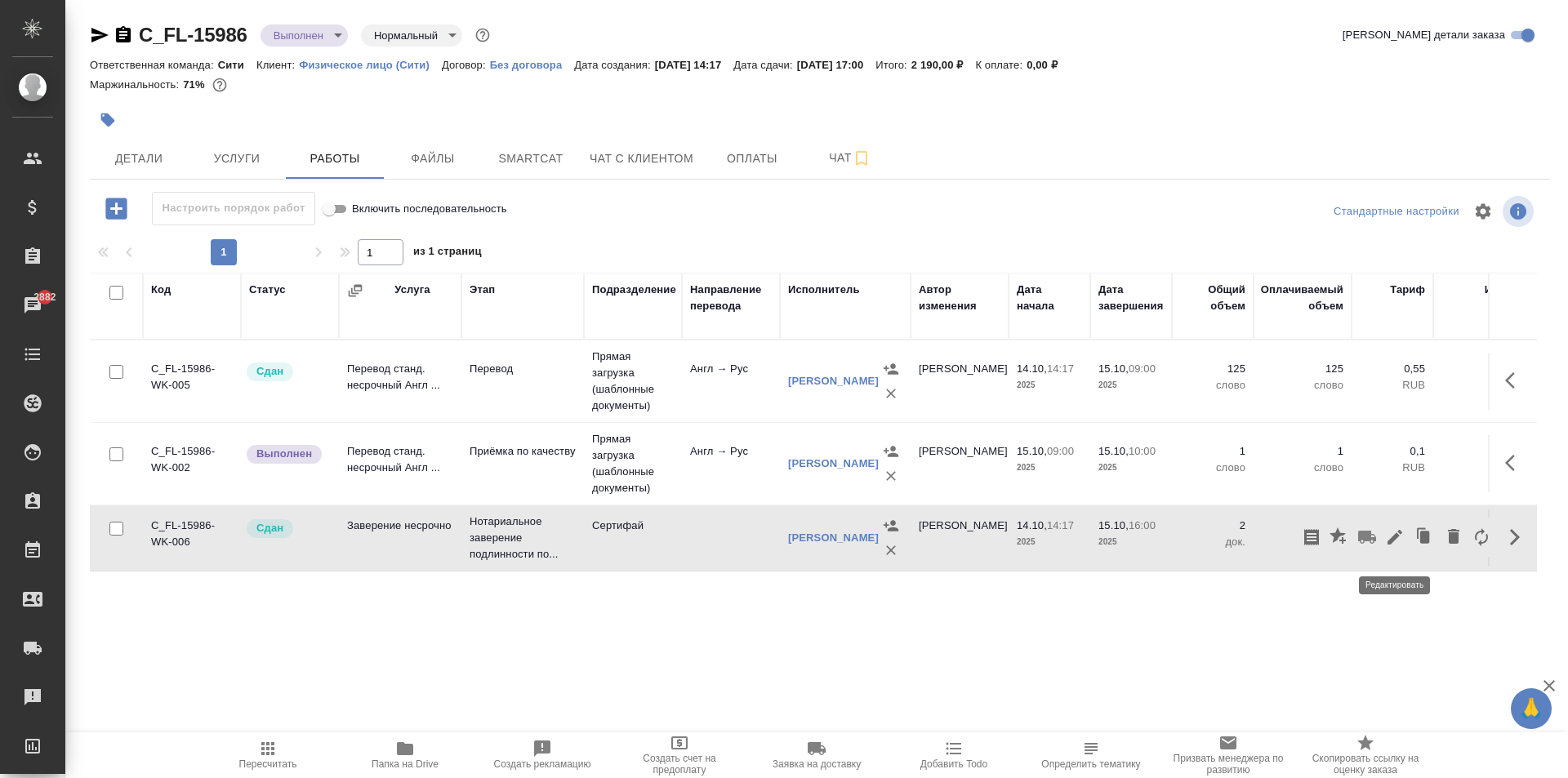
click at [1393, 542] on icon "button" at bounding box center [1394, 536] width 19 height 19
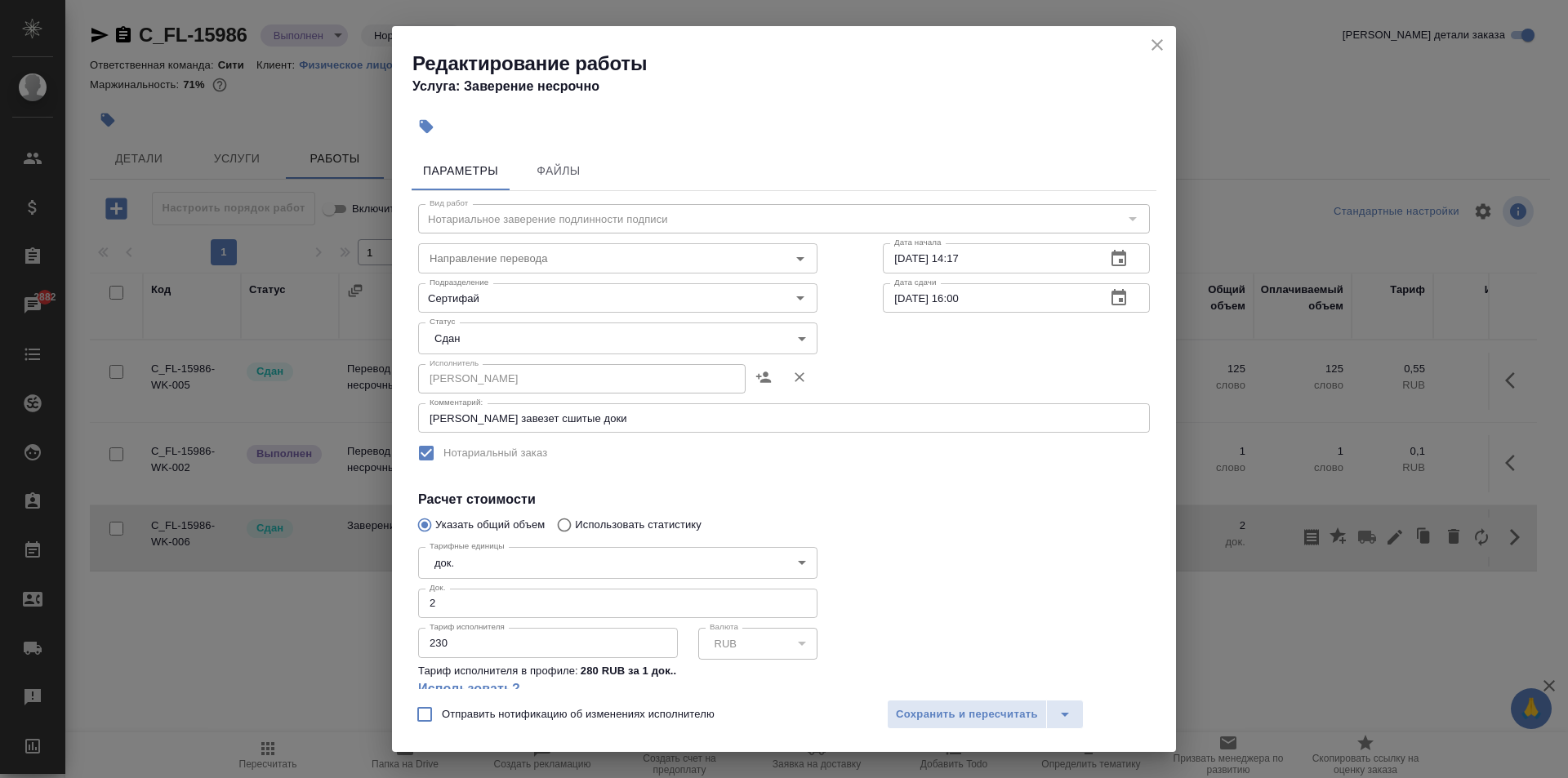
click at [1151, 49] on icon "close" at bounding box center [1156, 44] width 19 height 19
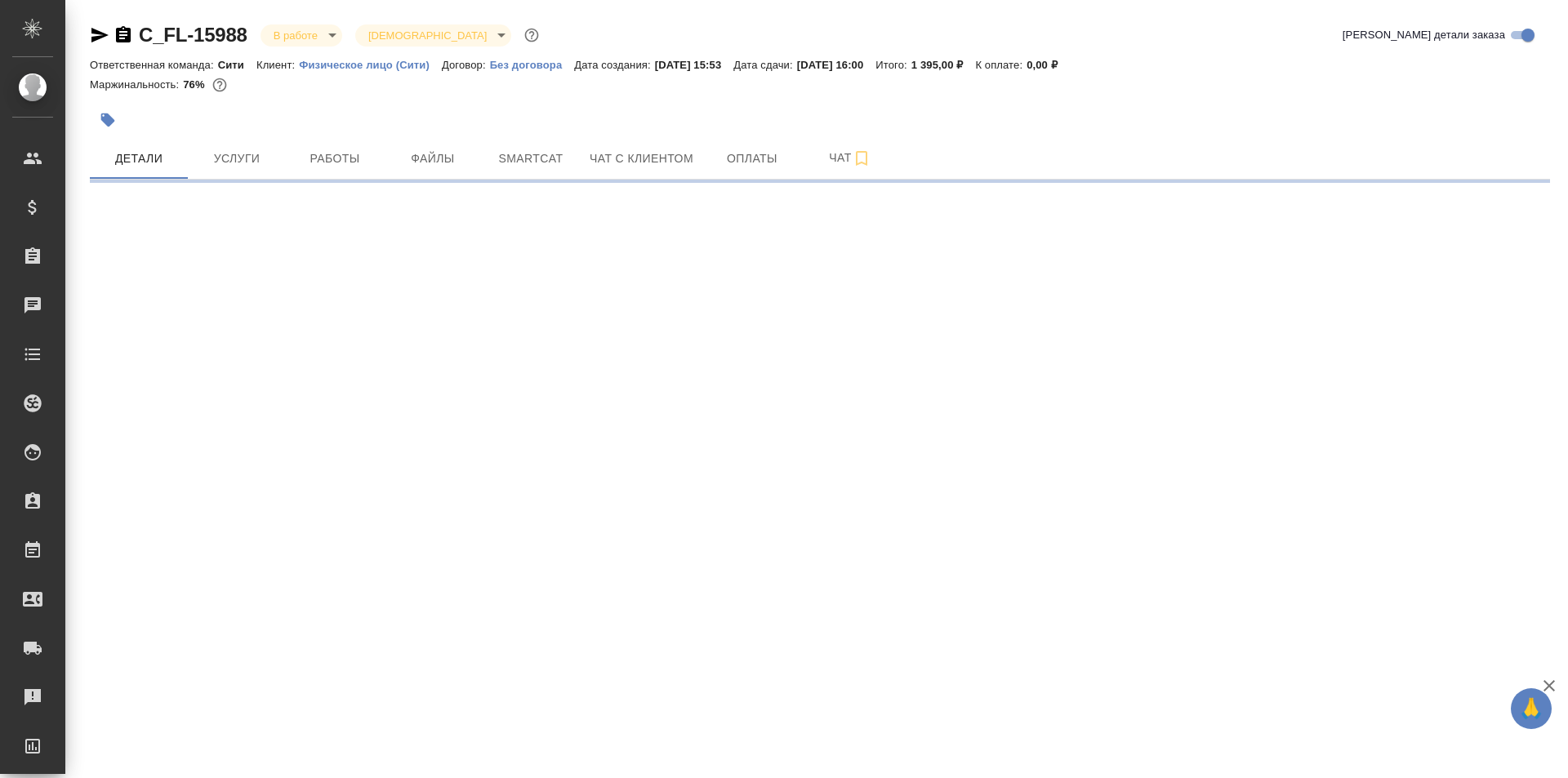
select select "RU"
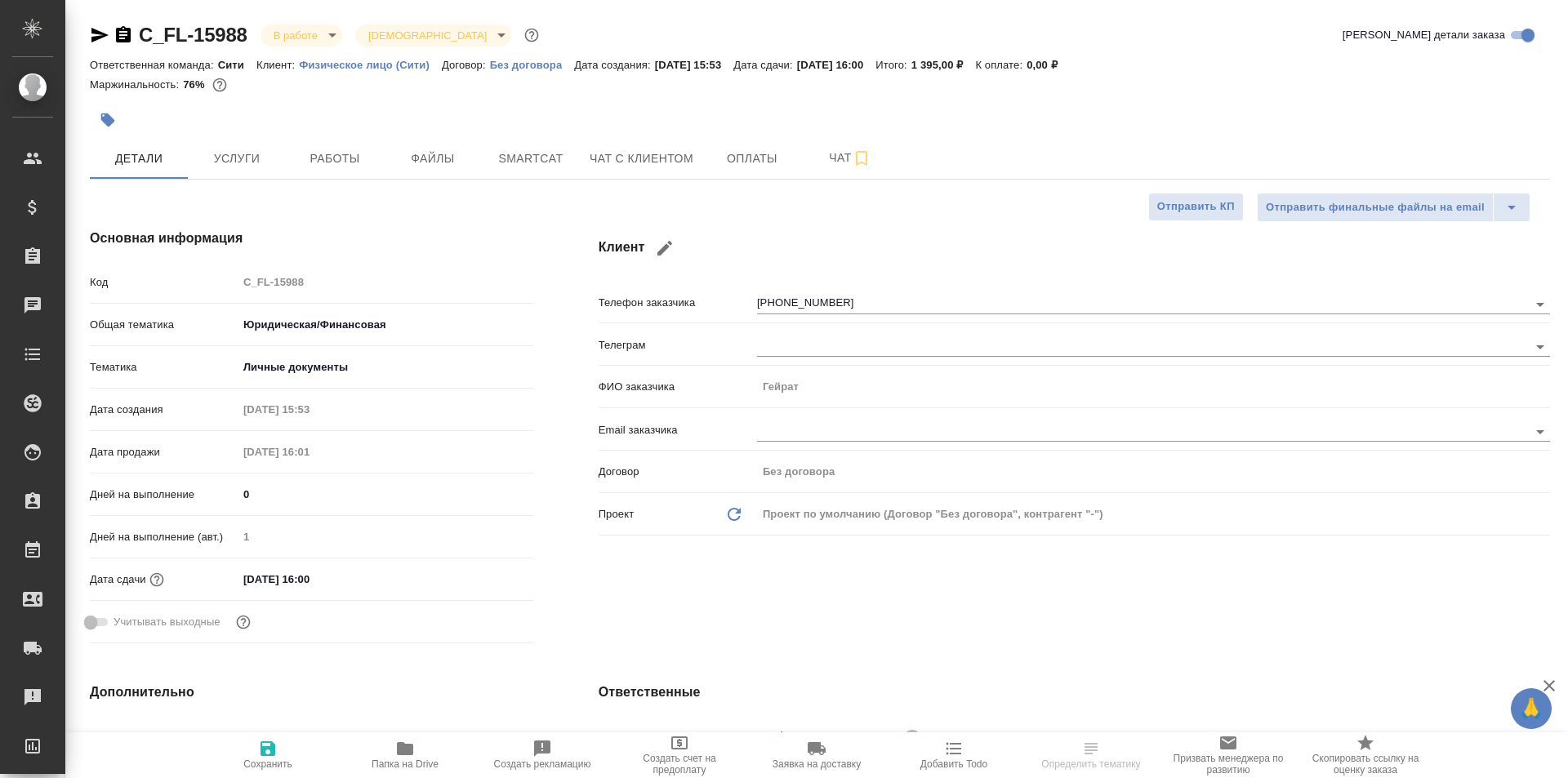
type textarea "x"
click at [347, 161] on span "Работы" at bounding box center [335, 158] width 79 height 20
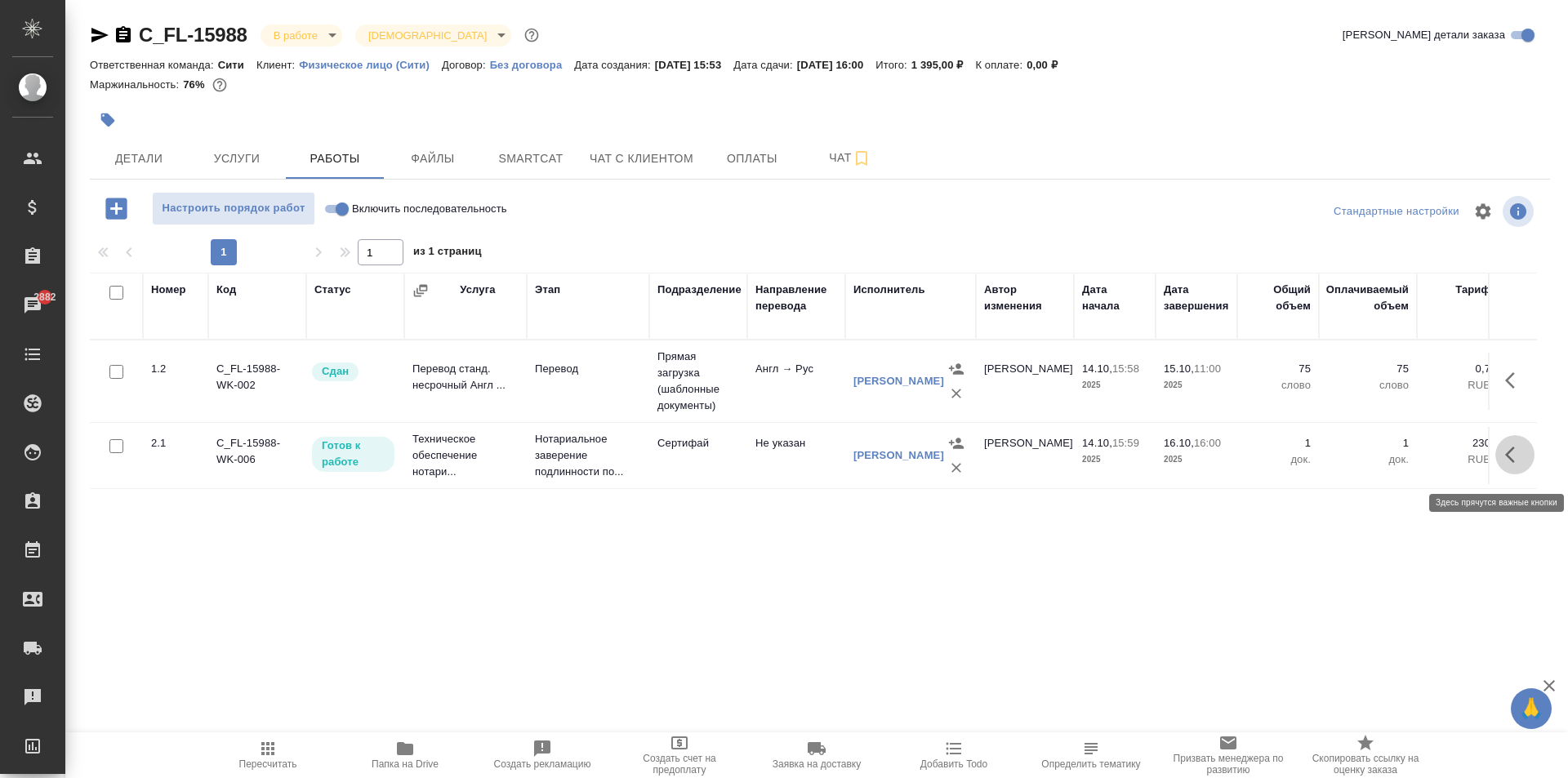
click at [1508, 463] on icon "button" at bounding box center [1509, 455] width 10 height 16
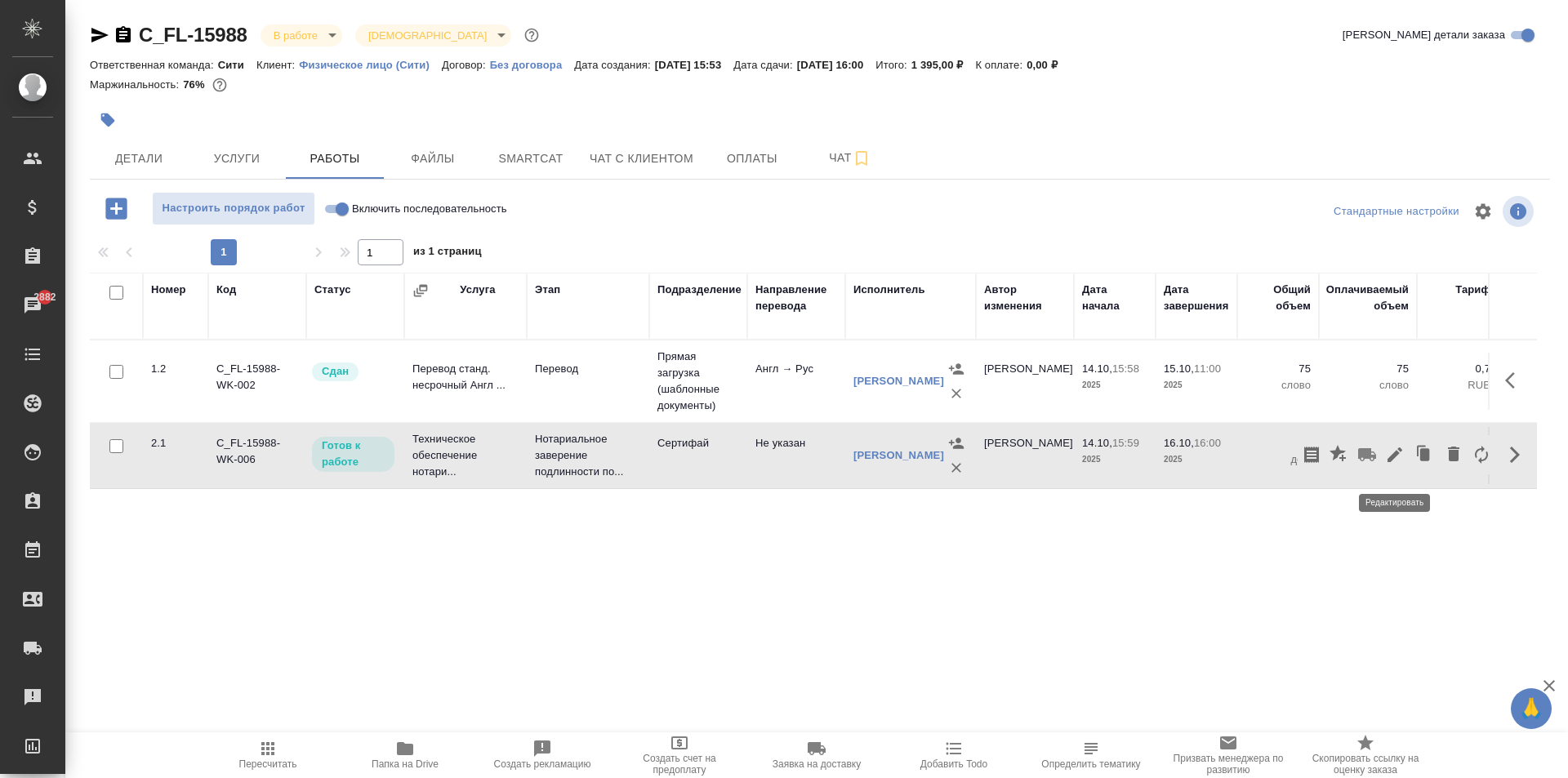
click at [1400, 463] on icon "button" at bounding box center [1394, 454] width 19 height 19
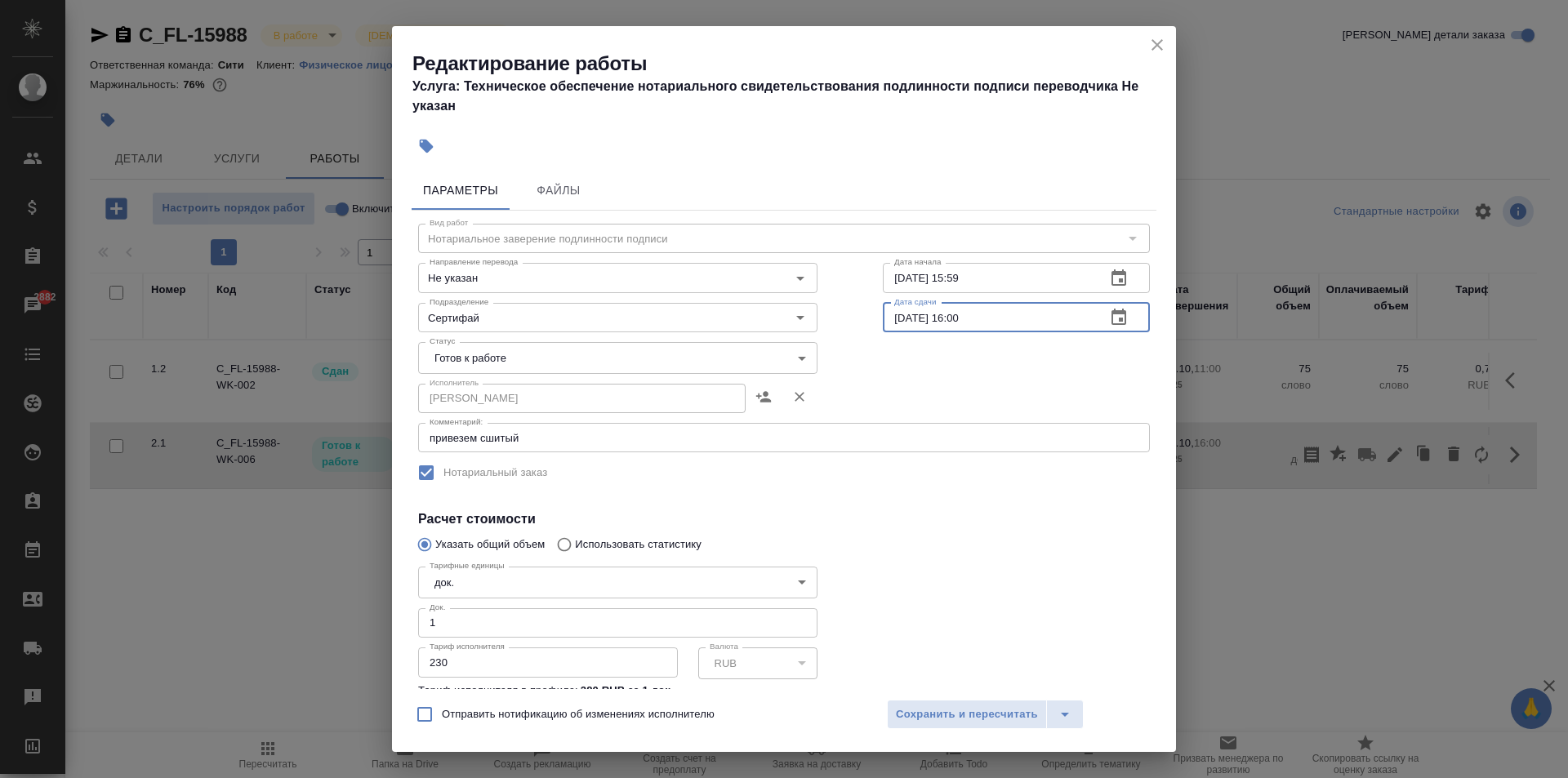
click at [935, 314] on input "[DATE] 16:00" at bounding box center [987, 318] width 210 height 29
click at [910, 321] on input "[DATE] 16:00" at bounding box center [987, 318] width 210 height 29
click at [911, 321] on input "[DATE] 16:00" at bounding box center [987, 318] width 210 height 29
click at [955, 316] on input "[DATE] 16:00" at bounding box center [987, 318] width 210 height 29
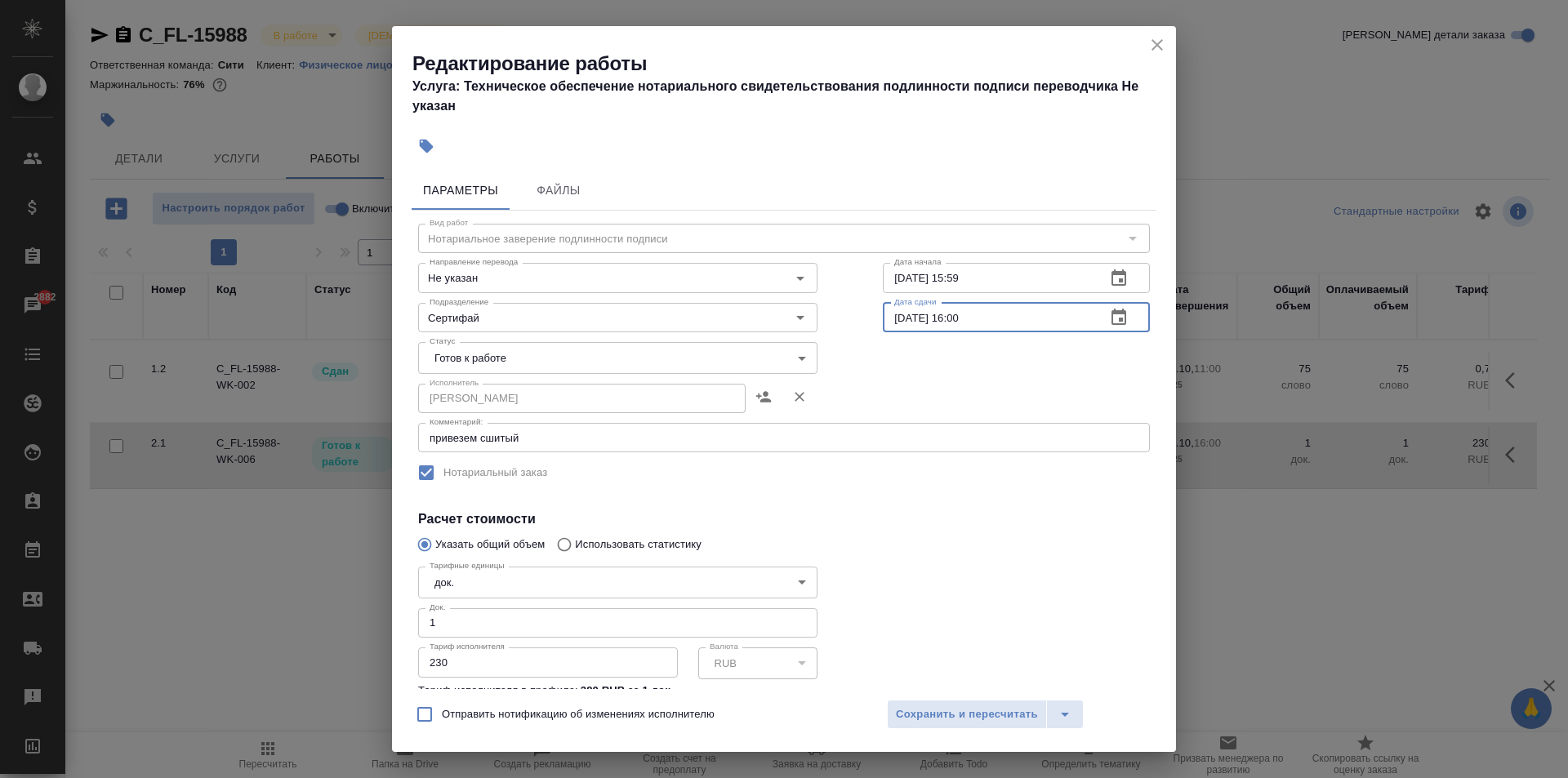
click at [1108, 318] on icon "button" at bounding box center [1118, 317] width 19 height 19
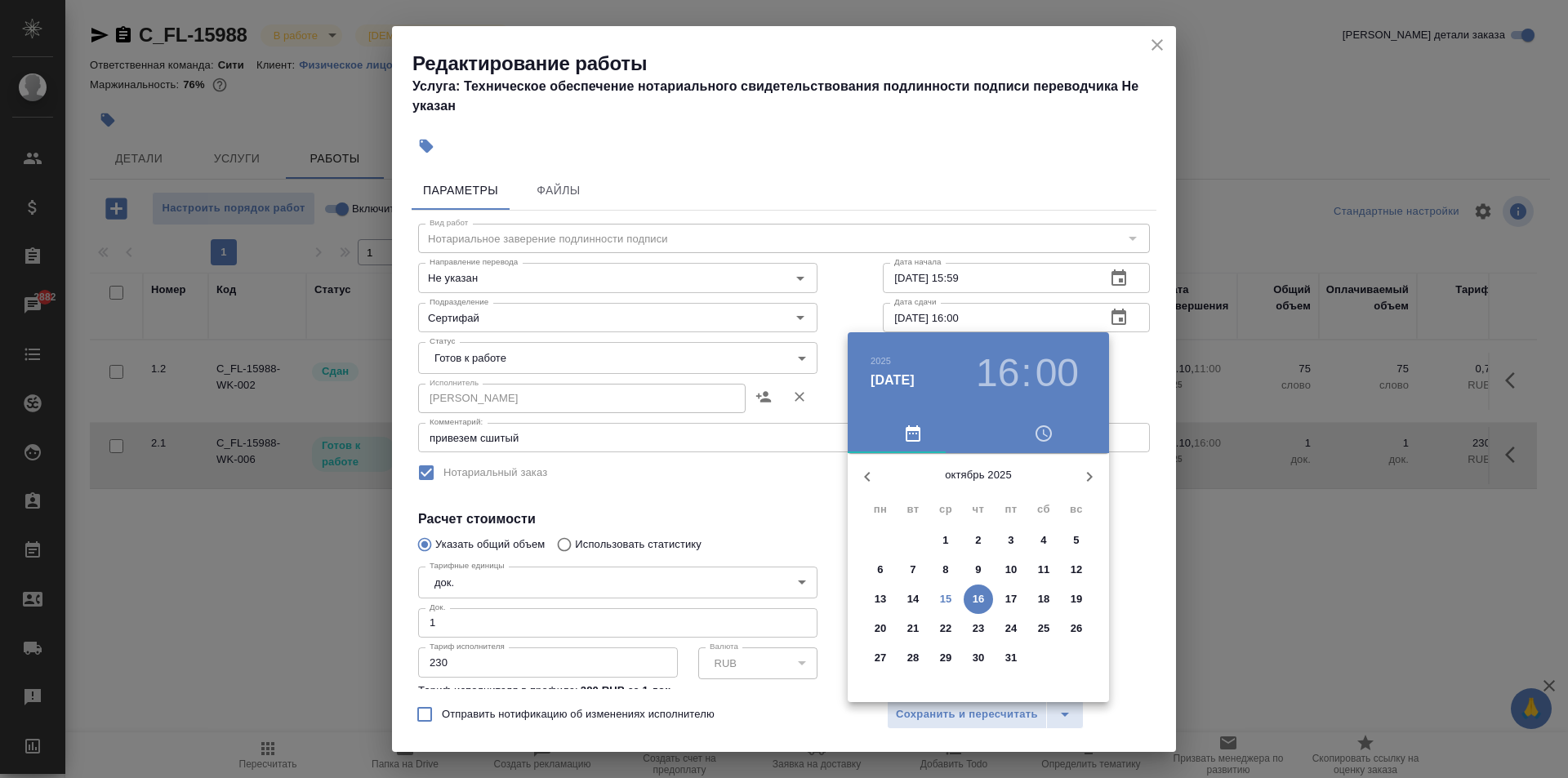
click at [942, 603] on p "15" at bounding box center [946, 600] width 12 height 16
type input "[DATE] 16:00"
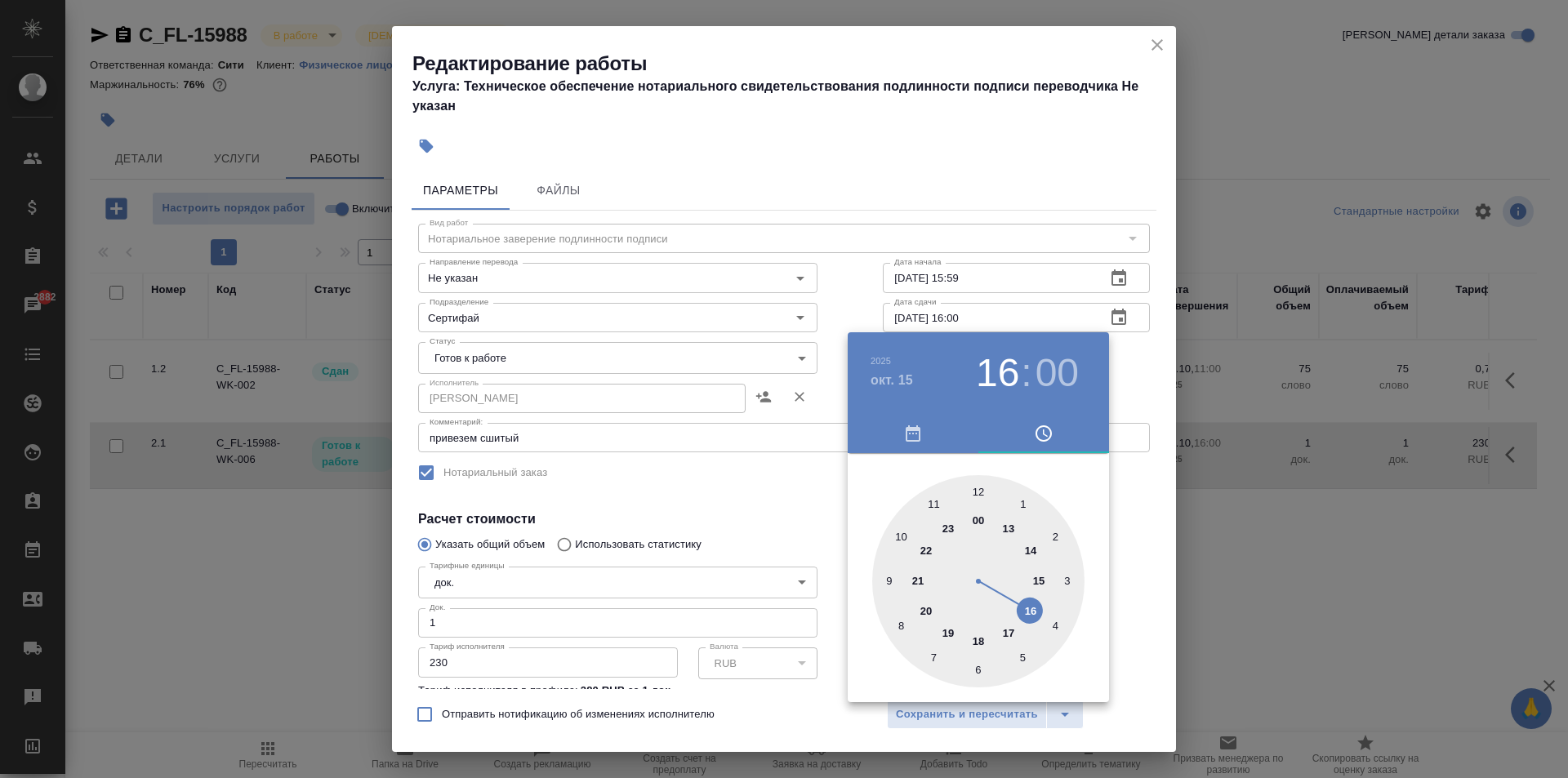
click at [688, 501] on div at bounding box center [784, 389] width 1568 height 778
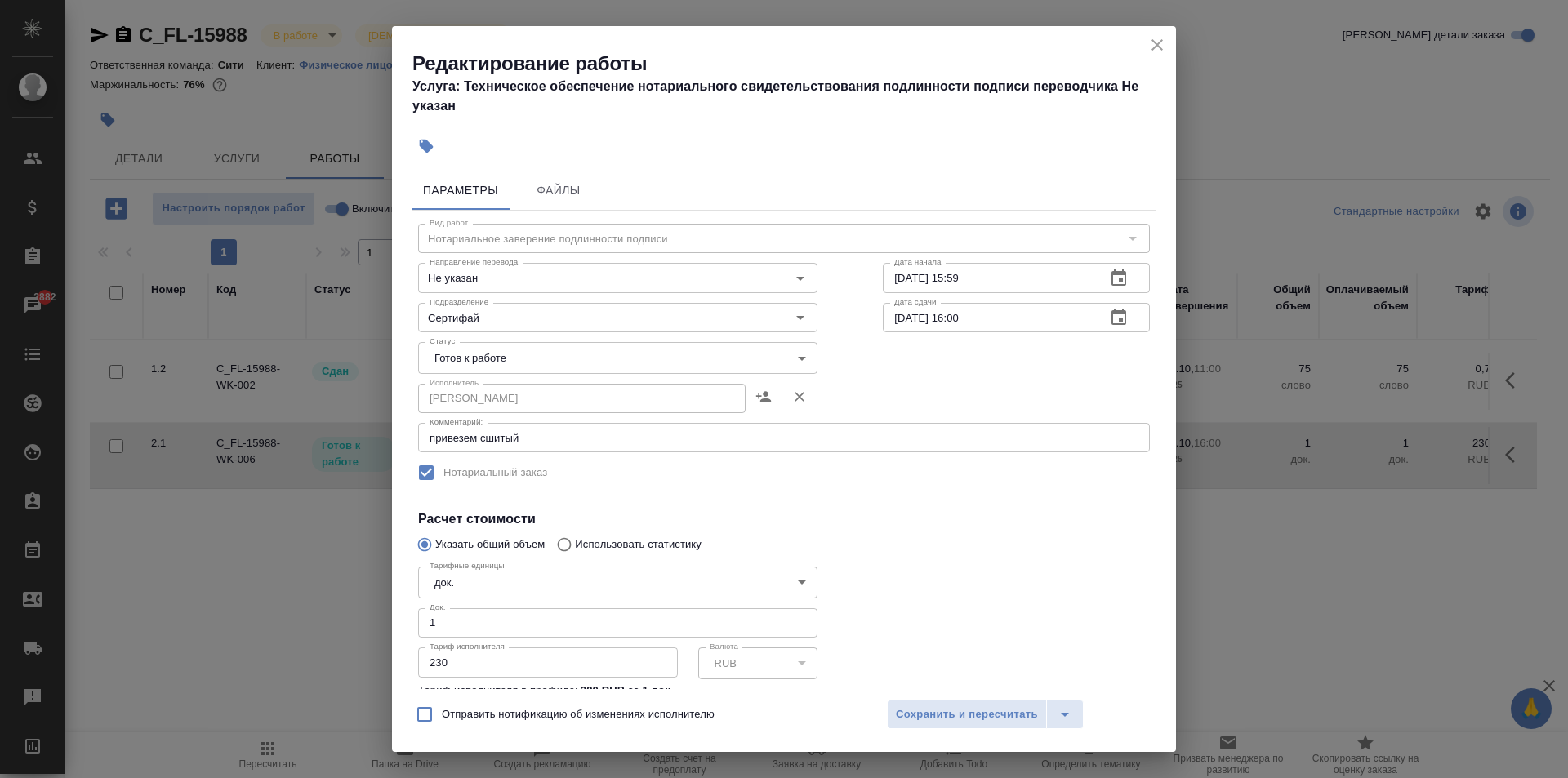
click at [546, 357] on body "🙏 .cls-1 fill:#fff; AWATERA [PERSON_NAME] Спецификации Заказы 2882 Чаты Todo Пр…" at bounding box center [784, 389] width 1568 height 778
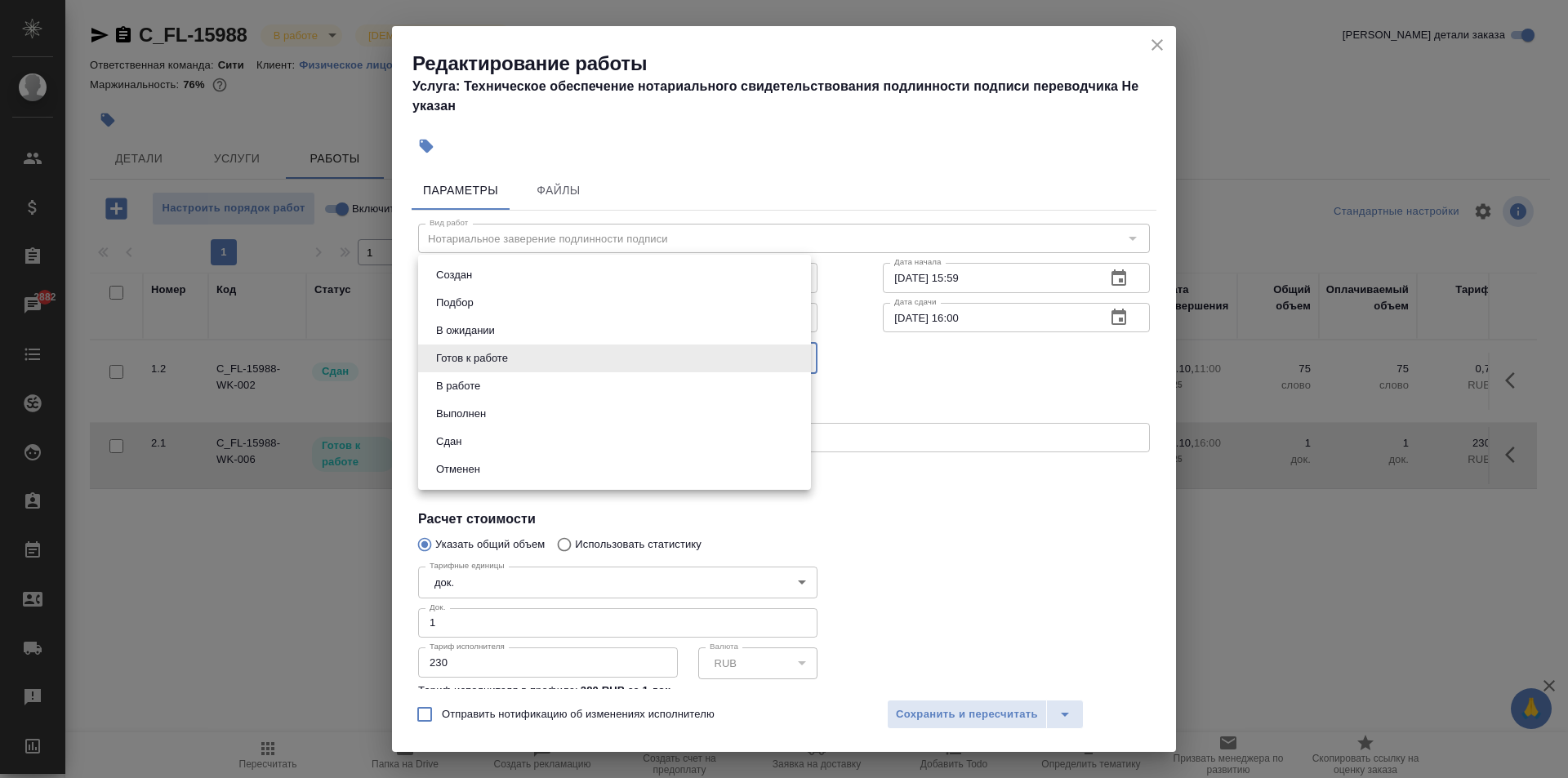
click at [469, 446] on li "Сдан" at bounding box center [614, 441] width 393 height 27
type input "closed"
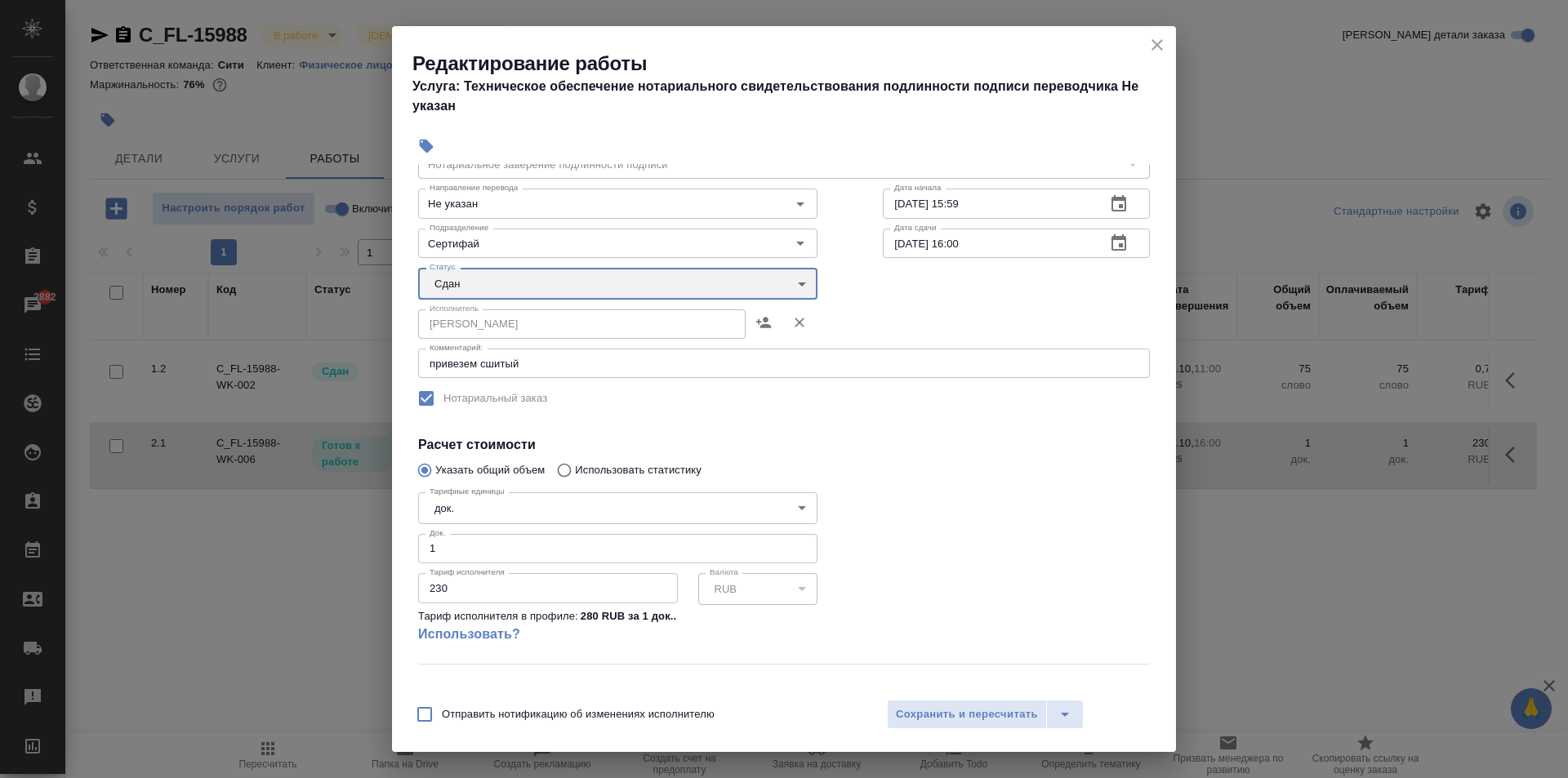
scroll to position [147, 0]
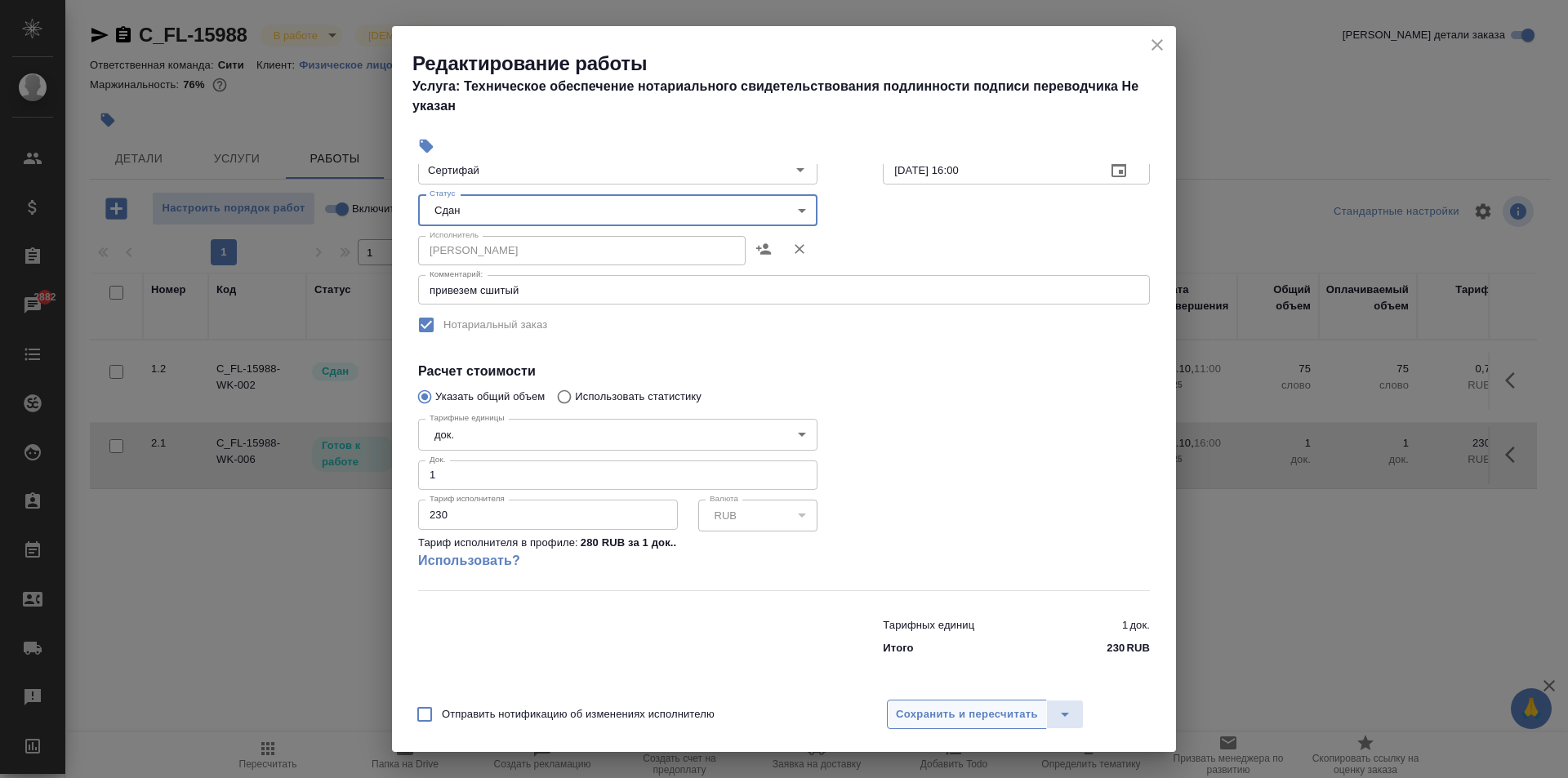
click at [987, 714] on span "Сохранить и пересчитать" at bounding box center [967, 715] width 142 height 19
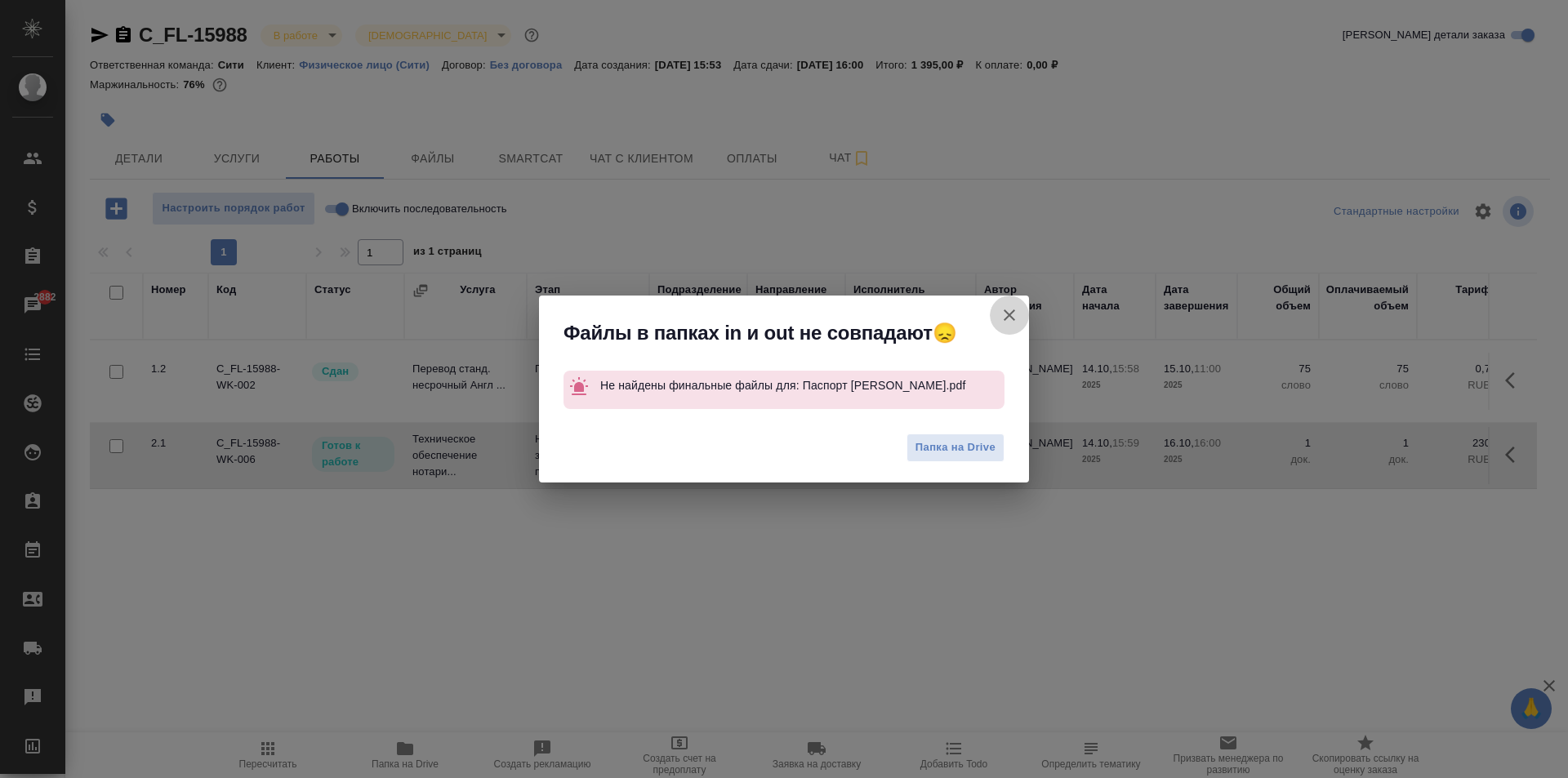
click at [1011, 312] on icon "button" at bounding box center [1009, 315] width 19 height 19
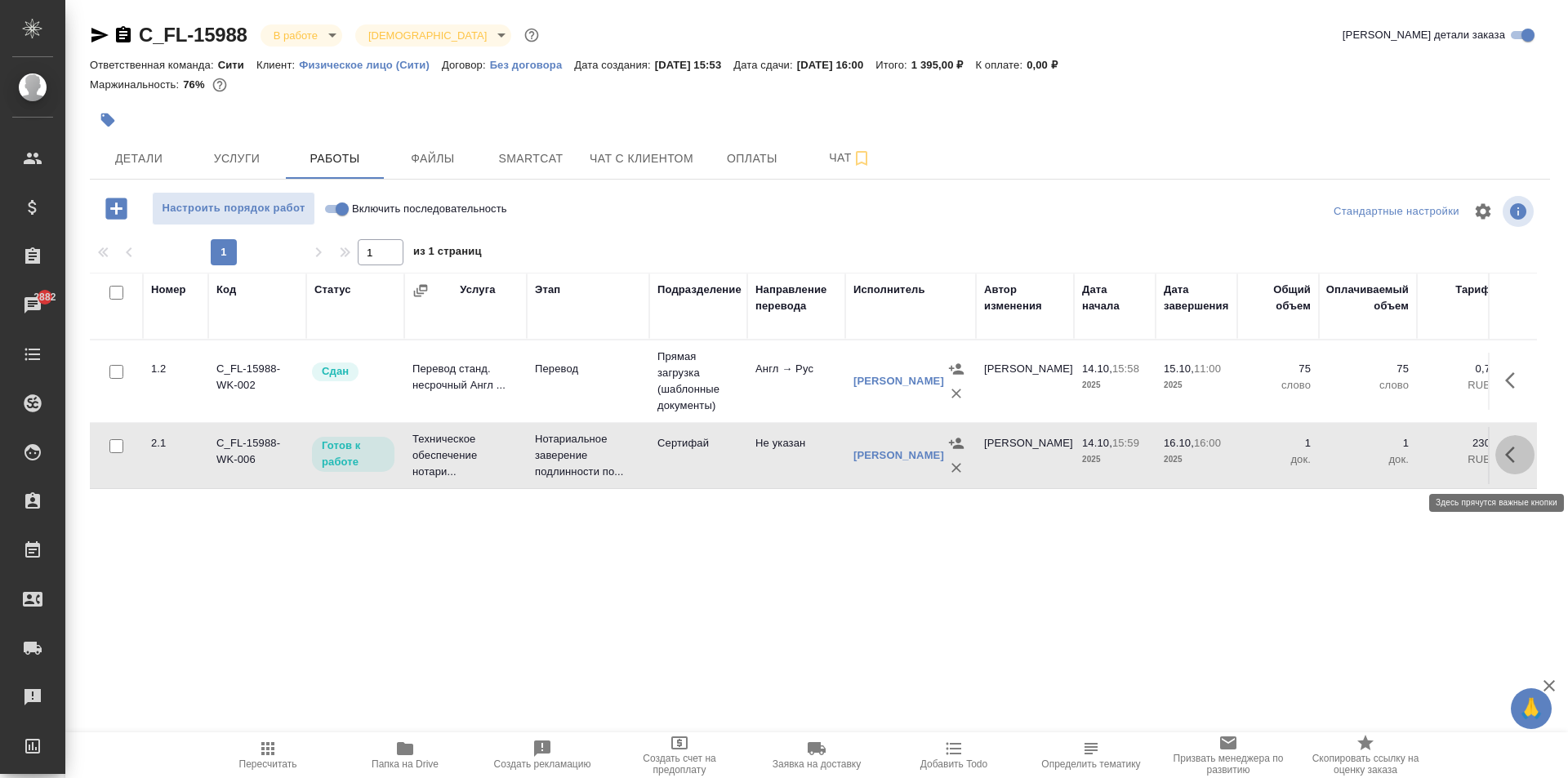
click at [1509, 461] on icon "button" at bounding box center [1514, 454] width 19 height 19
click at [1398, 463] on icon "button" at bounding box center [1394, 454] width 19 height 19
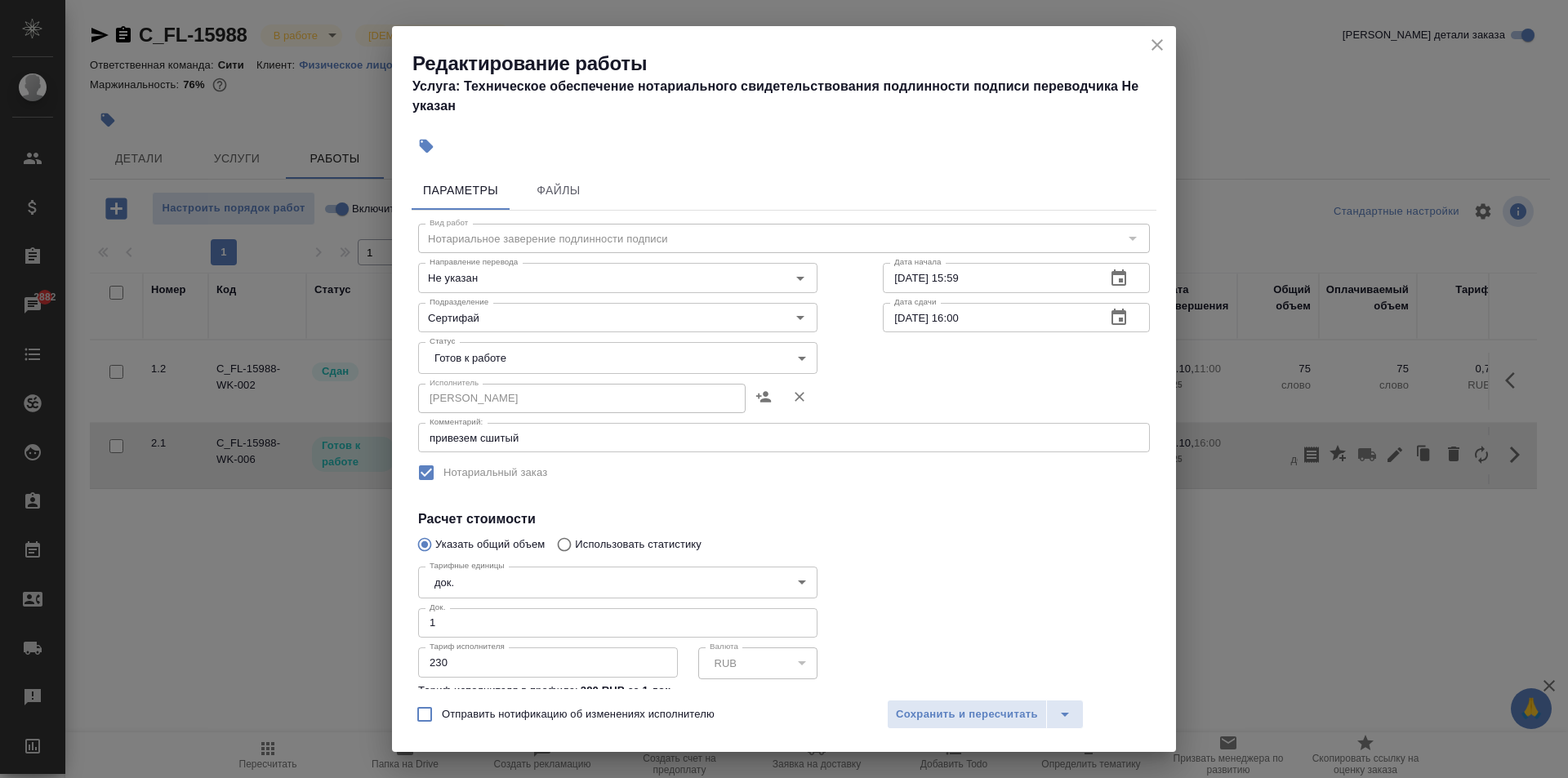
click at [935, 319] on input "16.10.2025 16:00" at bounding box center [987, 318] width 210 height 29
click at [1163, 38] on icon "close" at bounding box center [1156, 44] width 19 height 19
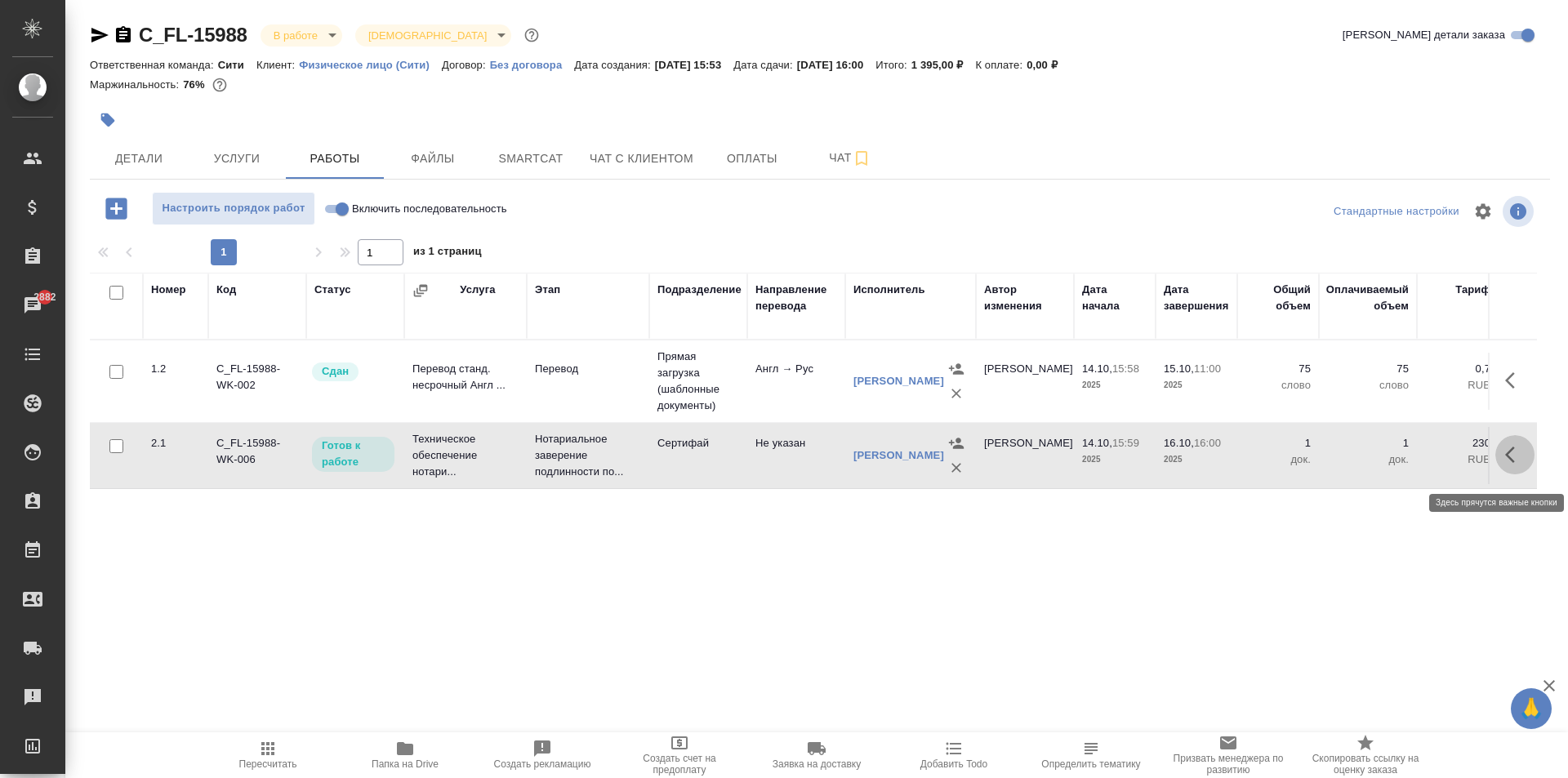
click at [1509, 459] on icon "button" at bounding box center [1509, 455] width 10 height 16
click at [1397, 465] on icon "button" at bounding box center [1394, 454] width 19 height 19
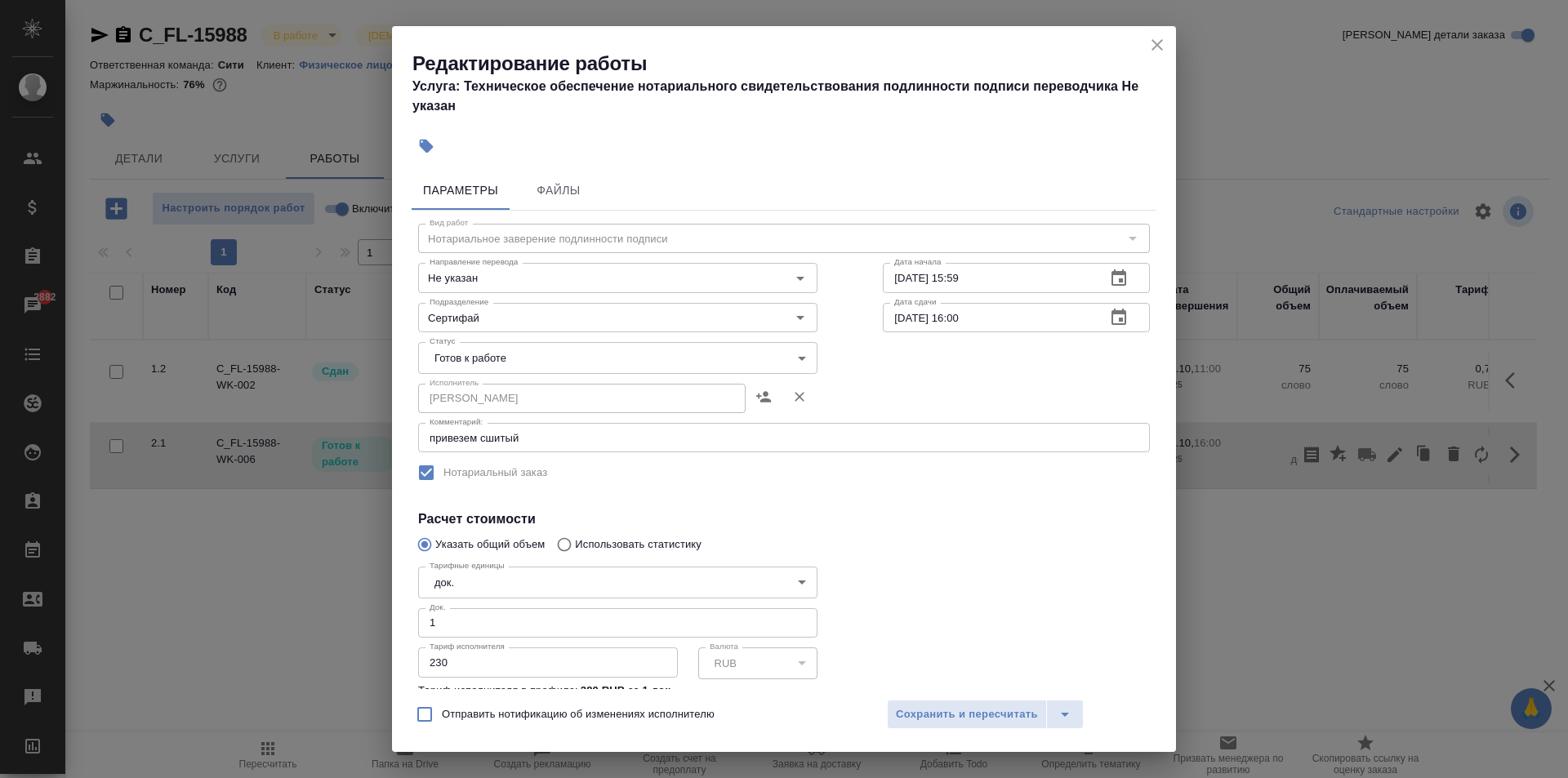
click at [935, 308] on input "16.10.2025 16:00" at bounding box center [987, 318] width 210 height 29
click at [932, 313] on input "16.10.2025 16:00" at bounding box center [987, 318] width 210 height 29
click at [1108, 323] on icon "button" at bounding box center [1118, 317] width 19 height 19
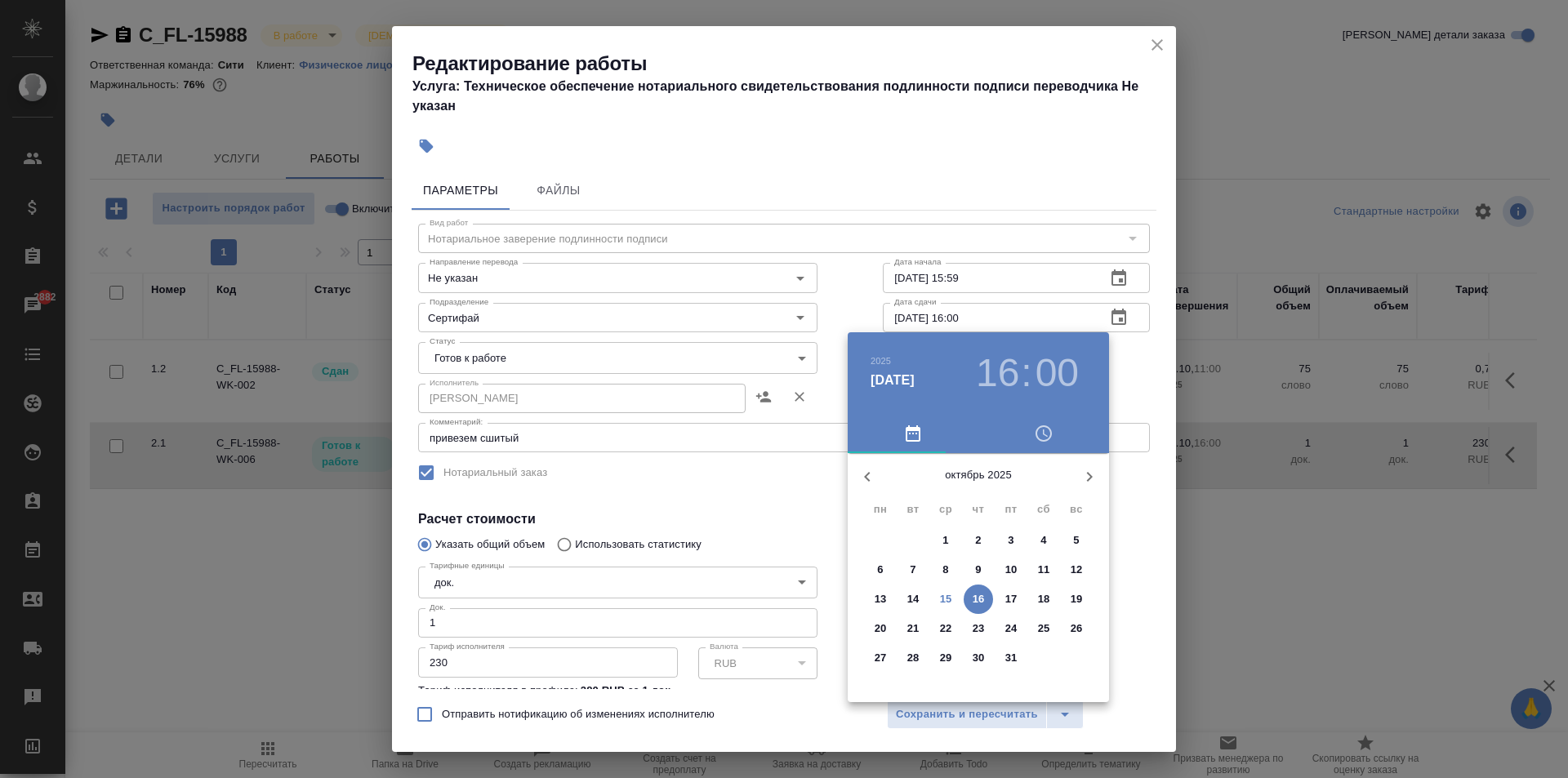
click at [953, 599] on span "15" at bounding box center [946, 600] width 29 height 16
type input "15.10.2025 16:00"
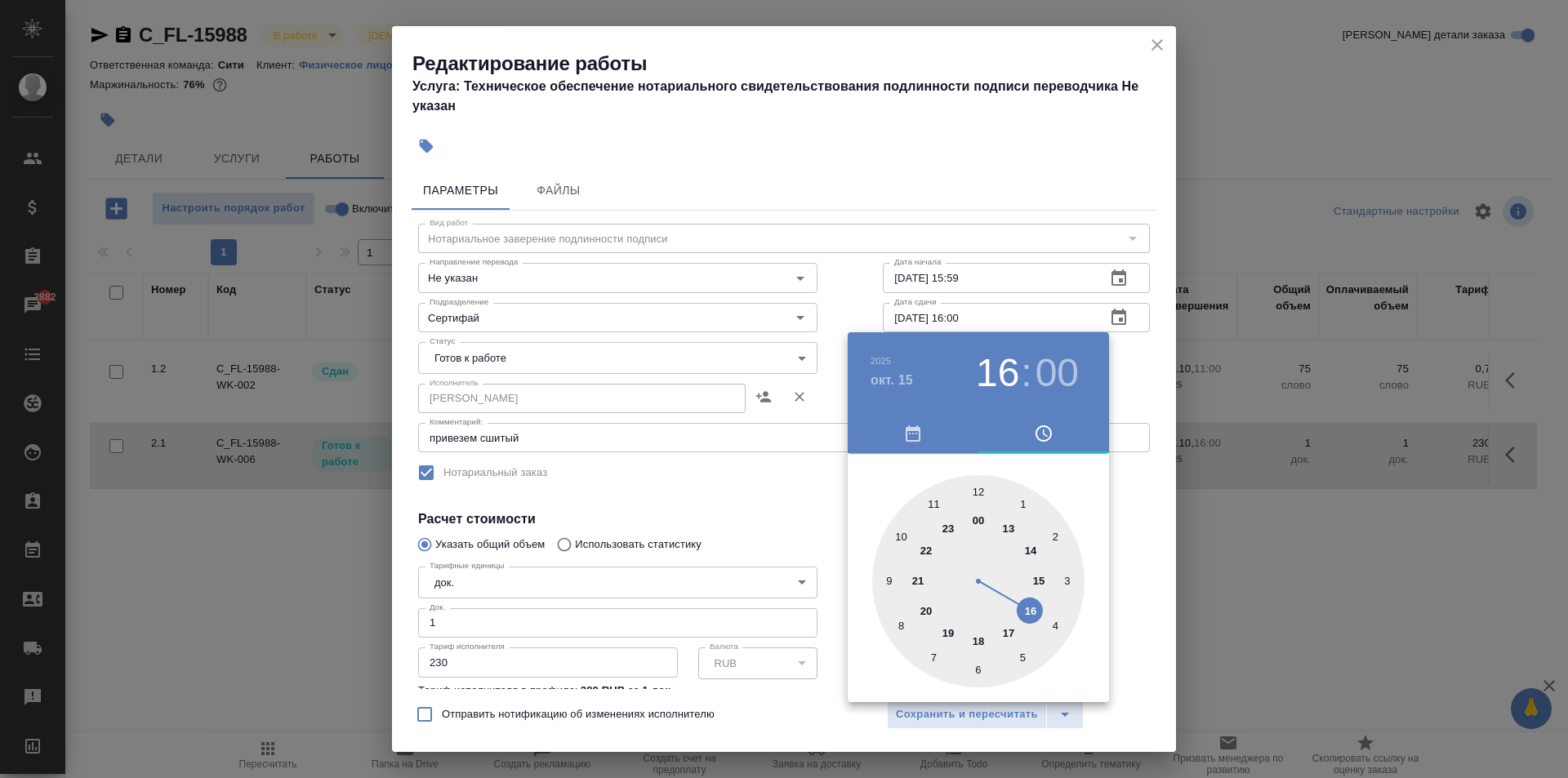
click at [1131, 510] on div at bounding box center [784, 389] width 1568 height 778
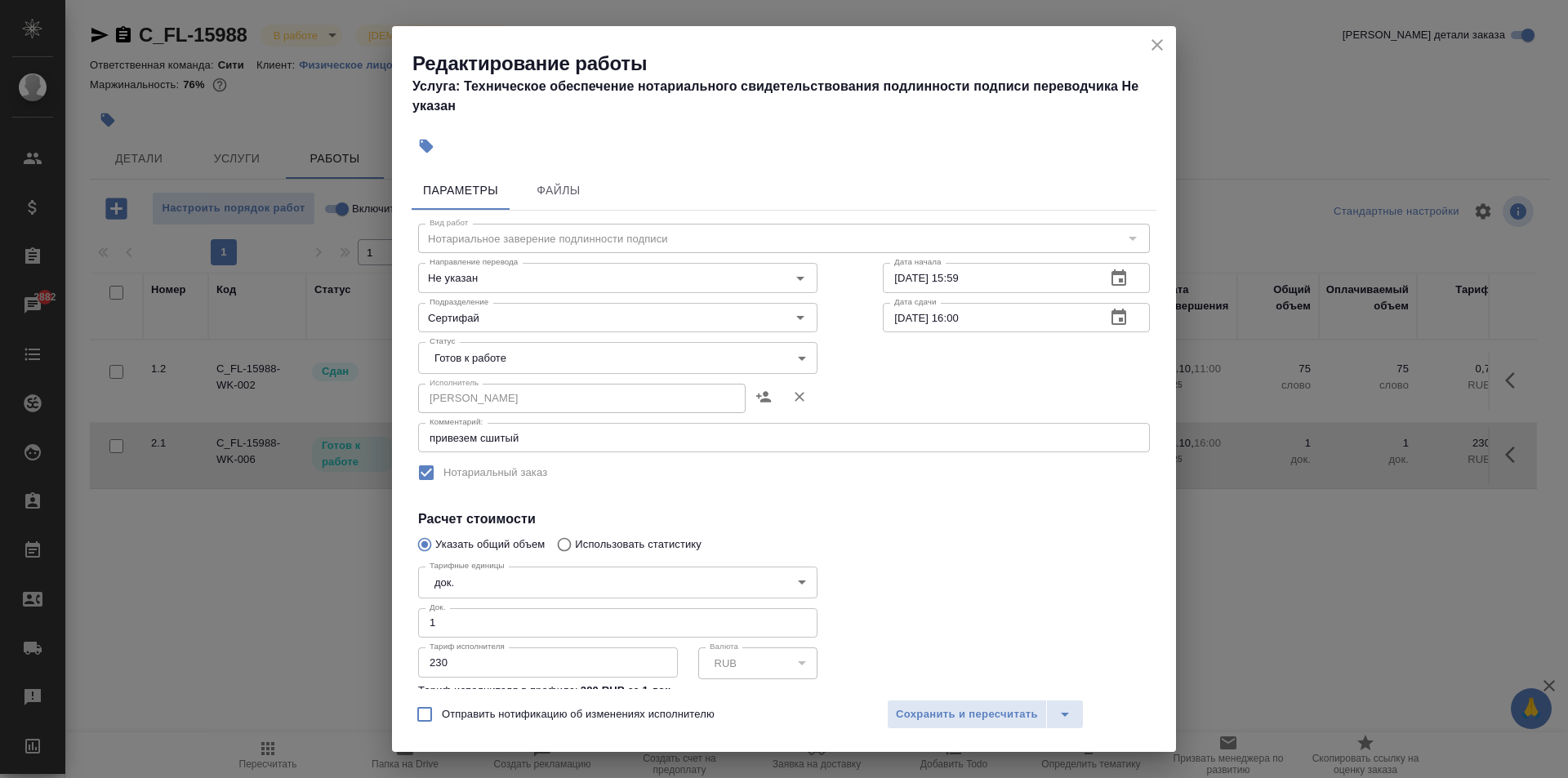
click at [544, 358] on body "🙏 .cls-1 fill:#fff; AWATERA Aivazyan Karina Клиенты Спецификации Заказы 2882 Ча…" at bounding box center [784, 389] width 1568 height 778
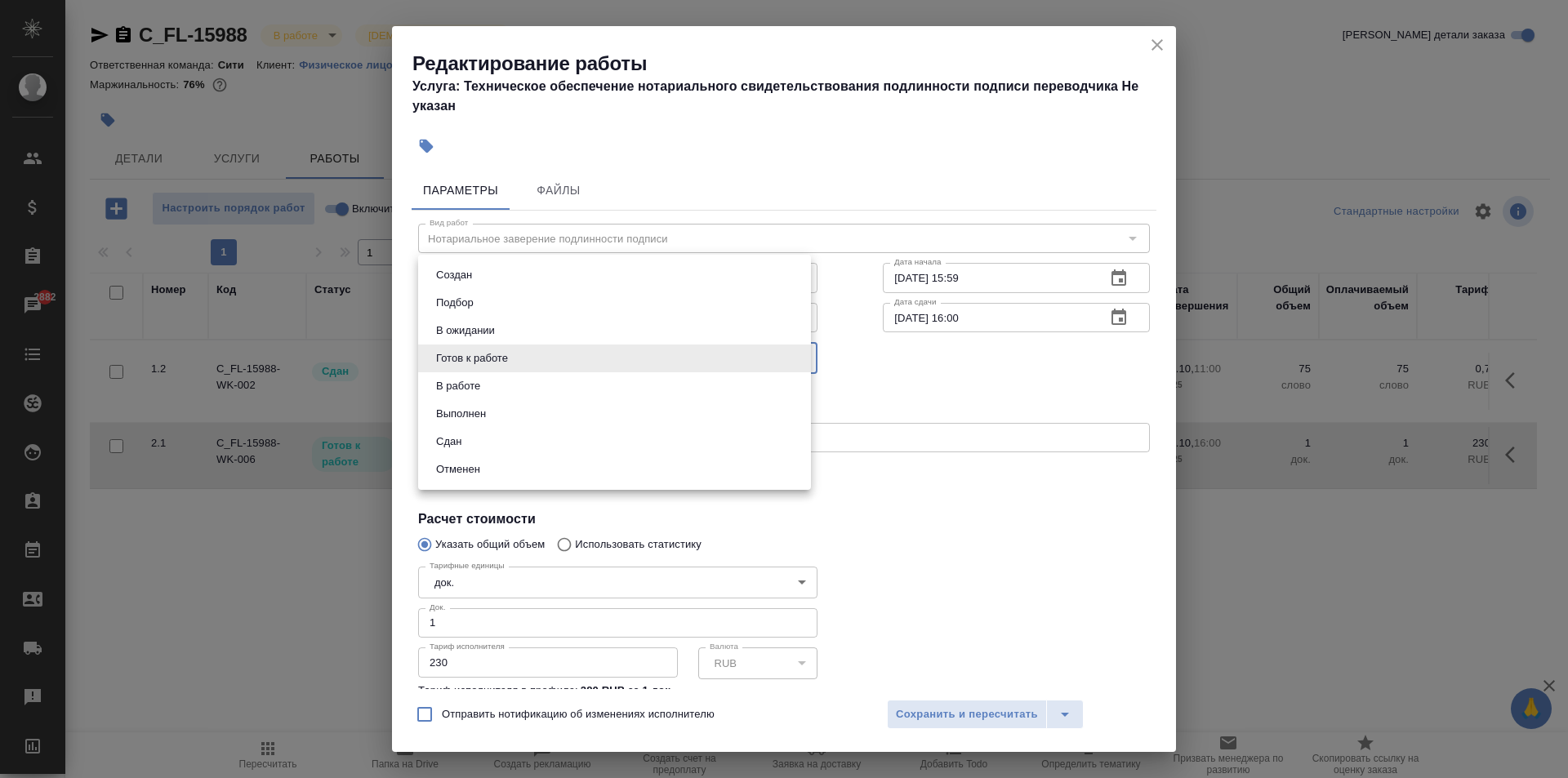
click at [472, 444] on li "Сдан" at bounding box center [614, 441] width 393 height 27
type input "closed"
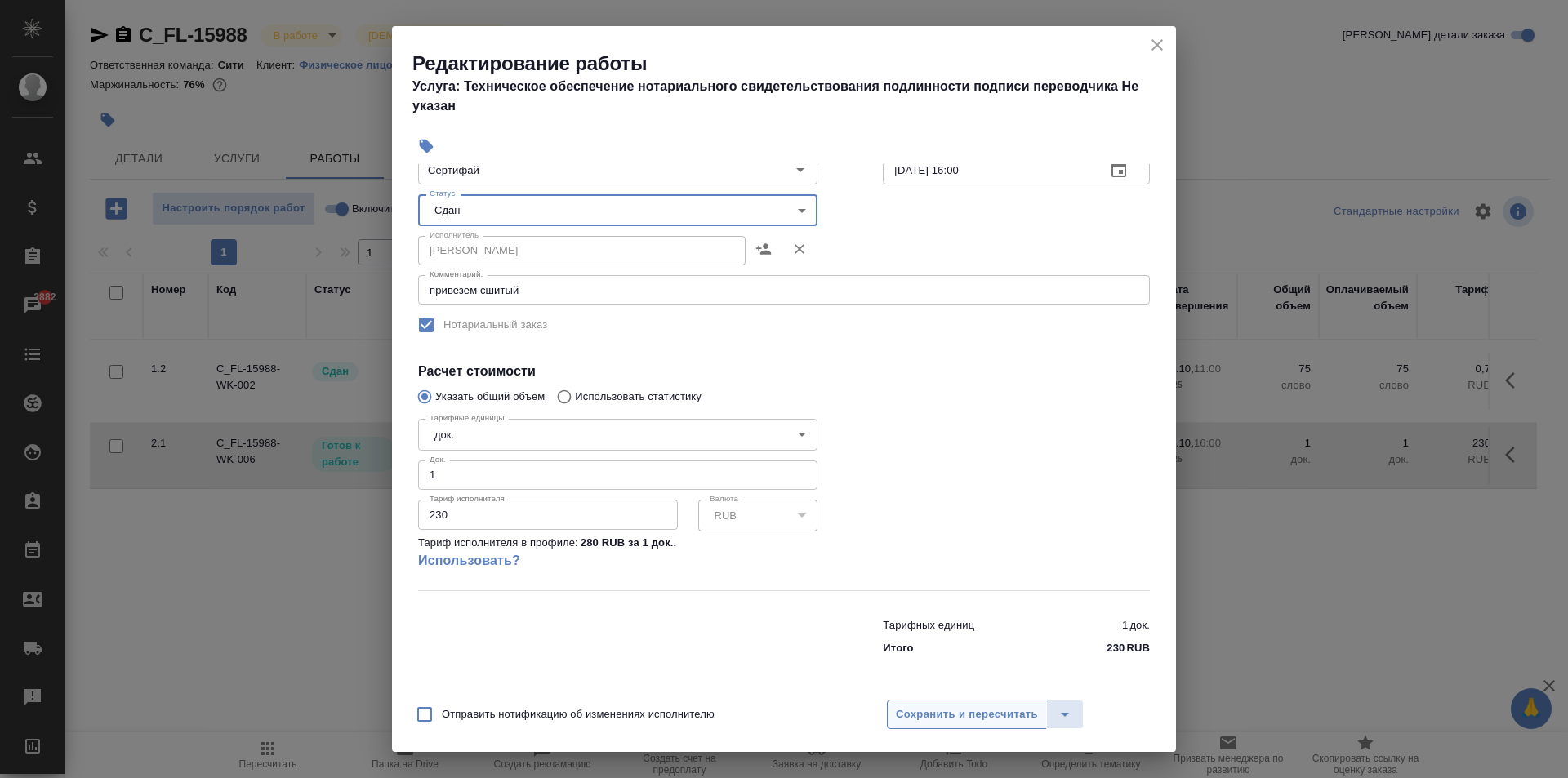
click at [934, 709] on span "Сохранить и пересчитать" at bounding box center [967, 715] width 142 height 19
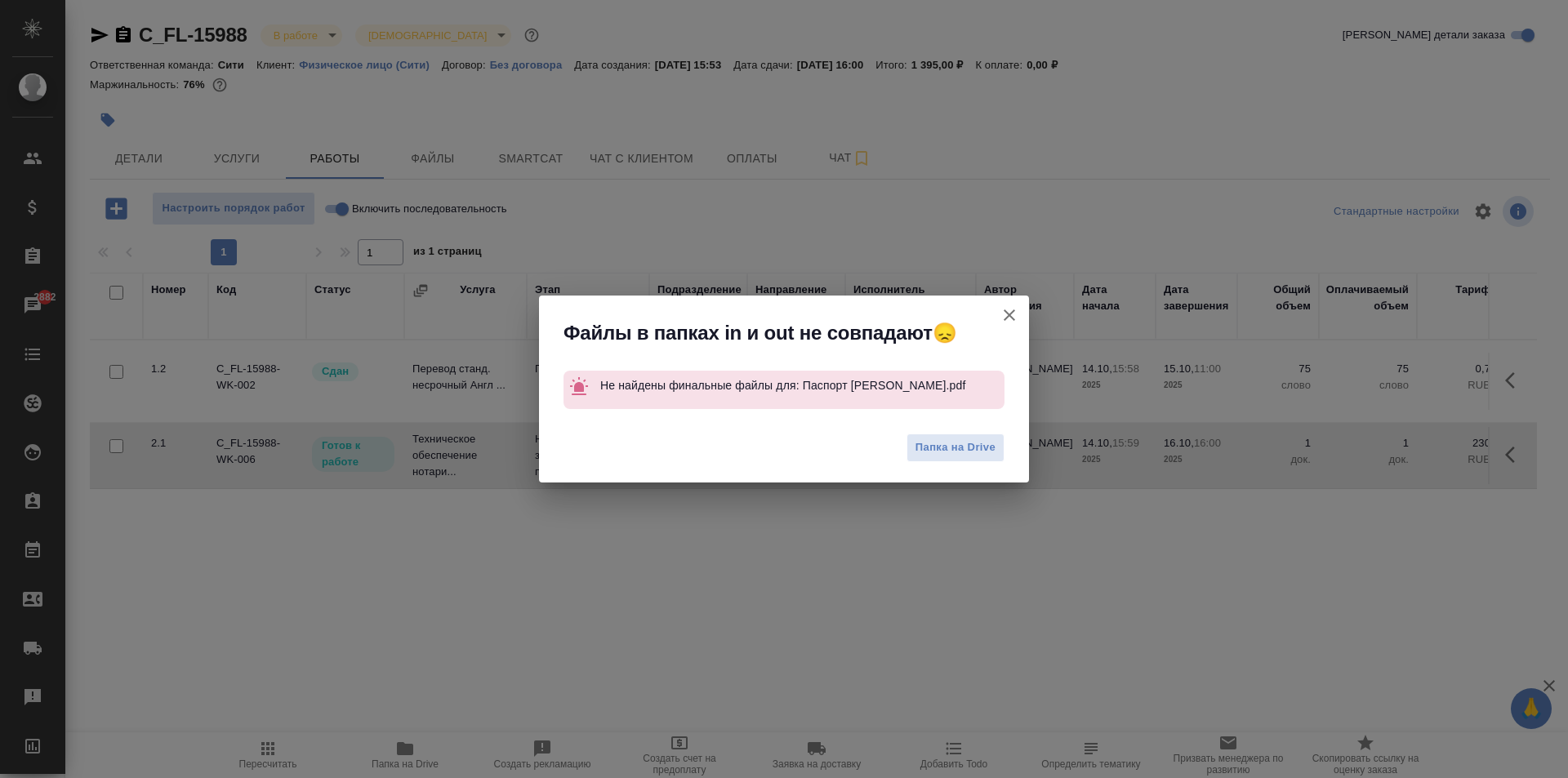
click at [1012, 314] on icon "button" at bounding box center [1009, 315] width 11 height 11
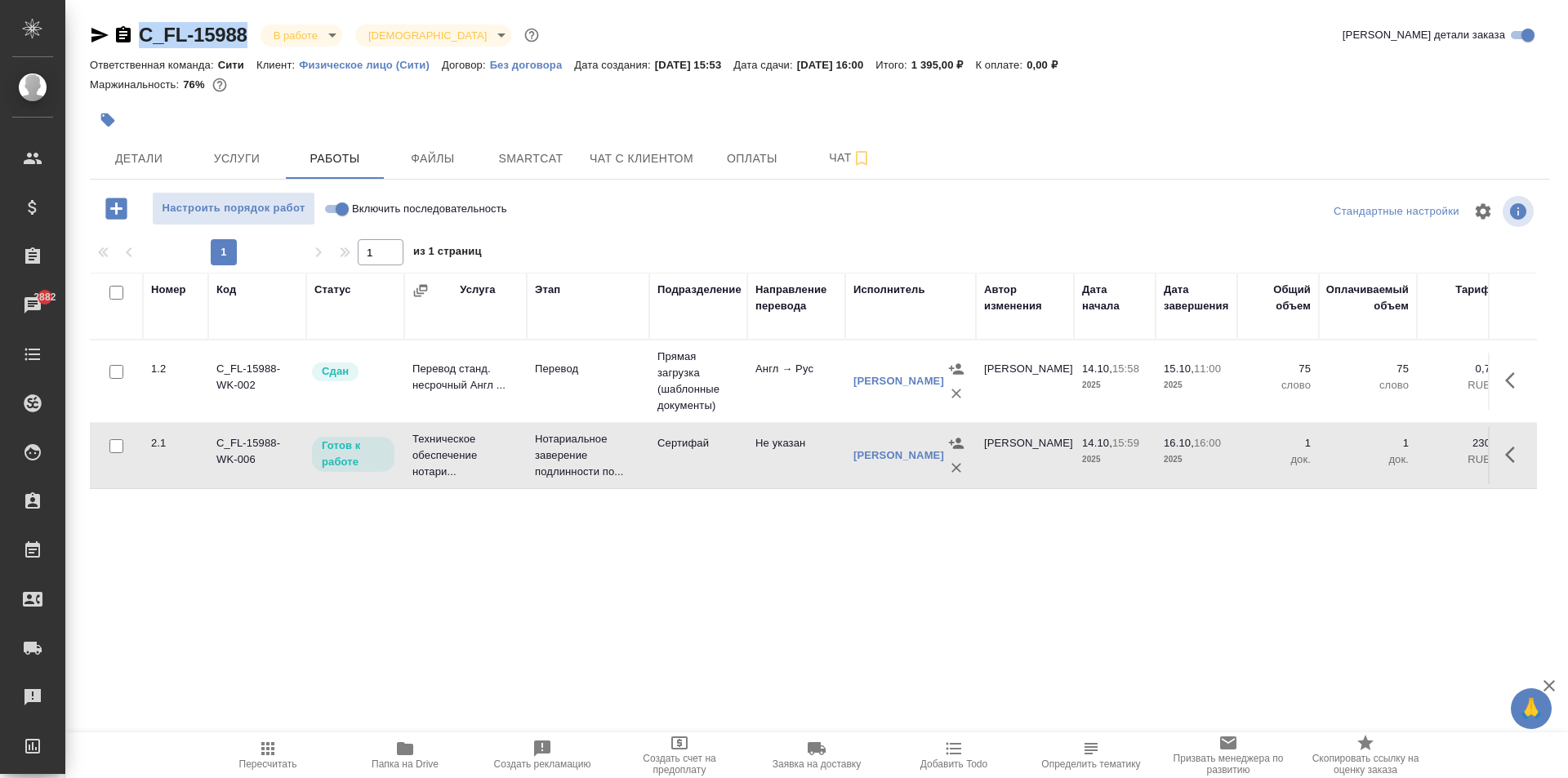
drag, startPoint x: 254, startPoint y: 27, endPoint x: 110, endPoint y: 28, distance: 144.0
click at [110, 28] on div "C_FL-15988 В работе inProgress Святая троица holyTrinity" at bounding box center [316, 35] width 452 height 27
copy link "C_FL-15988"
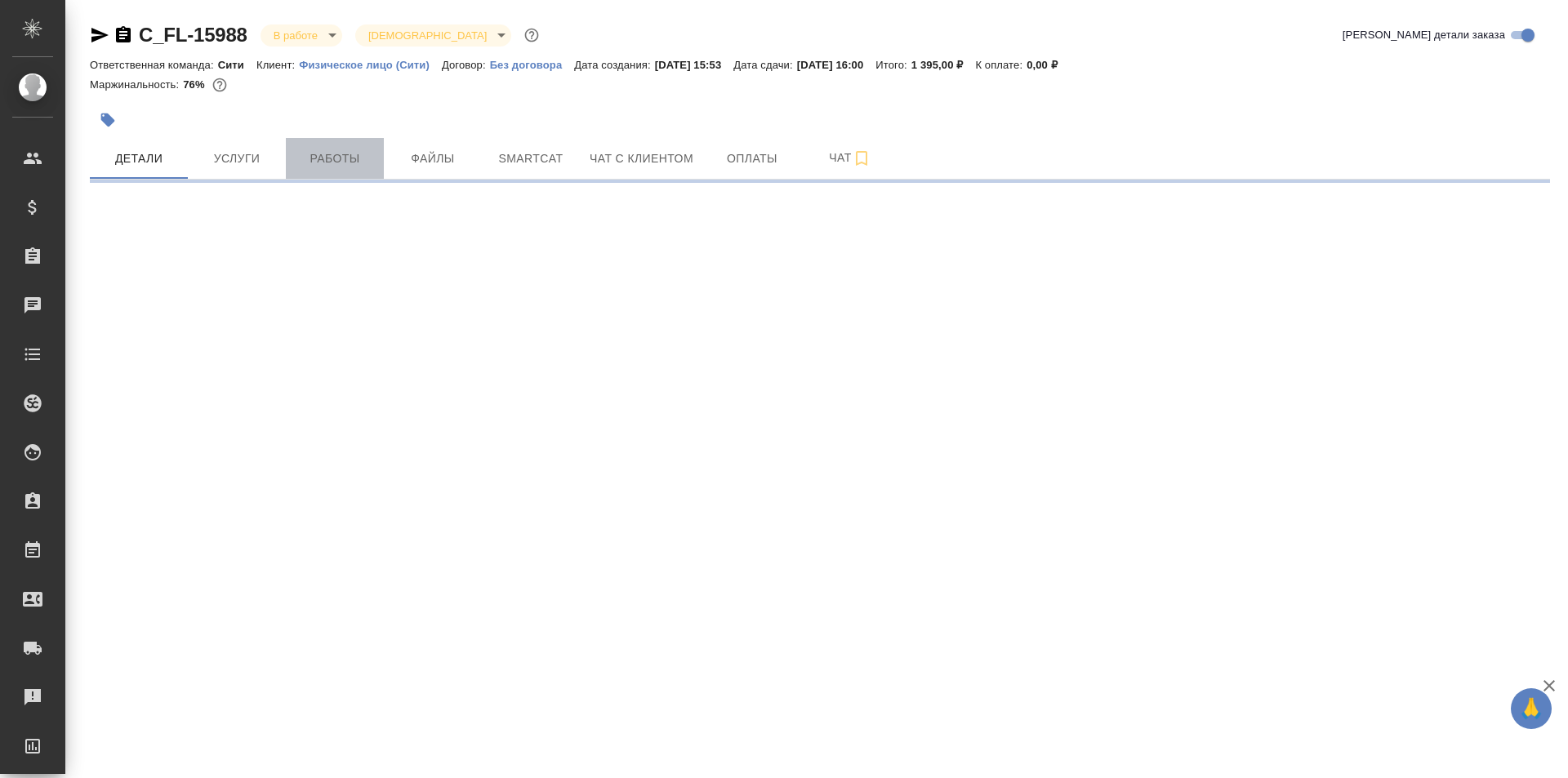
click at [335, 158] on span "Работы" at bounding box center [335, 158] width 79 height 20
